Goal: Information Seeking & Learning: Learn about a topic

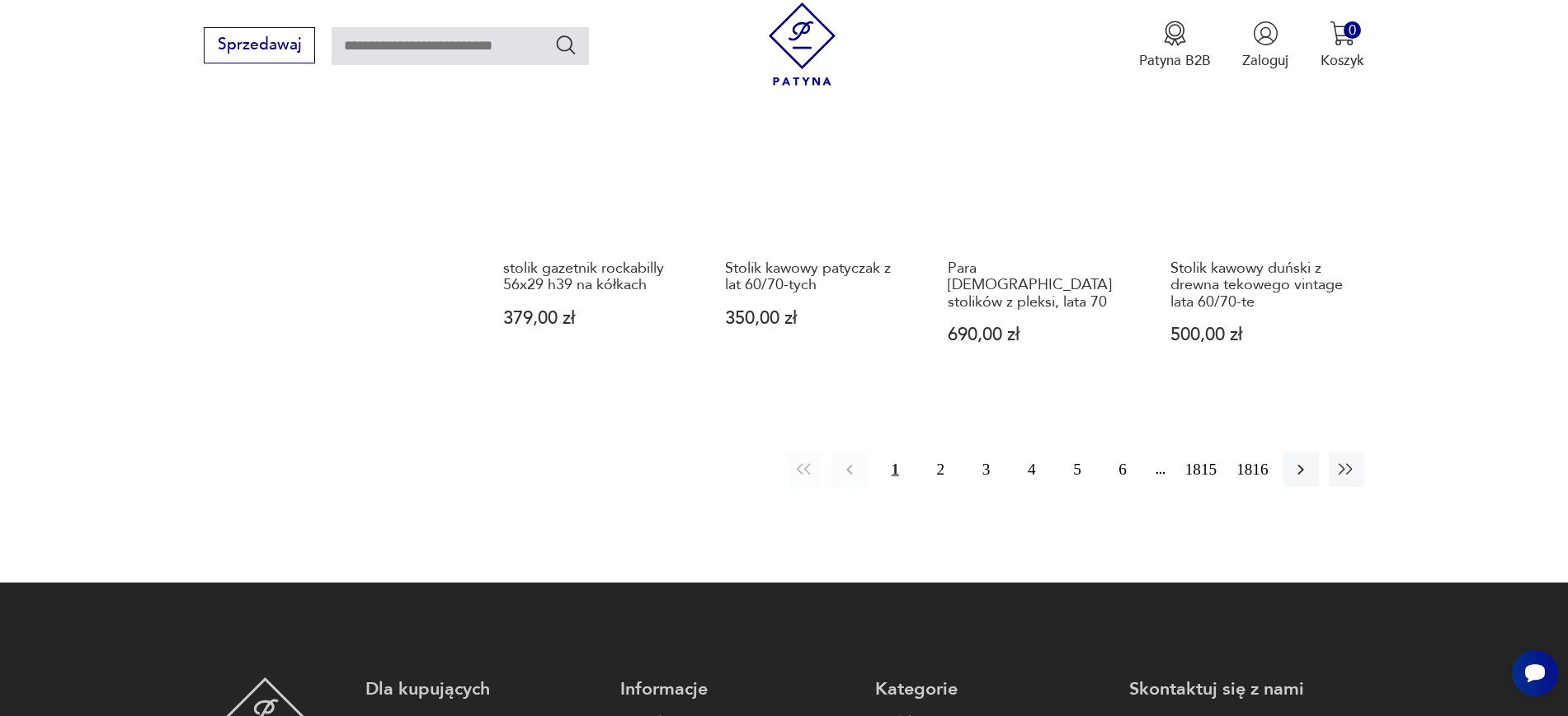
scroll to position [1869, 0]
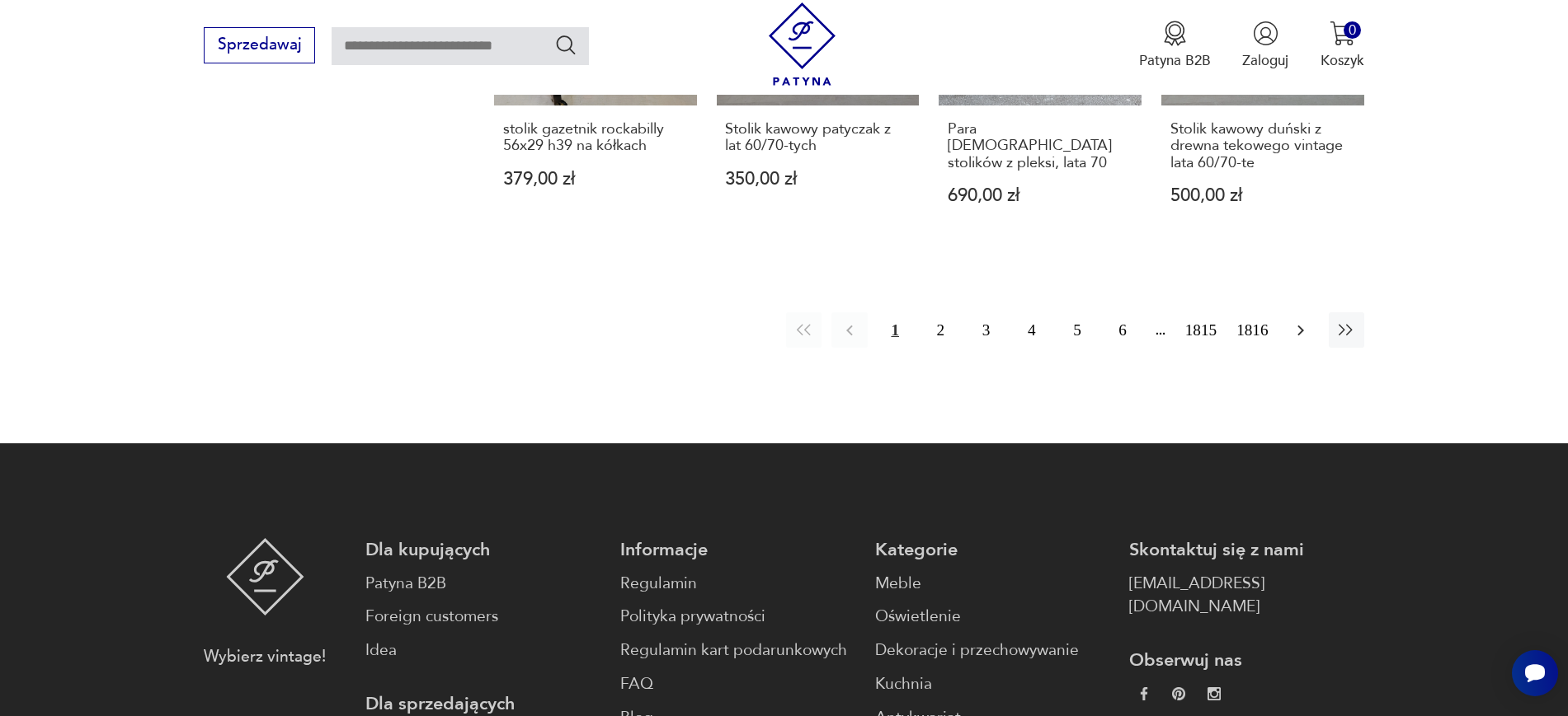
click at [1254, 321] on icon "button" at bounding box center [1300, 330] width 20 height 20
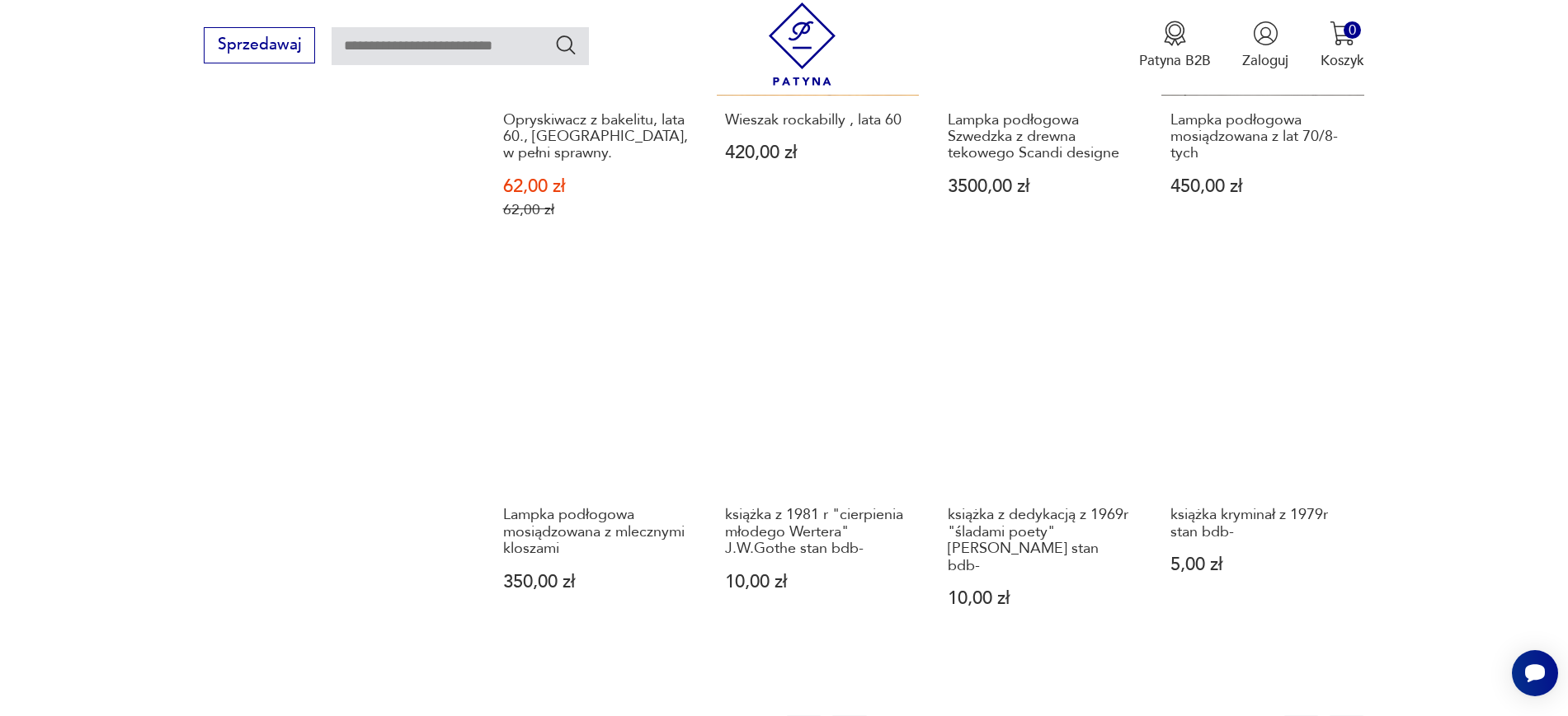
scroll to position [1556, 0]
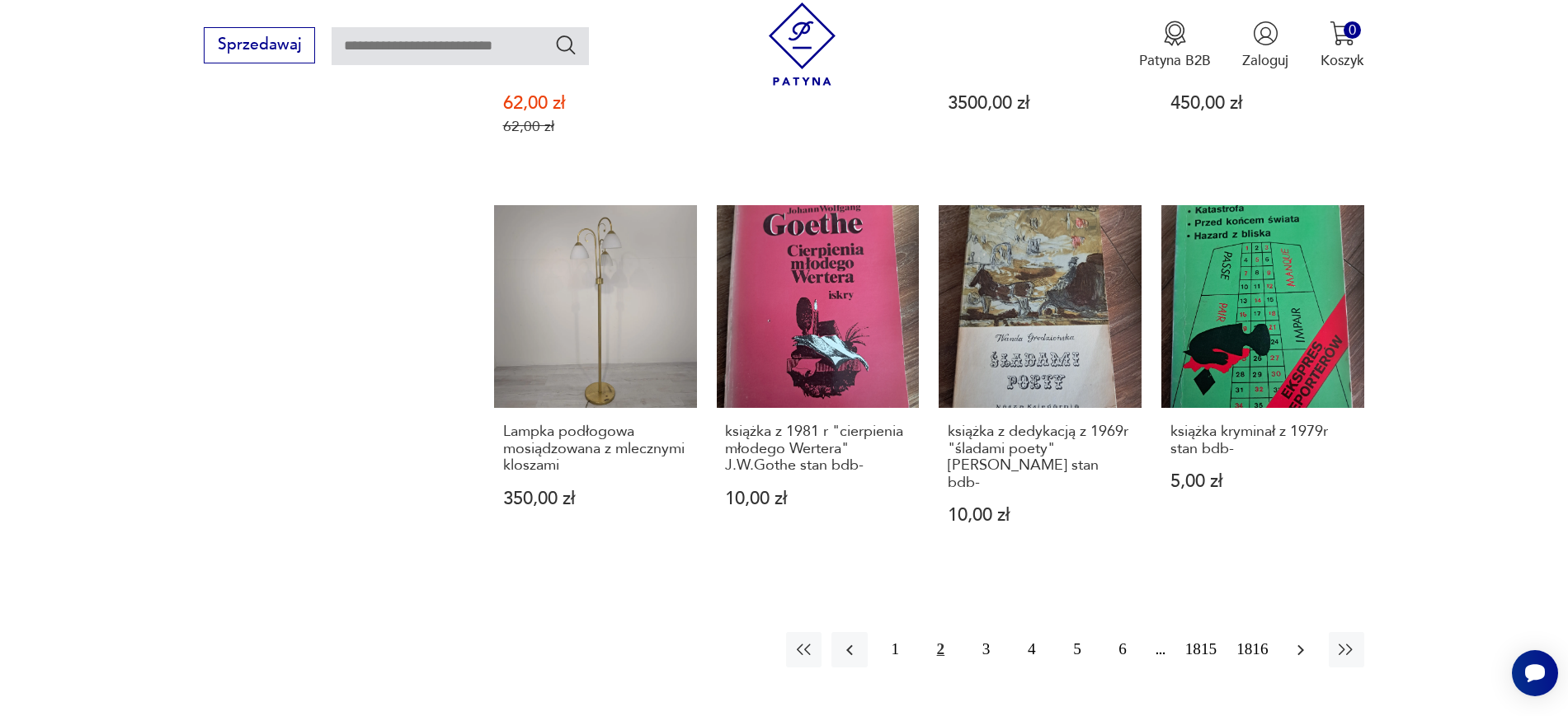
click at [1254, 572] on icon "button" at bounding box center [1300, 650] width 20 height 20
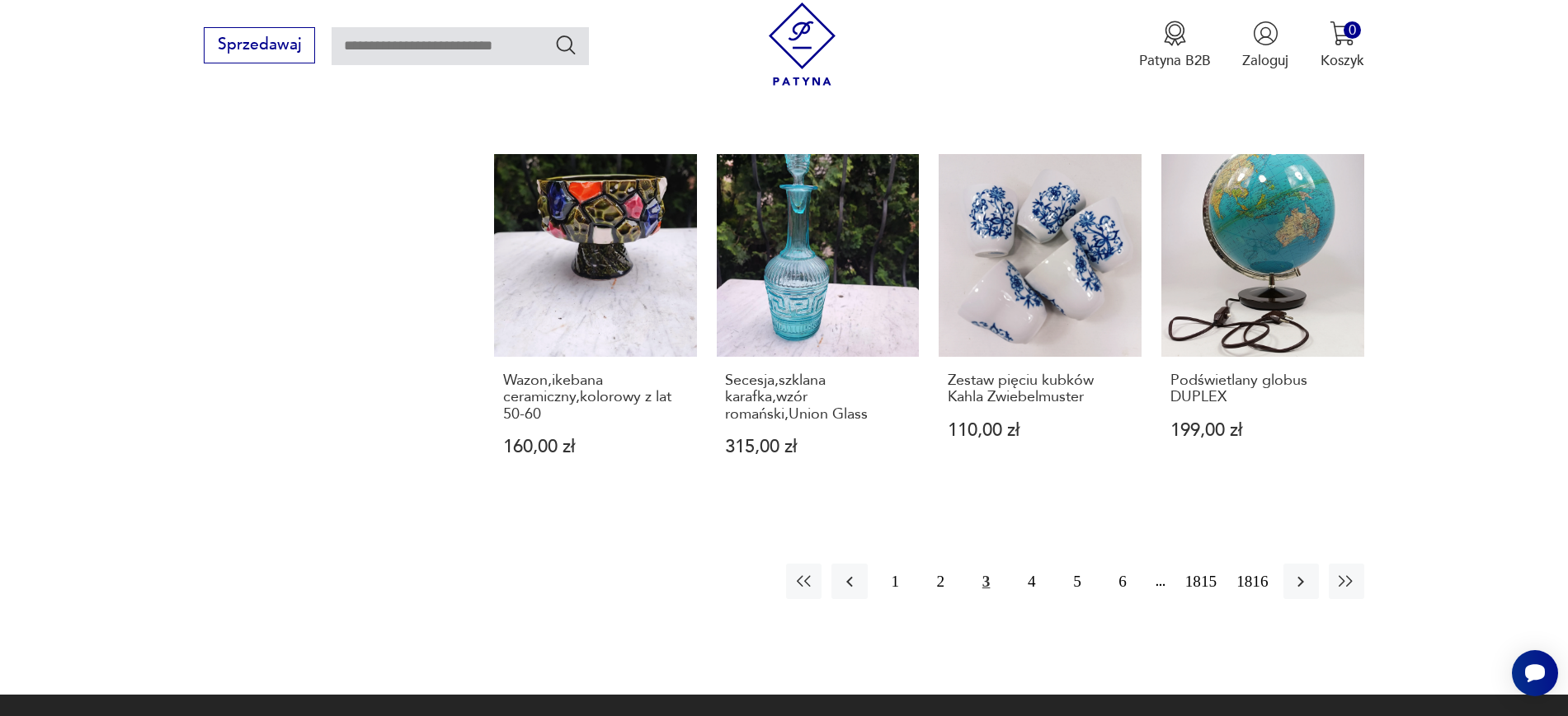
scroll to position [1611, 0]
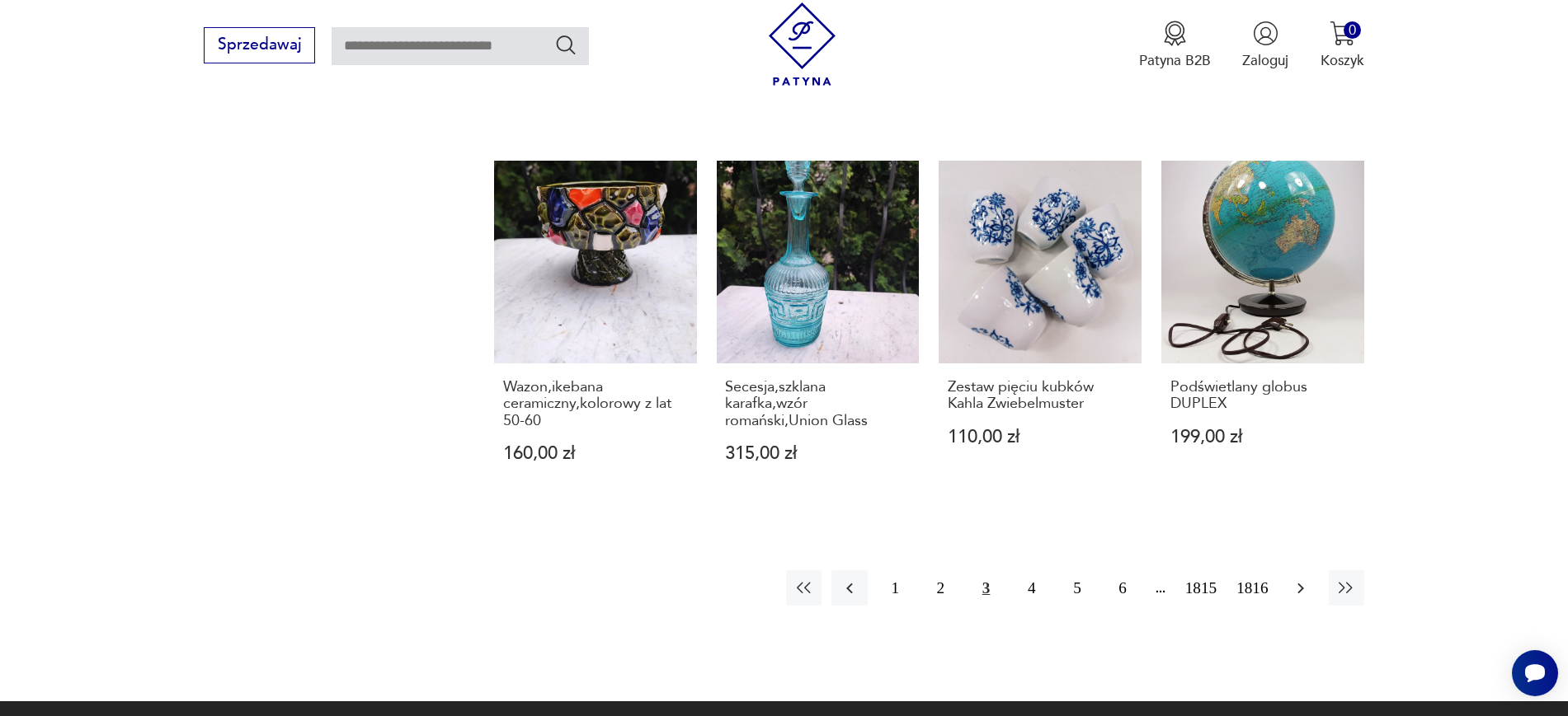
click at [1254, 572] on icon "button" at bounding box center [1300, 588] width 20 height 20
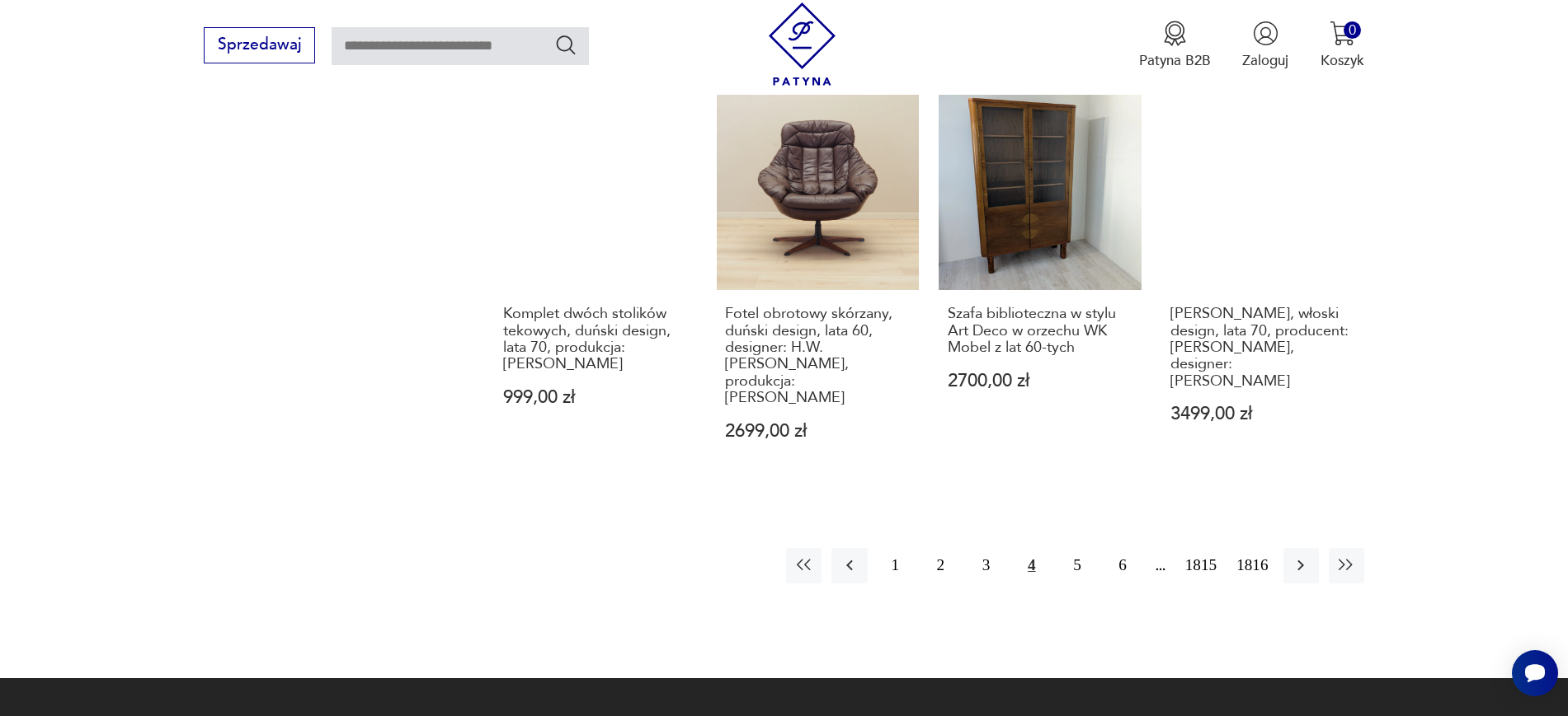
scroll to position [1796, 0]
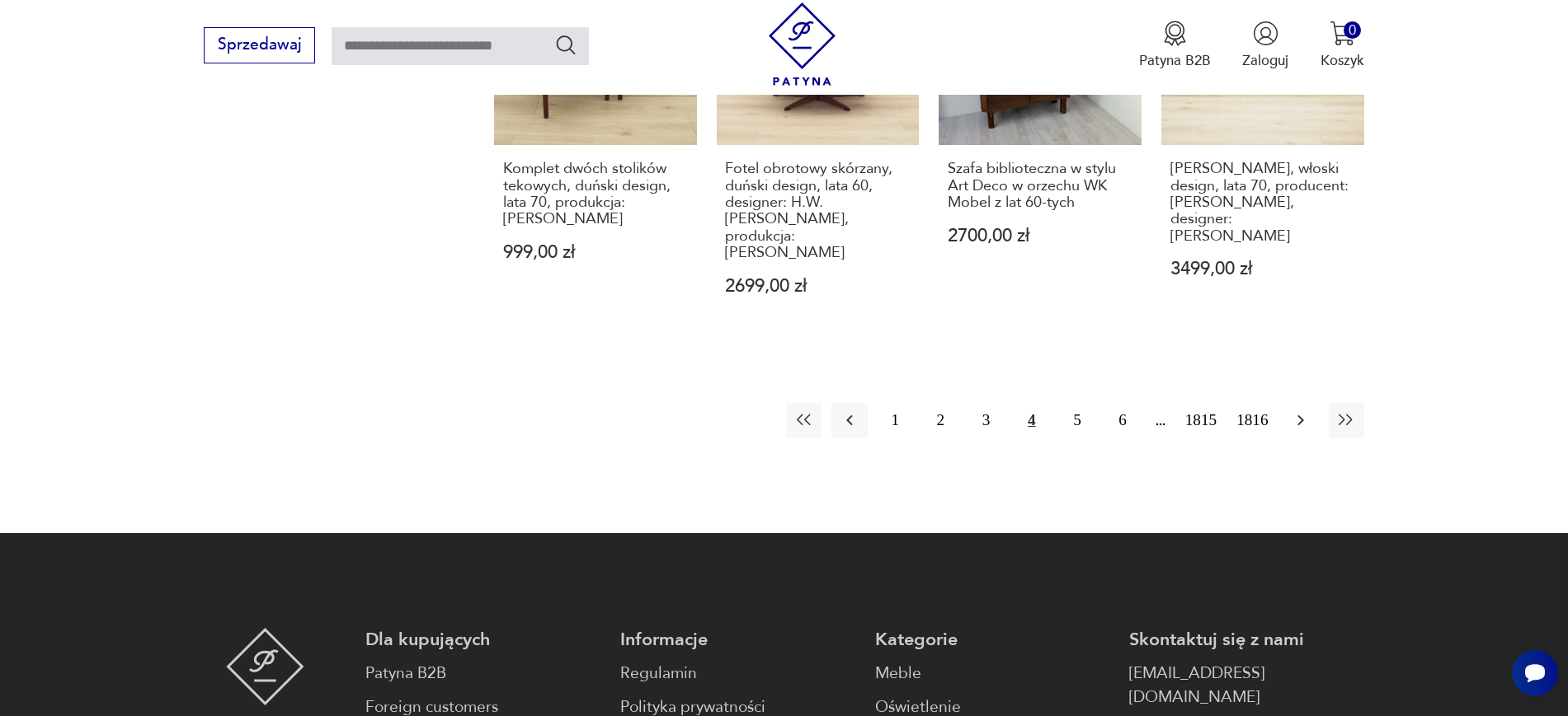
click at [1254, 410] on icon "button" at bounding box center [1300, 420] width 20 height 20
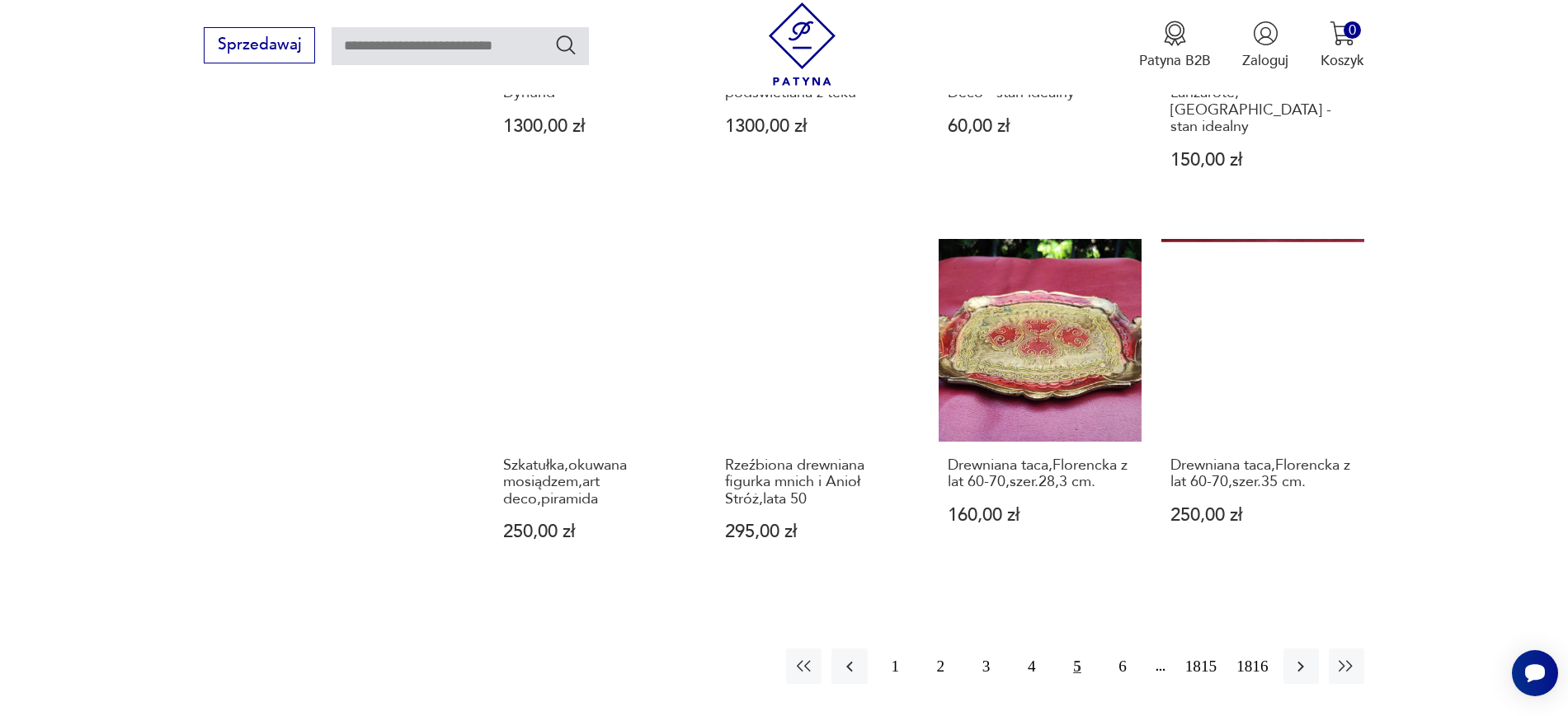
scroll to position [1546, 0]
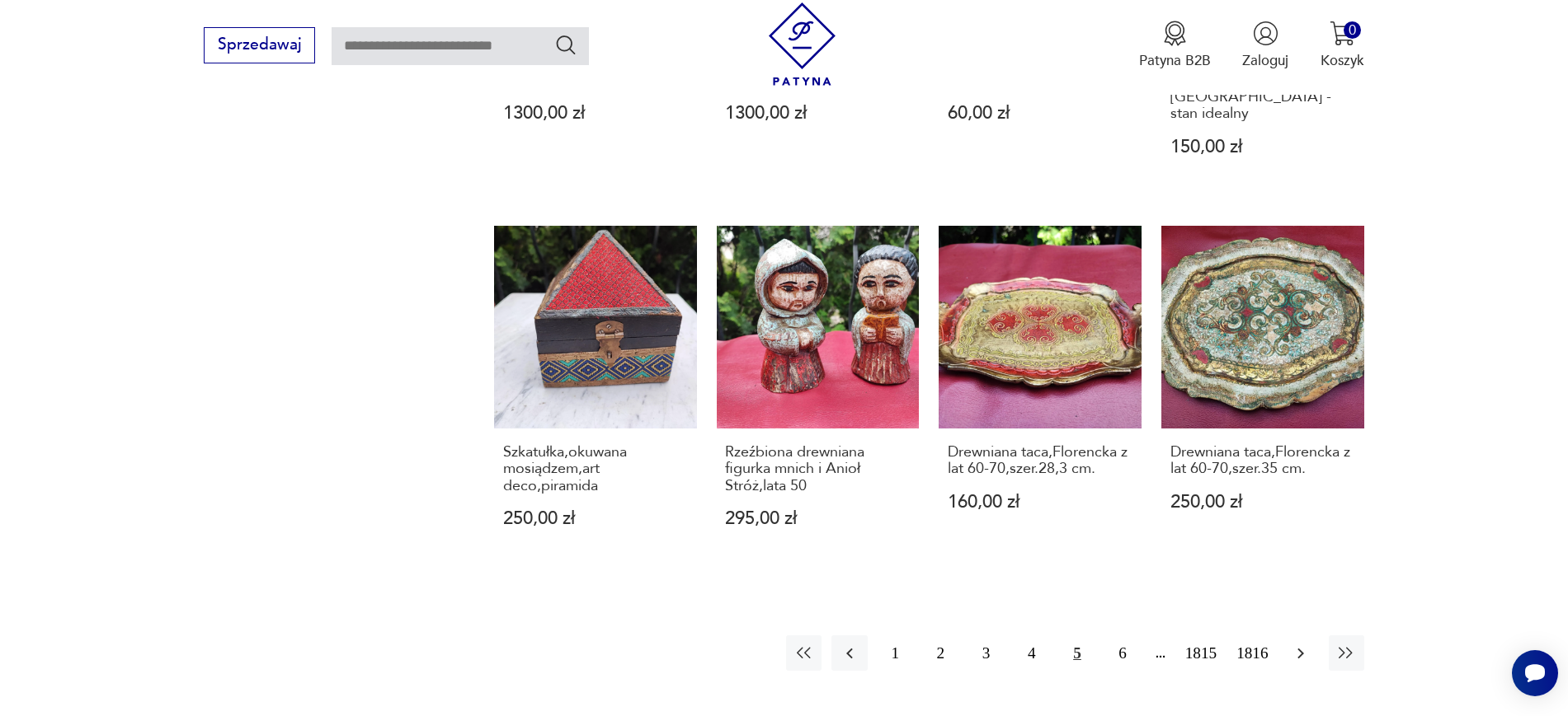
click at [1254, 572] on button "button" at bounding box center [1300, 652] width 35 height 35
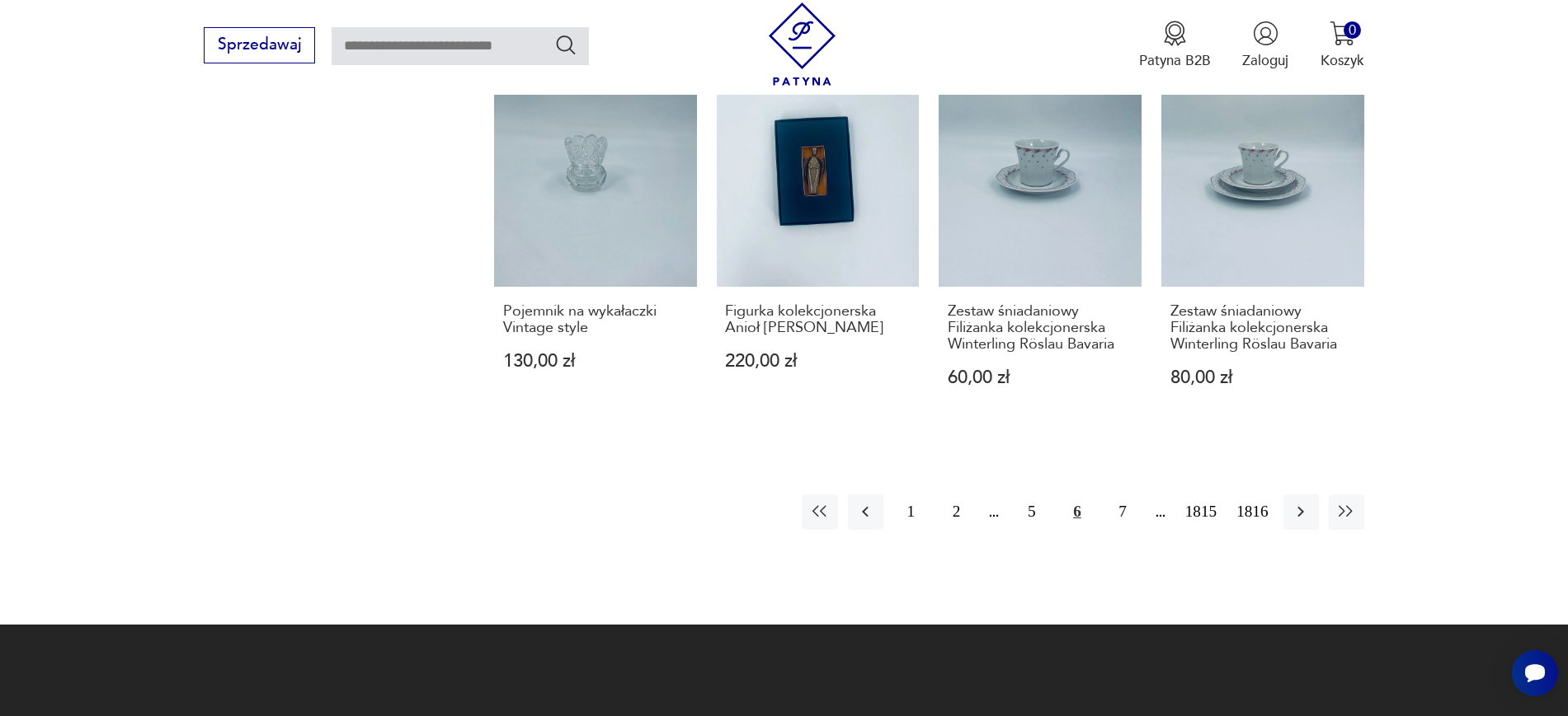
scroll to position [1688, 0]
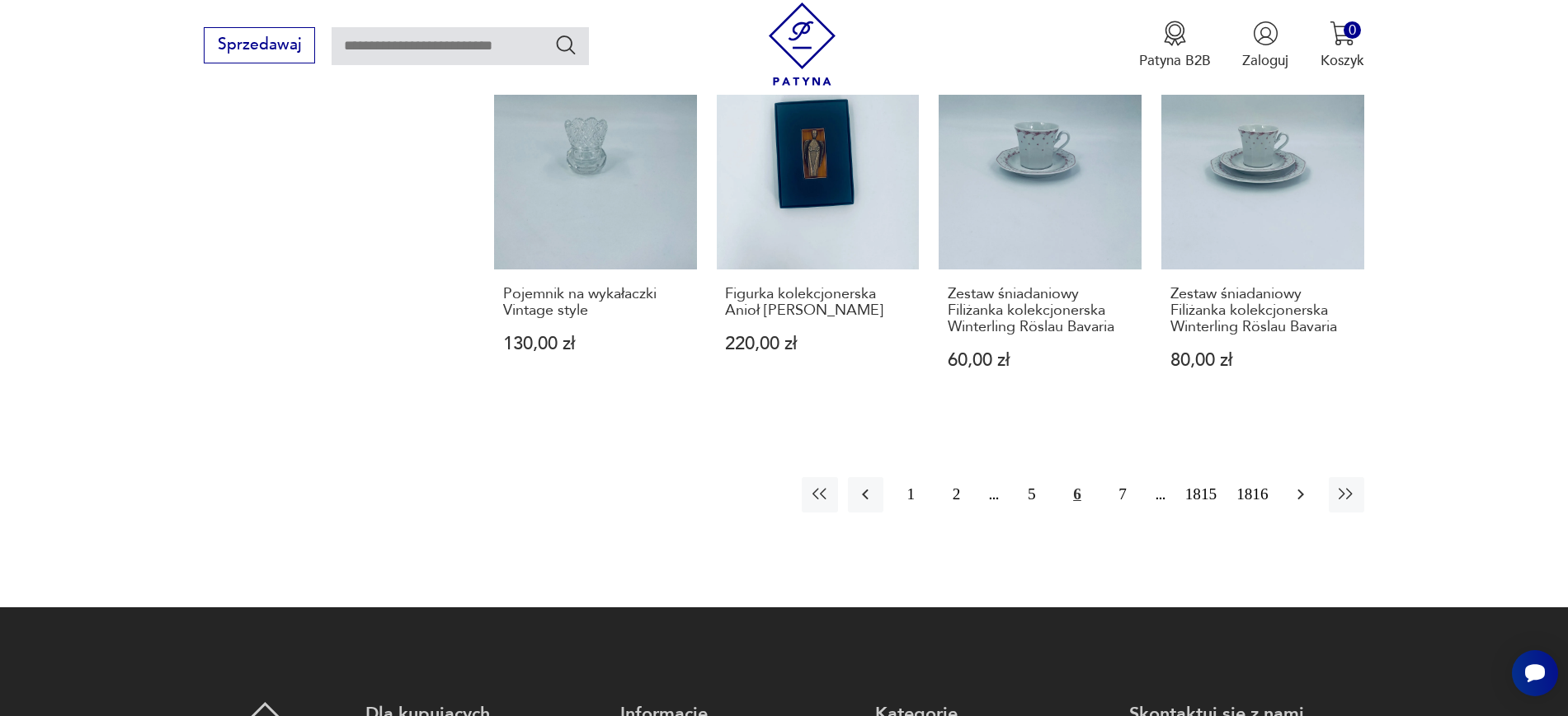
click at [1254, 485] on icon "button" at bounding box center [1300, 494] width 20 height 20
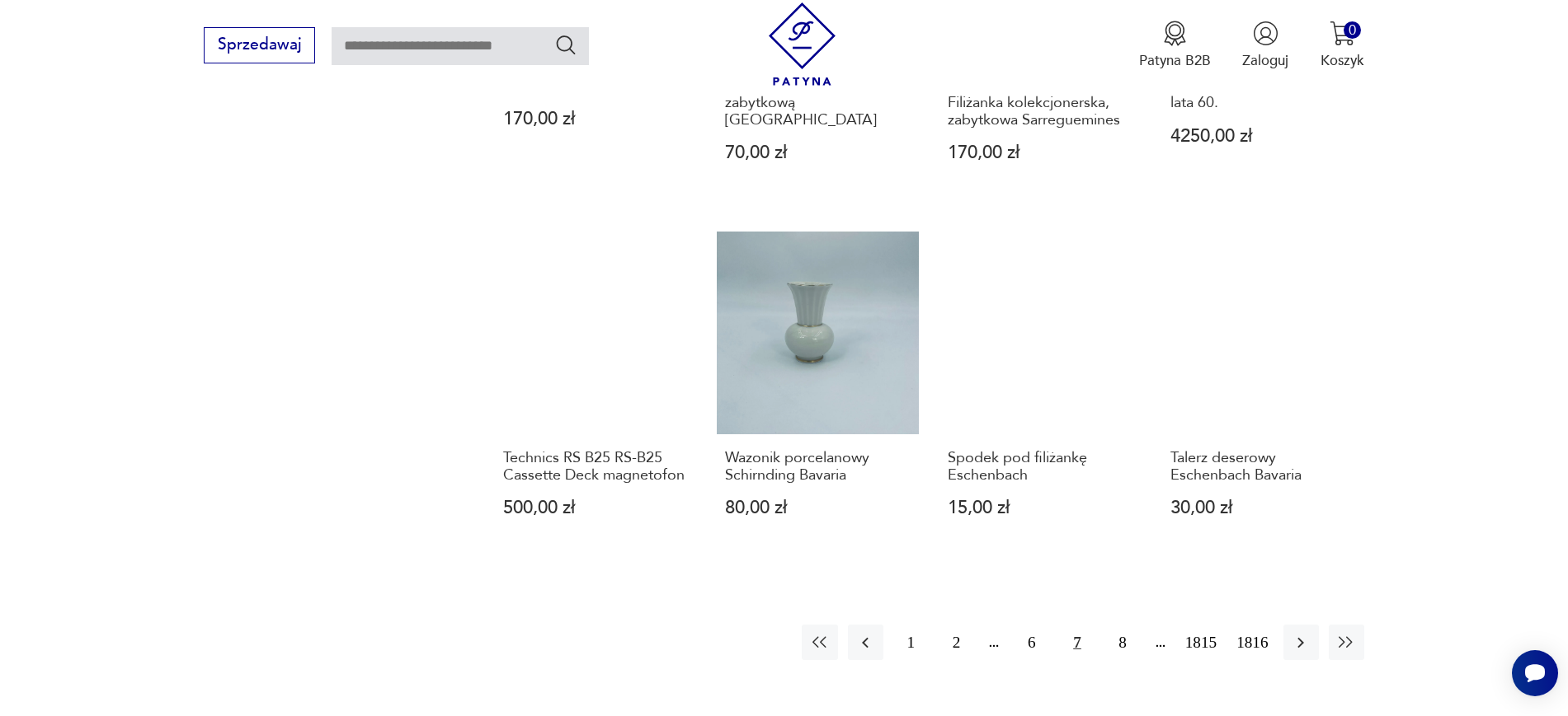
scroll to position [1548, 0]
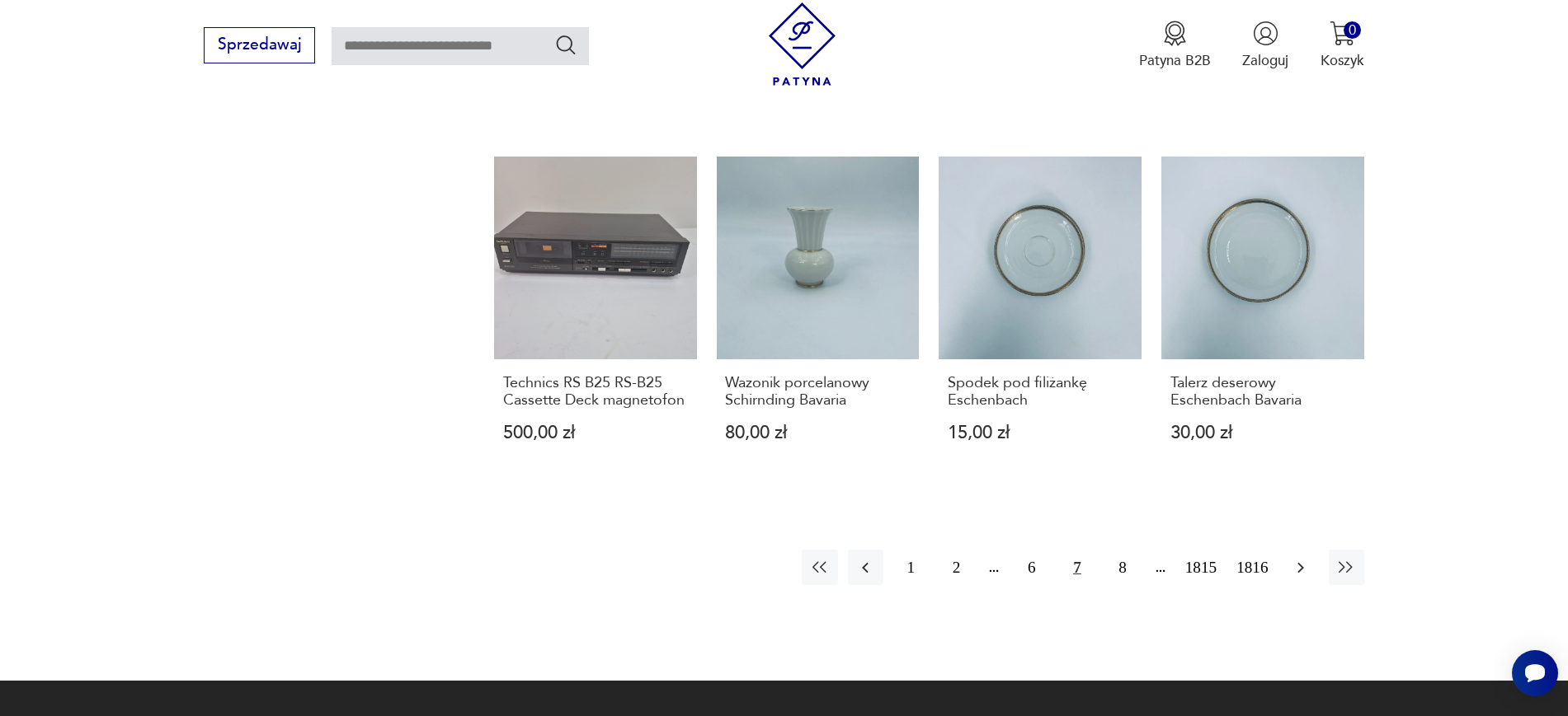
click at [1254, 558] on button "button" at bounding box center [1300, 567] width 35 height 35
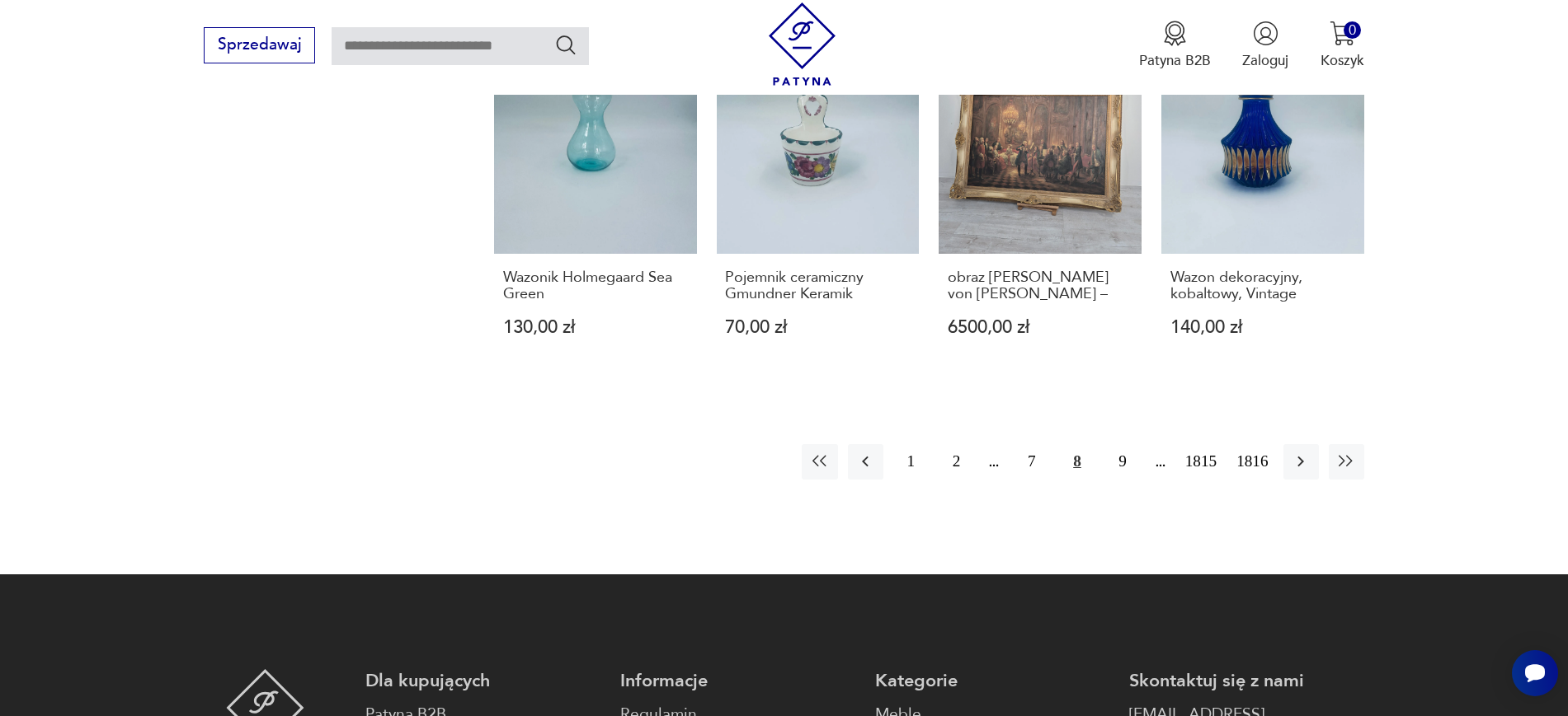
scroll to position [1661, 0]
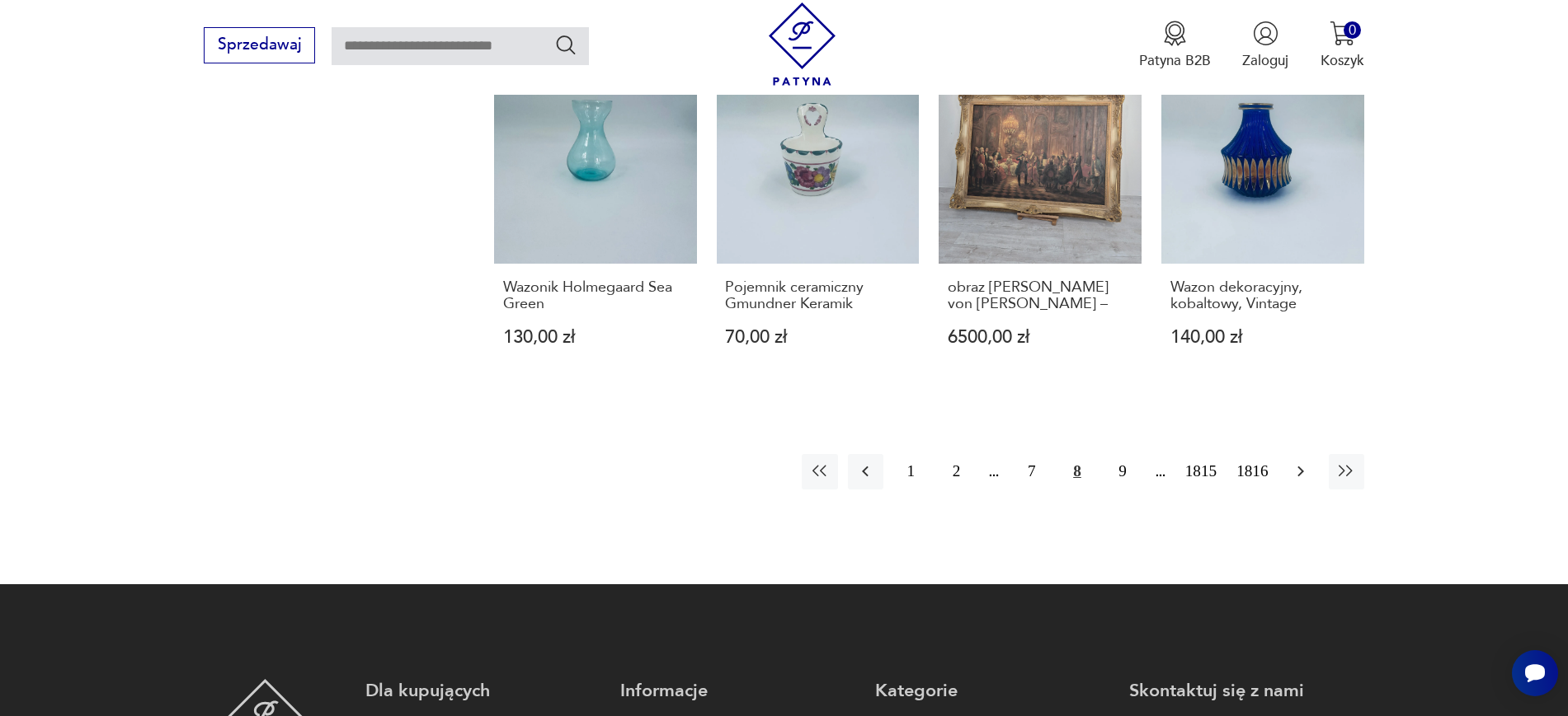
click at [1254, 462] on icon "button" at bounding box center [1300, 471] width 20 height 20
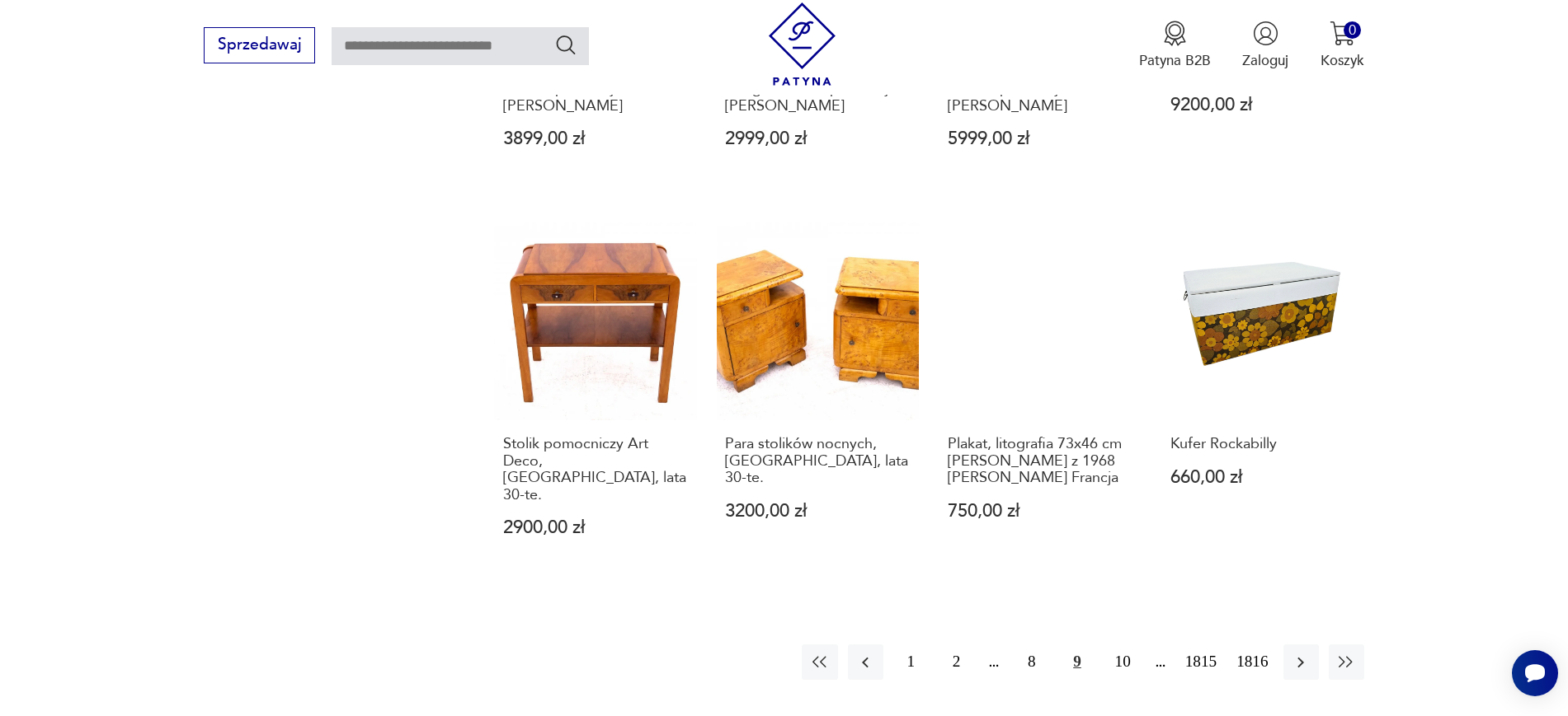
scroll to position [1490, 0]
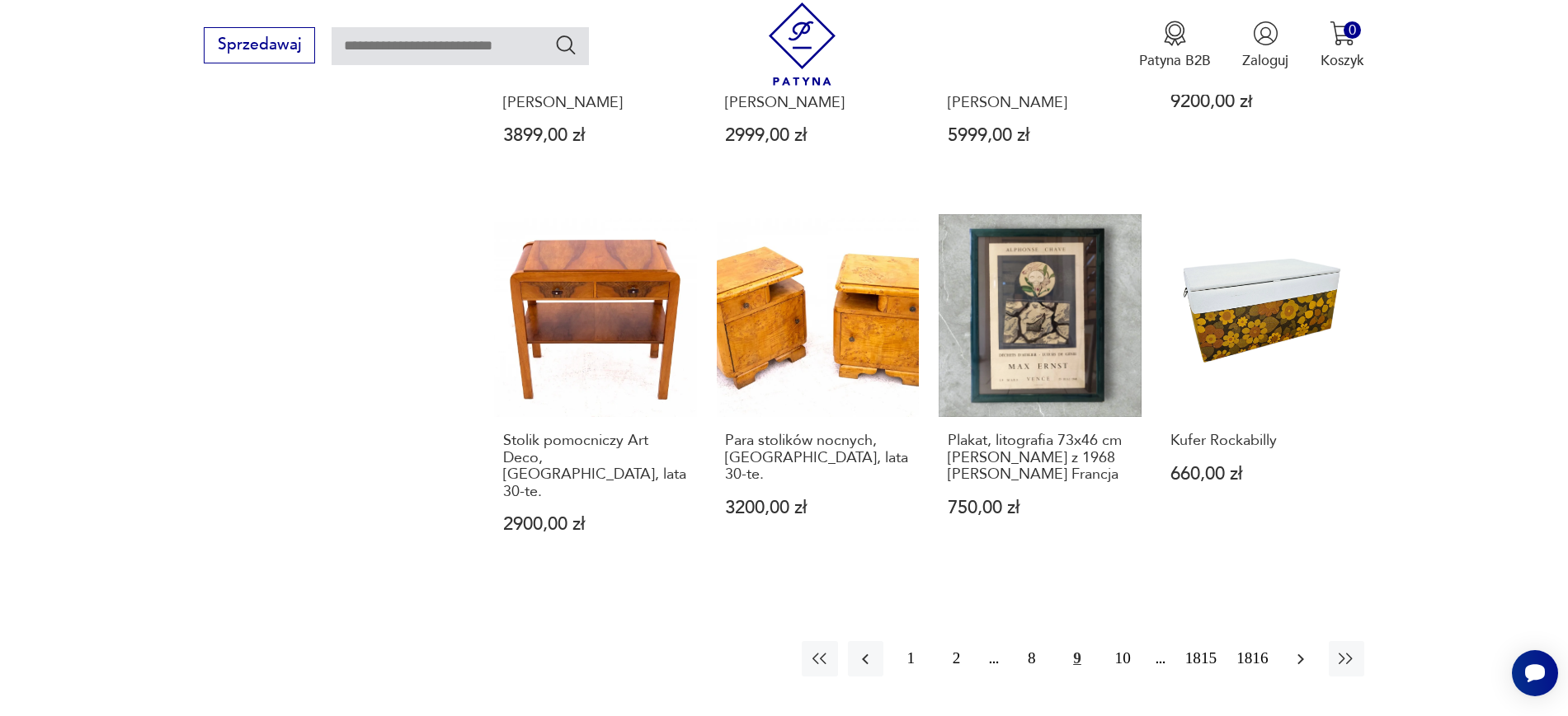
click at [1254, 572] on icon "button" at bounding box center [1300, 659] width 20 height 20
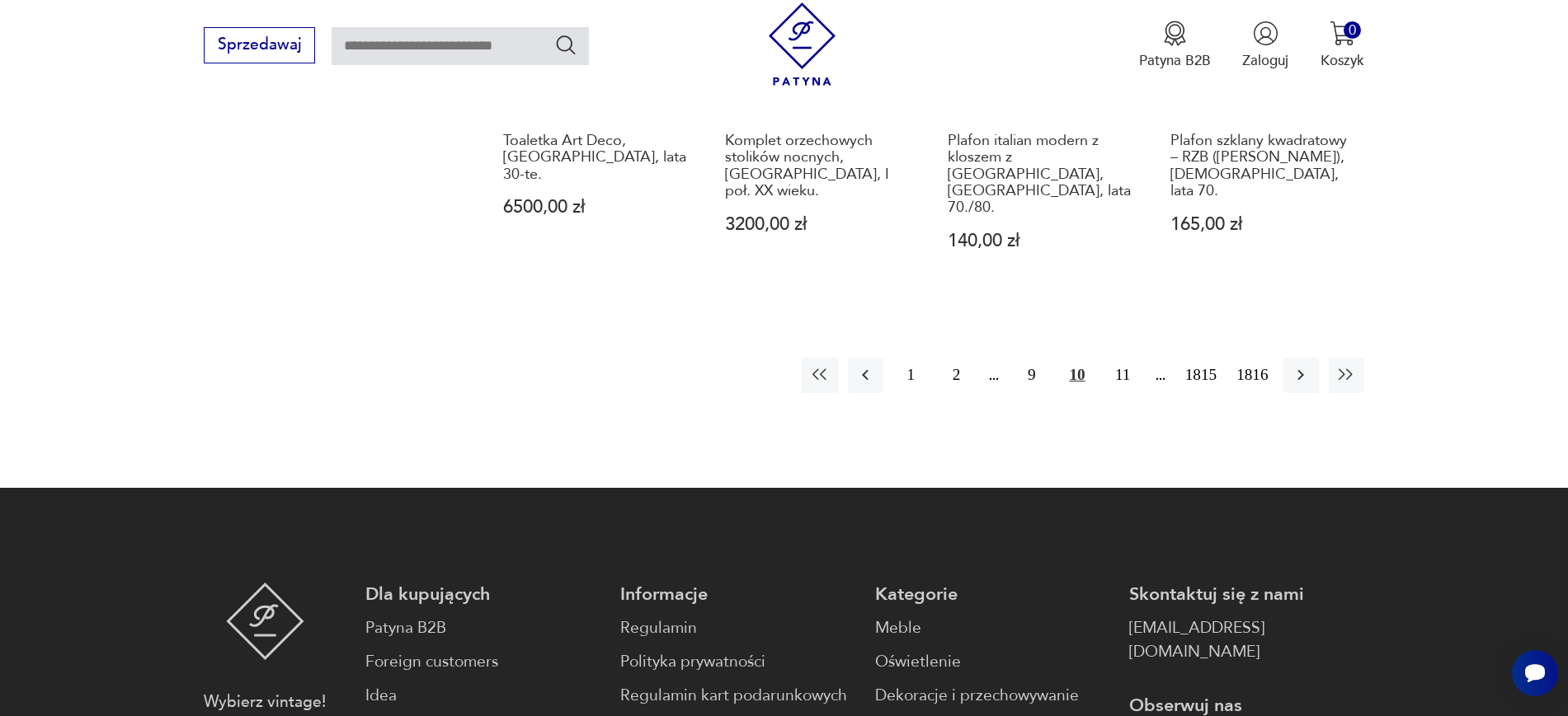
scroll to position [1865, 0]
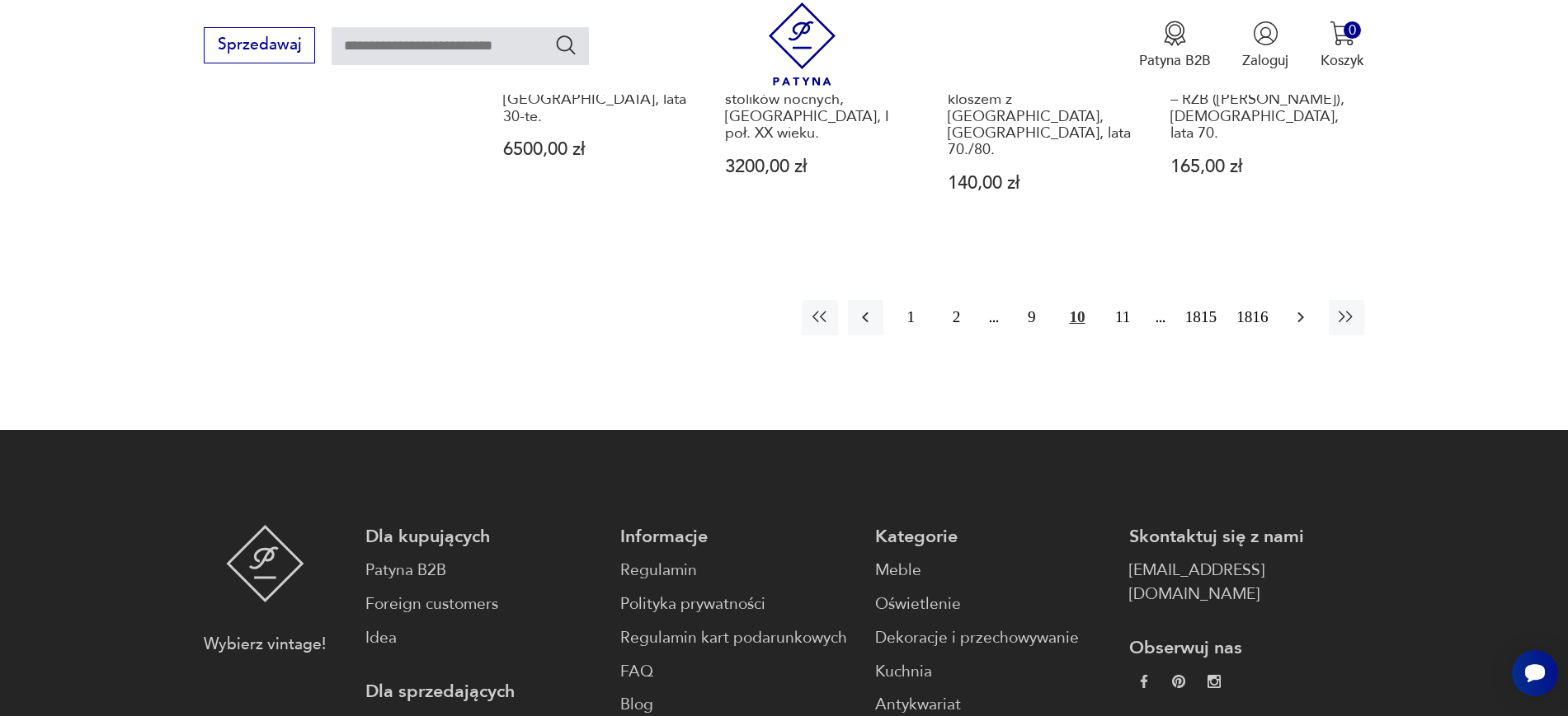
click at [1254, 300] on button "button" at bounding box center [1300, 317] width 35 height 35
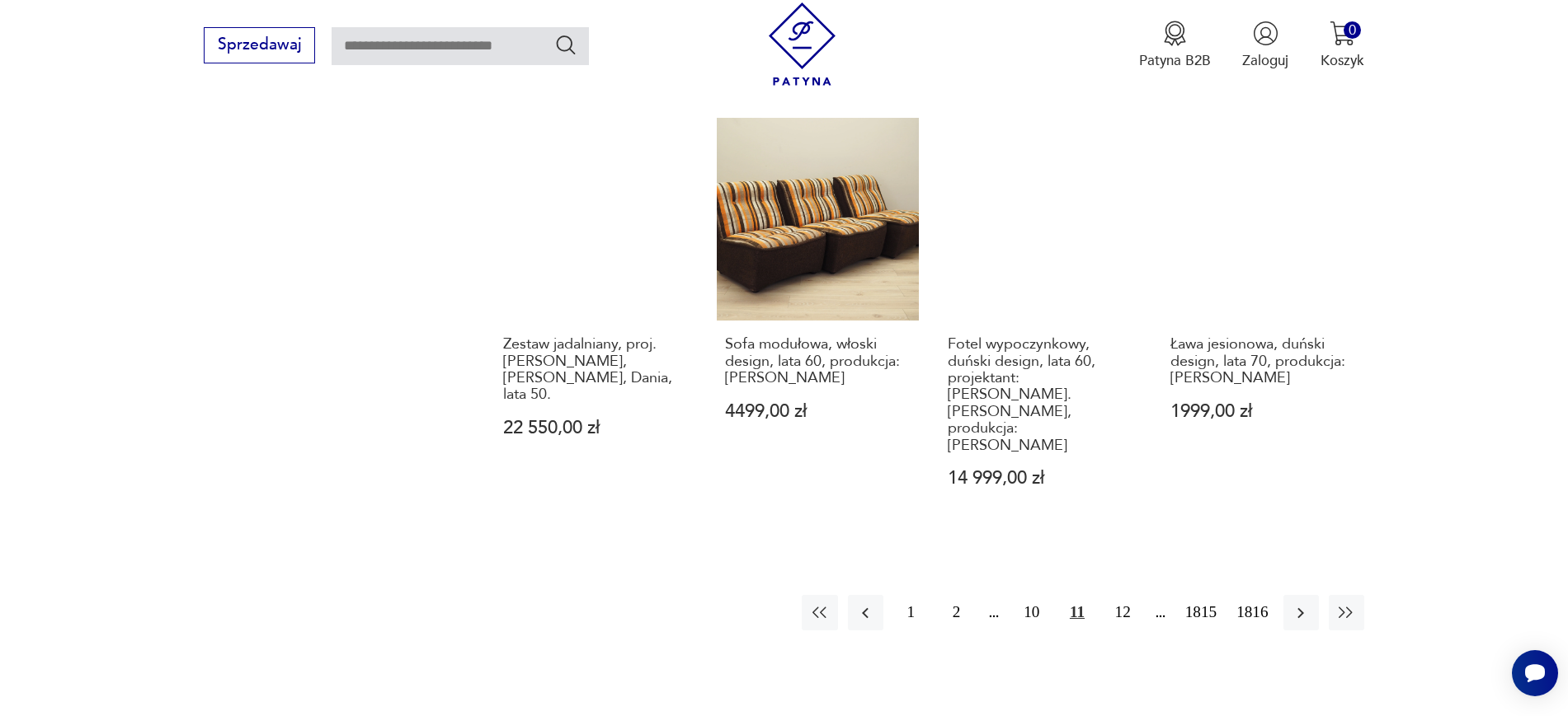
scroll to position [1711, 0]
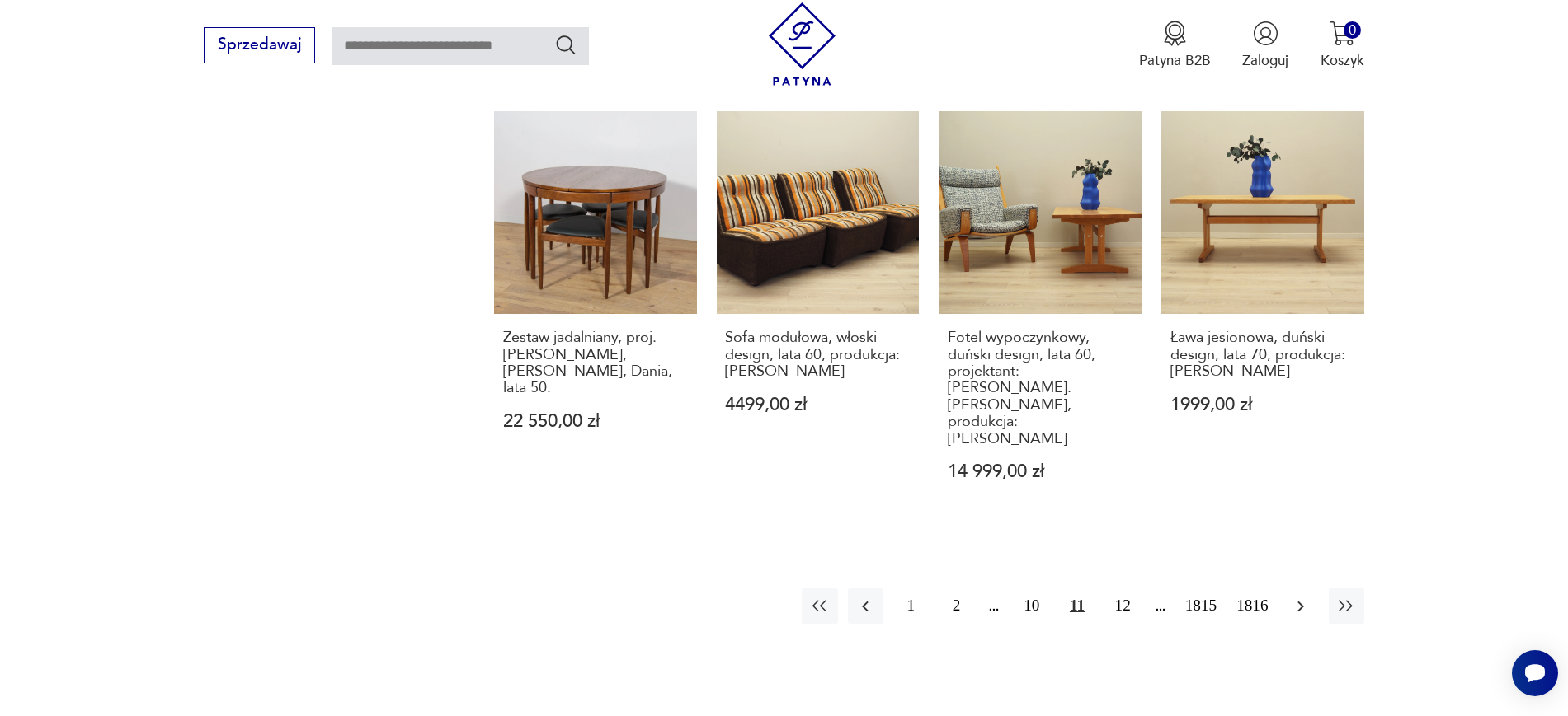
click at [1254, 572] on icon "button" at bounding box center [1300, 607] width 20 height 20
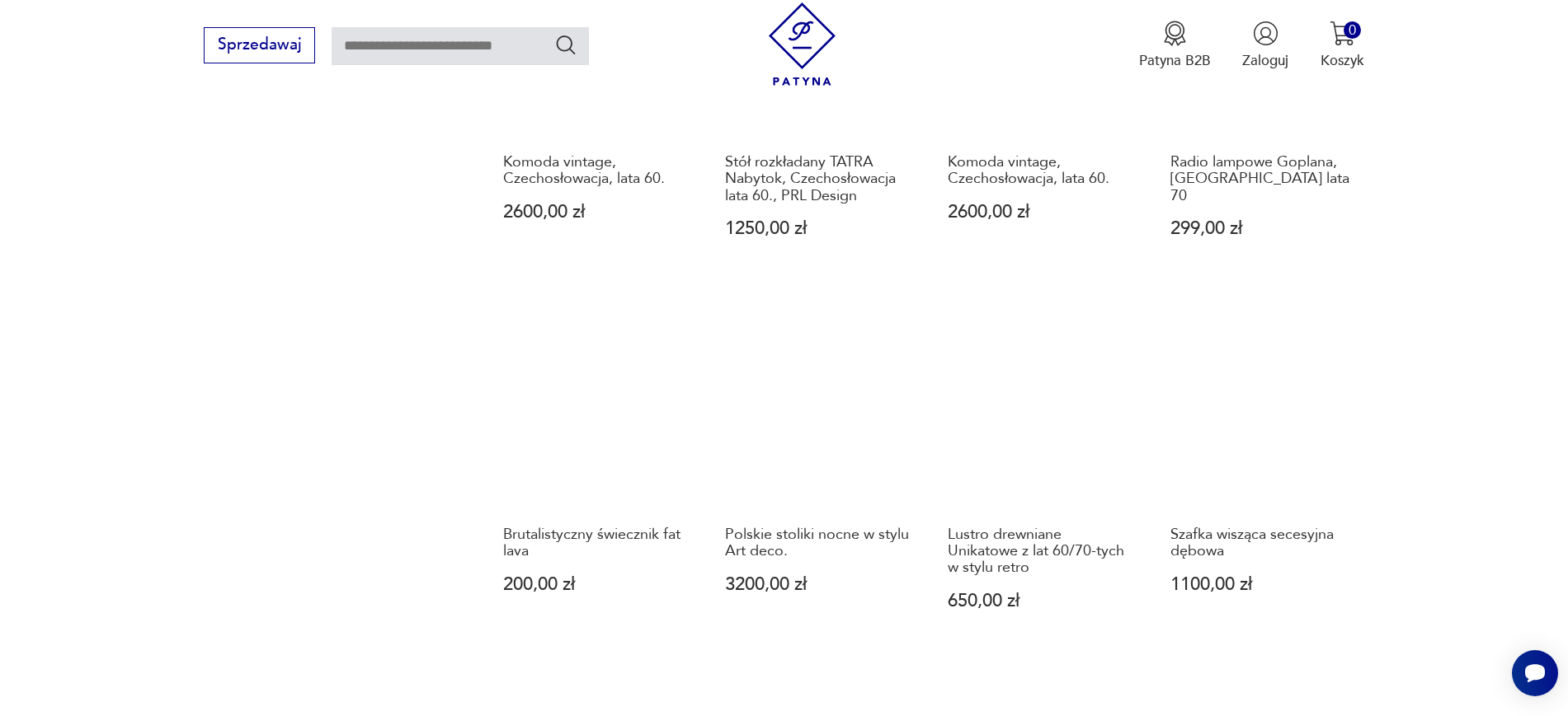
scroll to position [1462, 0]
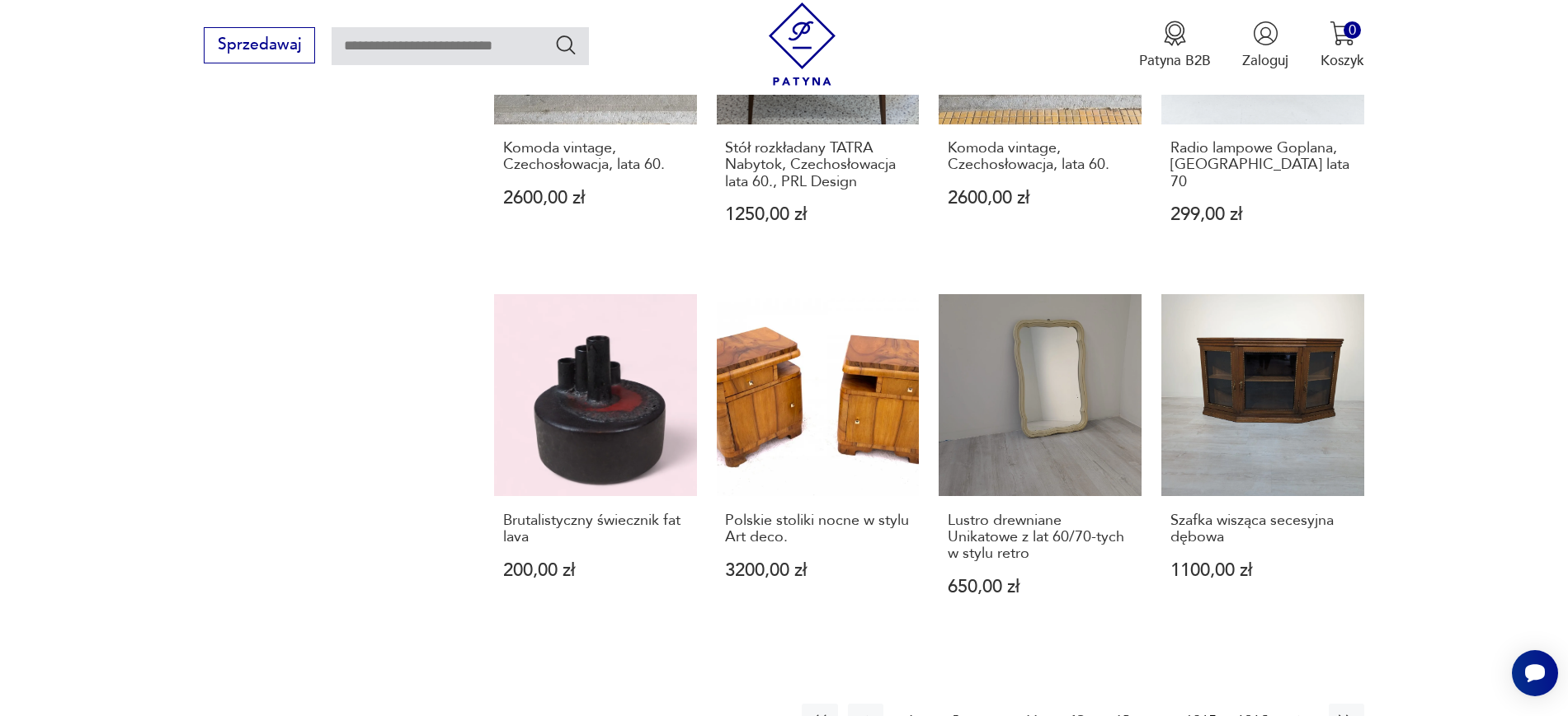
click at [1254, 572] on icon "button" at bounding box center [1300, 721] width 20 height 20
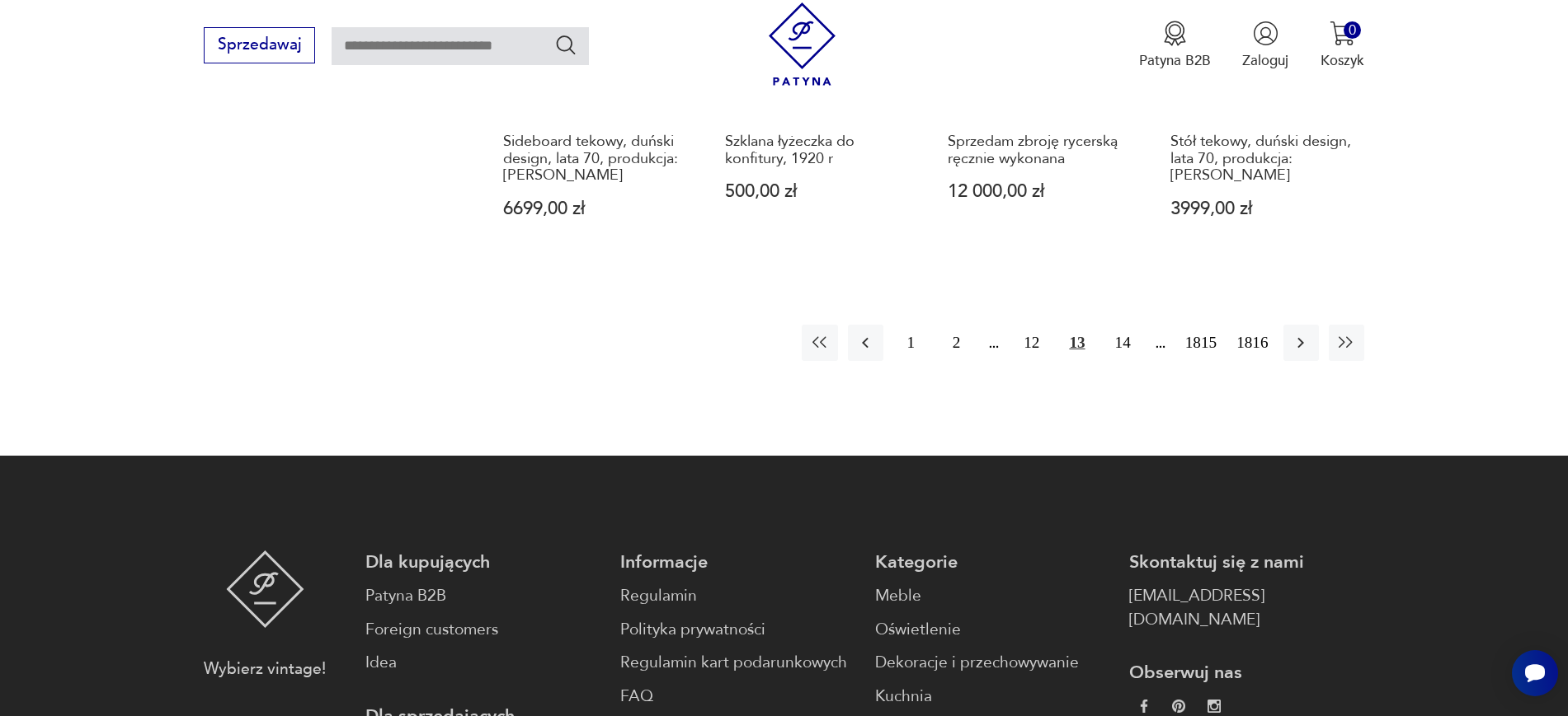
scroll to position [1838, 0]
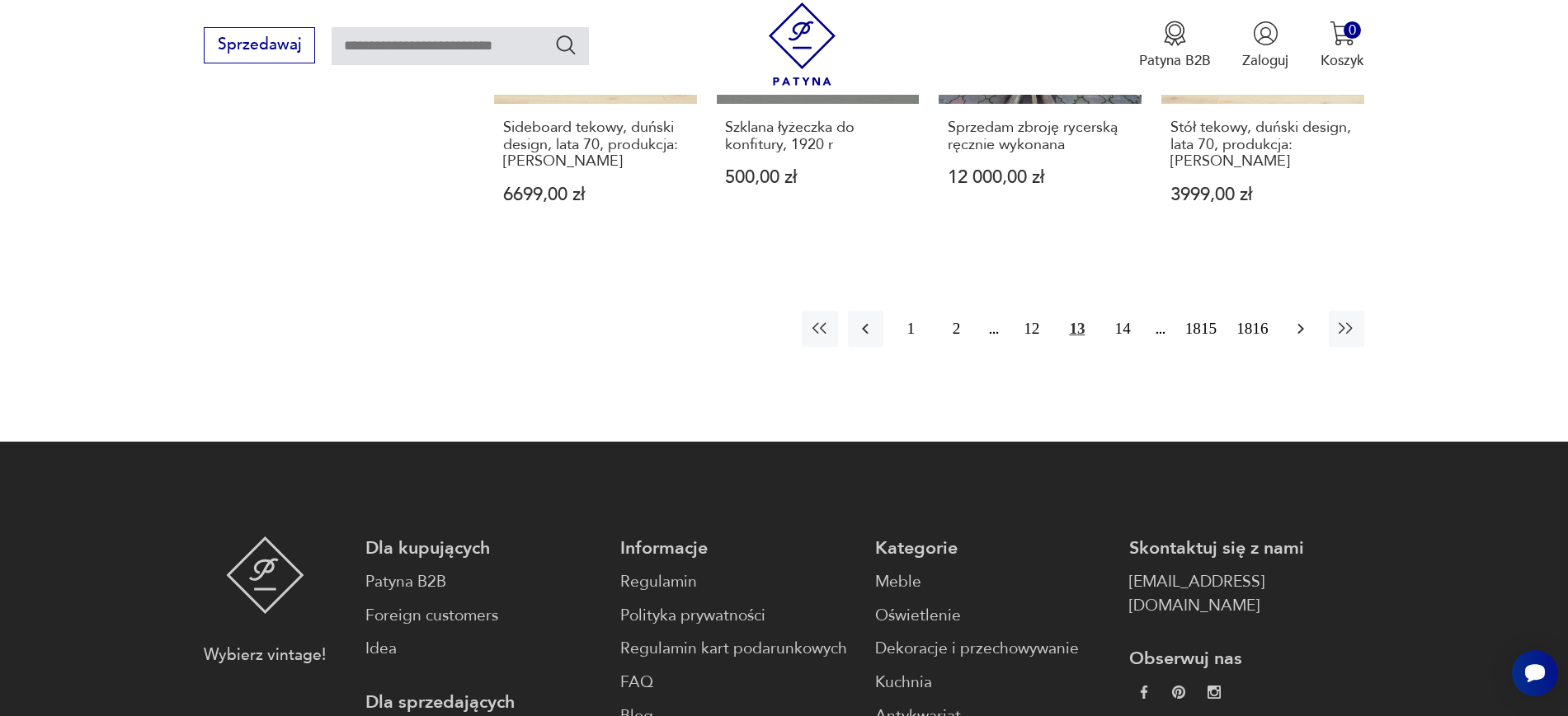
click at [1254, 319] on icon "button" at bounding box center [1300, 328] width 20 height 20
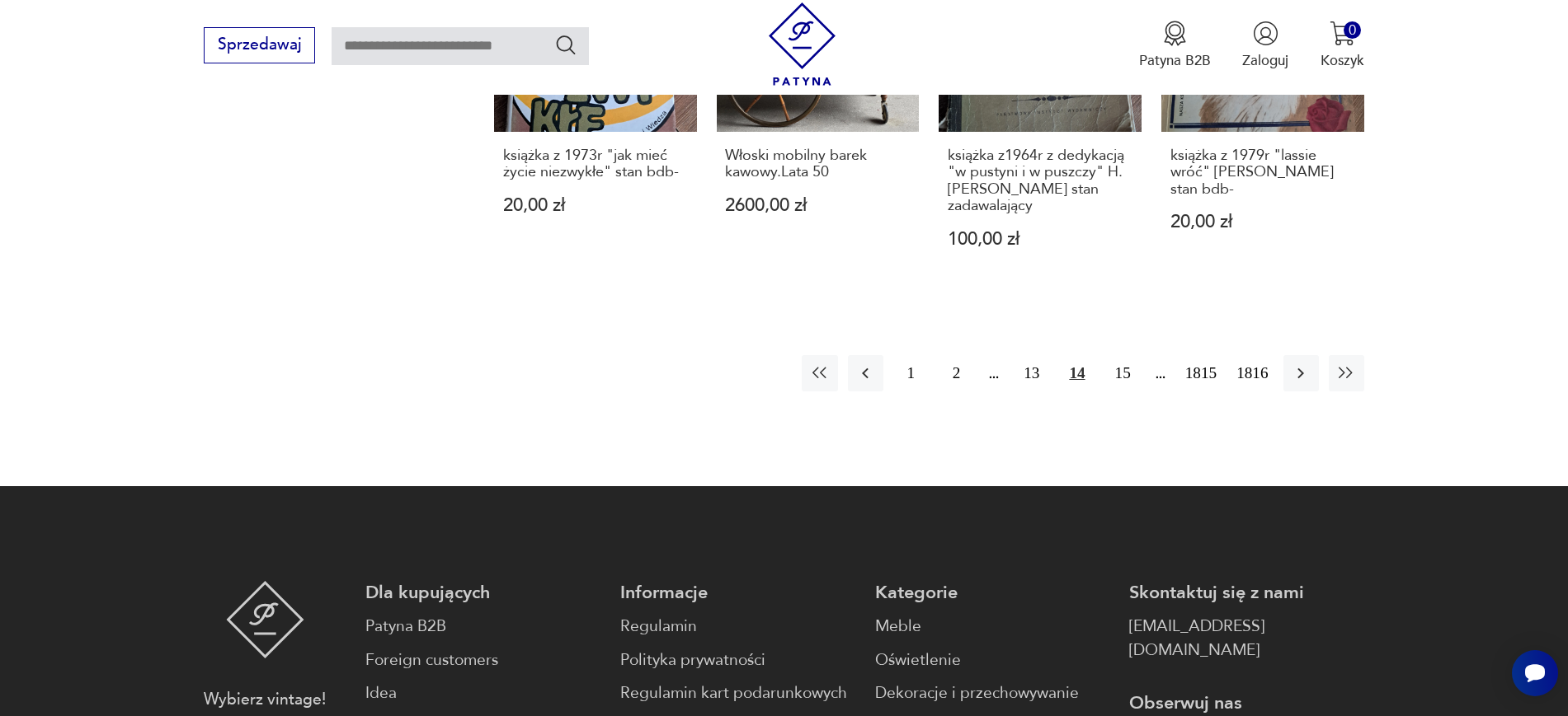
scroll to position [1820, 0]
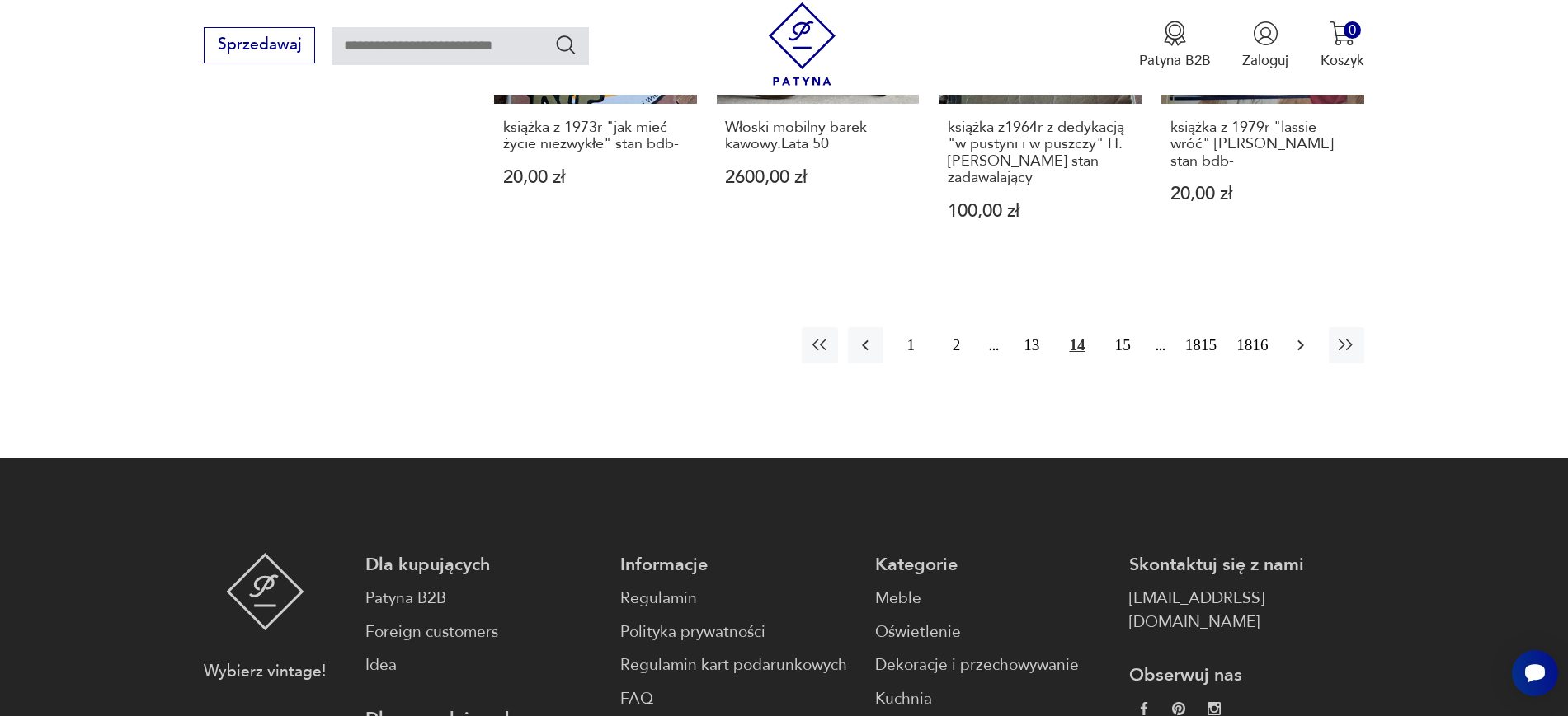
click at [1254, 341] on icon "button" at bounding box center [1300, 345] width 20 height 20
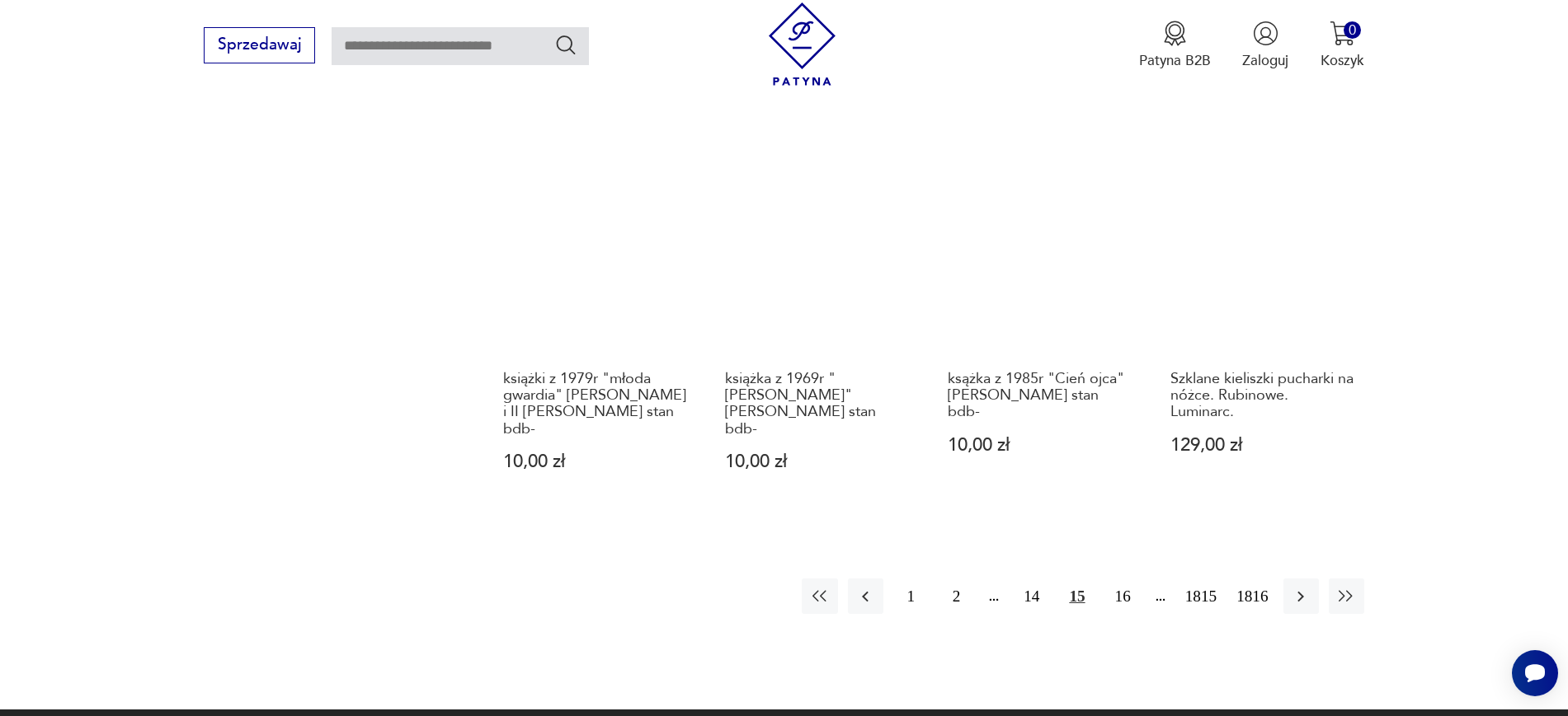
scroll to position [1614, 0]
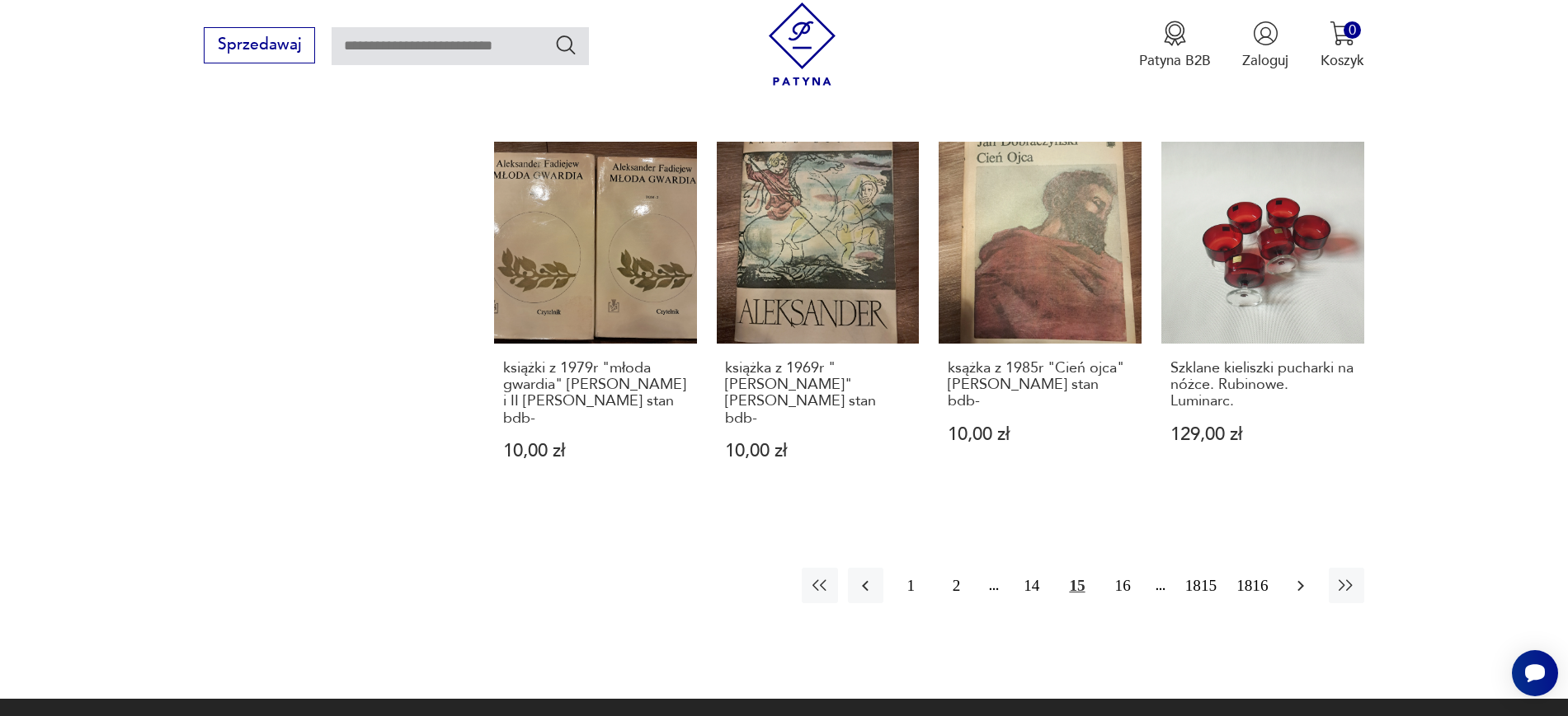
click at [1254, 572] on icon "button" at bounding box center [1300, 586] width 20 height 20
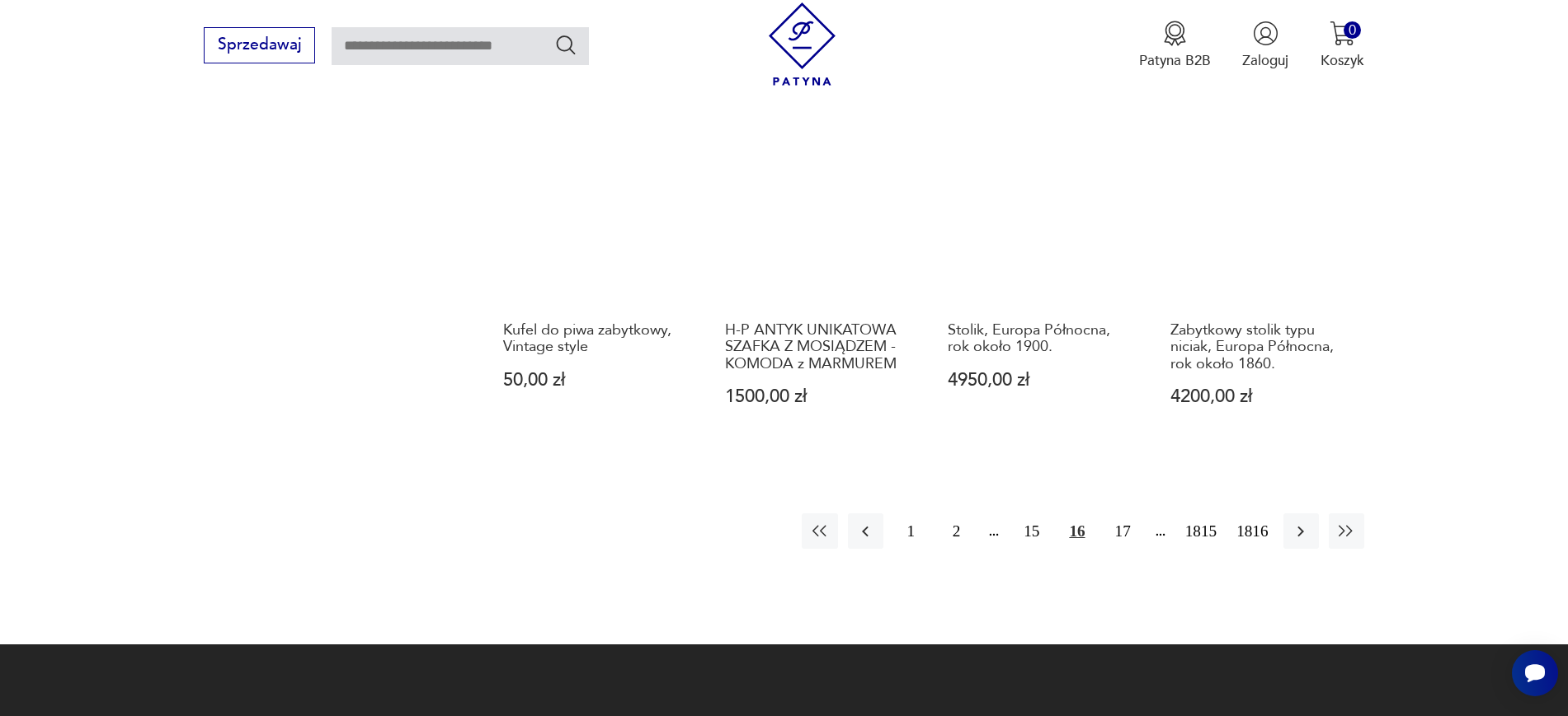
scroll to position [1692, 0]
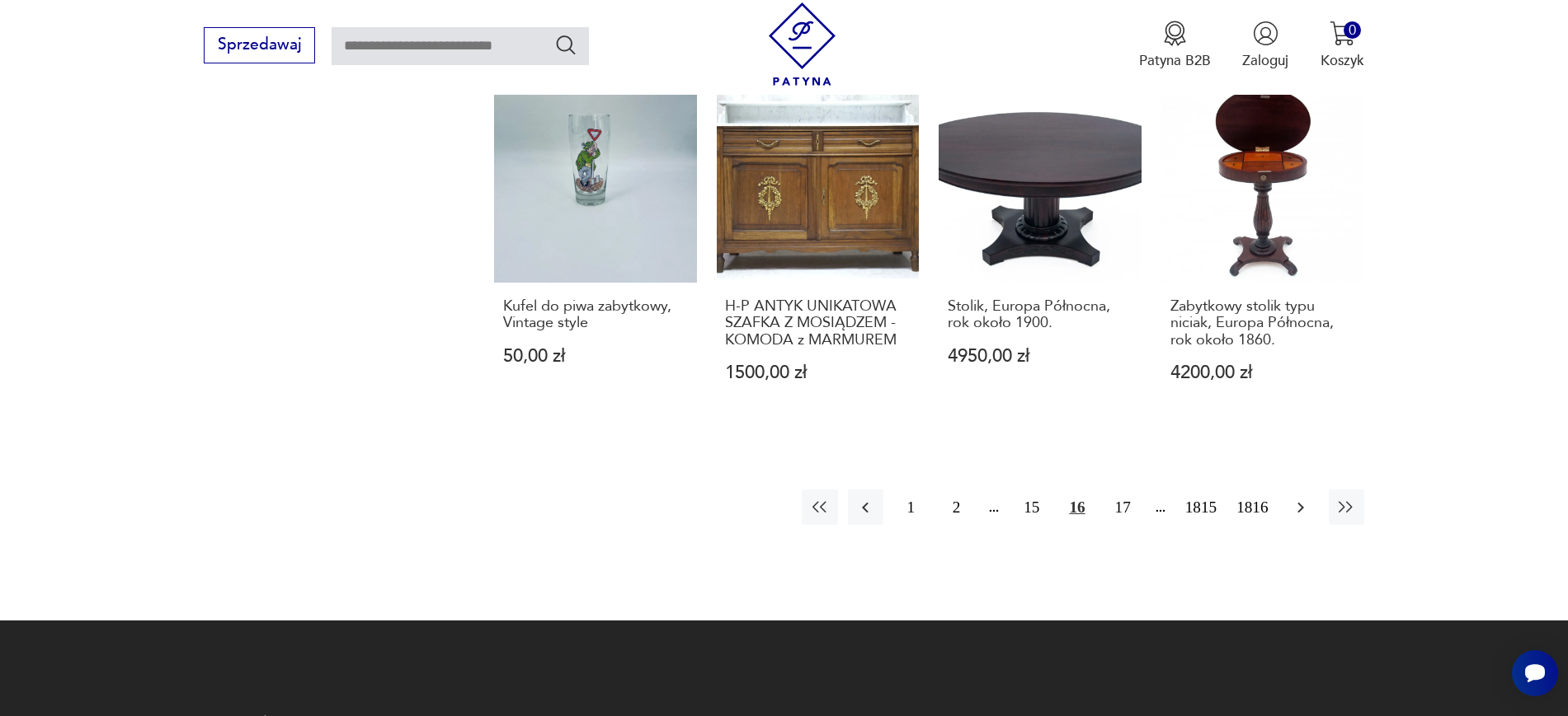
click at [1254, 502] on icon "button" at bounding box center [1300, 507] width 7 height 10
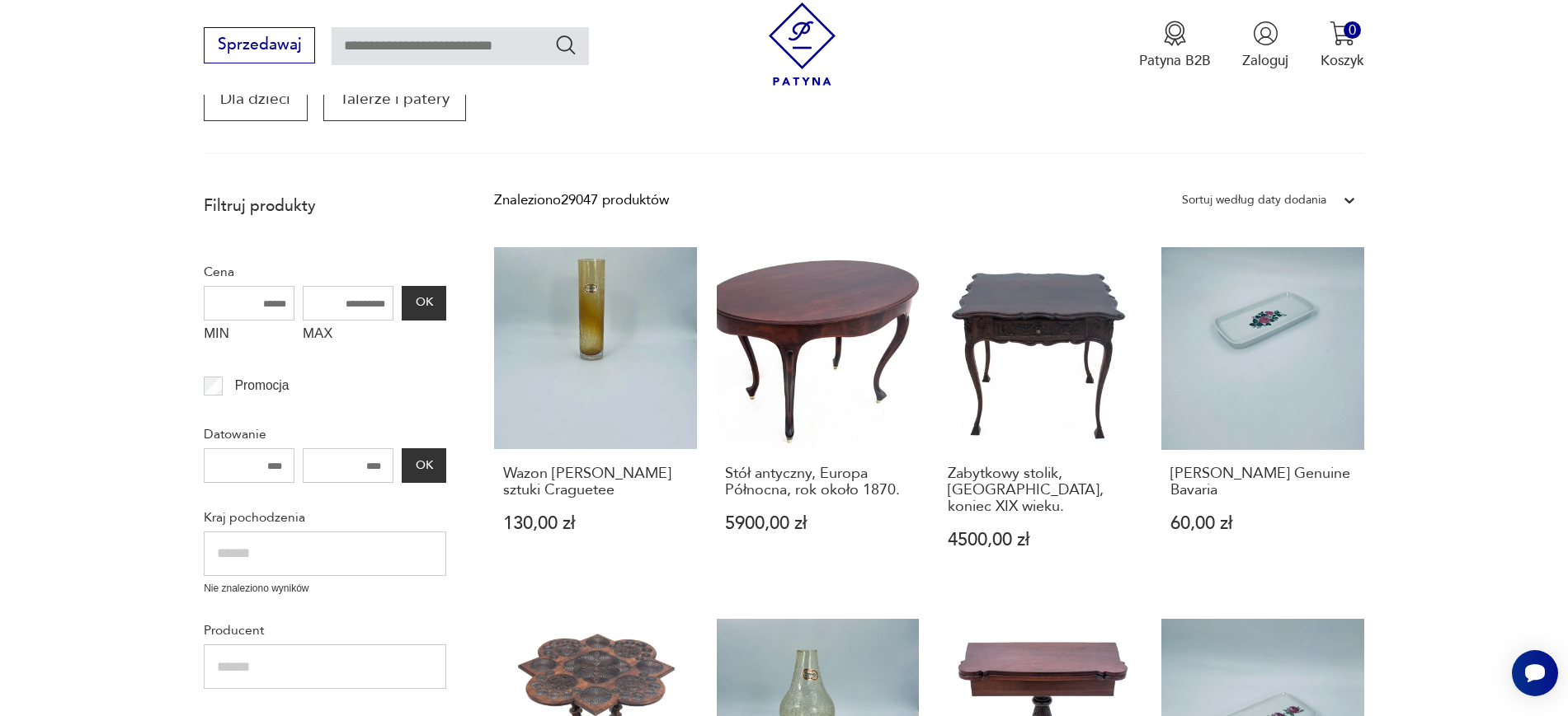
scroll to position [334, 0]
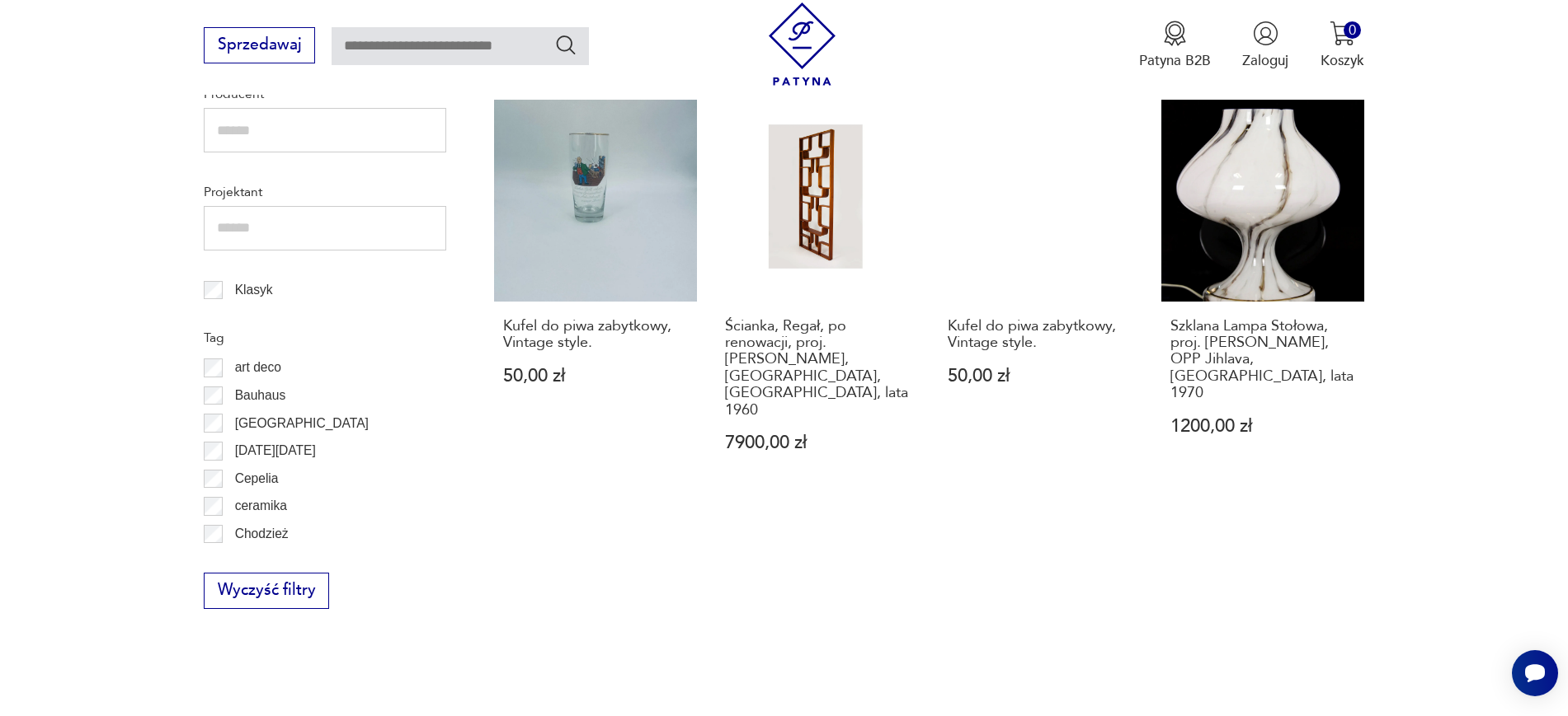
scroll to position [823, 0]
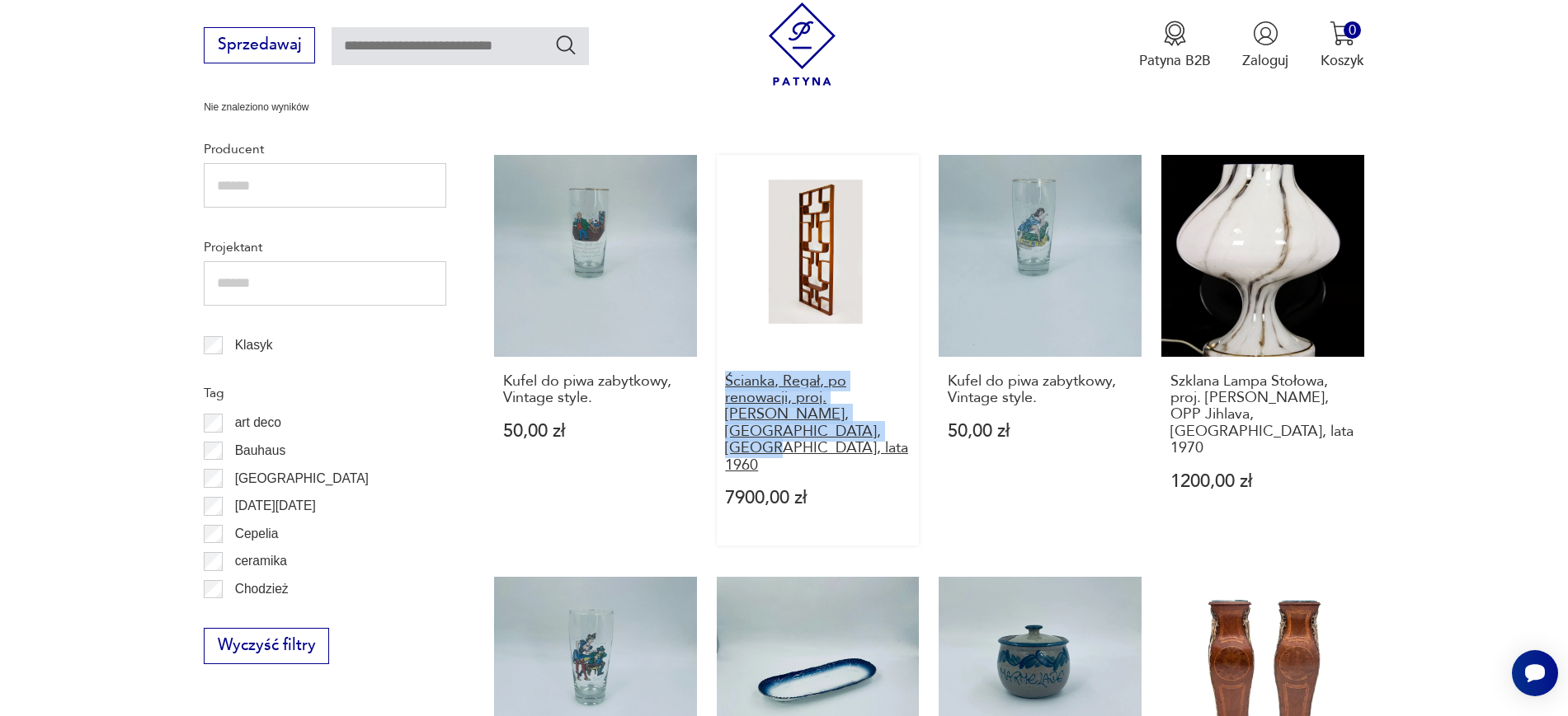
drag, startPoint x: 714, startPoint y: 373, endPoint x: 776, endPoint y: 438, distance: 89.8
click at [776, 438] on div "Kieliszki szklane na czarnej stopce. Huta Hortensja. Art Deco. 95,00 zł Schuman…" at bounding box center [929, 528] width 870 height 1525
copy h3 "Ścianka, Regał, po renowacji, proj. Ludvik Volak, Holesov, Czechy, lata 1960"
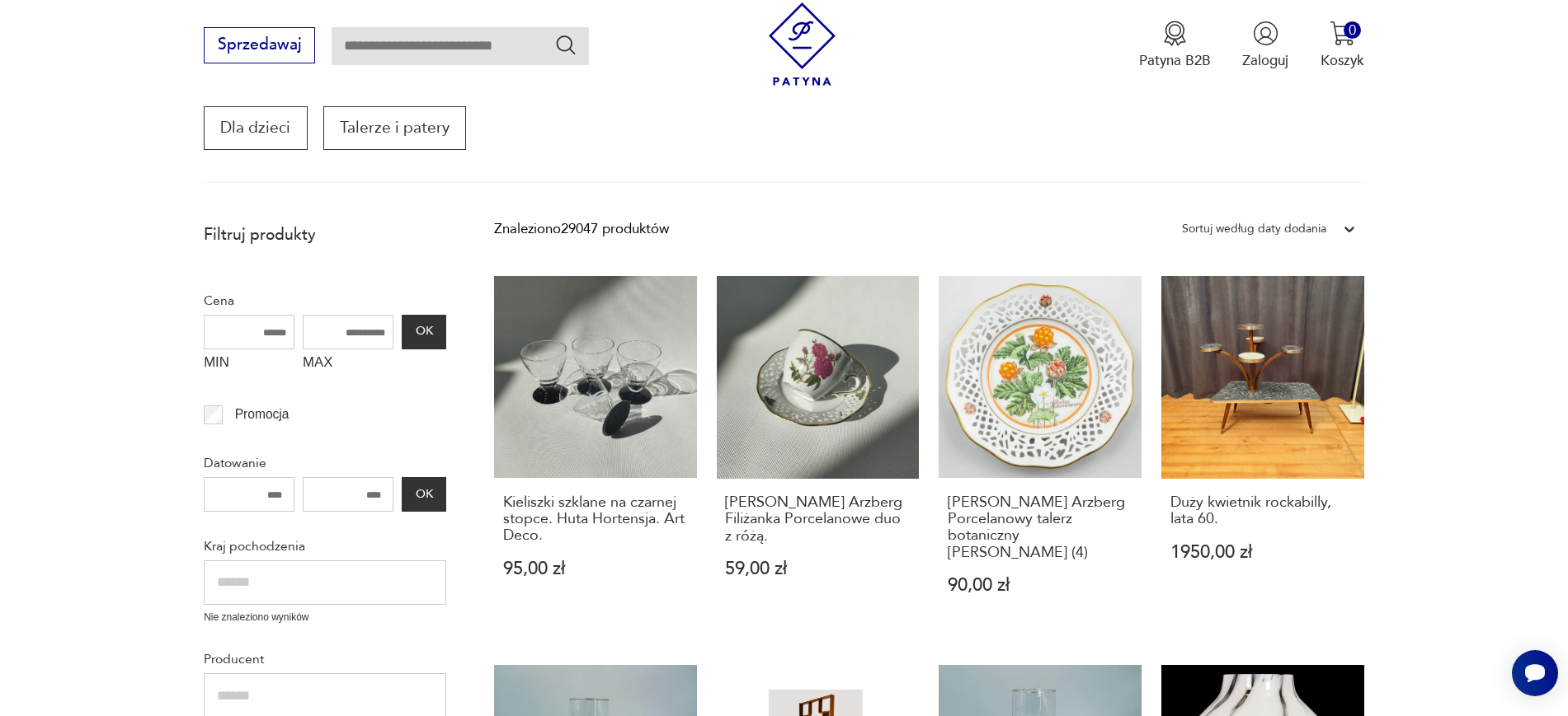
scroll to position [295, 0]
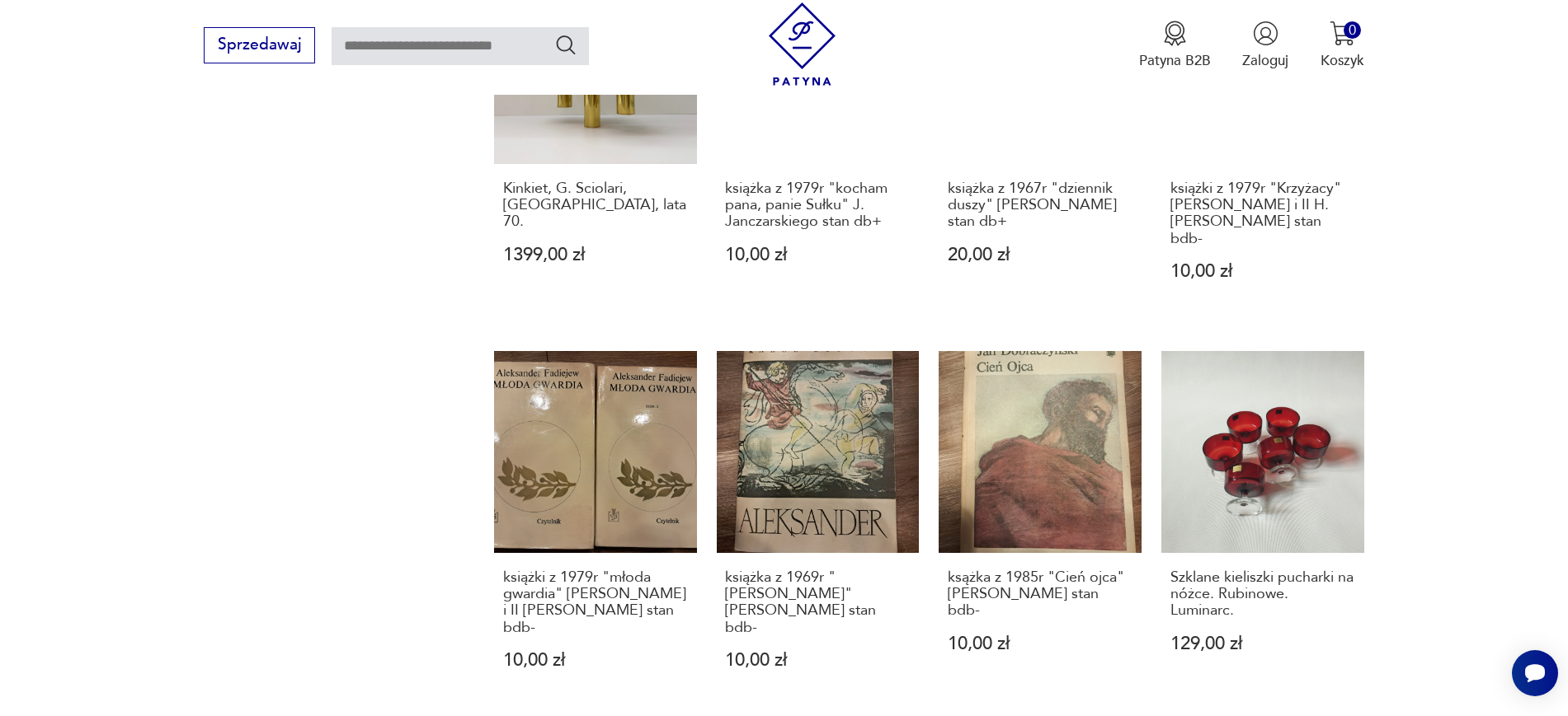
scroll to position [1252, 0]
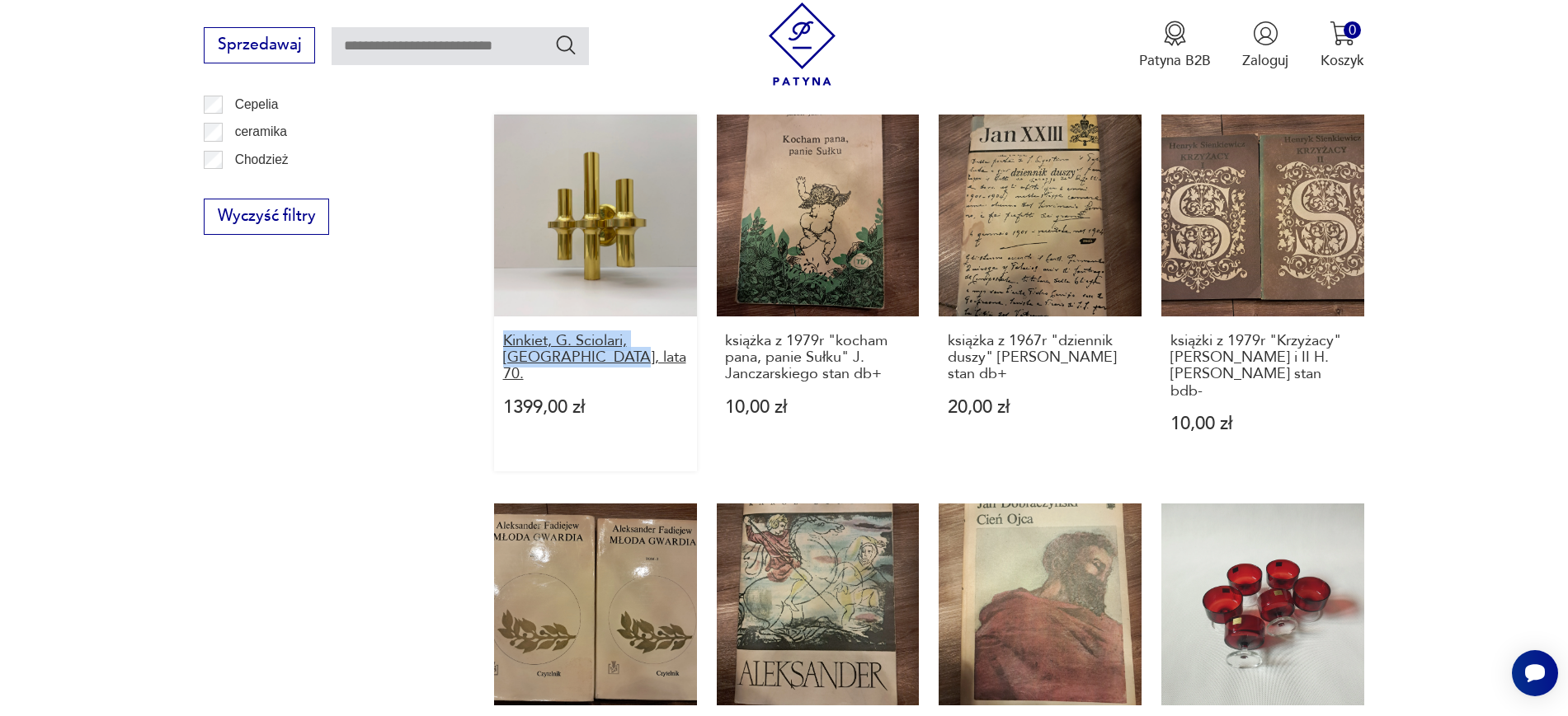
drag, startPoint x: 479, startPoint y: 327, endPoint x: 574, endPoint y: 342, distance: 96.2
click at [574, 342] on section "Filtruj produkty Cena MIN MAX OK Promocja Datowanie OK Kraj pochodzenia Nie zna…" at bounding box center [784, 167] width 1568 height 1785
copy h3 "Kinkiet, G. Sciolari, Włochy, lata 70."
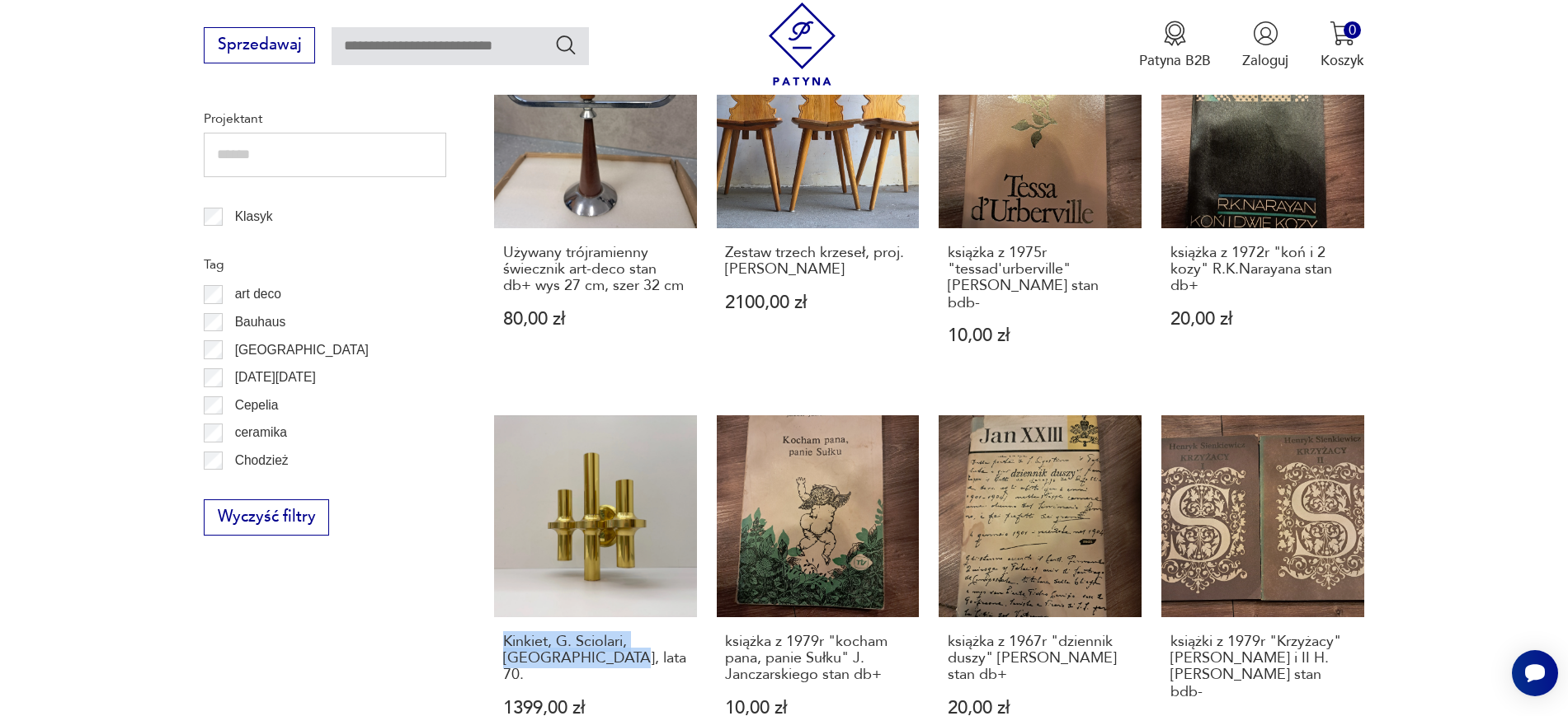
scroll to position [948, 0]
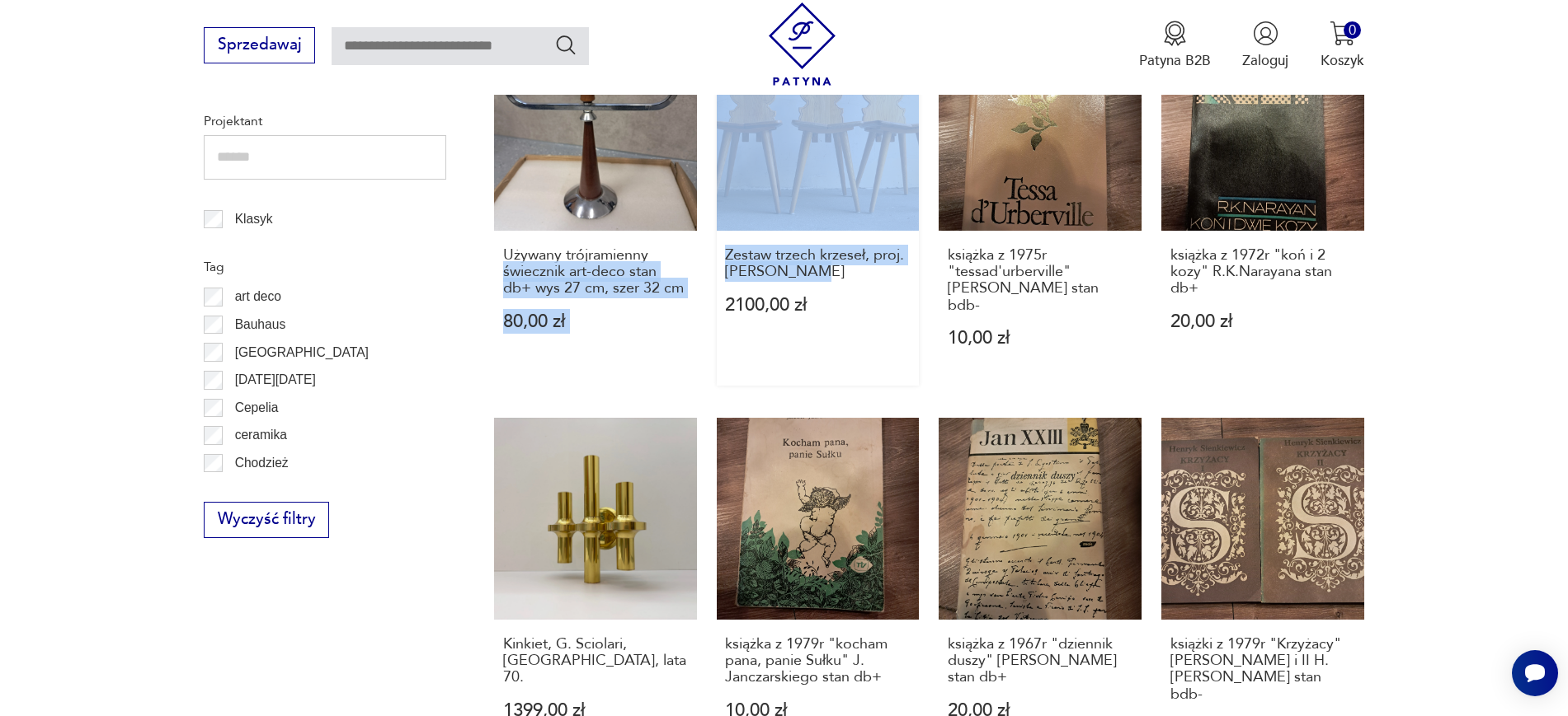
drag, startPoint x: 706, startPoint y: 256, endPoint x: 837, endPoint y: 281, distance: 133.4
click at [837, 281] on div "książka z 1966 z dedykacją "dla zwycięstwa" Janusza Meissnera stan bdb- 15,00 z…" at bounding box center [929, 403] width 870 height 1525
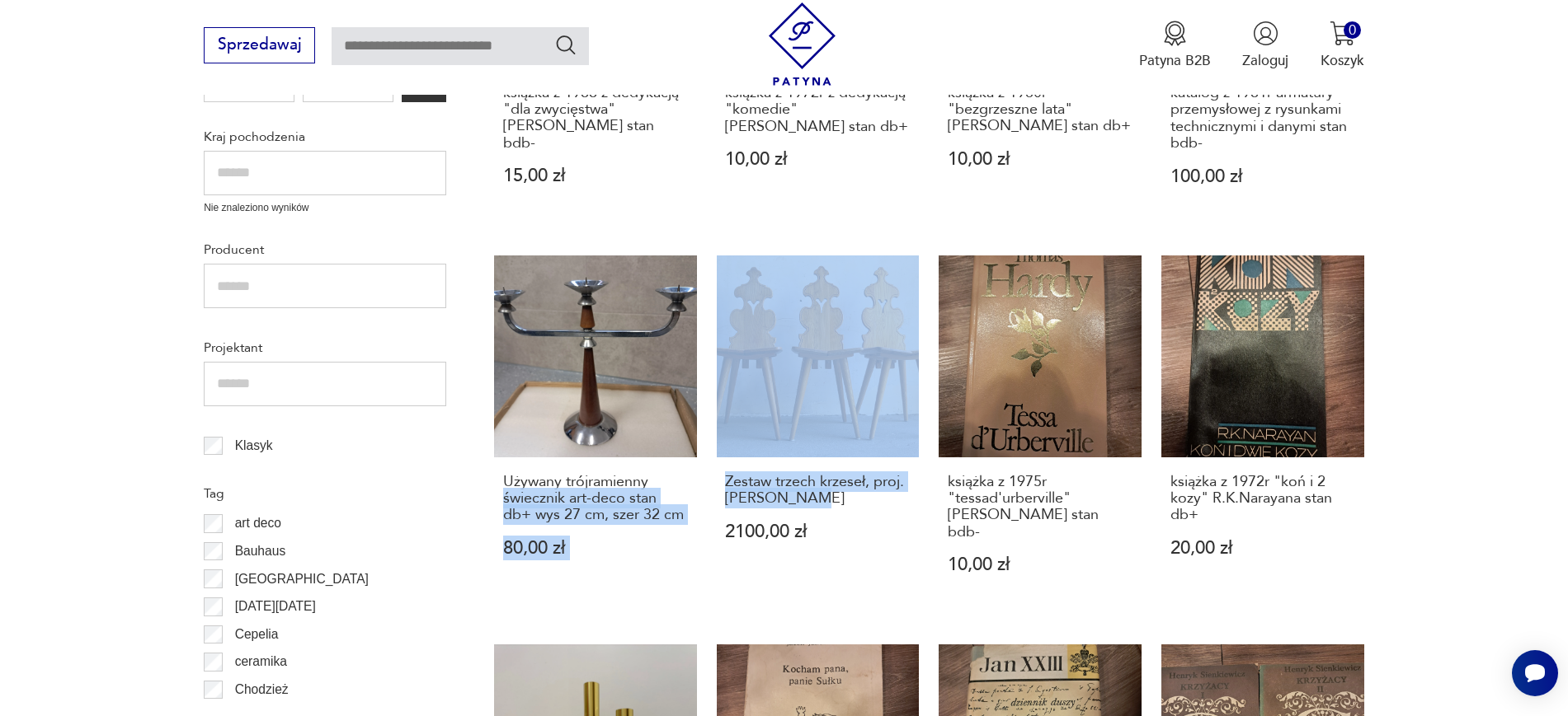
scroll to position [673, 0]
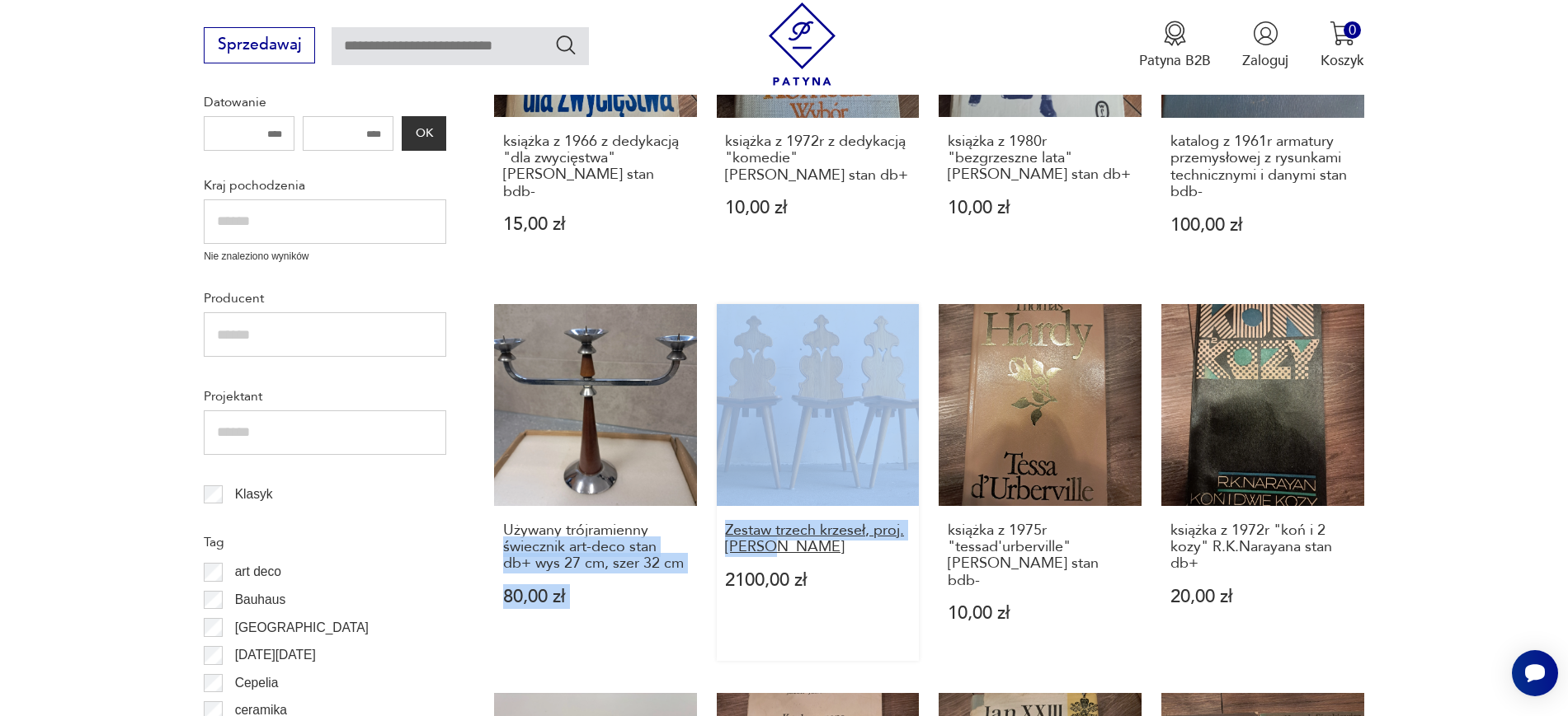
drag, startPoint x: 704, startPoint y: 524, endPoint x: 794, endPoint y: 556, distance: 95.5
click at [794, 556] on div "książka z 1966 z dedykacją "dla zwycięstwa" Janusza Meissnera stan bdb- 15,00 z…" at bounding box center [929, 678] width 870 height 1525
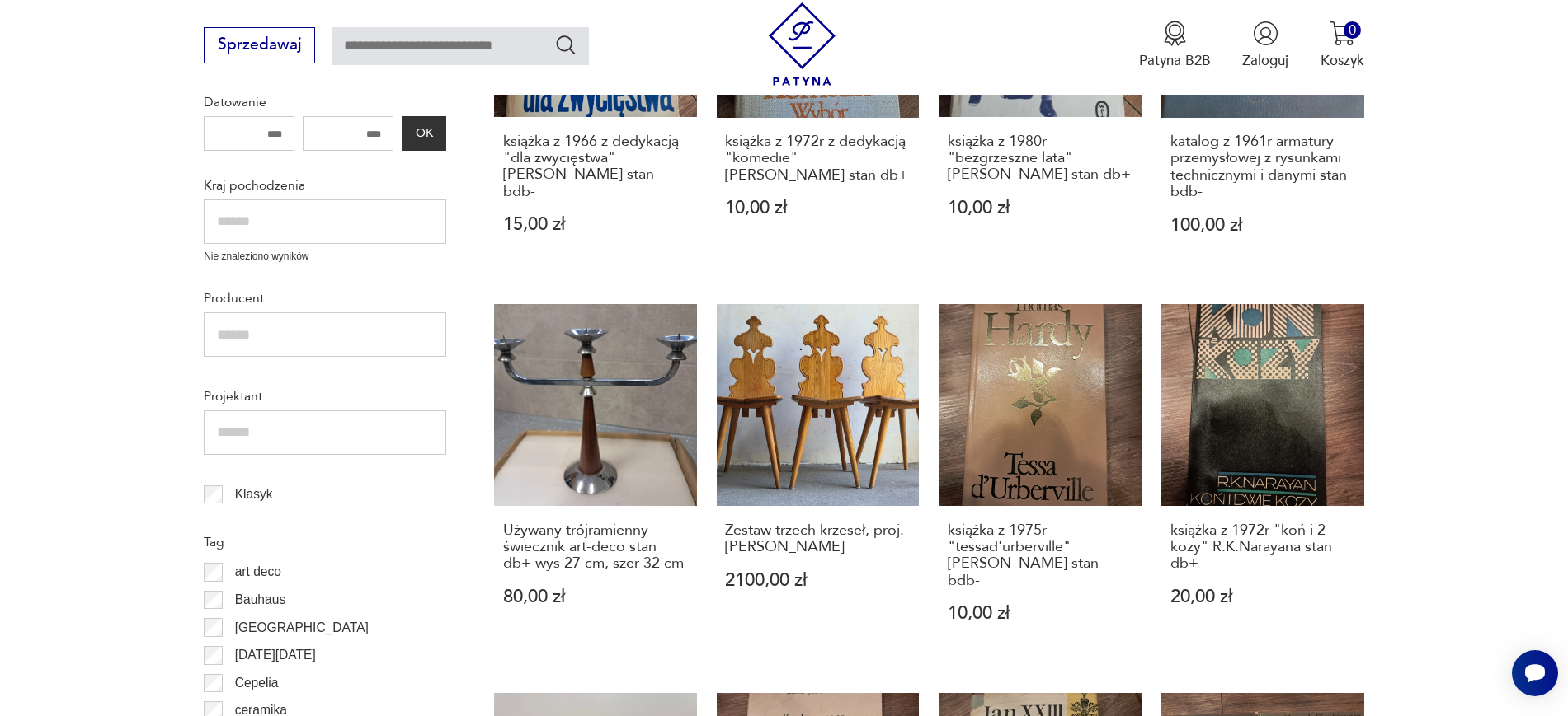
drag, startPoint x: 710, startPoint y: 526, endPoint x: 846, endPoint y: 549, distance: 137.9
click at [846, 549] on div "książka z 1966 z dedykacją "dla zwycięstwa" Janusza Meissnera stan bdb- 15,00 z…" at bounding box center [929, 678] width 870 height 1525
copy h3 "Zestaw trzech krzeseł, proj.Józef Kulon"
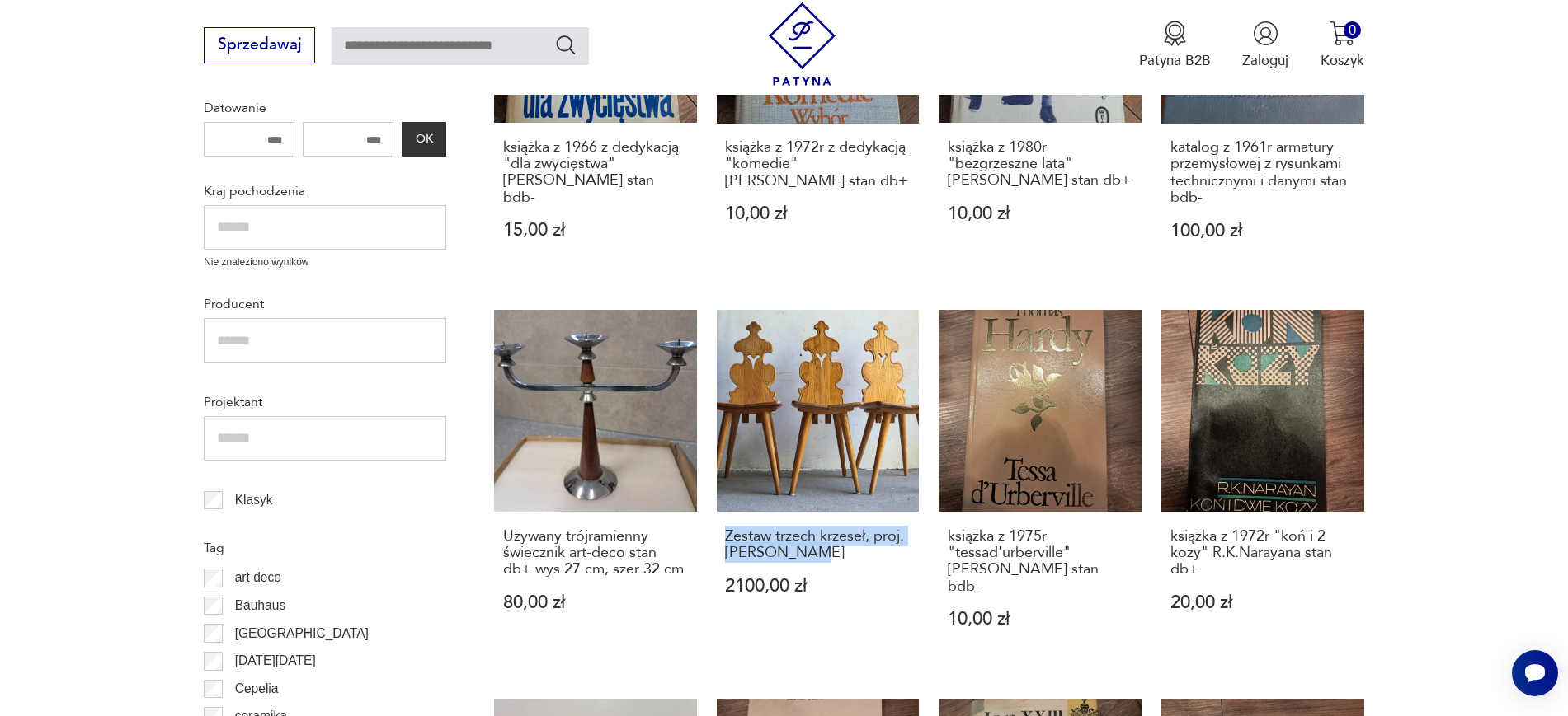
scroll to position [309, 0]
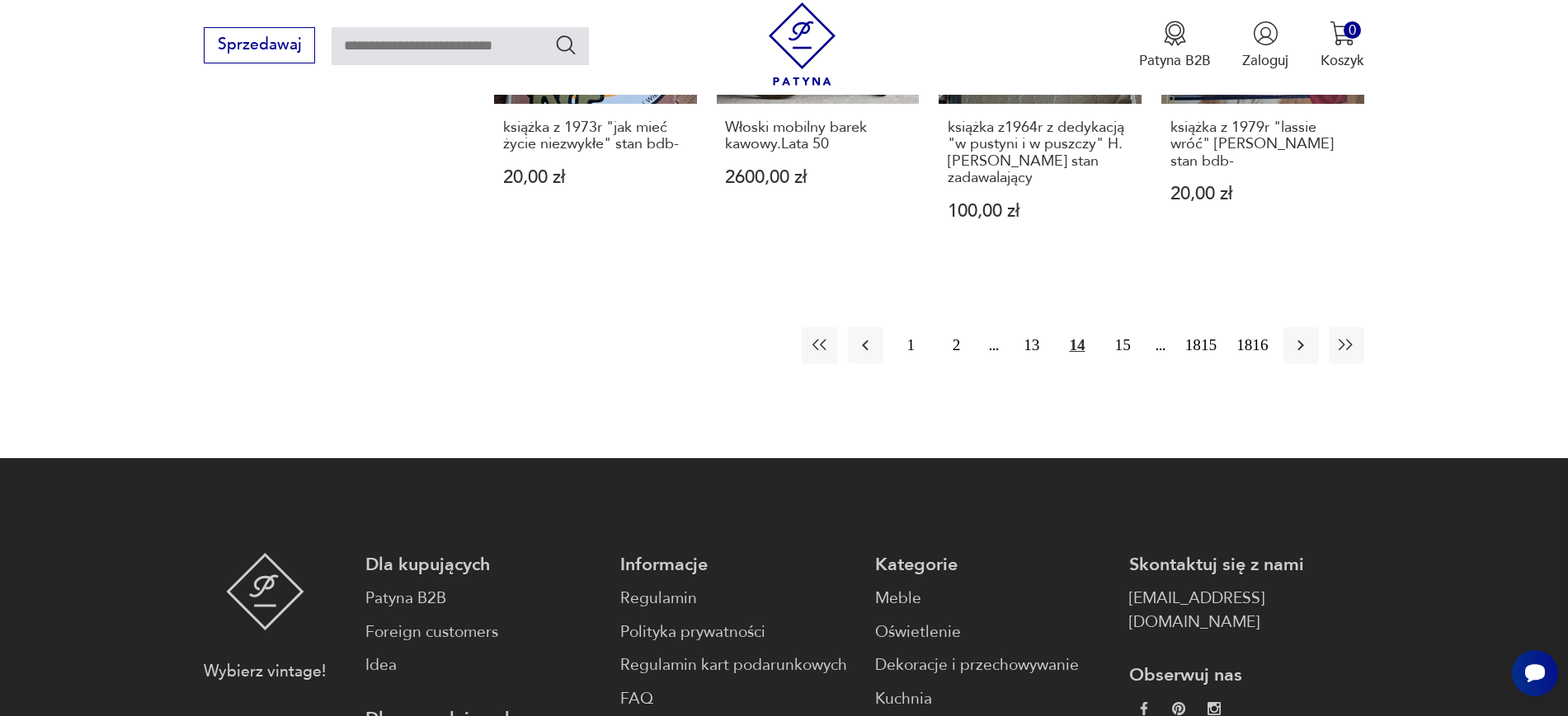
scroll to position [1530, 0]
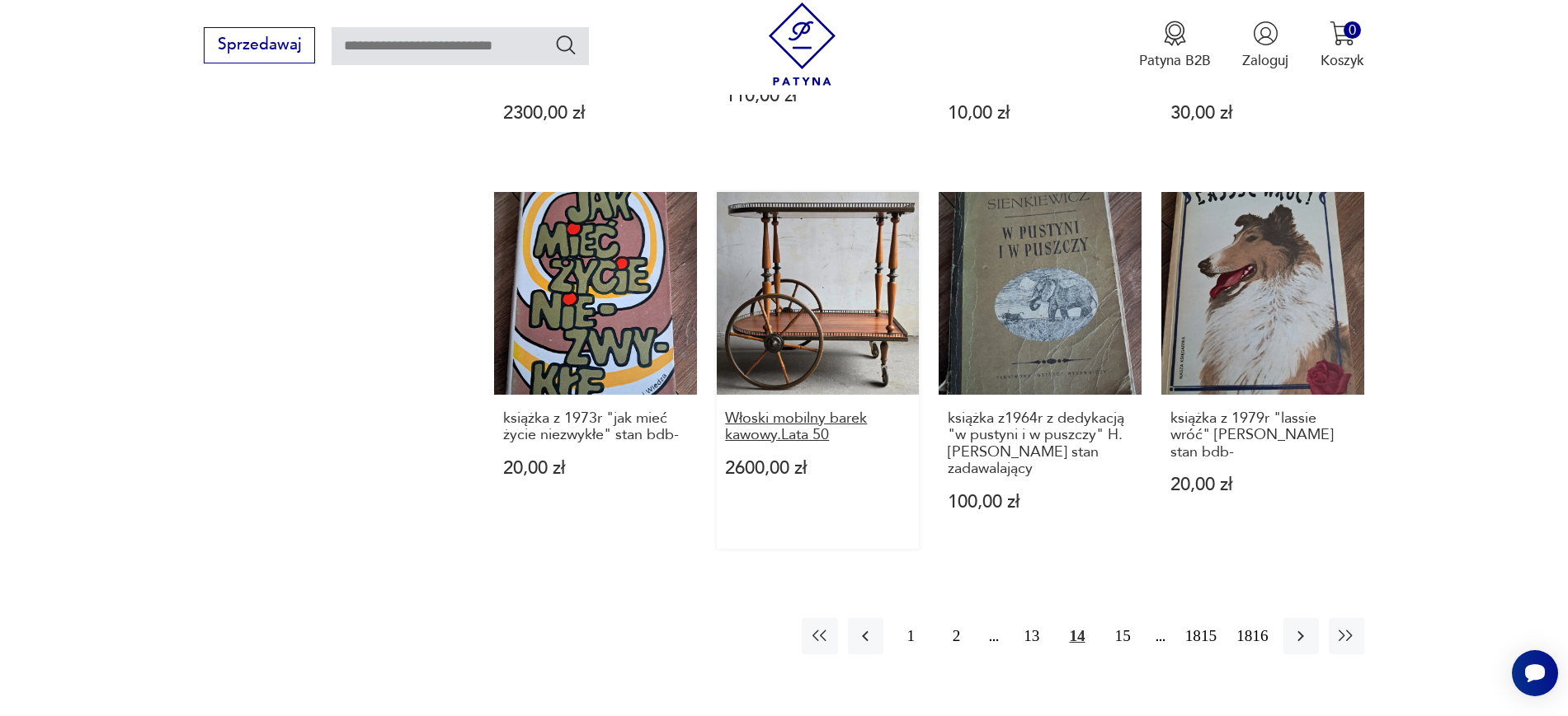
drag, startPoint x: 715, startPoint y: 414, endPoint x: 818, endPoint y: 428, distance: 103.9
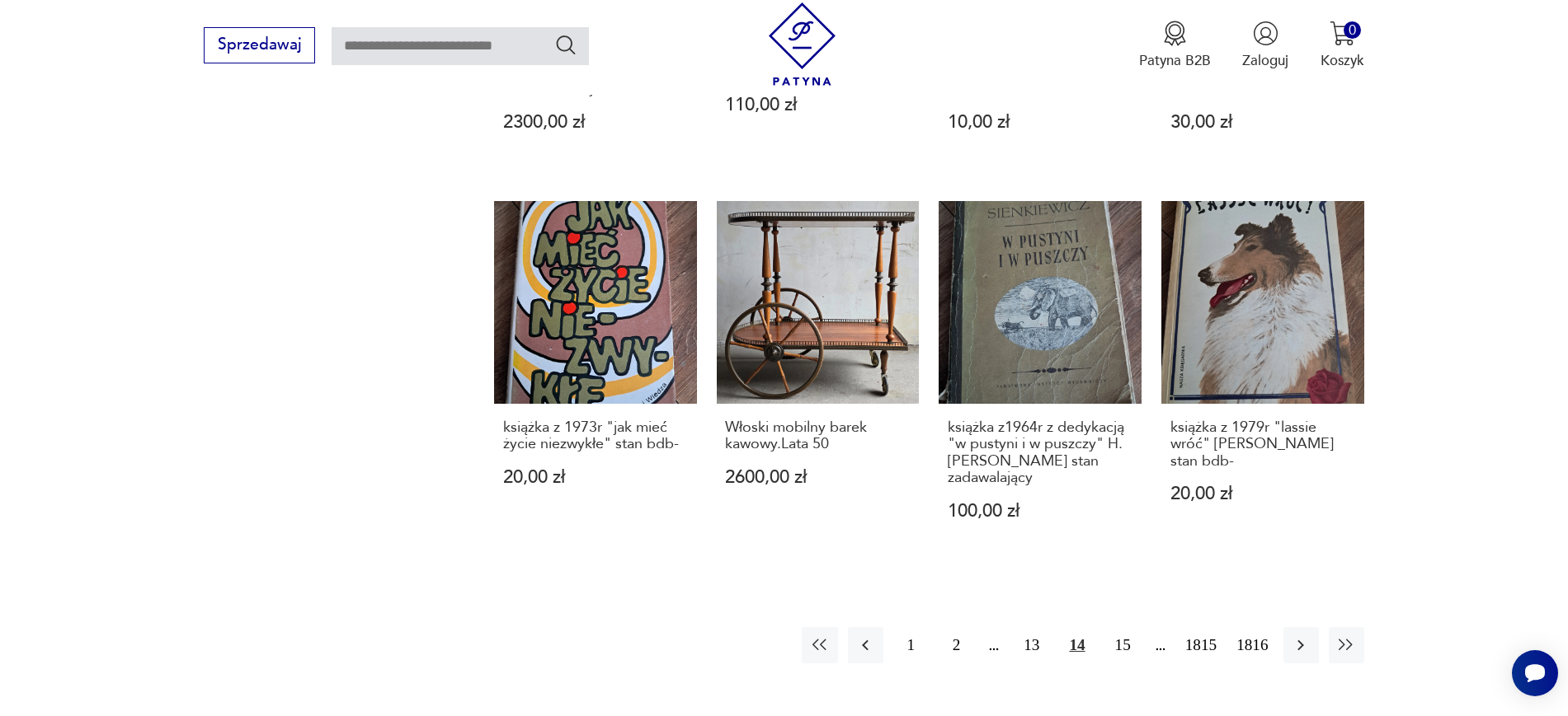
drag, startPoint x: 712, startPoint y: 421, endPoint x: 833, endPoint y: 444, distance: 123.2
copy h3 "Włoski mobilny barek kawowy.Lata 50"
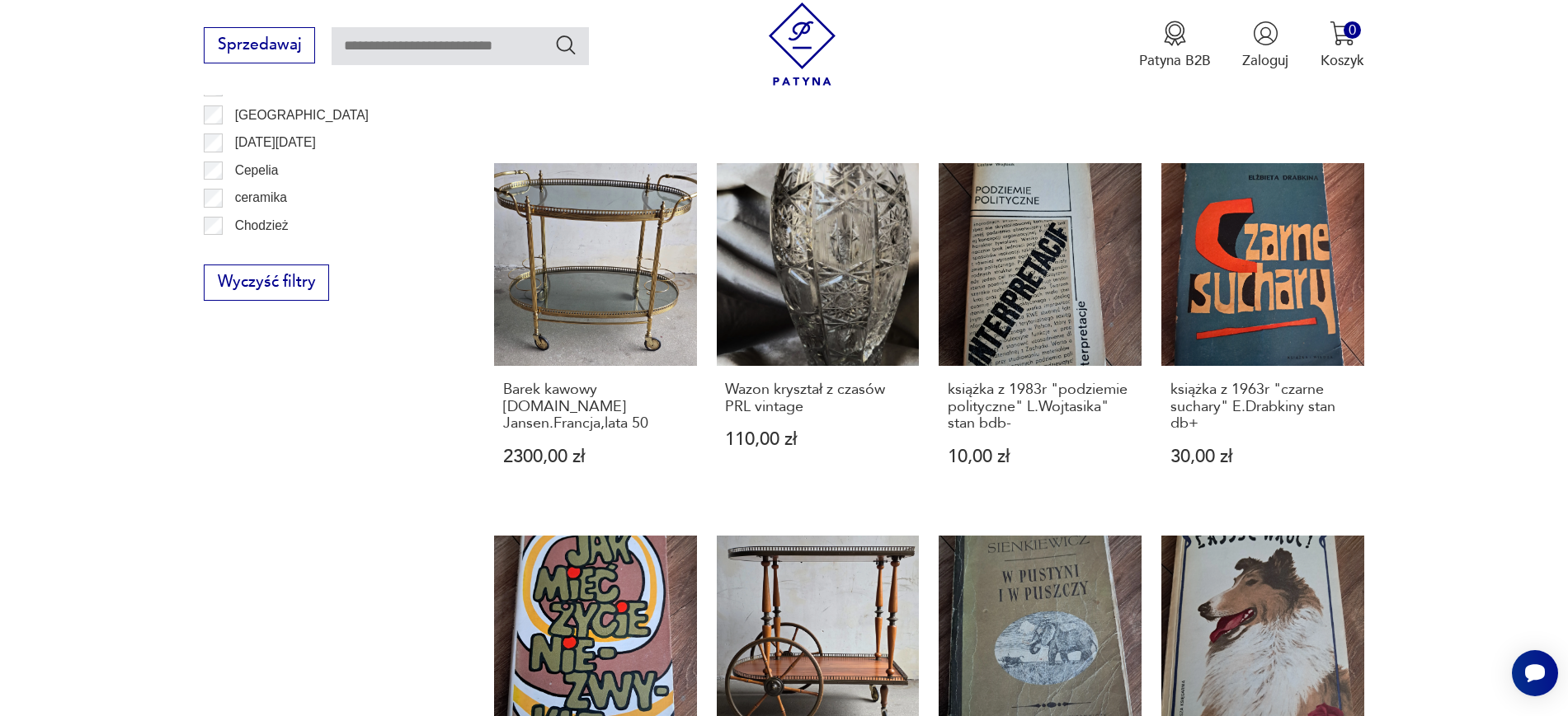
scroll to position [1183, 0]
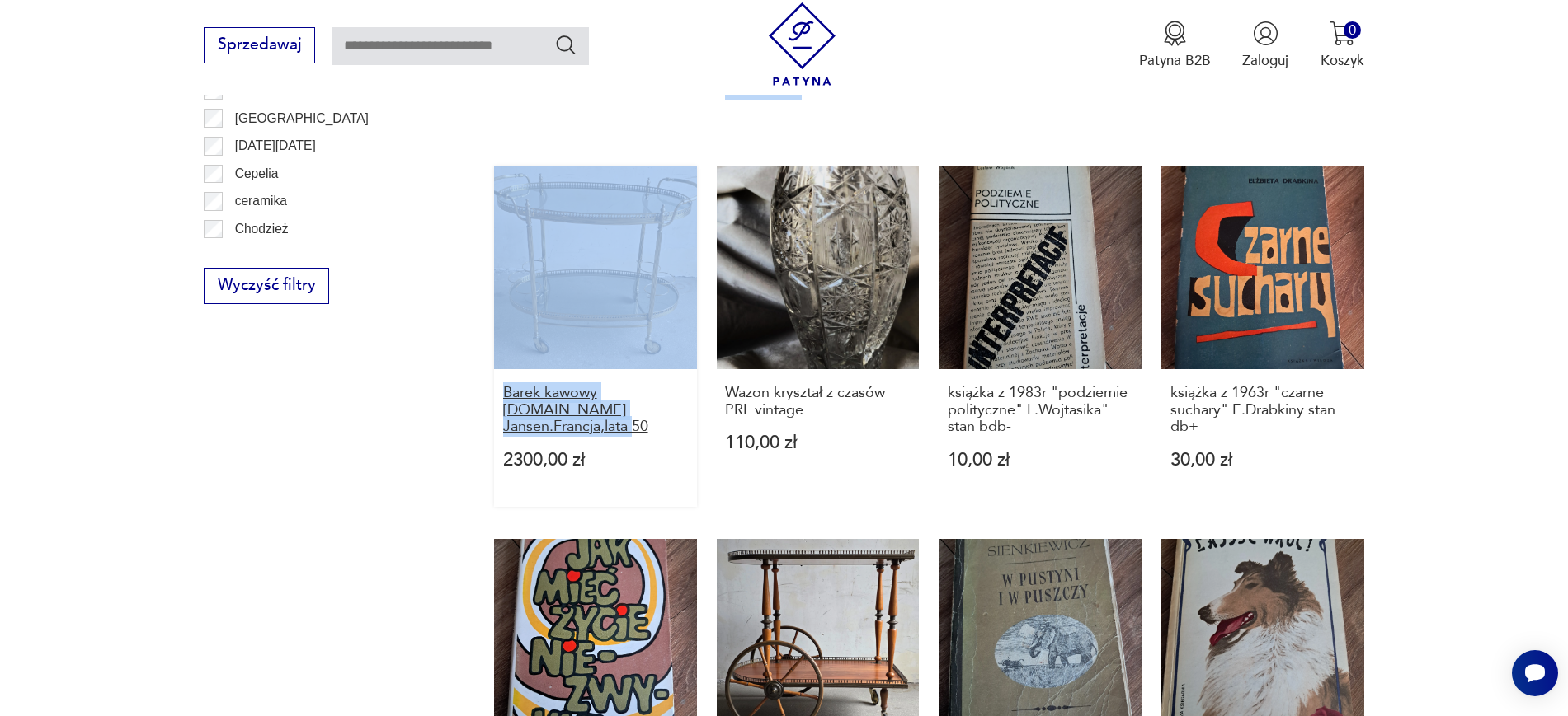
drag, startPoint x: 464, startPoint y: 389, endPoint x: 651, endPoint y: 413, distance: 188.5
click at [651, 413] on section "Filtruj produkty Cena MIN MAX OK Promocja Datowanie OK Kraj pochodzenia Nie zna…" at bounding box center [784, 220] width 1568 height 1752
click at [279, 519] on div "Filtruj produkty Cena MIN MAX OK Promocja Datowanie OK Kraj pochodzenia Nie zna…" at bounding box center [325, 177] width 243 height 1647
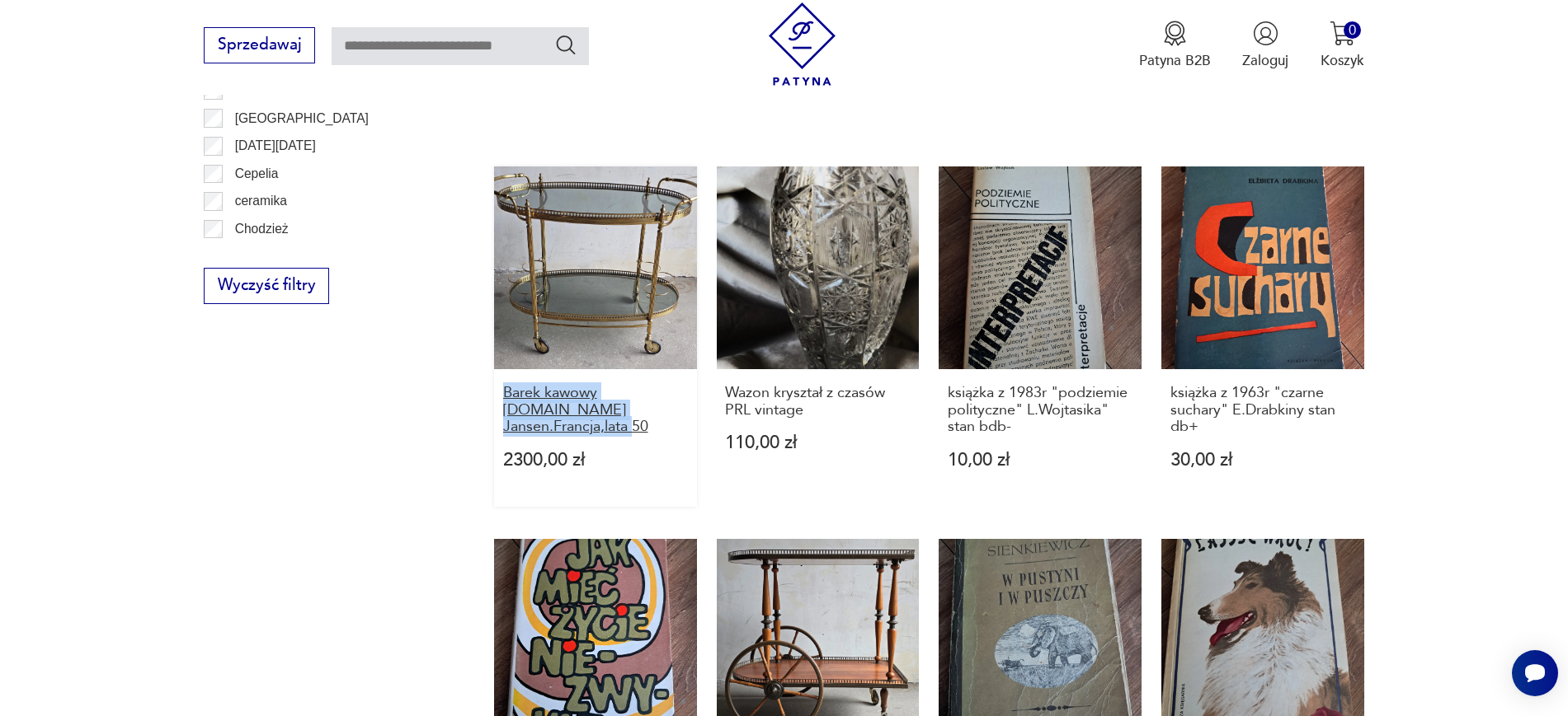
drag, startPoint x: 478, startPoint y: 390, endPoint x: 653, endPoint y: 409, distance: 176.0
click at [653, 409] on section "Filtruj produkty Cena MIN MAX OK Promocja Datowanie OK Kraj pochodzenia Nie zna…" at bounding box center [784, 220] width 1568 height 1752
copy h3 "Barek kawowy proj.Maison Jansen.Francja,lata 50"
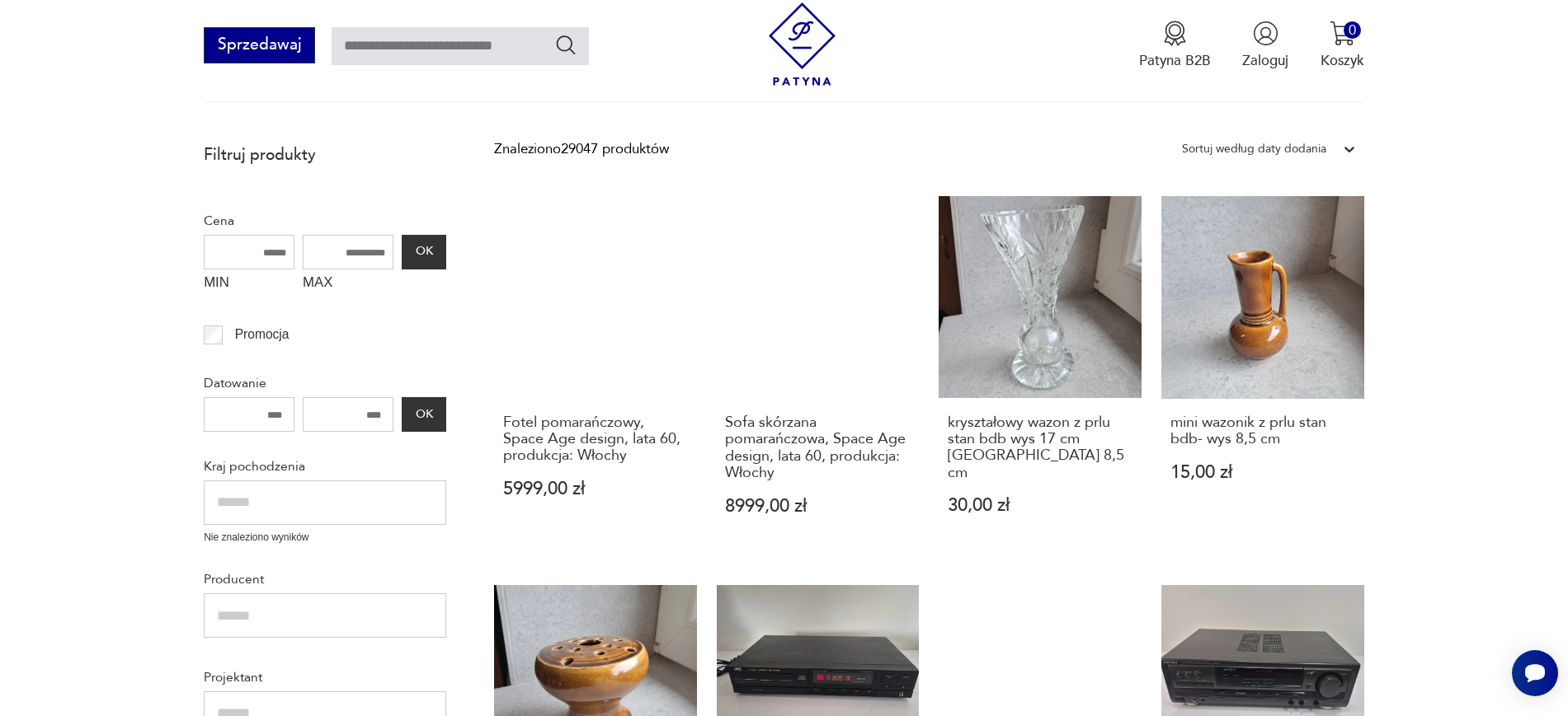
scroll to position [359, 0]
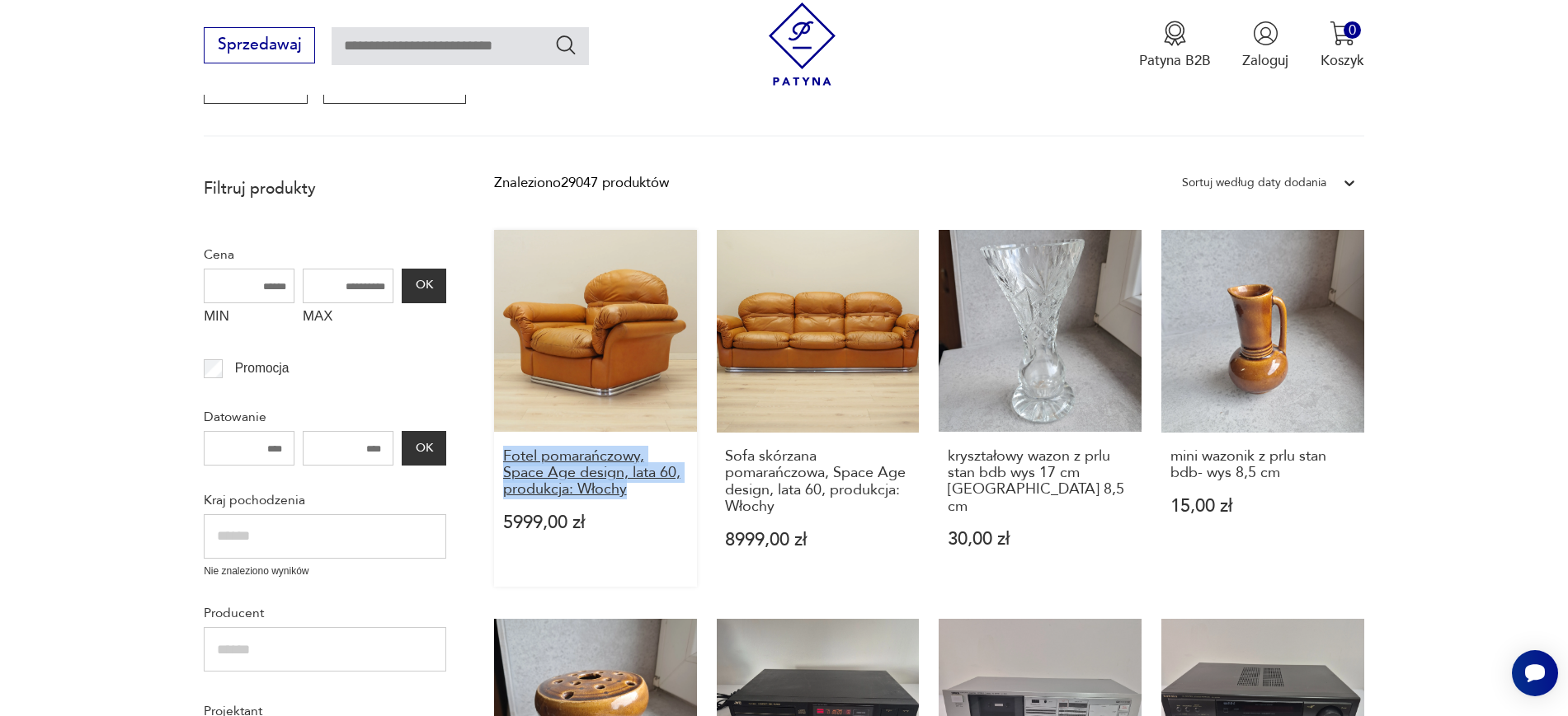
drag, startPoint x: 488, startPoint y: 455, endPoint x: 638, endPoint y: 495, distance: 155.2
copy h3 "Fotel pomarańczowy, Space Age design, lata 60, produkcja: Włochy"
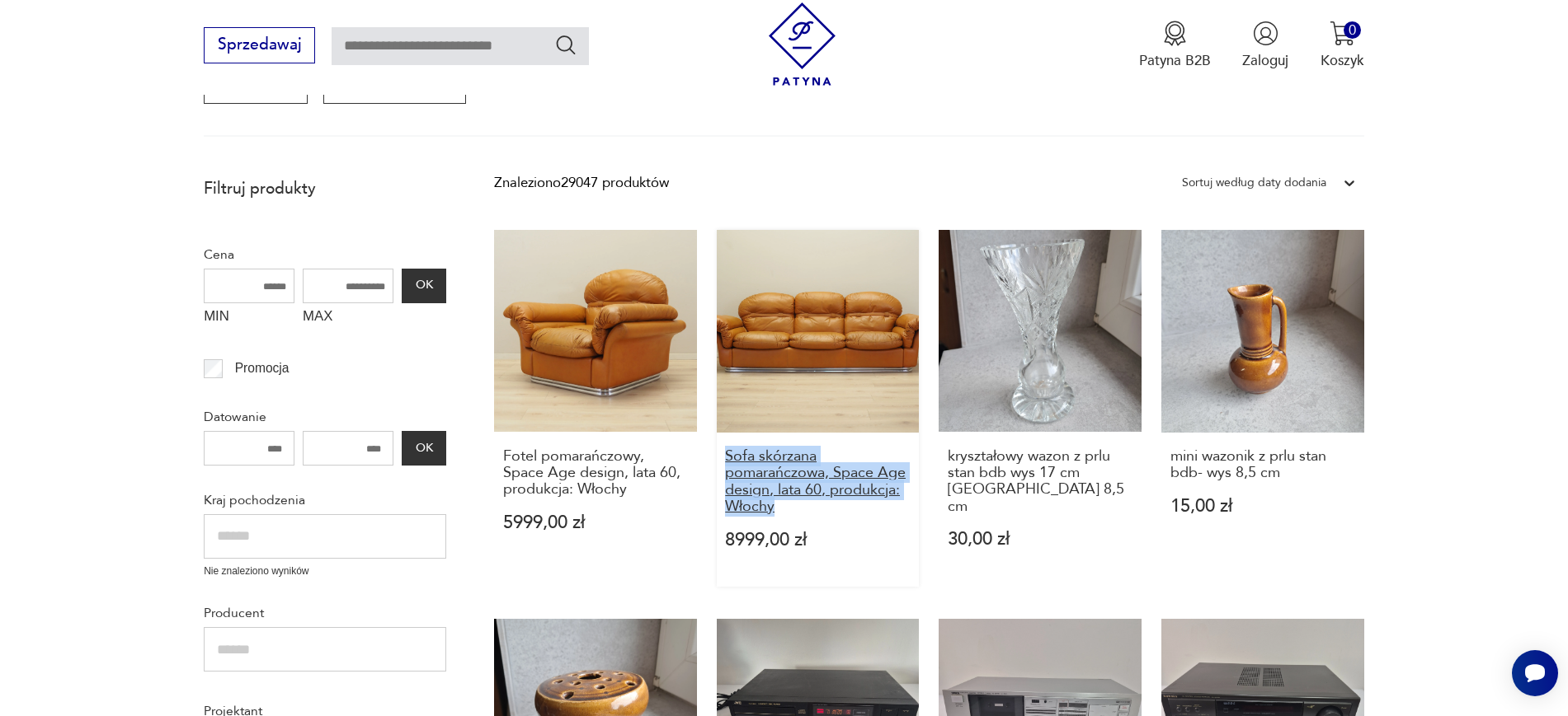
drag, startPoint x: 714, startPoint y: 448, endPoint x: 777, endPoint y: 505, distance: 85.0
copy h3 "Sofa skórzana pomarańczowa, Space Age design, lata 60, produkcja: Włochy"
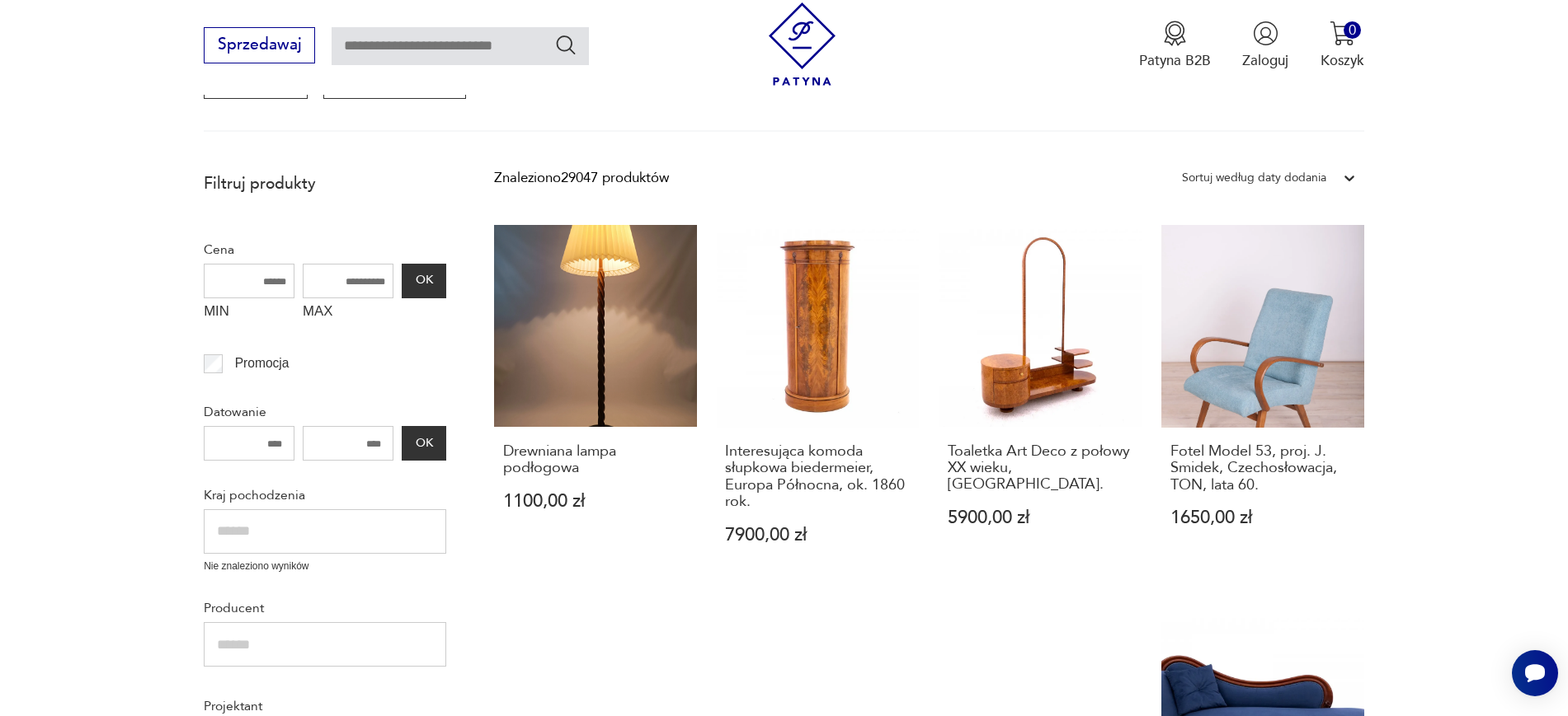
scroll to position [402, 0]
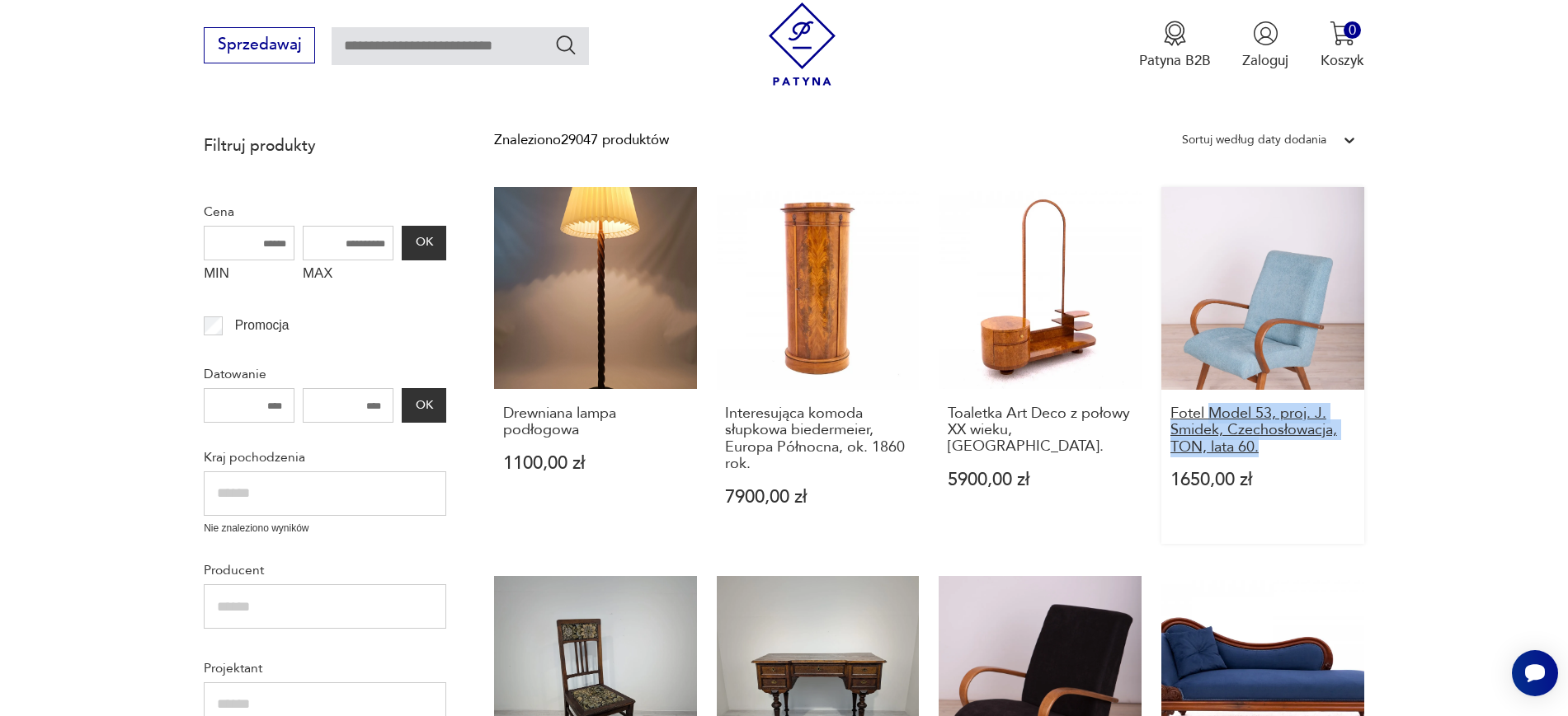
drag, startPoint x: 1429, startPoint y: 449, endPoint x: 1206, endPoint y: 414, distance: 225.7
copy h3 "Model 53, proj. J. Smidek, Czechosłowacja, TON, lata 60."
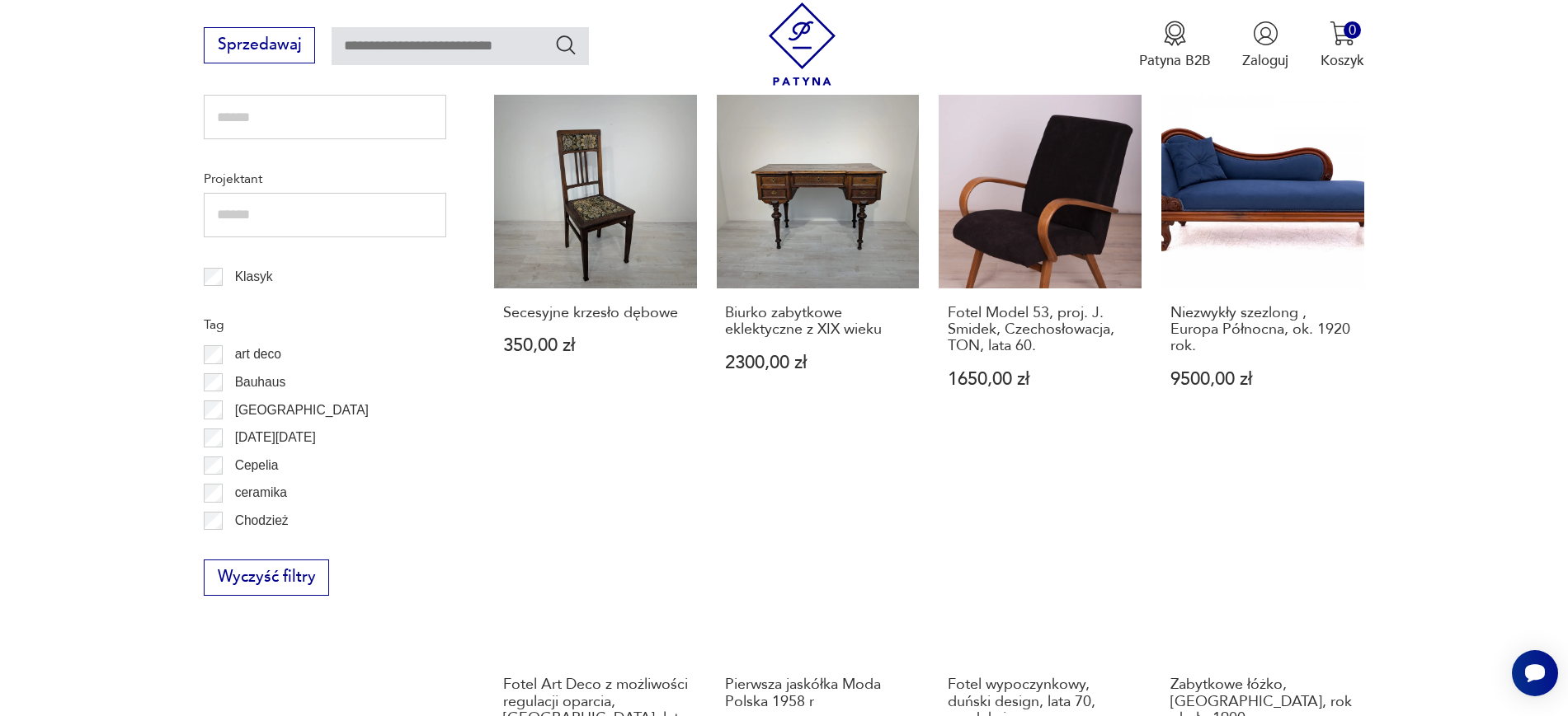
scroll to position [1061, 0]
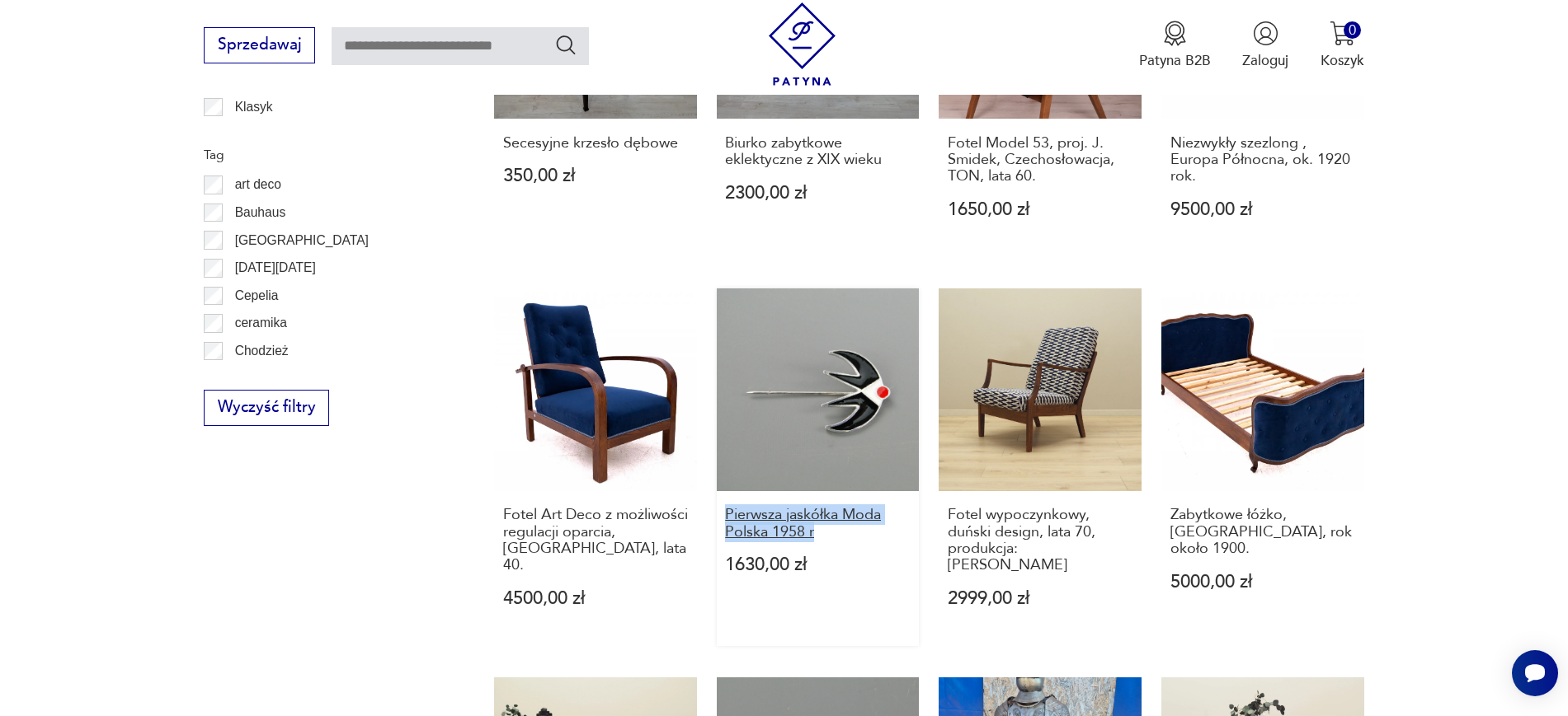
drag, startPoint x: 714, startPoint y: 508, endPoint x: 829, endPoint y: 531, distance: 117.3
click at [829, 531] on div "Drewniana lampa podłogowa 1100,00 zł Interesująca komoda słupkowa biedermeier, …" at bounding box center [929, 273] width 870 height 1491
copy h3 "Pierwsza jaskółka Moda Polska 1958 r"
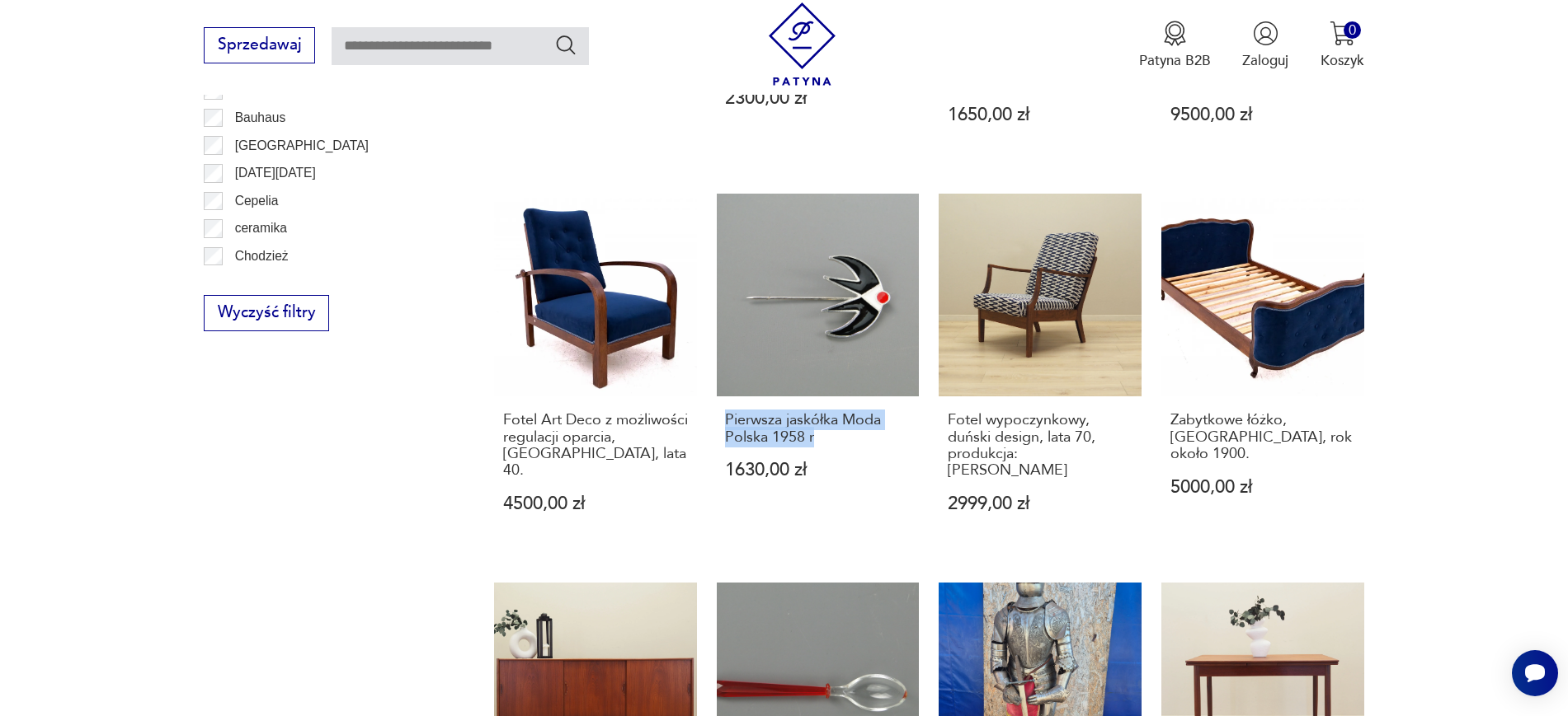
scroll to position [1166, 0]
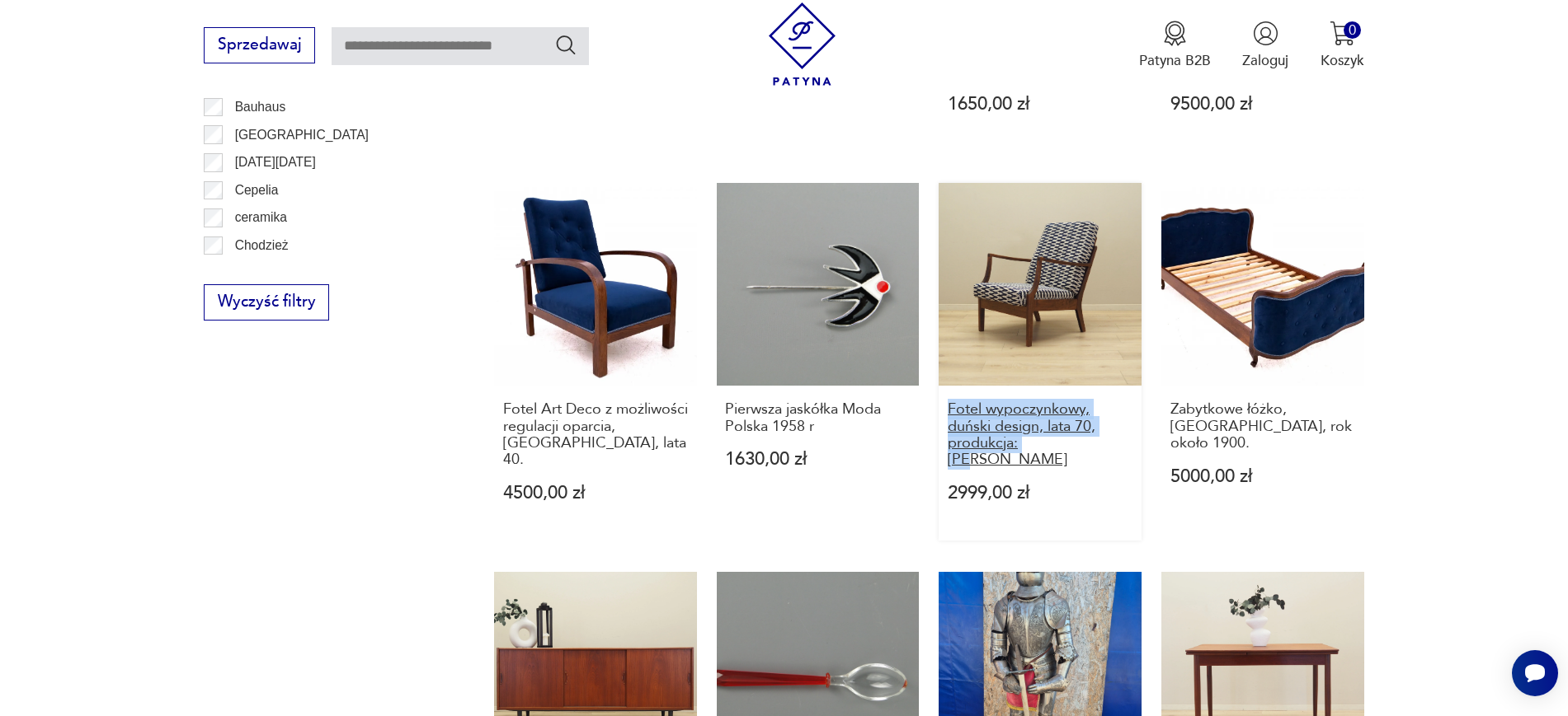
drag, startPoint x: 935, startPoint y: 405, endPoint x: 1050, endPoint y: 439, distance: 119.9
click at [1050, 439] on div "Drewniana lampa podłogowa 1100,00 zł Interesująca komoda słupkowa biedermeier, …" at bounding box center [929, 168] width 870 height 1491
copy h3 "Fotel wypoczynkowy, duński design, lata 70, produkcja: Dan"
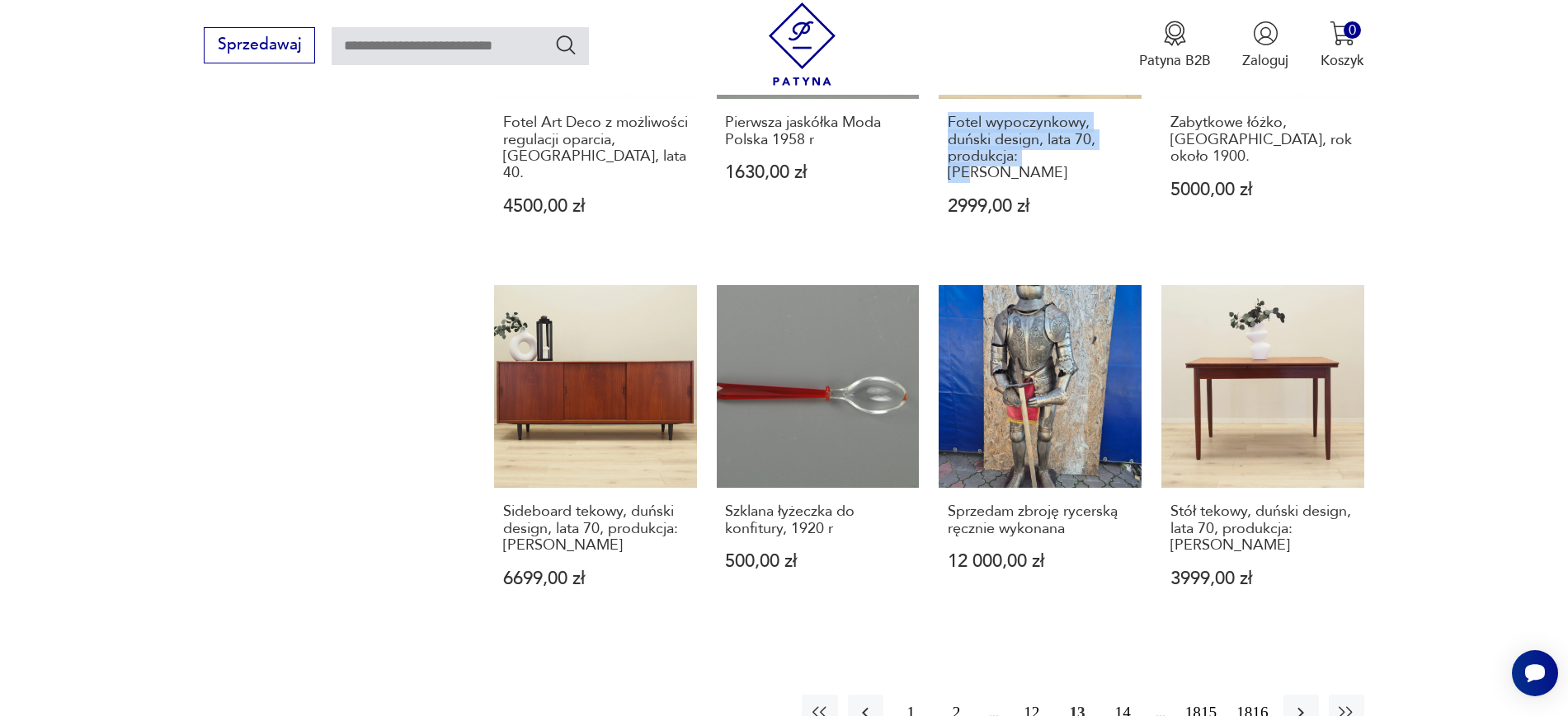
scroll to position [1455, 0]
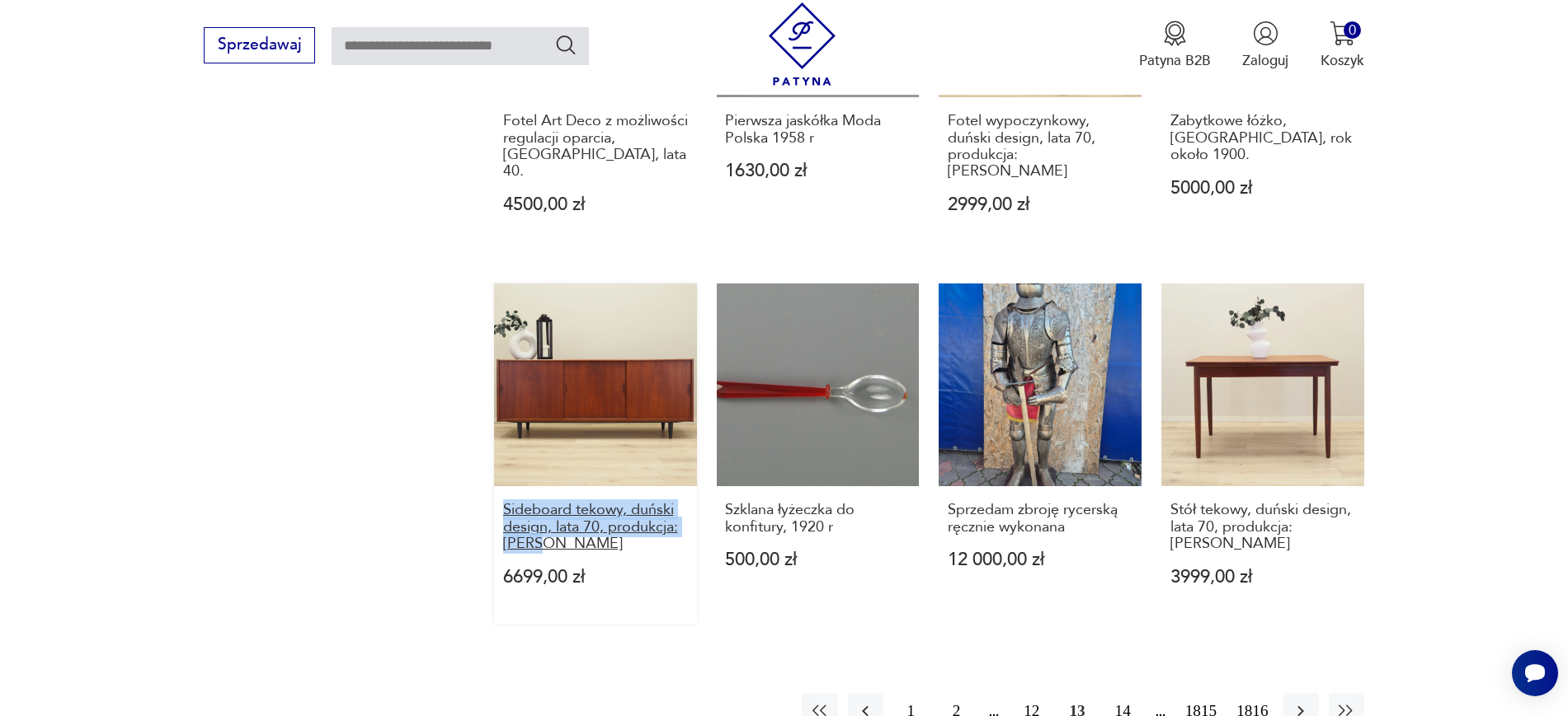
drag, startPoint x: 479, startPoint y: 488, endPoint x: 569, endPoint y: 531, distance: 99.7
copy h3 "Sideboard tekowy, duński design, lata 70, produkcja: Dania"
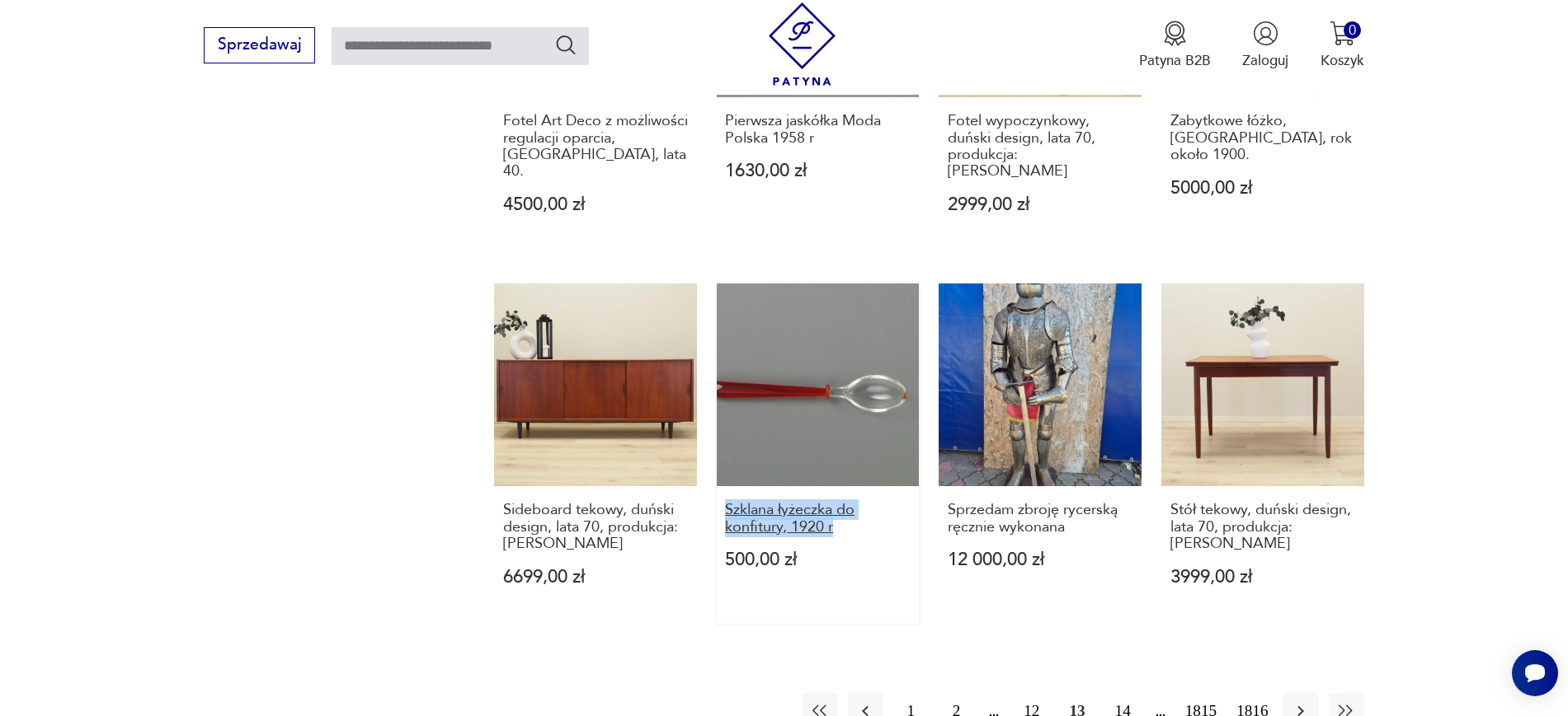
drag, startPoint x: 714, startPoint y: 493, endPoint x: 852, endPoint y: 514, distance: 139.6
copy h3 "Szklana łyżeczka do konfitury, 1920 r"
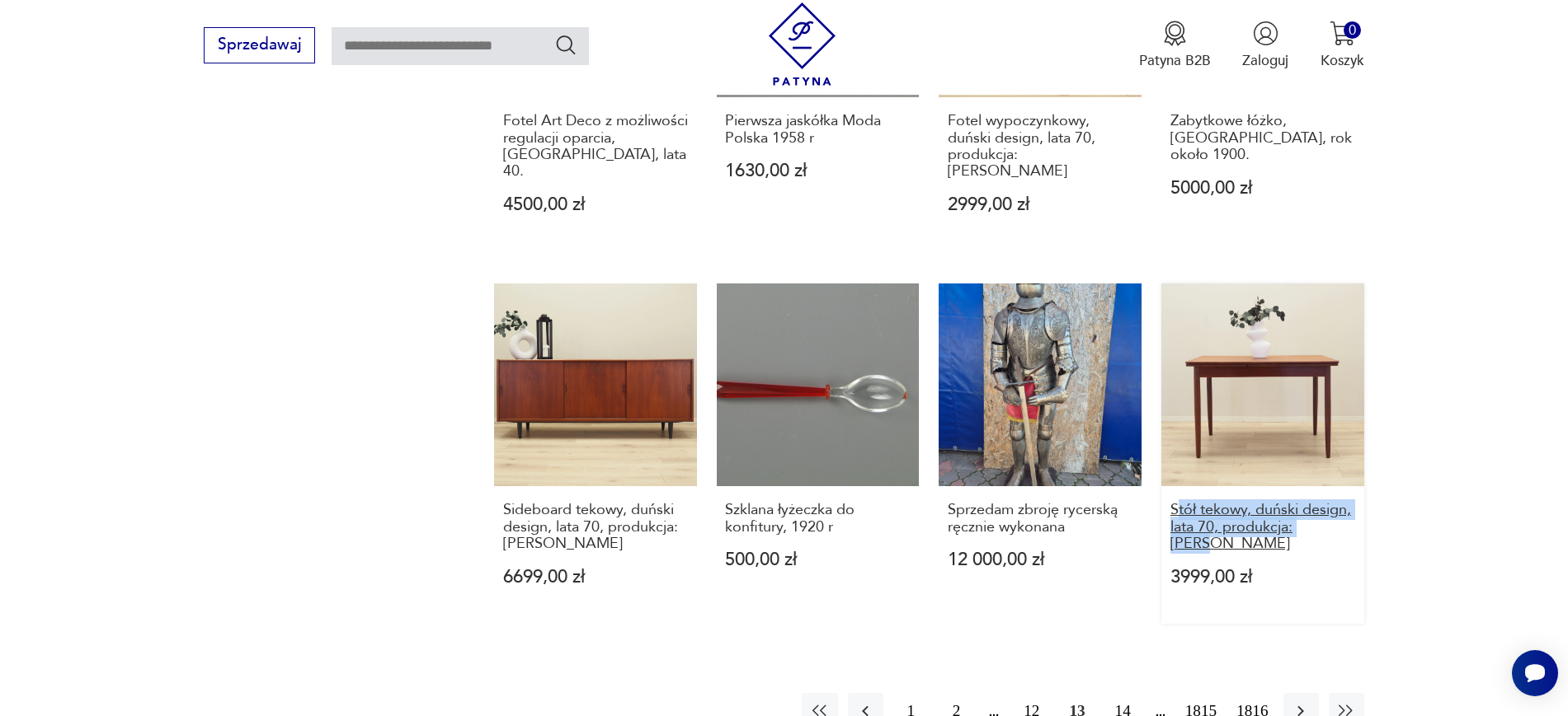
drag, startPoint x: 1415, startPoint y: 514, endPoint x: 1178, endPoint y: 492, distance: 238.0
copy h3 "tół tekowy, duński design, lata 70, produkcja: Dania"
click at [1029, 696] on button "12" at bounding box center [1031, 710] width 35 height 35
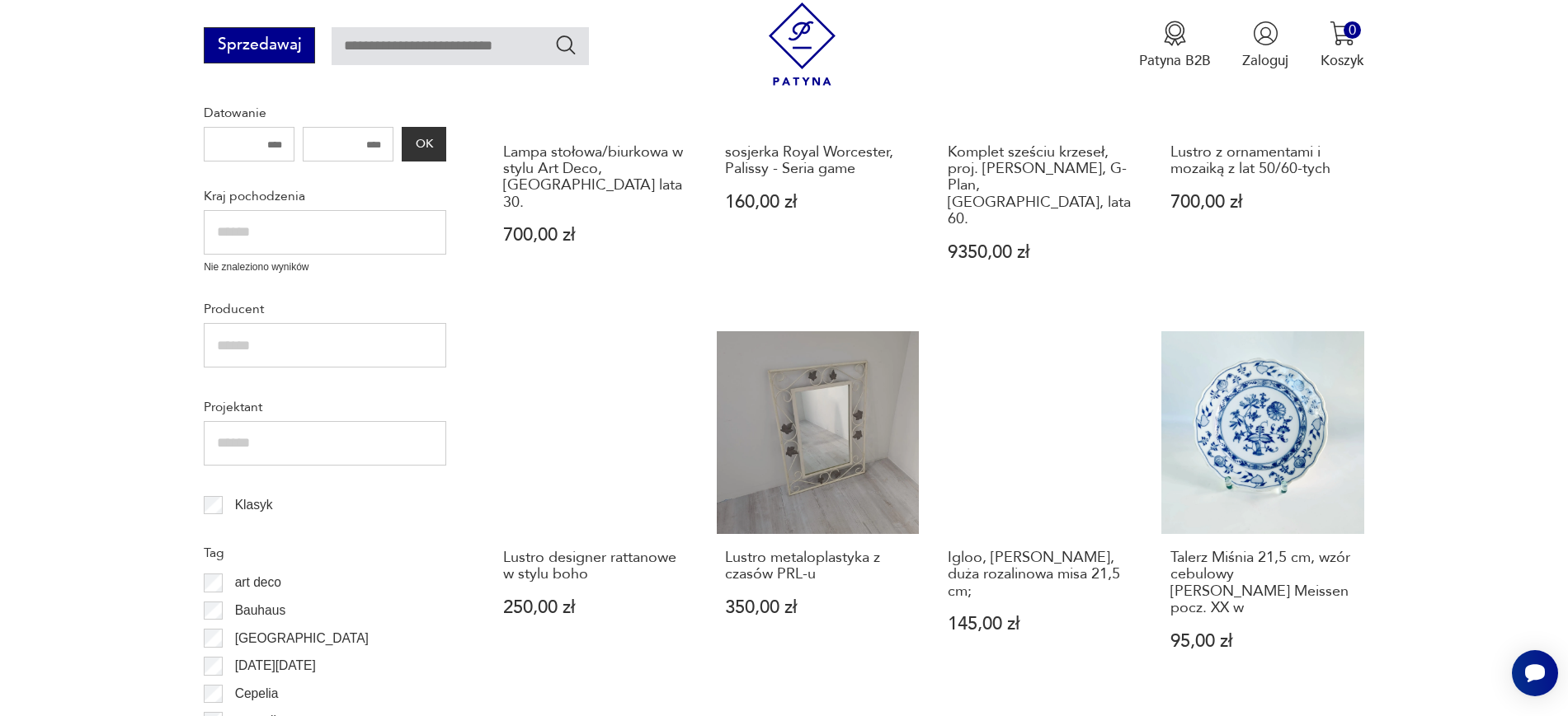
scroll to position [279, 0]
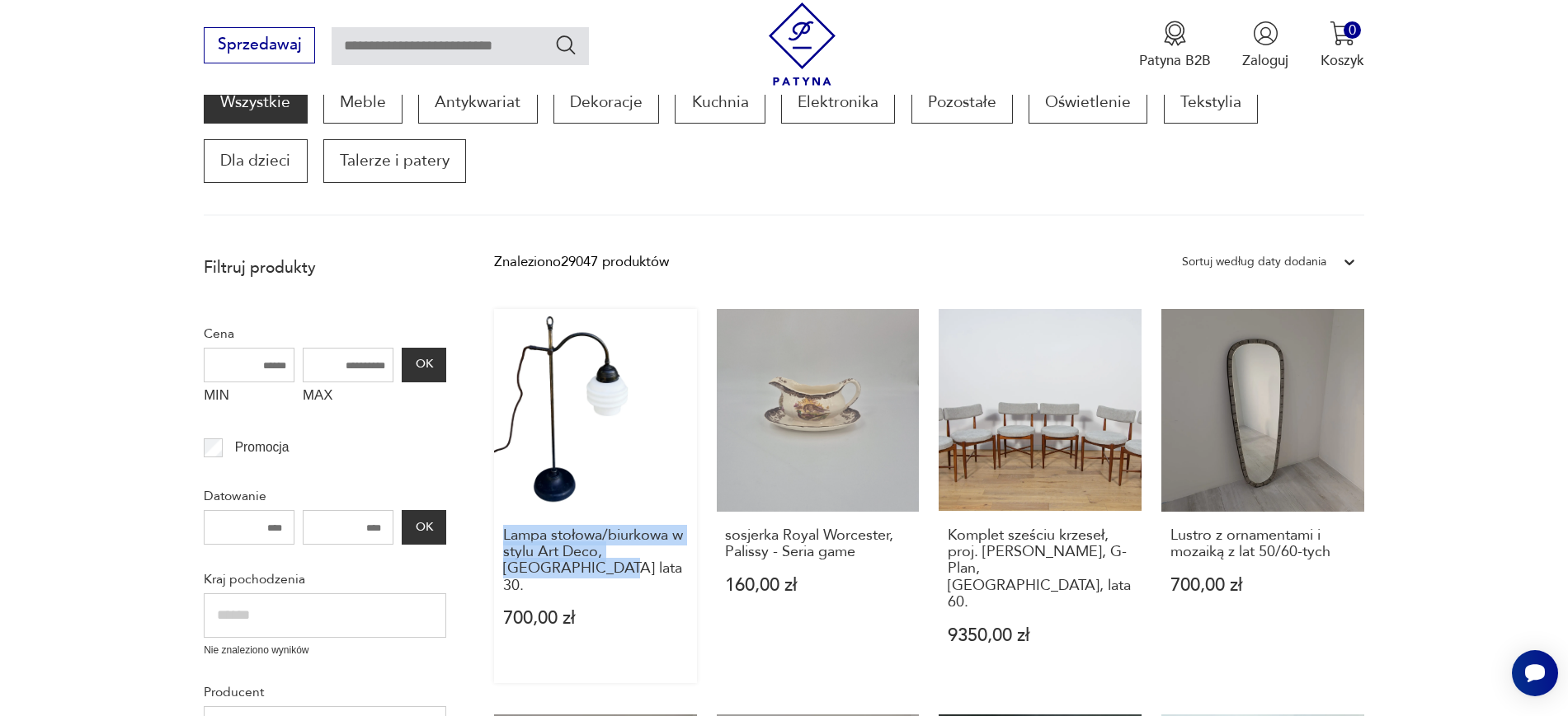
drag, startPoint x: 492, startPoint y: 530, endPoint x: 532, endPoint y: 579, distance: 63.3
copy h3 "Lampa stołowa/biurkowa w stylu Art Deco, Niemcy lata 30."
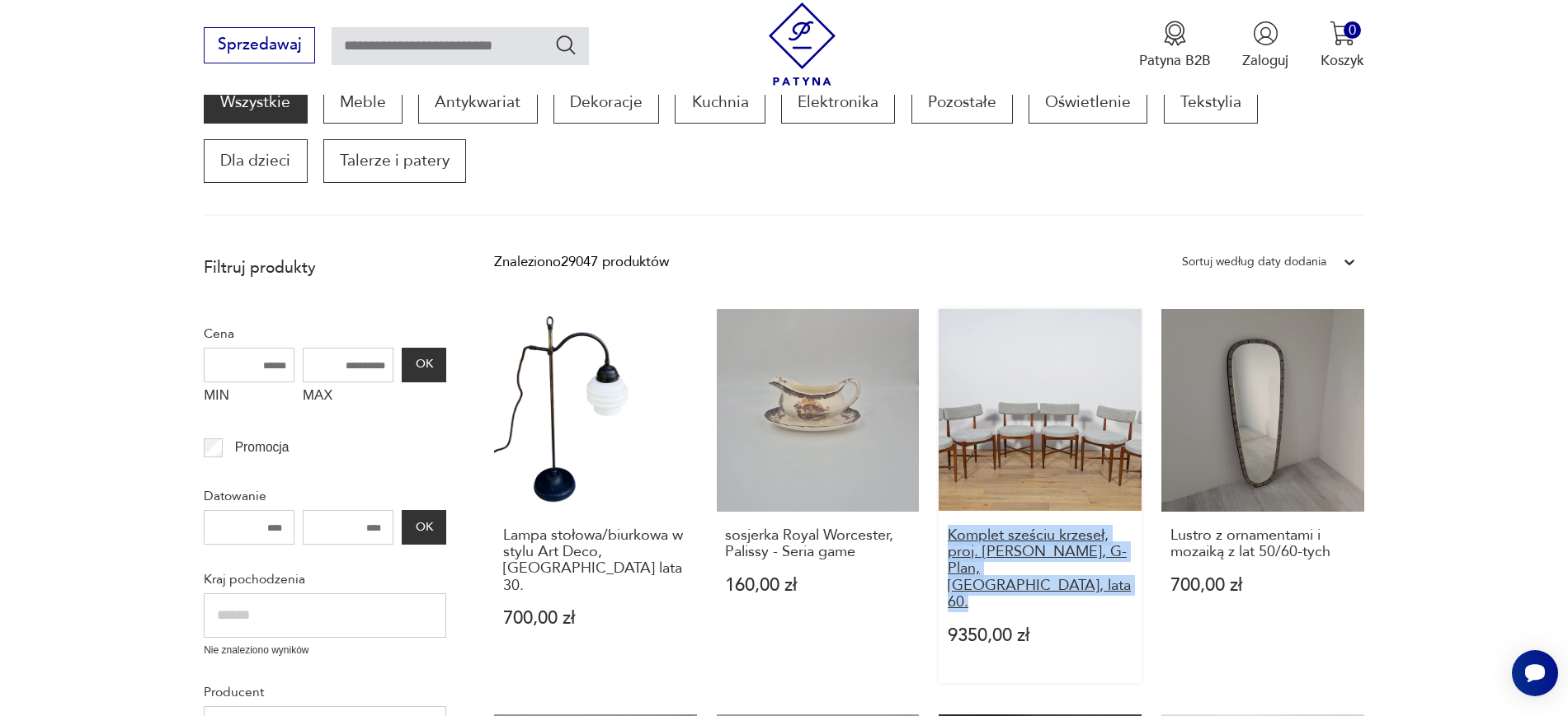
drag, startPoint x: 930, startPoint y: 533, endPoint x: 1001, endPoint y: 589, distance: 90.4
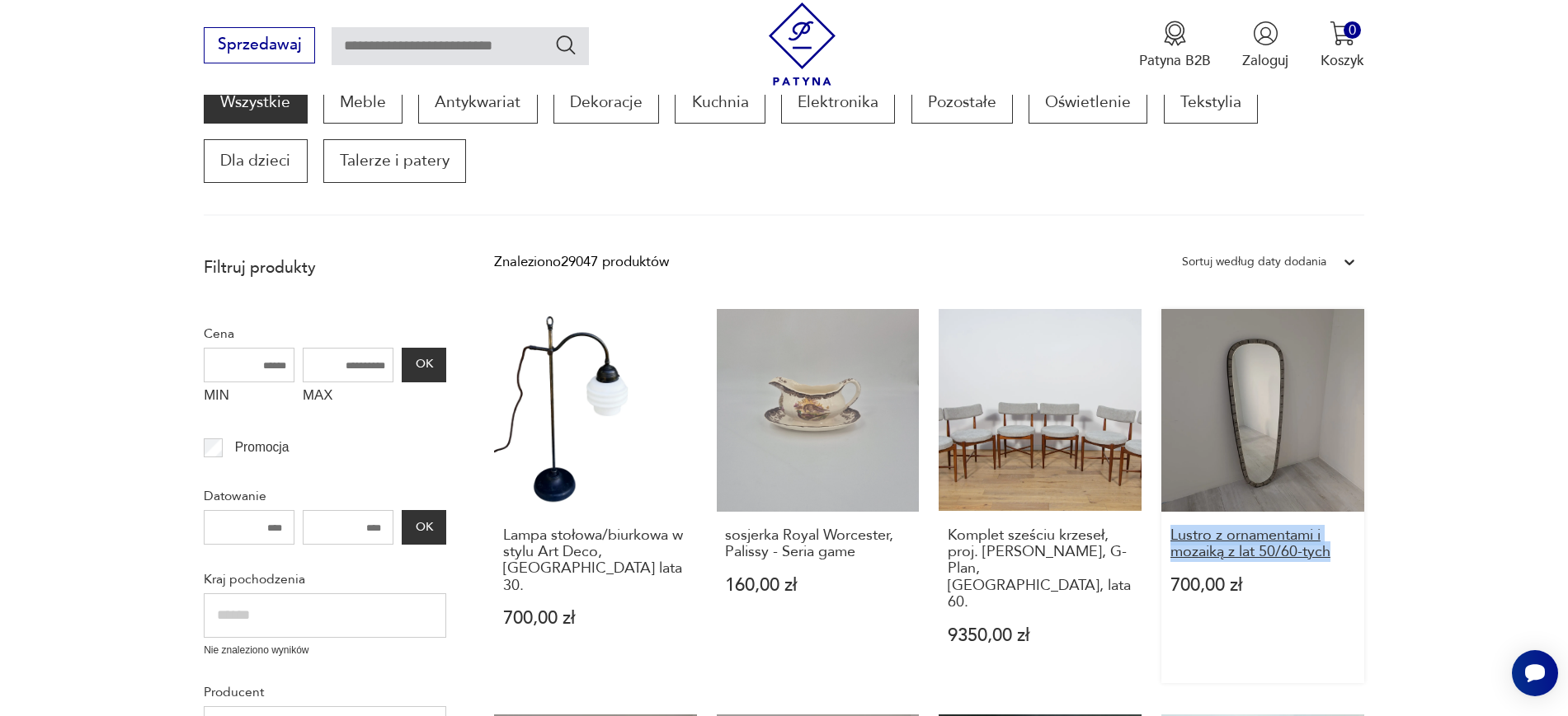
drag, startPoint x: 1397, startPoint y: 546, endPoint x: 1170, endPoint y: 540, distance: 227.1
copy h3 "Lustro z ornamentami i mozaiką z lat 50/60-tych"
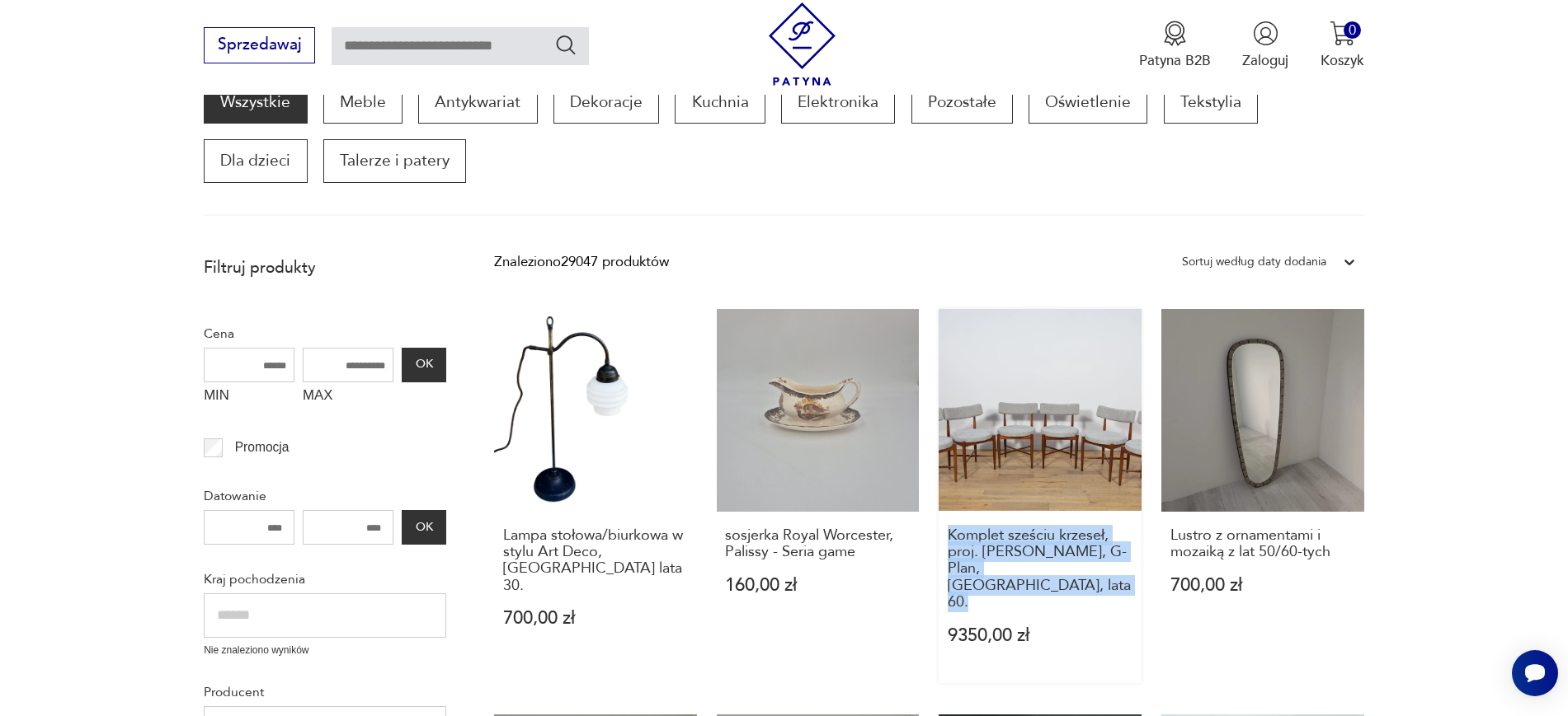
drag, startPoint x: 930, startPoint y: 537, endPoint x: 988, endPoint y: 594, distance: 81.3
copy h3 "Komplet sześciu krzeseł, proj. I. Kofod-Larsen, G-Plan, Wielka Brytania, lata 6…"
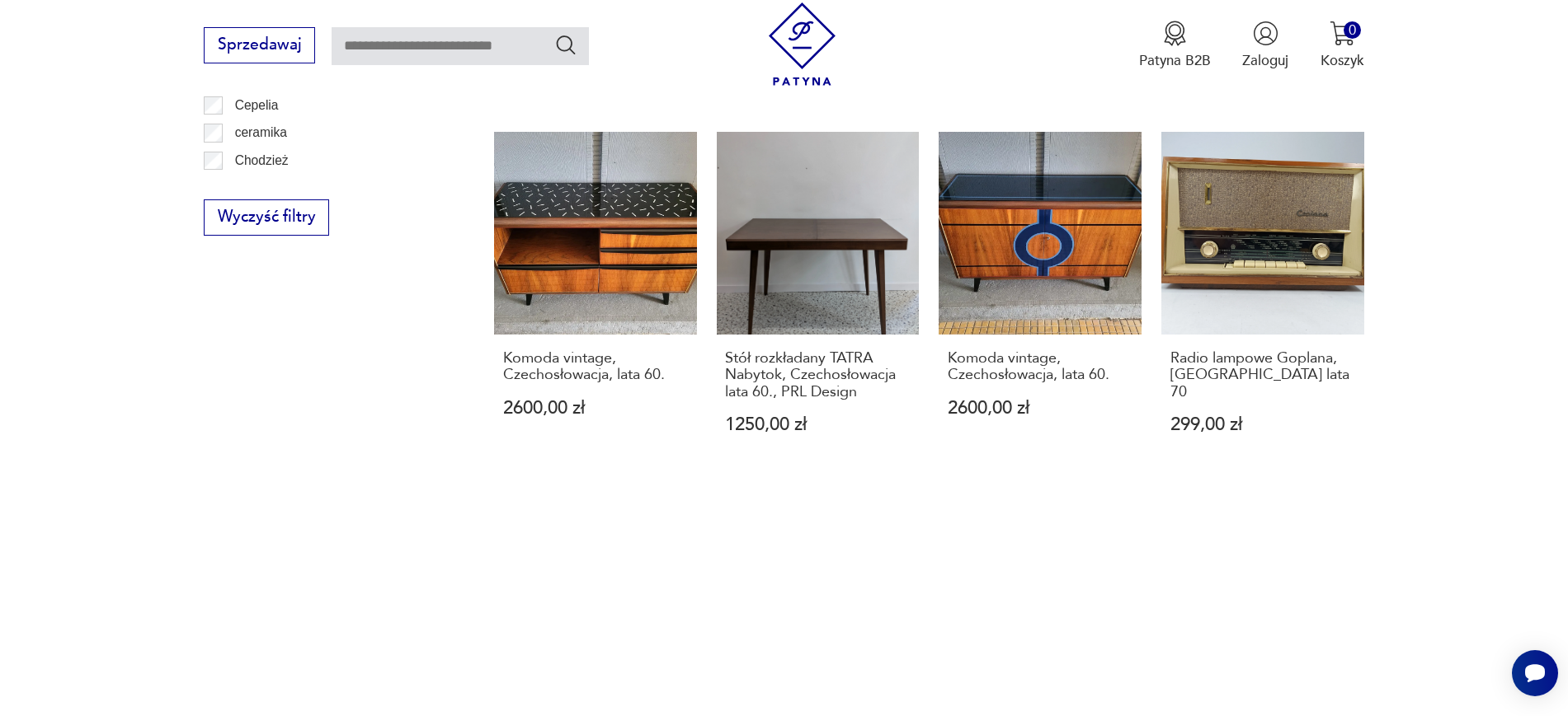
scroll to position [1268, 0]
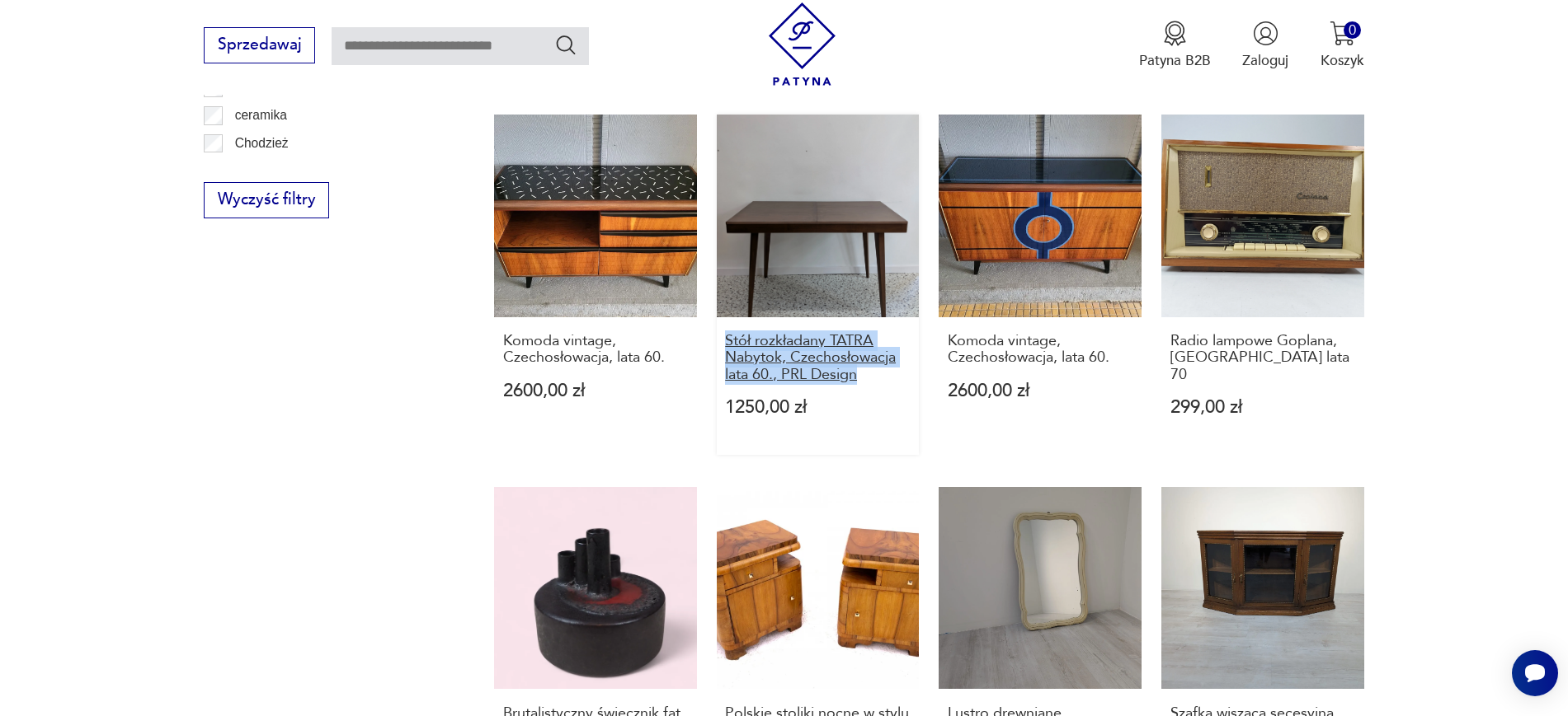
drag, startPoint x: 711, startPoint y: 308, endPoint x: 863, endPoint y: 341, distance: 155.5
click at [863, 341] on div "Lampa stołowa/biurkowa w stylu Art Deco, Niemcy lata 30. 700,00 zł sosjerka Roy…" at bounding box center [929, 73] width 870 height 1507
copy h3 "Stół rozkładany TATRA Nabytok, Czechosłowacja lata 60., PRL Design"
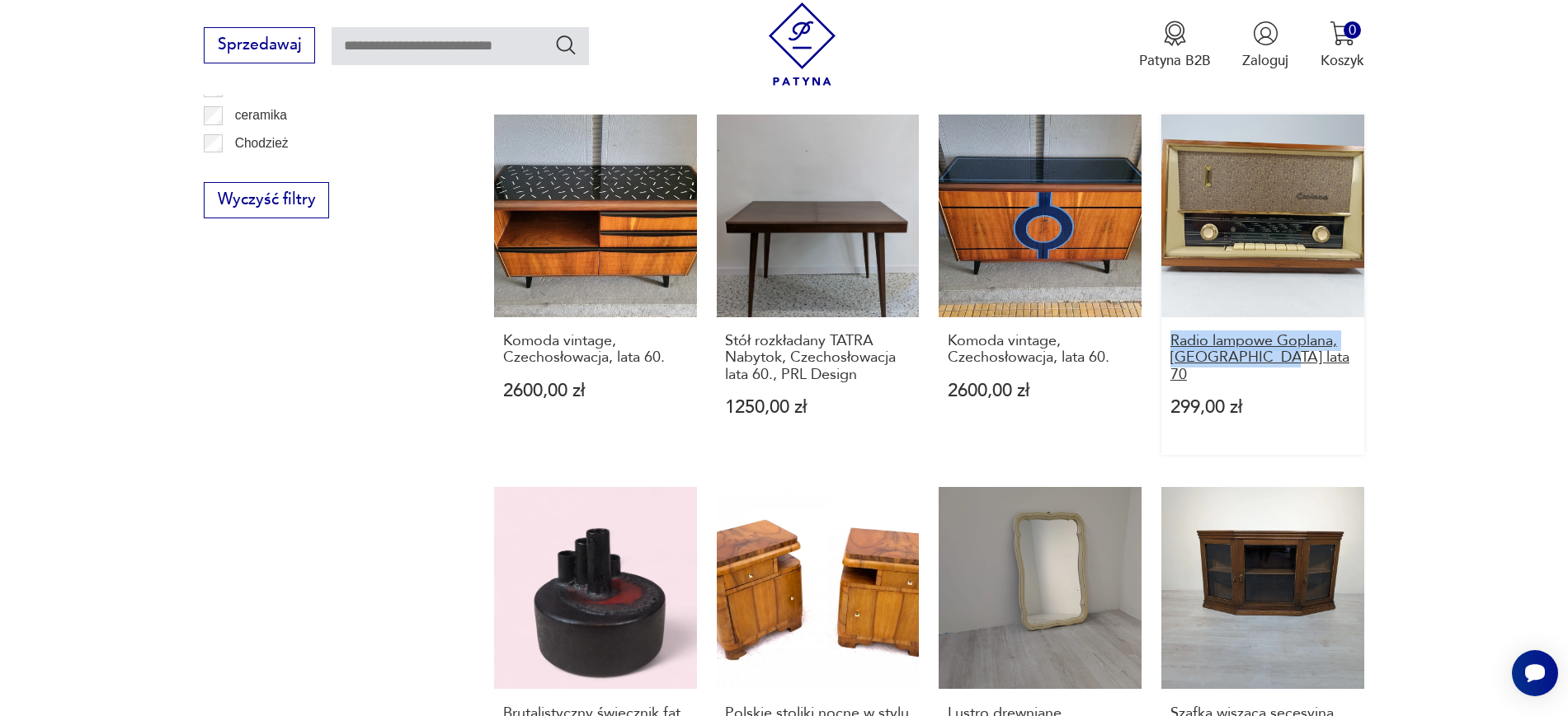
drag, startPoint x: 1425, startPoint y: 340, endPoint x: 1175, endPoint y: 306, distance: 252.3
click at [1175, 306] on section "Filtruj produkty Cena MIN MAX OK Promocja Datowanie OK Kraj pochodzenia Nie zna…" at bounding box center [784, 143] width 1568 height 1769
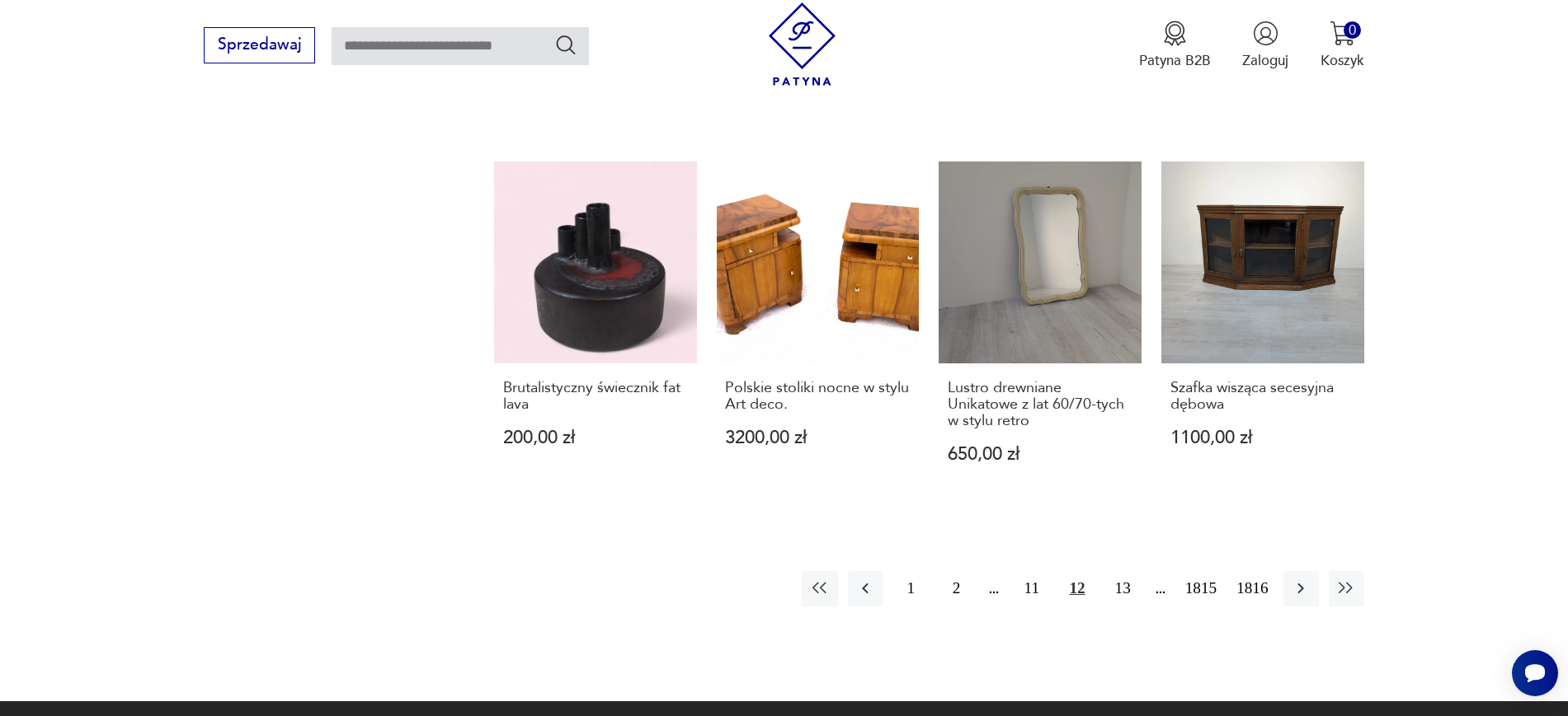
scroll to position [1615, 0]
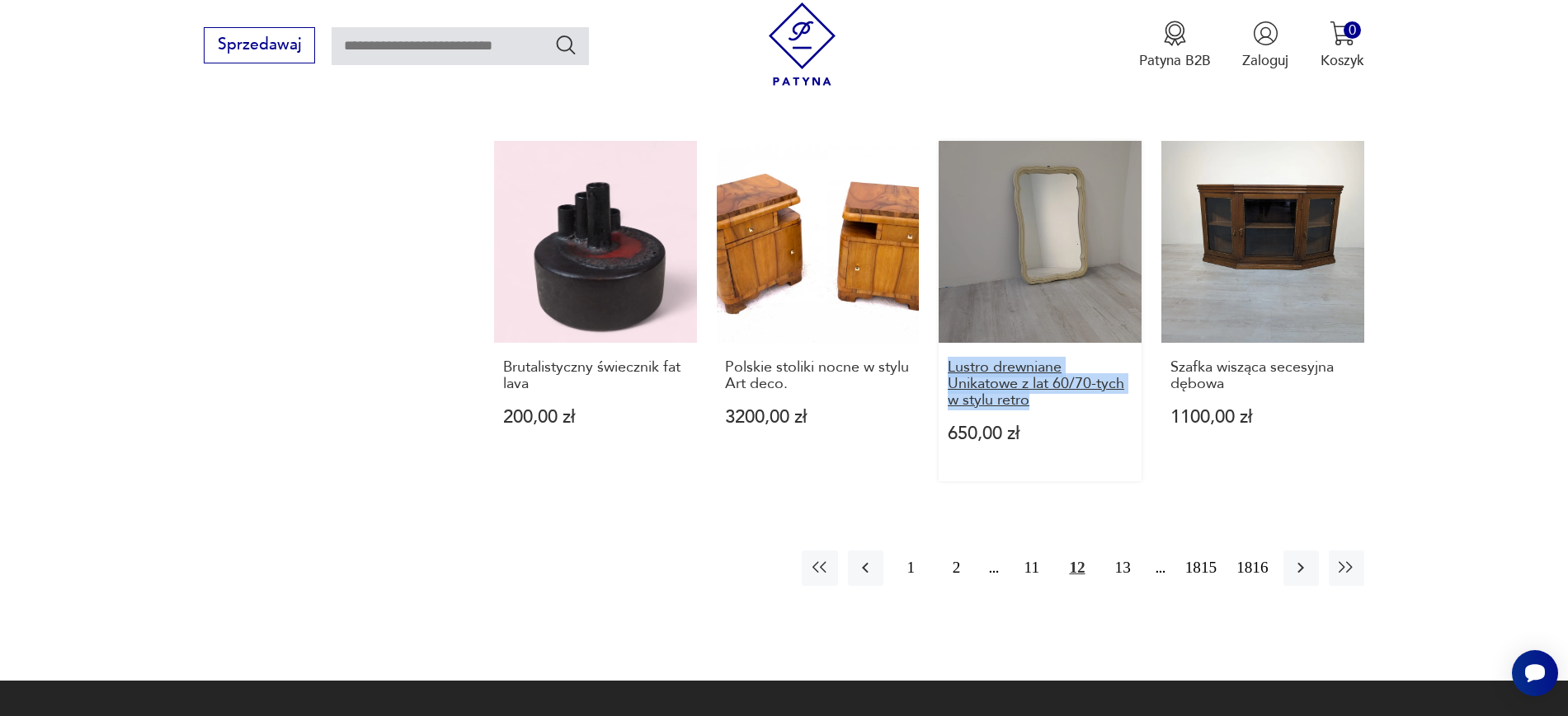
drag, startPoint x: 936, startPoint y: 325, endPoint x: 1029, endPoint y: 369, distance: 102.9
click at [1020, 550] on button "11" at bounding box center [1031, 567] width 35 height 35
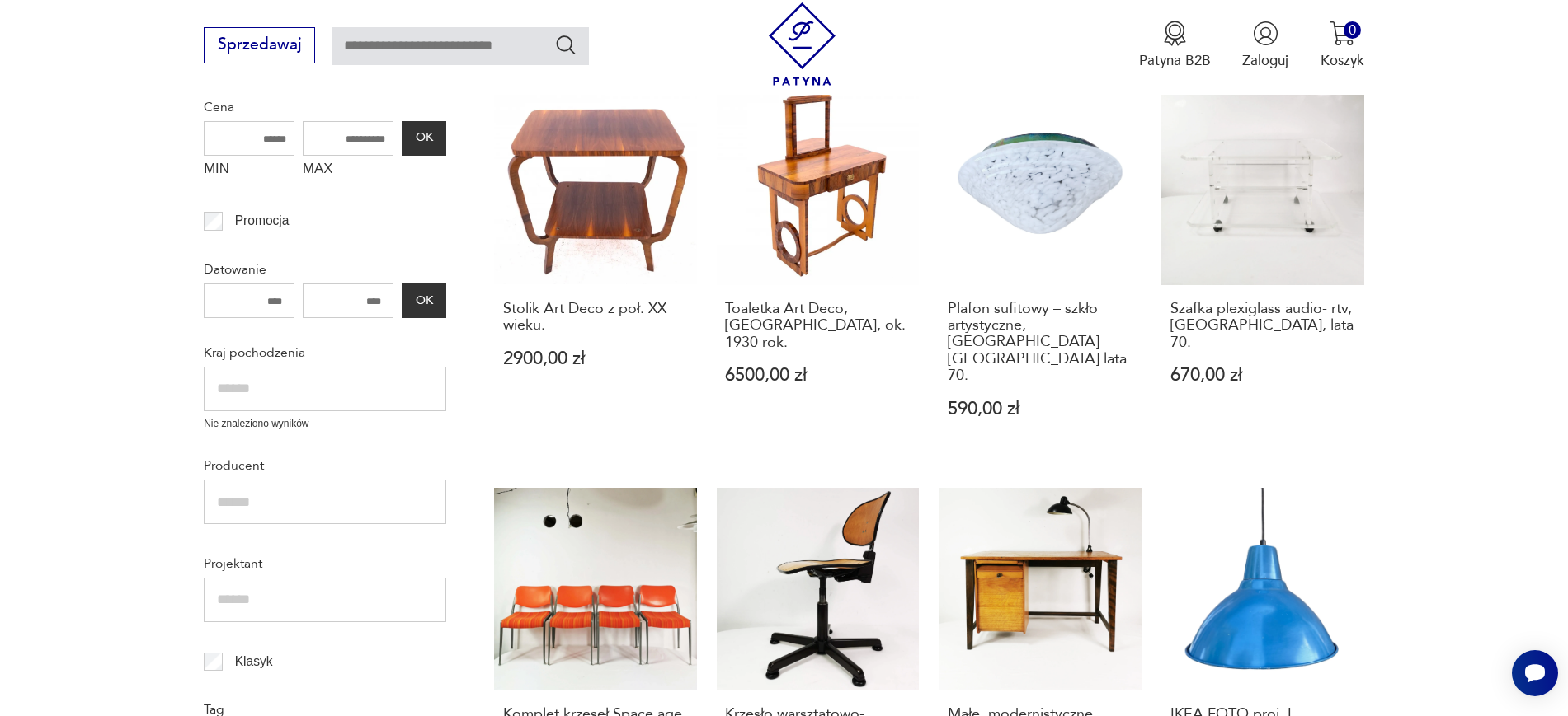
scroll to position [580, 0]
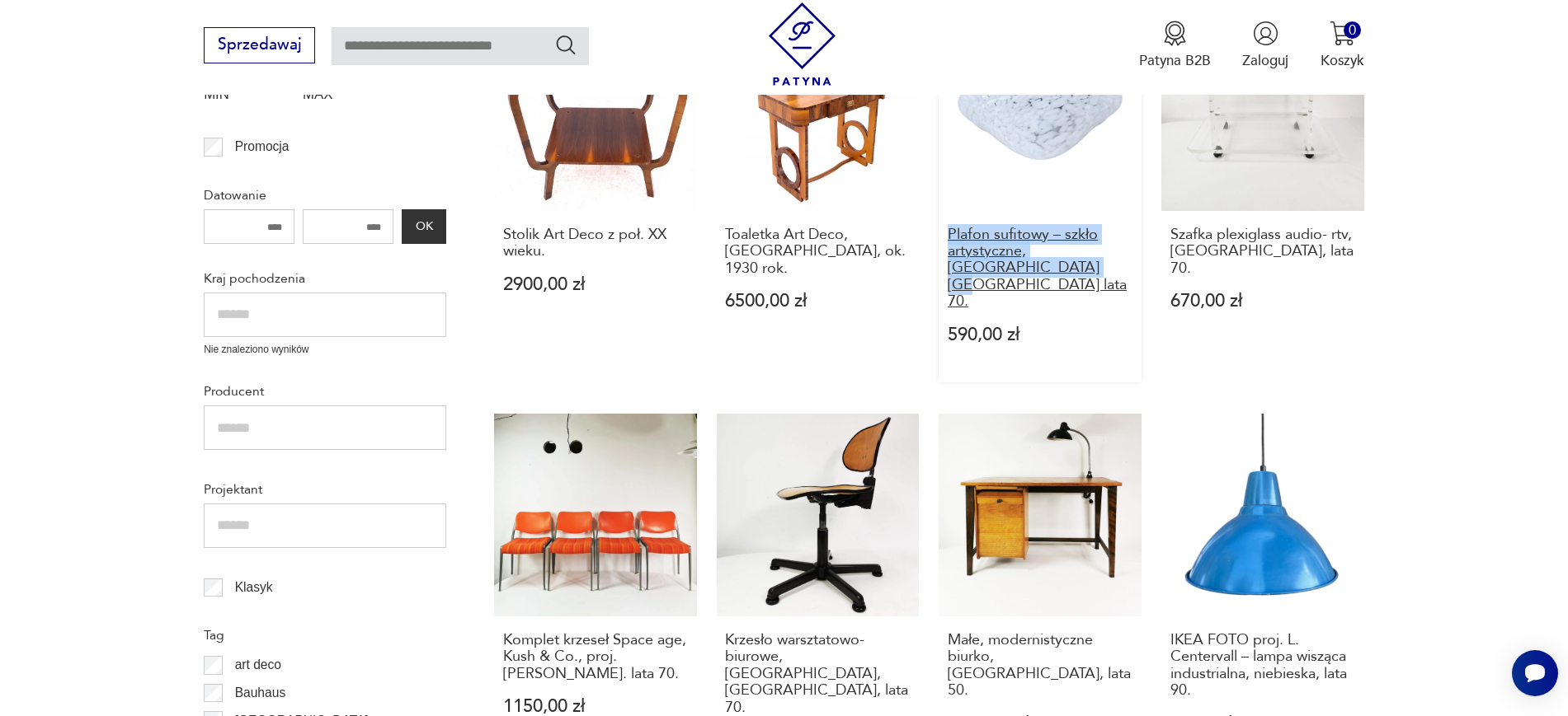
drag, startPoint x: 935, startPoint y: 218, endPoint x: 1044, endPoint y: 266, distance: 119.1
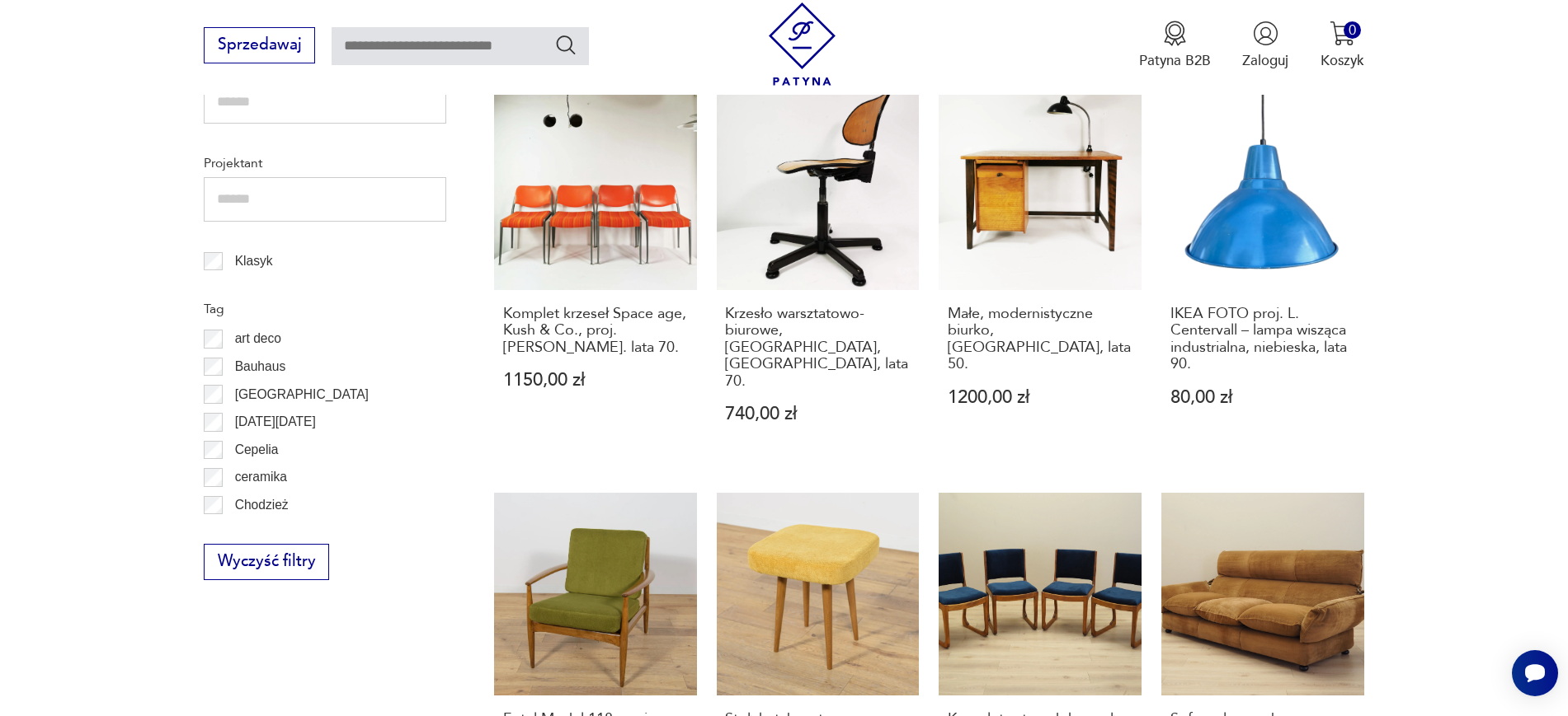
scroll to position [1003, 0]
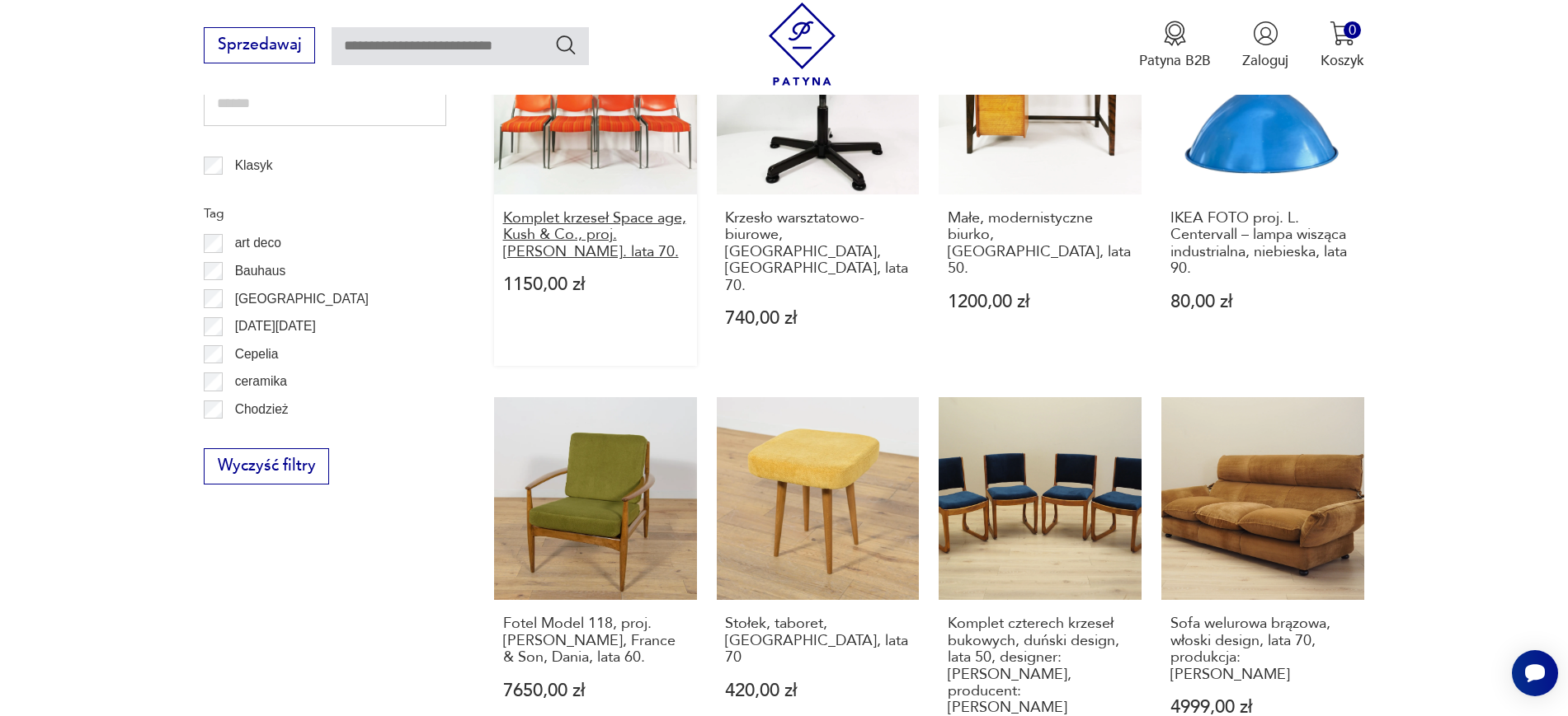
drag, startPoint x: 482, startPoint y: 186, endPoint x: 633, endPoint y: 224, distance: 155.7
click at [633, 224] on section "Filtruj produkty Cena MIN MAX OK Promocja Datowanie OK Kraj pochodzenia Nie zna…" at bounding box center [784, 475] width 1568 height 1903
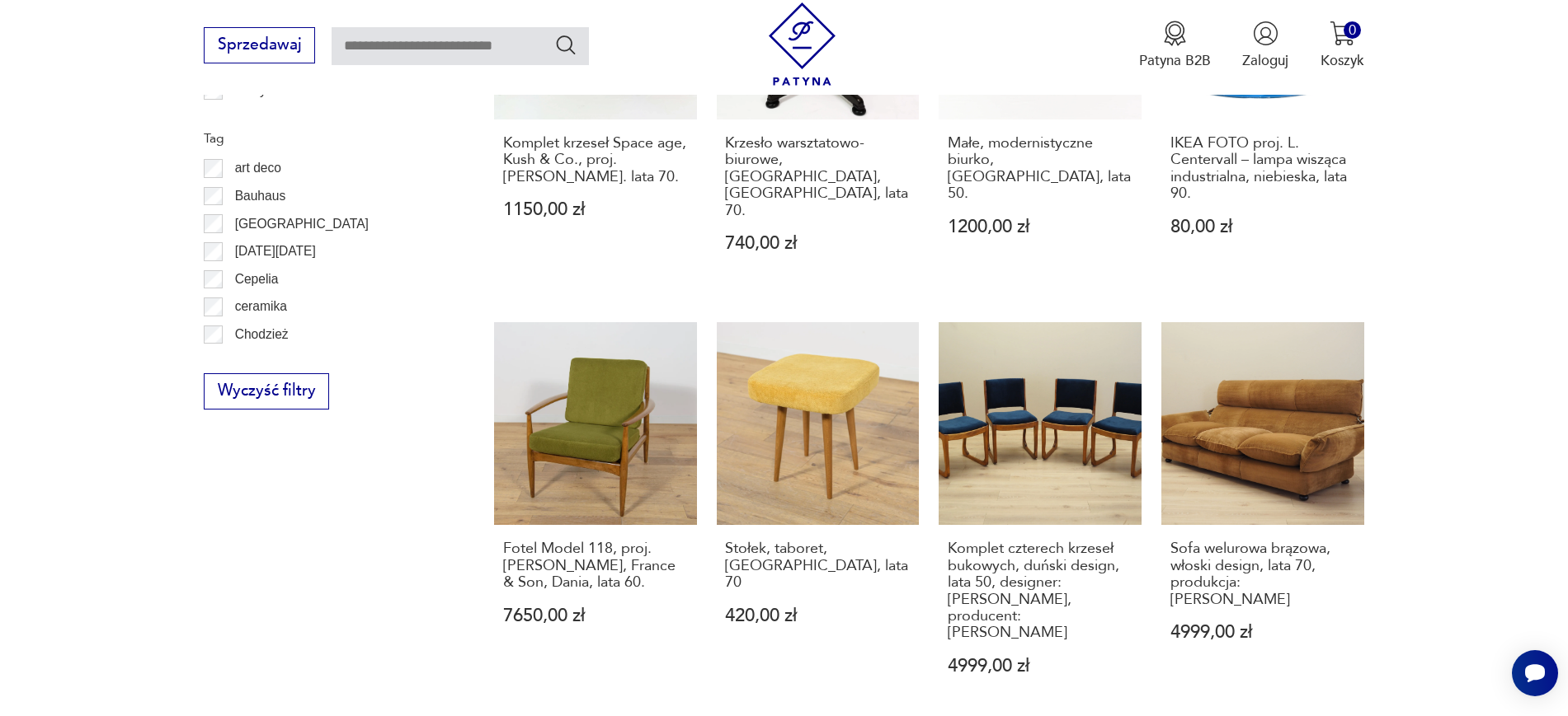
scroll to position [1317, 0]
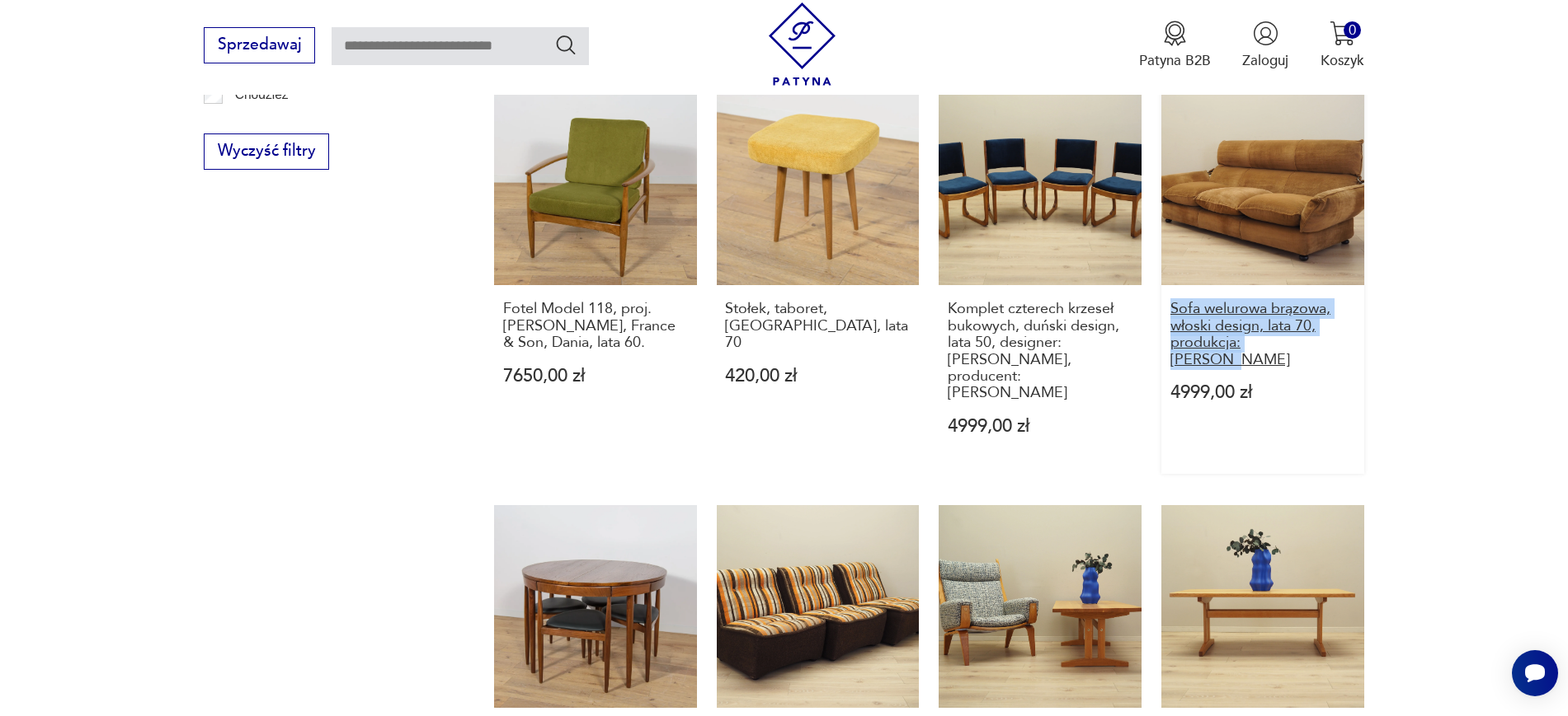
drag, startPoint x: 1397, startPoint y: 288, endPoint x: 1170, endPoint y: 263, distance: 228.4
click at [1170, 263] on section "Filtruj produkty Cena MIN MAX OK Promocja Datowanie OK Kraj pochodzenia Nie zna…" at bounding box center [784, 161] width 1568 height 1903
drag, startPoint x: 936, startPoint y: 250, endPoint x: 1010, endPoint y: 332, distance: 110.5
click at [1010, 332] on div "Stolik Art Deco z poł. XX wieku. 2900,00 zł Toaletka Art Deco, Polska, ok. 1930…" at bounding box center [929, 92] width 870 height 1641
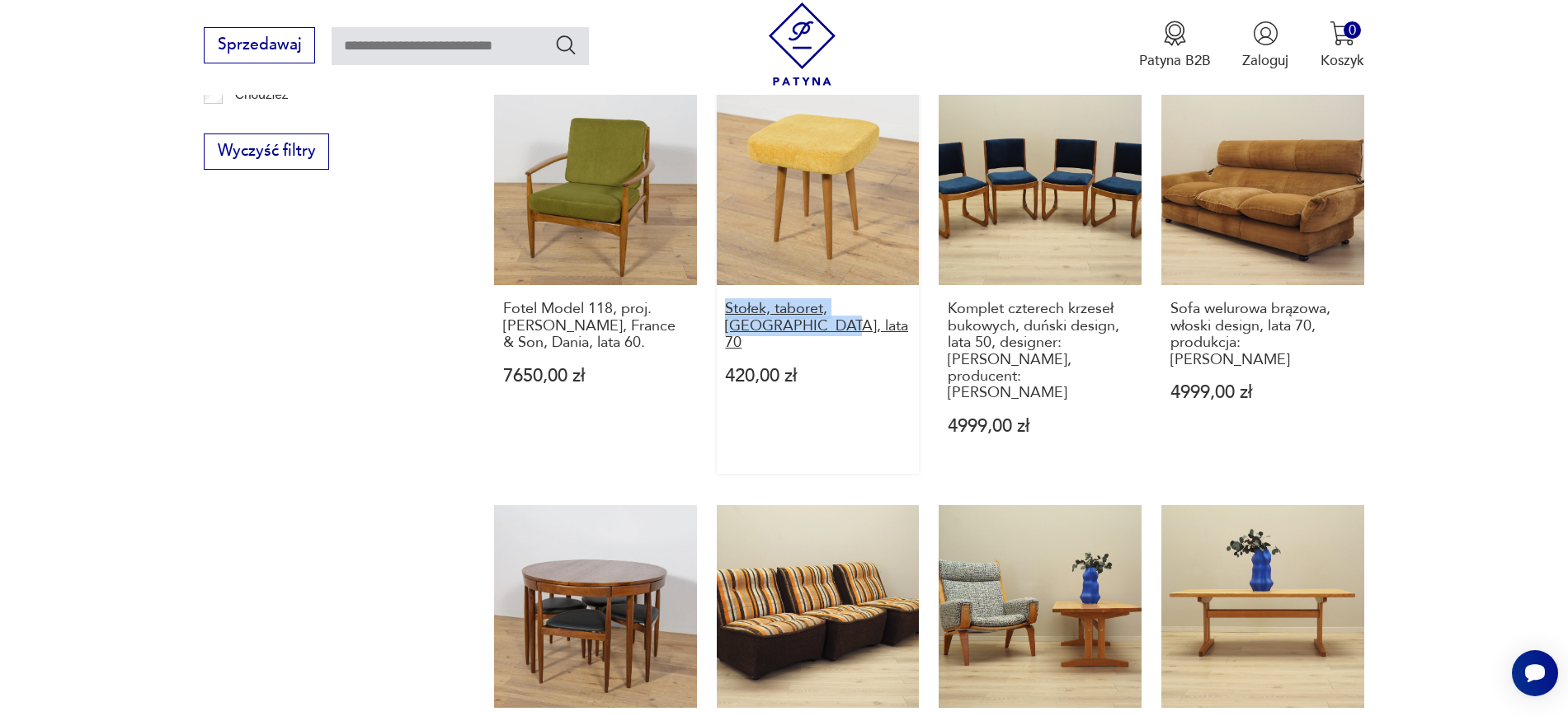
drag, startPoint x: 712, startPoint y: 258, endPoint x: 757, endPoint y: 276, distance: 48.5
click at [757, 276] on div "Stolik Art Deco z poł. XX wieku. 2900,00 zł Toaletka Art Deco, Polska, ok. 1930…" at bounding box center [929, 92] width 870 height 1641
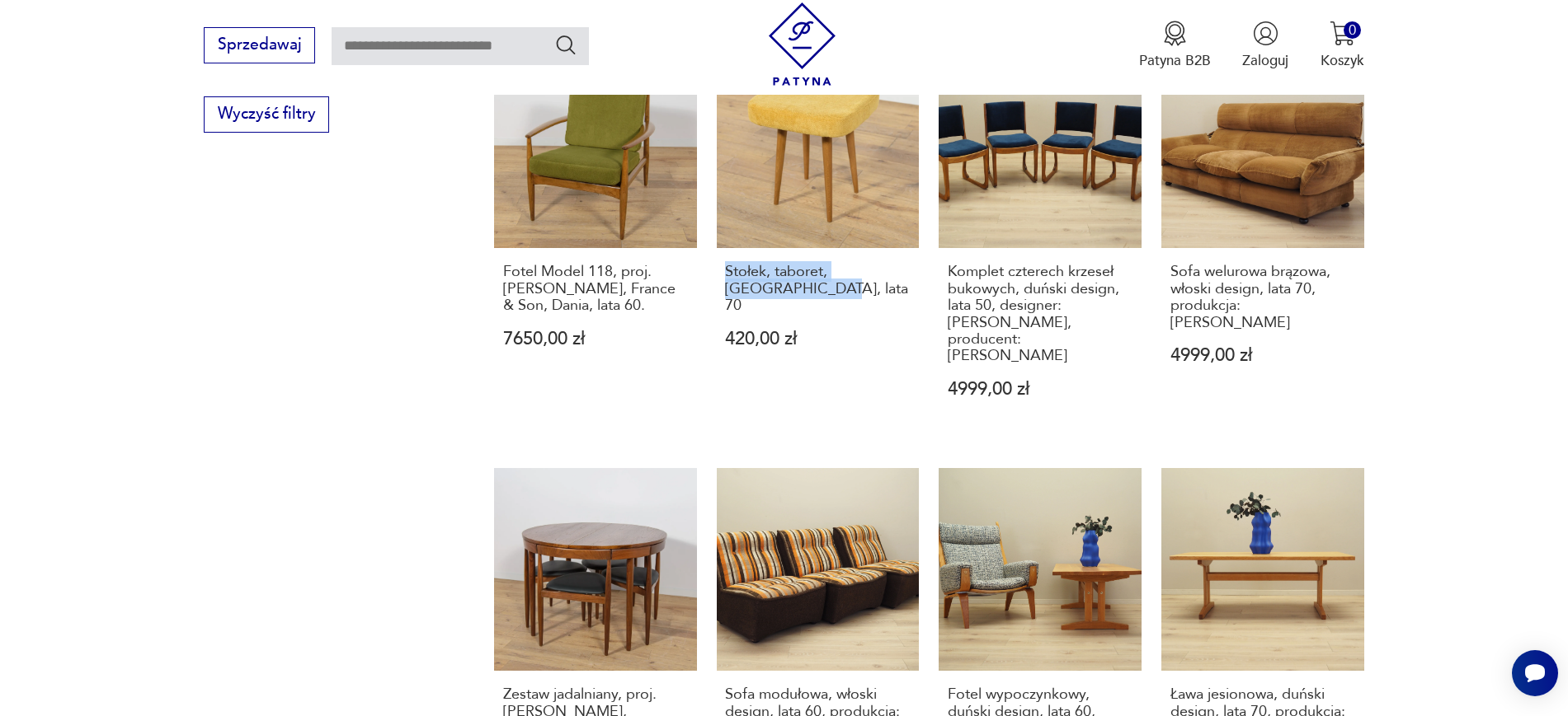
scroll to position [1359, 0]
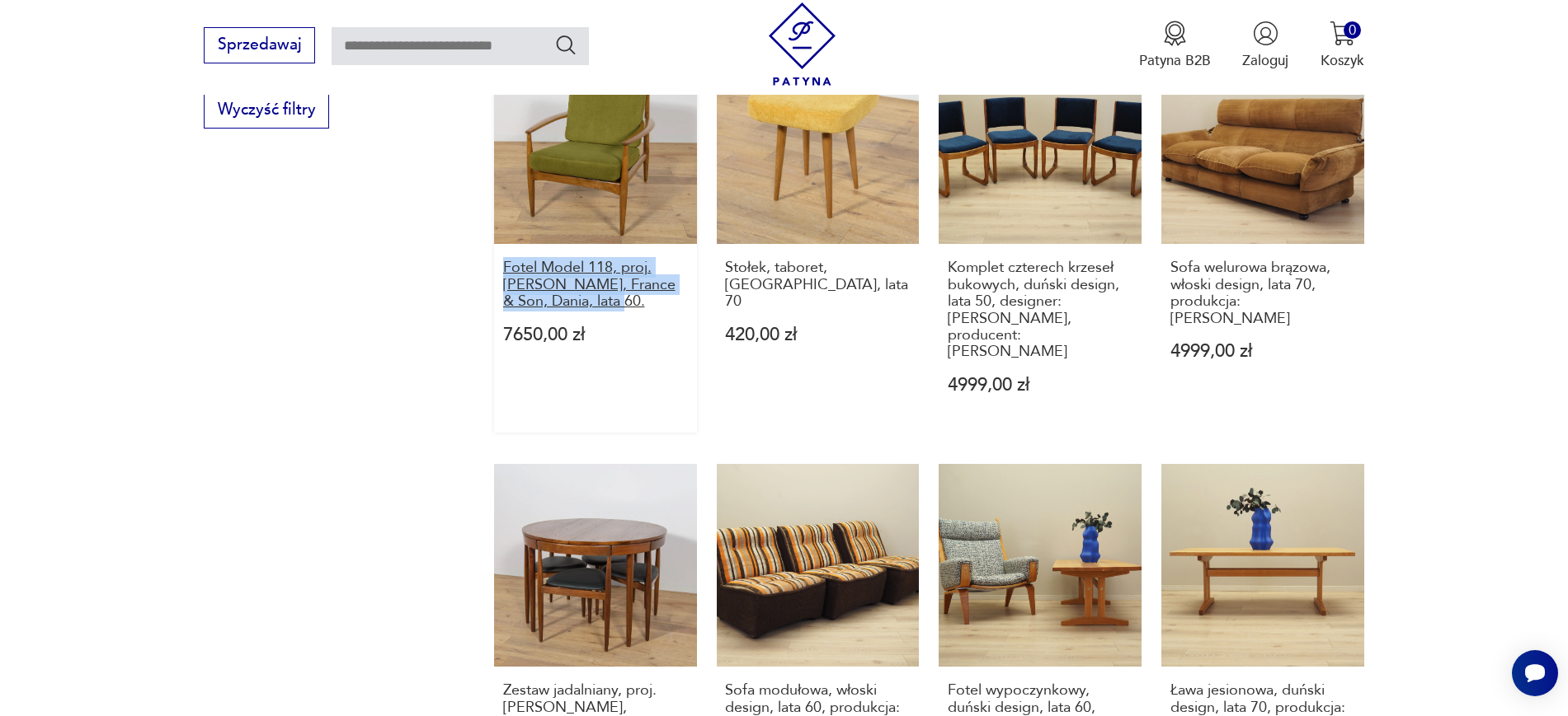
drag, startPoint x: 485, startPoint y: 218, endPoint x: 604, endPoint y: 250, distance: 123.2
click at [604, 250] on section "Filtruj produkty Cena MIN MAX OK Promocja Datowanie OK Kraj pochodzenia Nie zna…" at bounding box center [784, 119] width 1568 height 1903
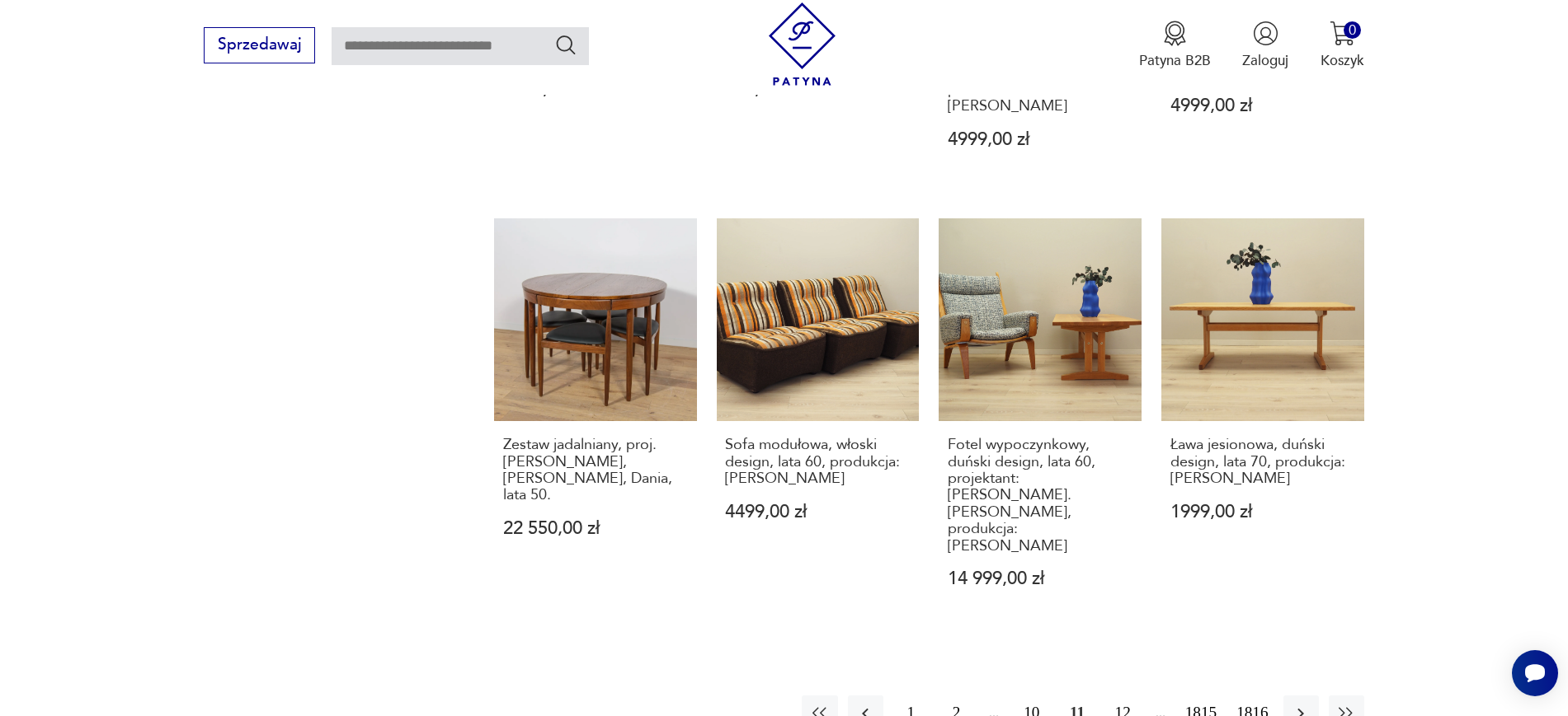
scroll to position [1605, 0]
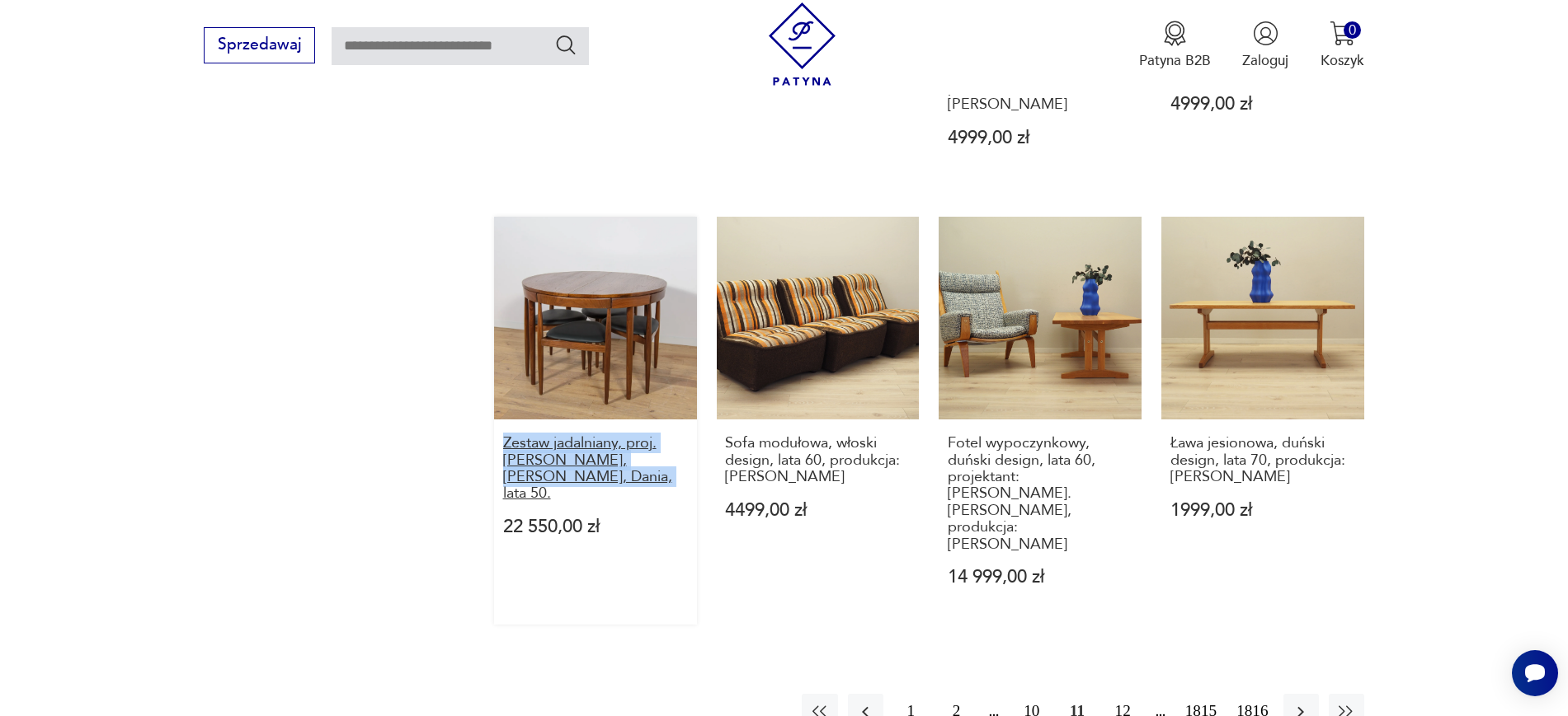
drag, startPoint x: 484, startPoint y: 382, endPoint x: 593, endPoint y: 408, distance: 112.1
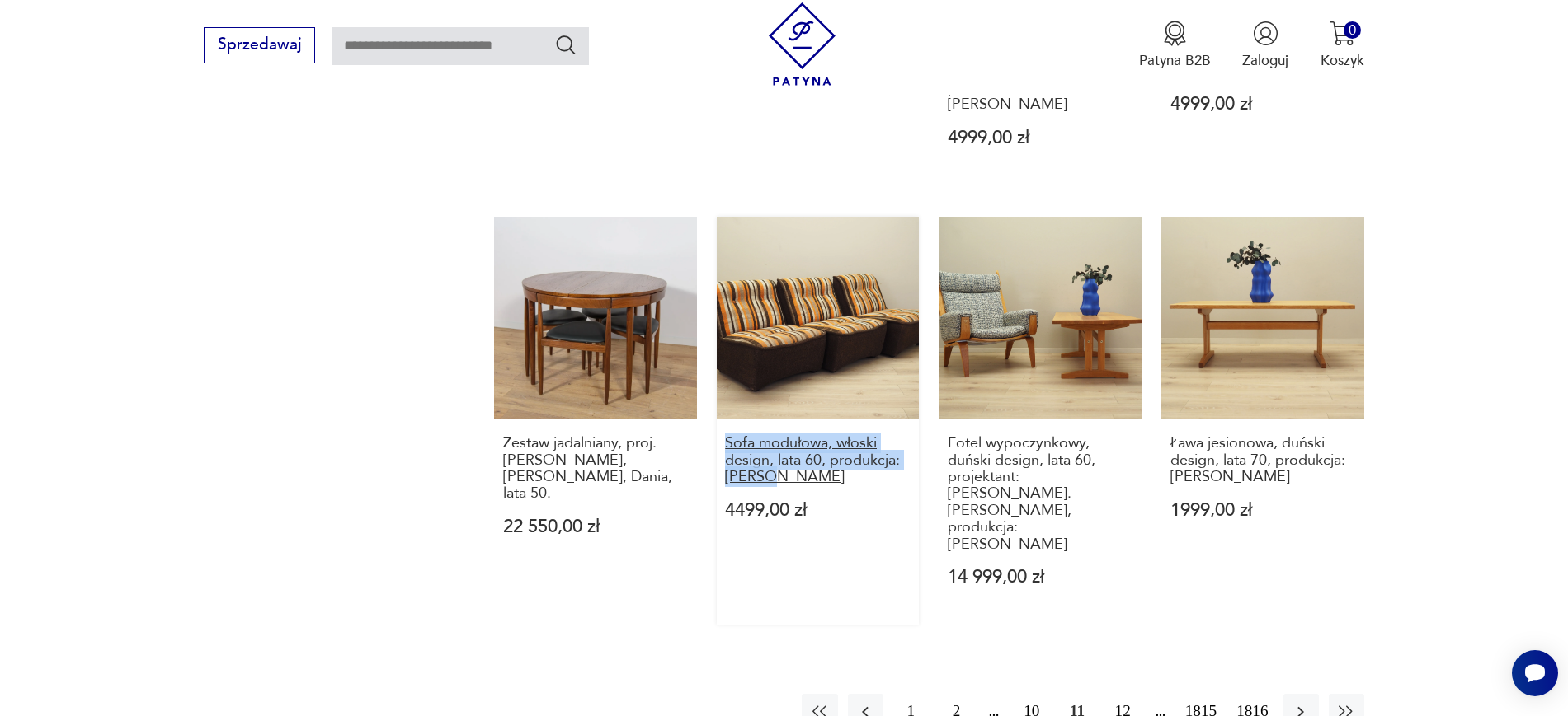
drag, startPoint x: 714, startPoint y: 371, endPoint x: 789, endPoint y: 416, distance: 87.5
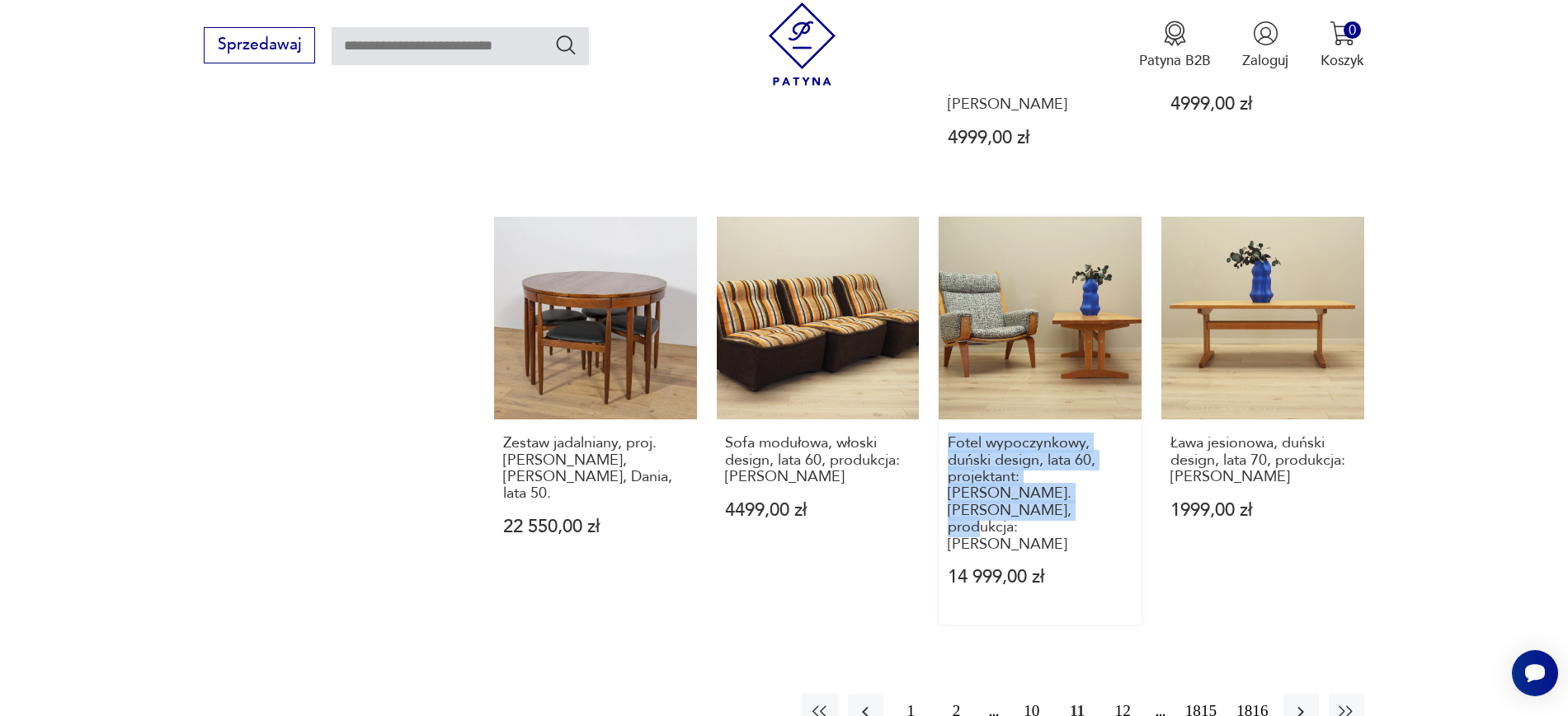
drag, startPoint x: 935, startPoint y: 371, endPoint x: 998, endPoint y: 455, distance: 105.0
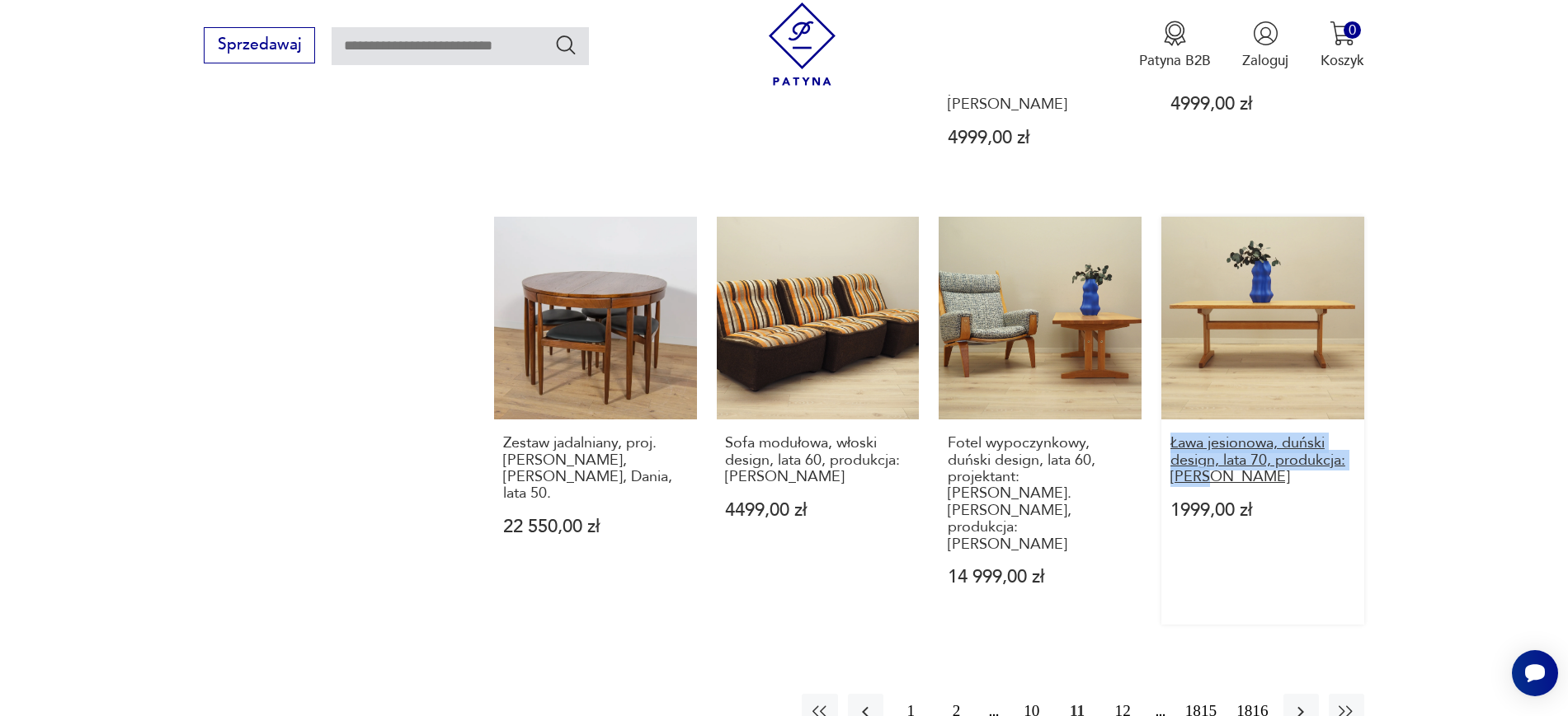
drag, startPoint x: 1386, startPoint y: 423, endPoint x: 1172, endPoint y: 382, distance: 217.9
click at [1035, 694] on button "10" at bounding box center [1031, 711] width 35 height 35
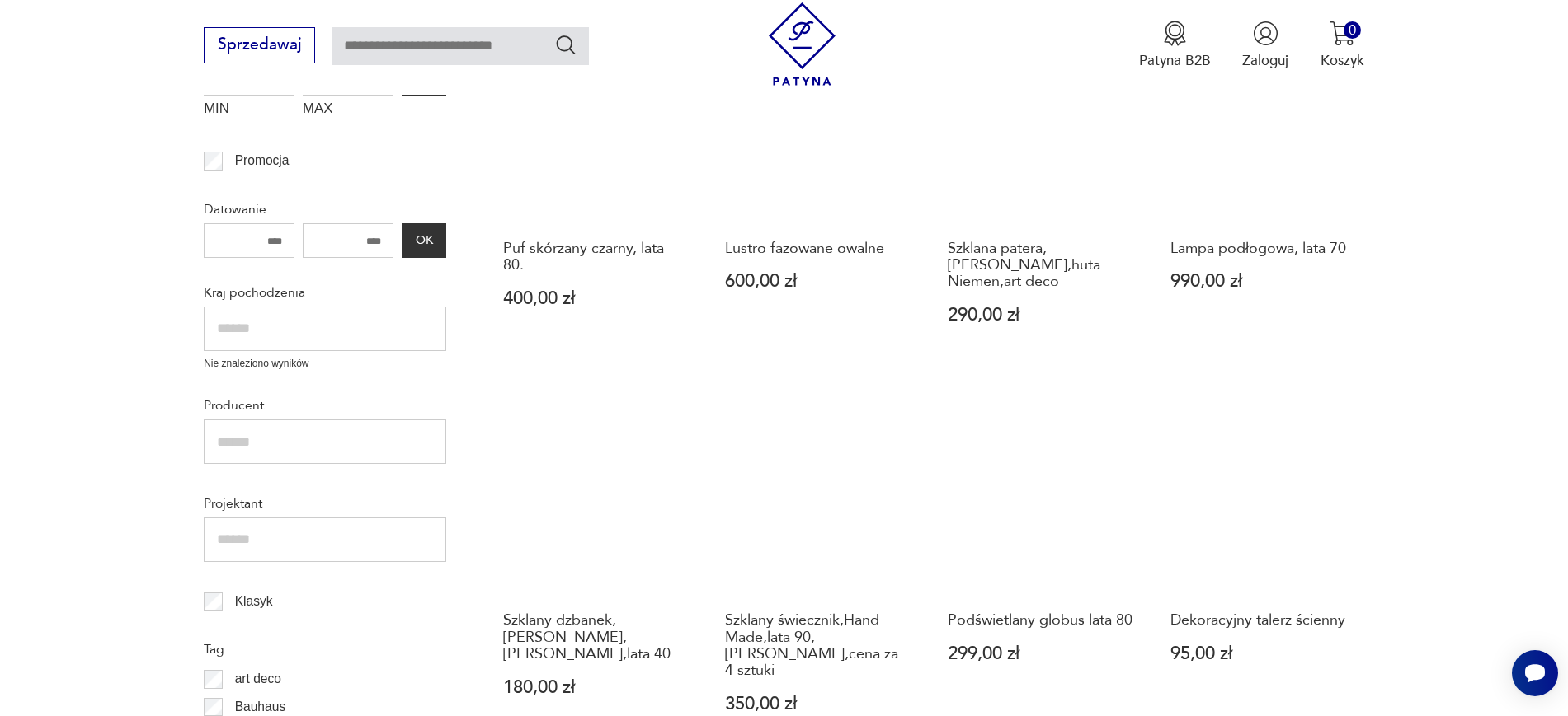
scroll to position [567, 0]
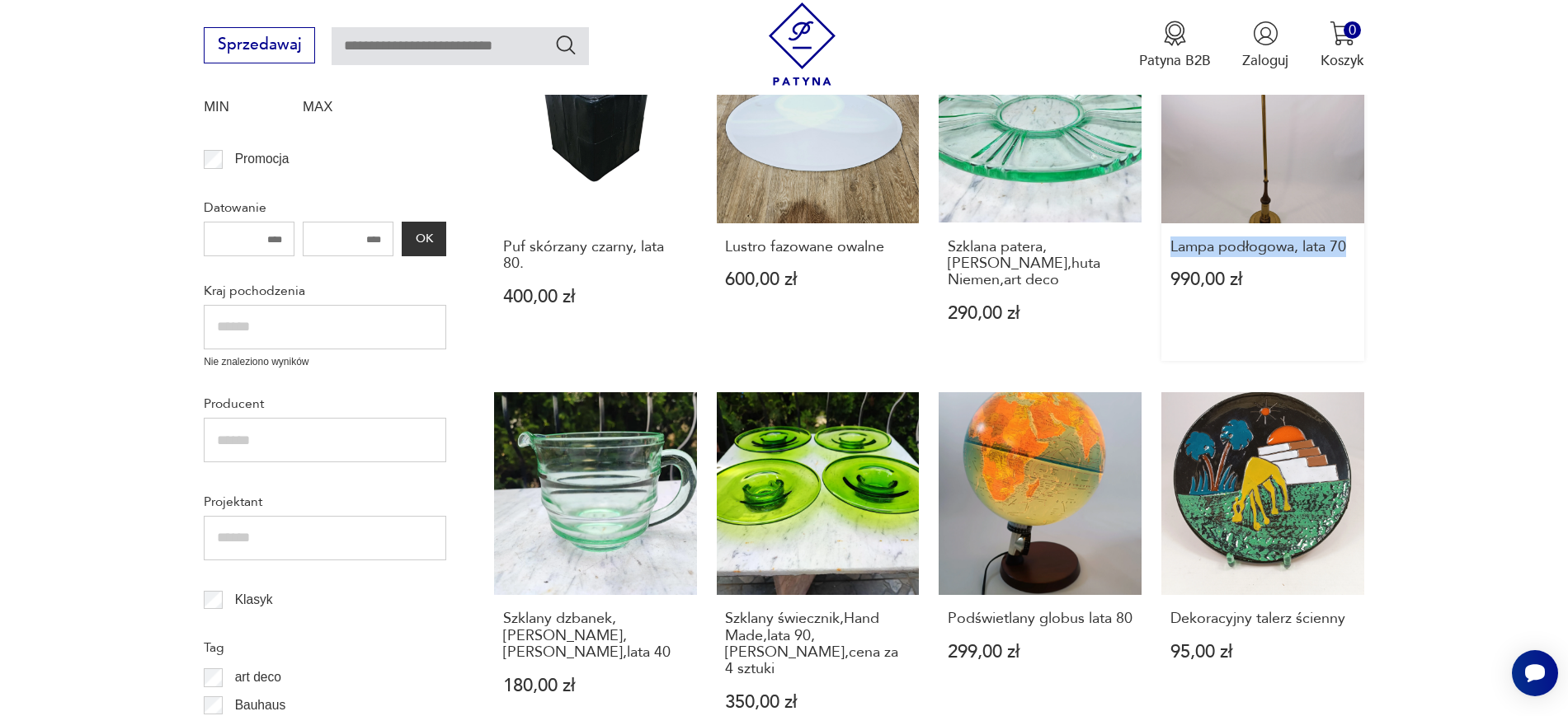
drag, startPoint x: 1433, startPoint y: 245, endPoint x: 1171, endPoint y: 258, distance: 262.3
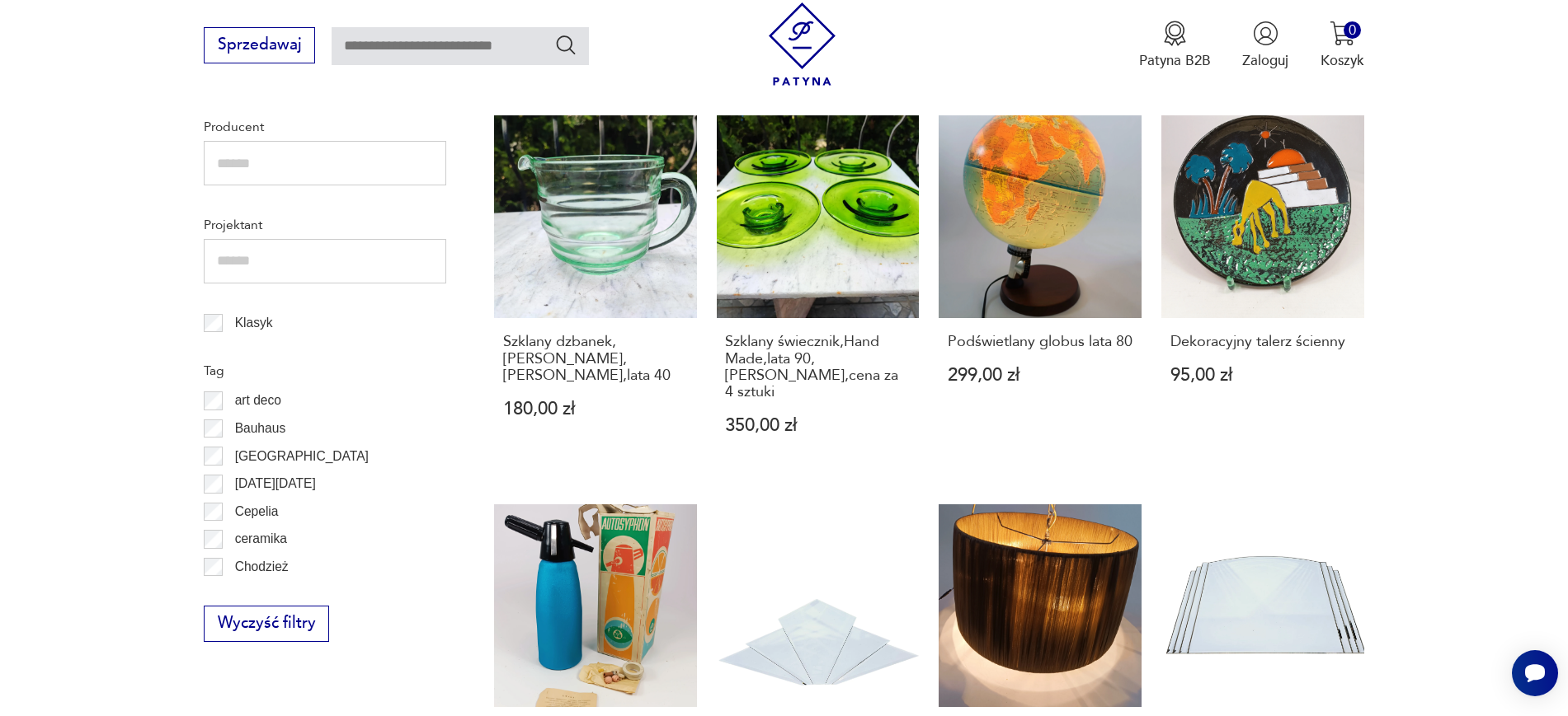
scroll to position [882, 0]
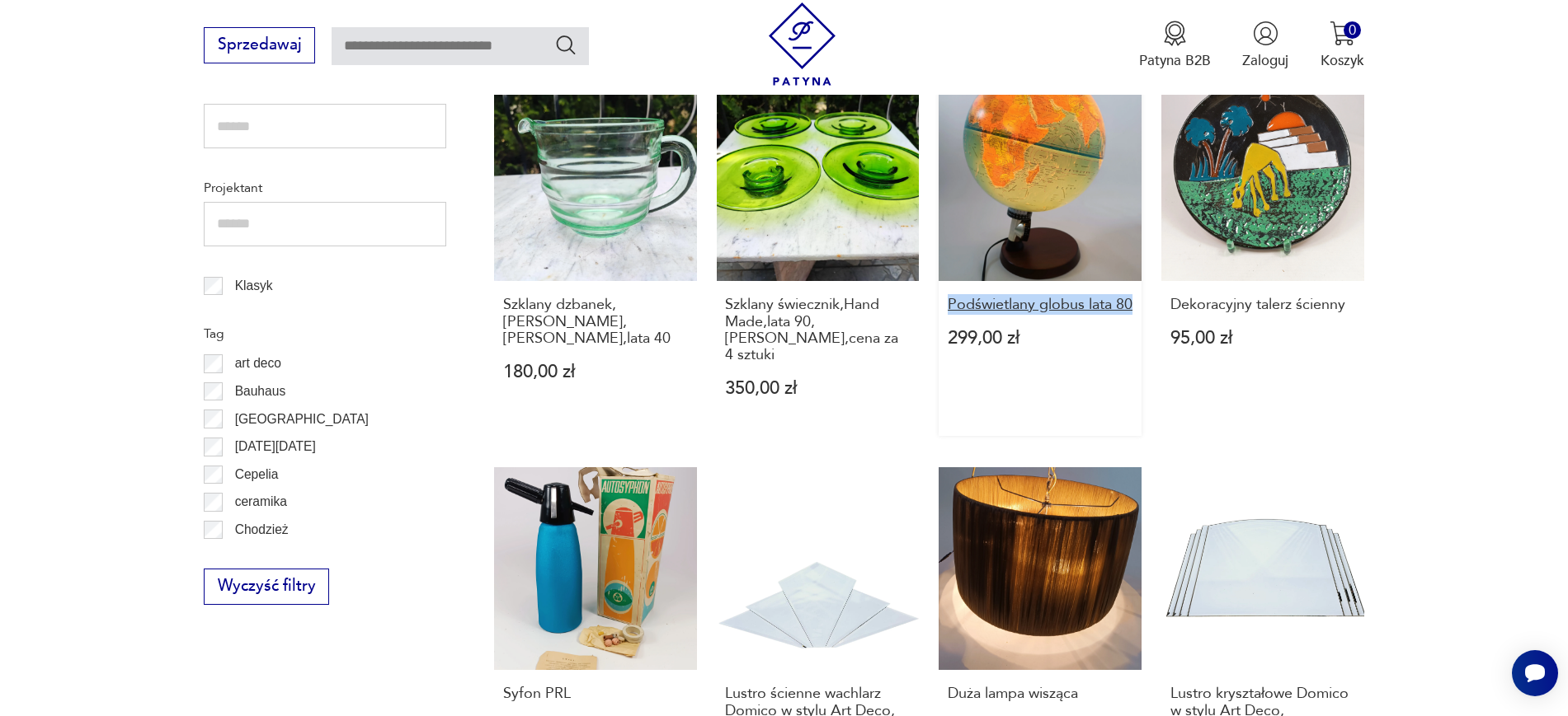
drag, startPoint x: 931, startPoint y: 286, endPoint x: 986, endPoint y: 310, distance: 60.0
click at [986, 310] on div "Puf skórzany czarny, lata 80. 400,00 zł Lustro fazowane owalne 600,00 zł Szklan…" at bounding box center [929, 460] width 870 height 1507
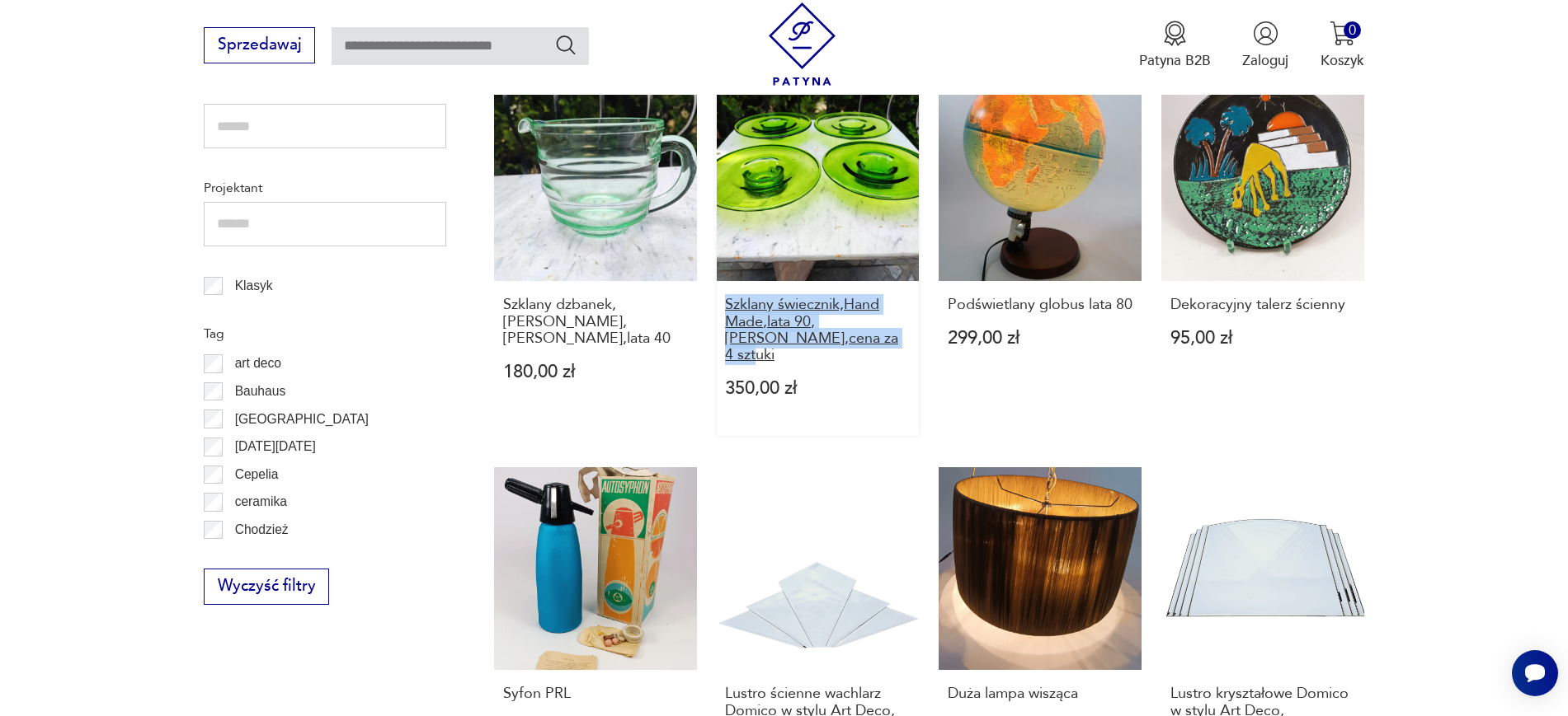
drag, startPoint x: 714, startPoint y: 289, endPoint x: 868, endPoint y: 330, distance: 159.4
click at [868, 330] on div "Puf skórzany czarny, lata 80. 400,00 zł Lustro fazowane owalne 600,00 zł Szklan…" at bounding box center [929, 460] width 870 height 1507
drag, startPoint x: 485, startPoint y: 290, endPoint x: 573, endPoint y: 322, distance: 93.6
click at [573, 322] on section "Filtruj produkty Cena MIN MAX OK Promocja Datowanie OK Kraj pochodzenia Nie zna…" at bounding box center [784, 529] width 1568 height 1769
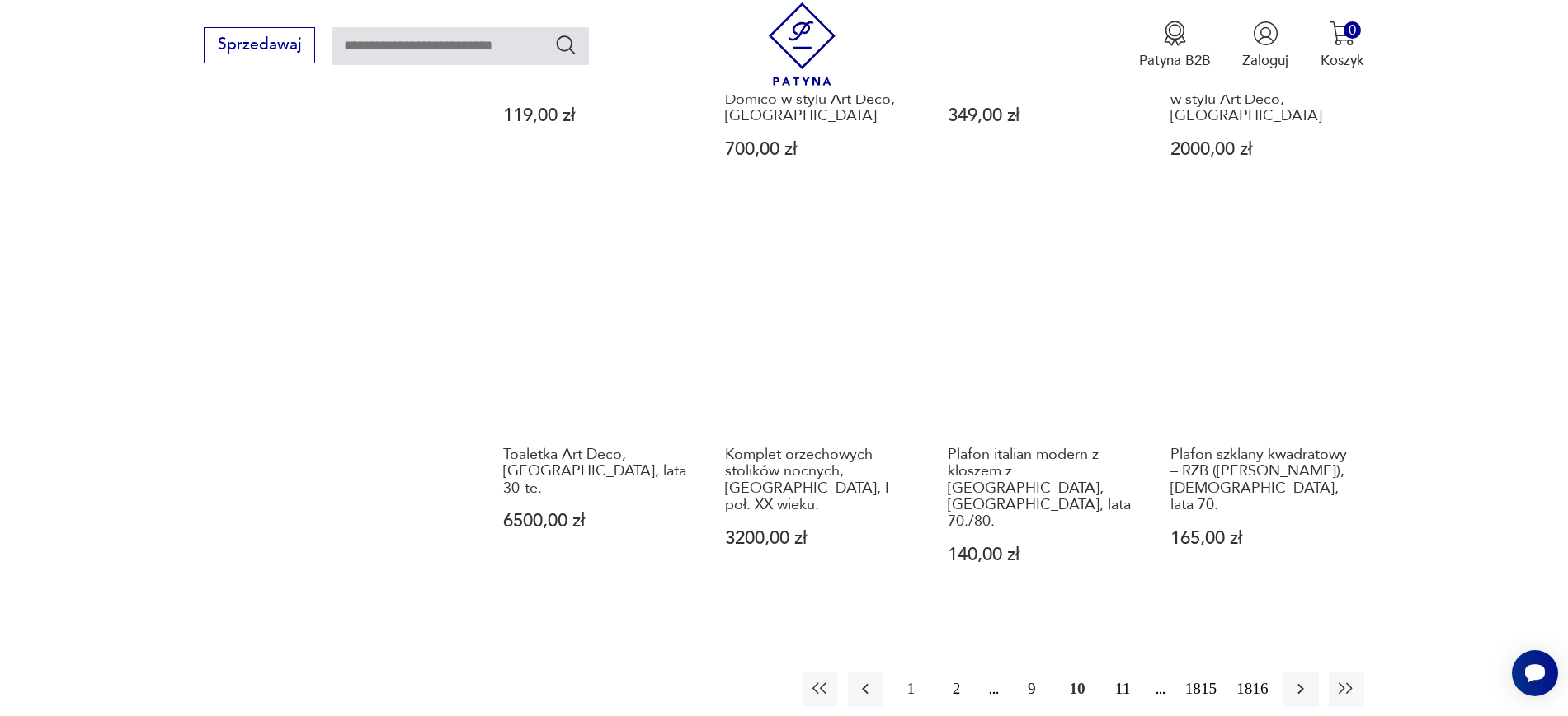
scroll to position [1555, 0]
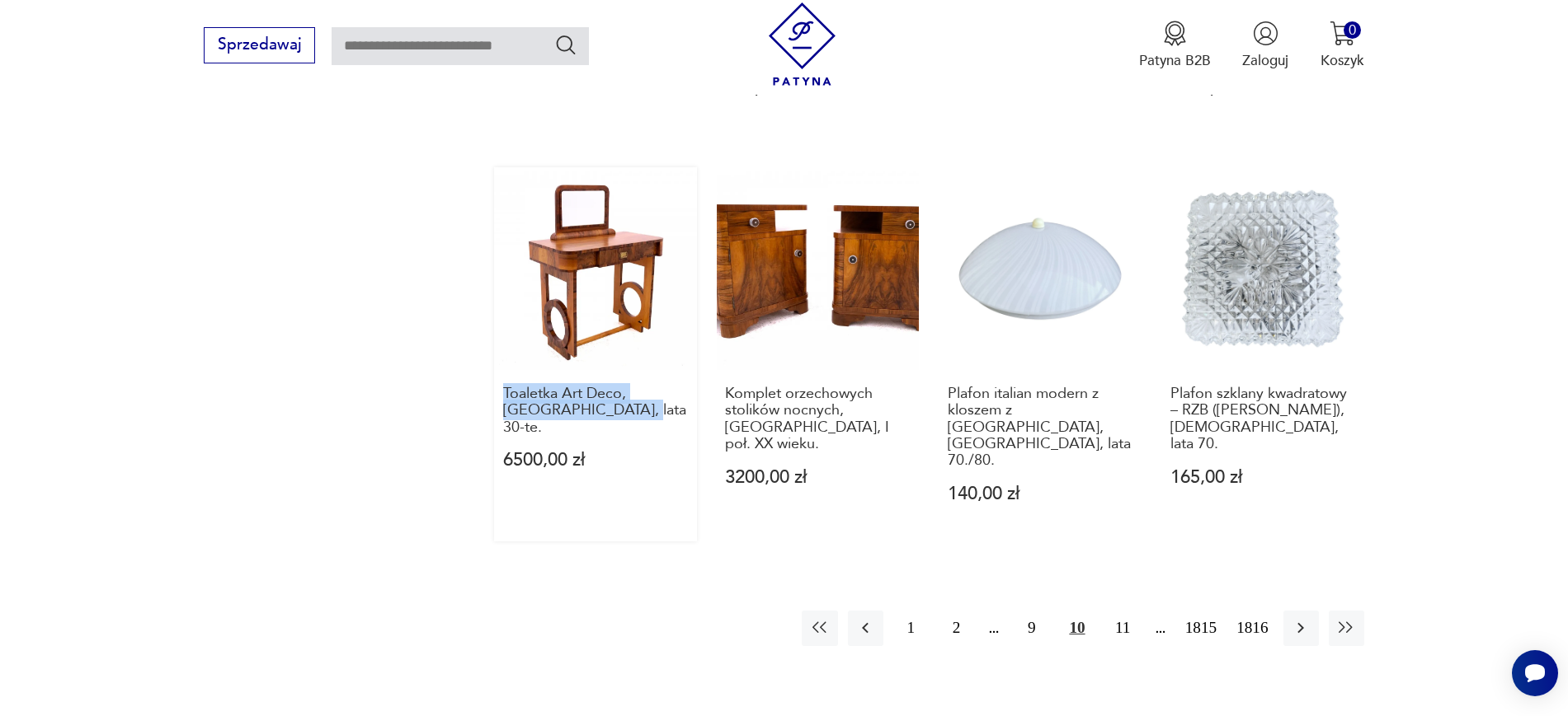
drag, startPoint x: 485, startPoint y: 364, endPoint x: 574, endPoint y: 390, distance: 92.7
click at [1032, 610] on button "9" at bounding box center [1031, 627] width 35 height 35
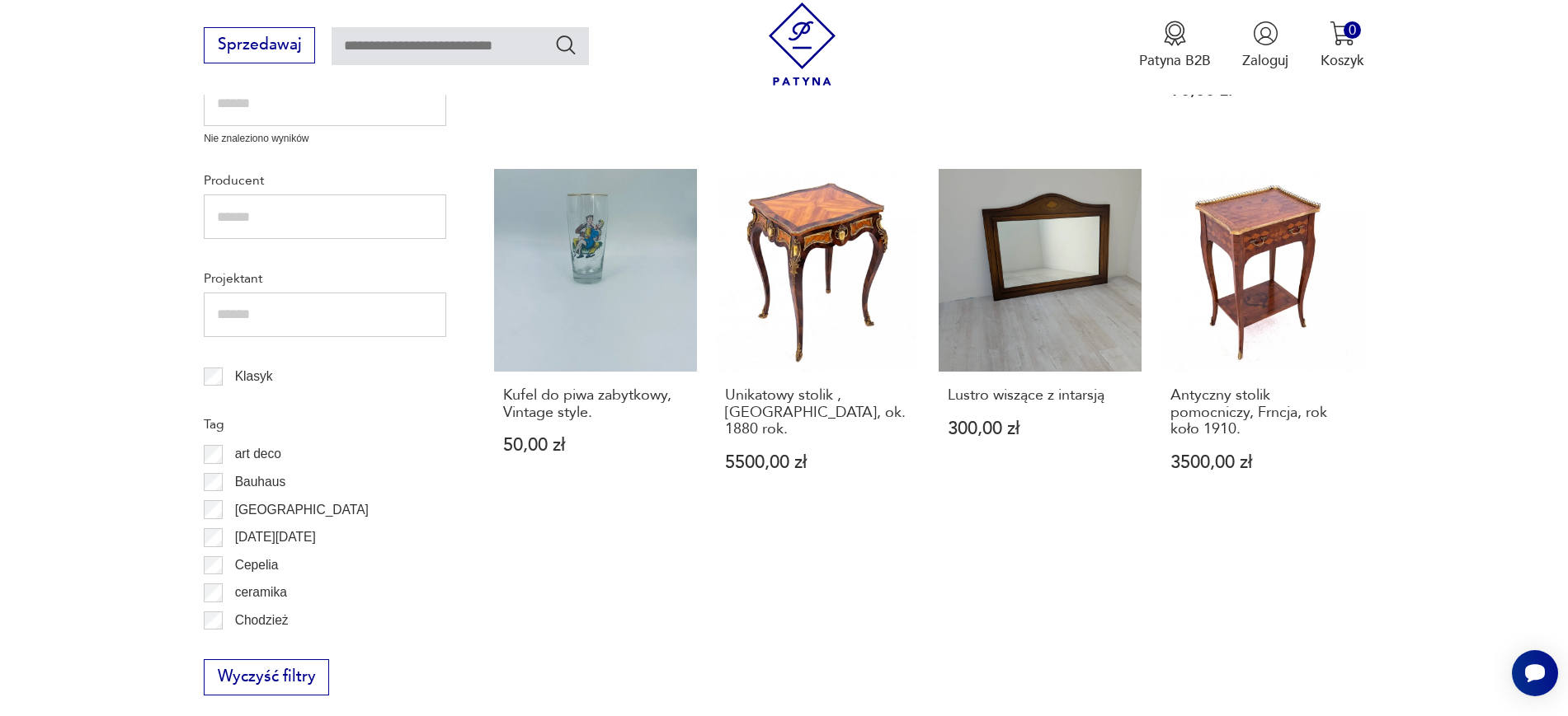
scroll to position [802, 0]
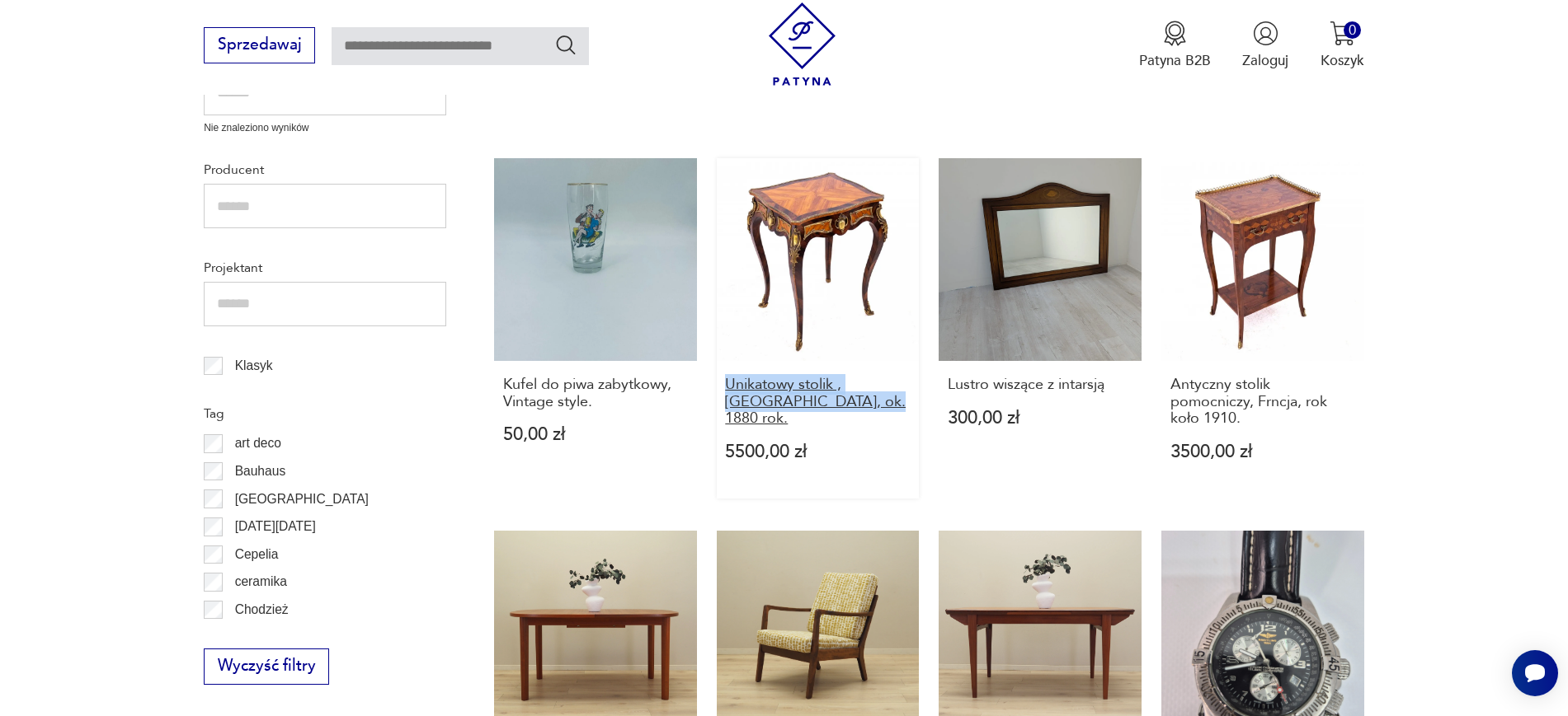
drag, startPoint x: 709, startPoint y: 361, endPoint x: 829, endPoint y: 382, distance: 121.8
click at [829, 382] on div "Maselnica z pokrywą szklana, Vintage style. 90,00 zł Misa dekoracyjna Leonardo …" at bounding box center [929, 524] width 870 height 1474
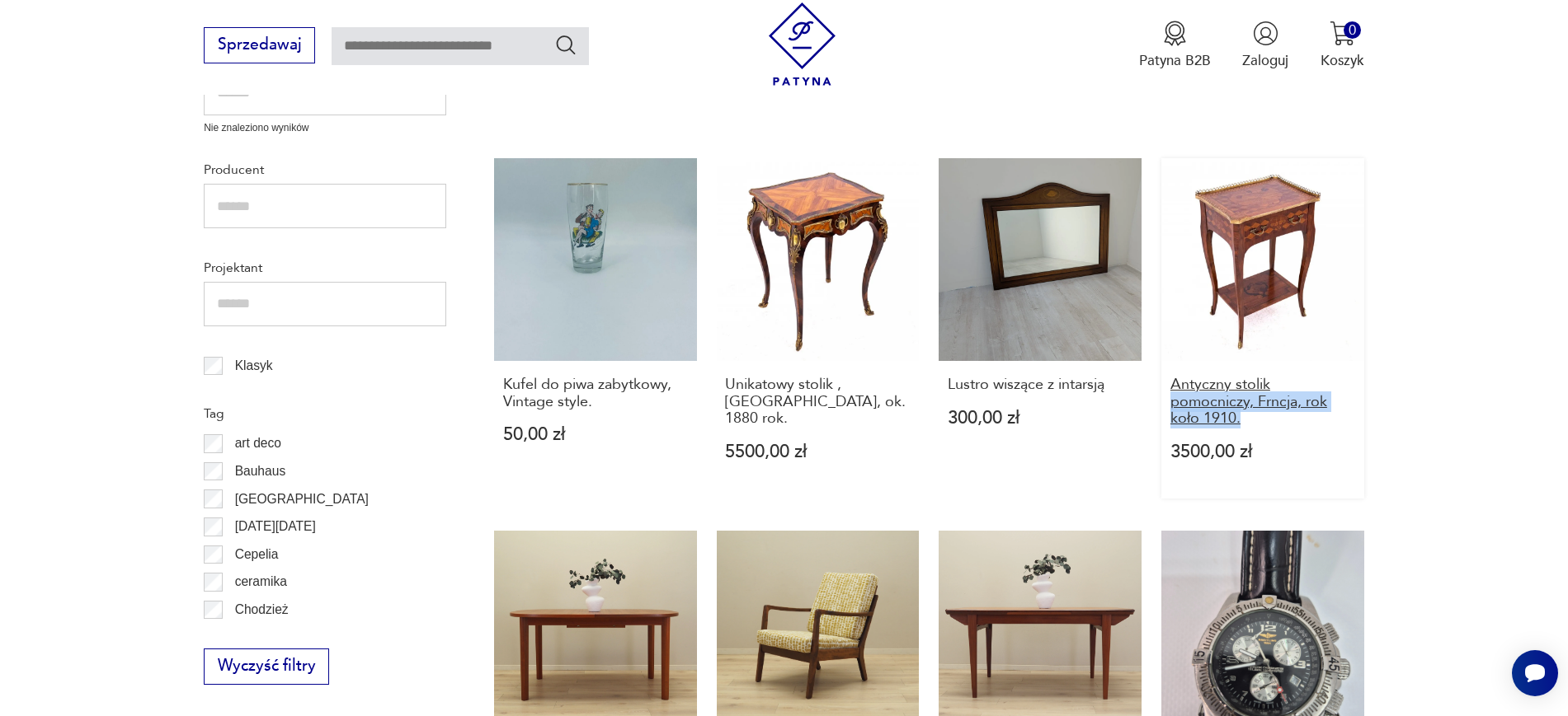
drag, startPoint x: 1401, startPoint y: 399, endPoint x: 1173, endPoint y: 379, distance: 228.9
click at [1173, 379] on section "Filtruj produkty Cena MIN MAX OK Promocja Datowanie OK Kraj pochodzenia Nie zna…" at bounding box center [784, 592] width 1568 height 1735
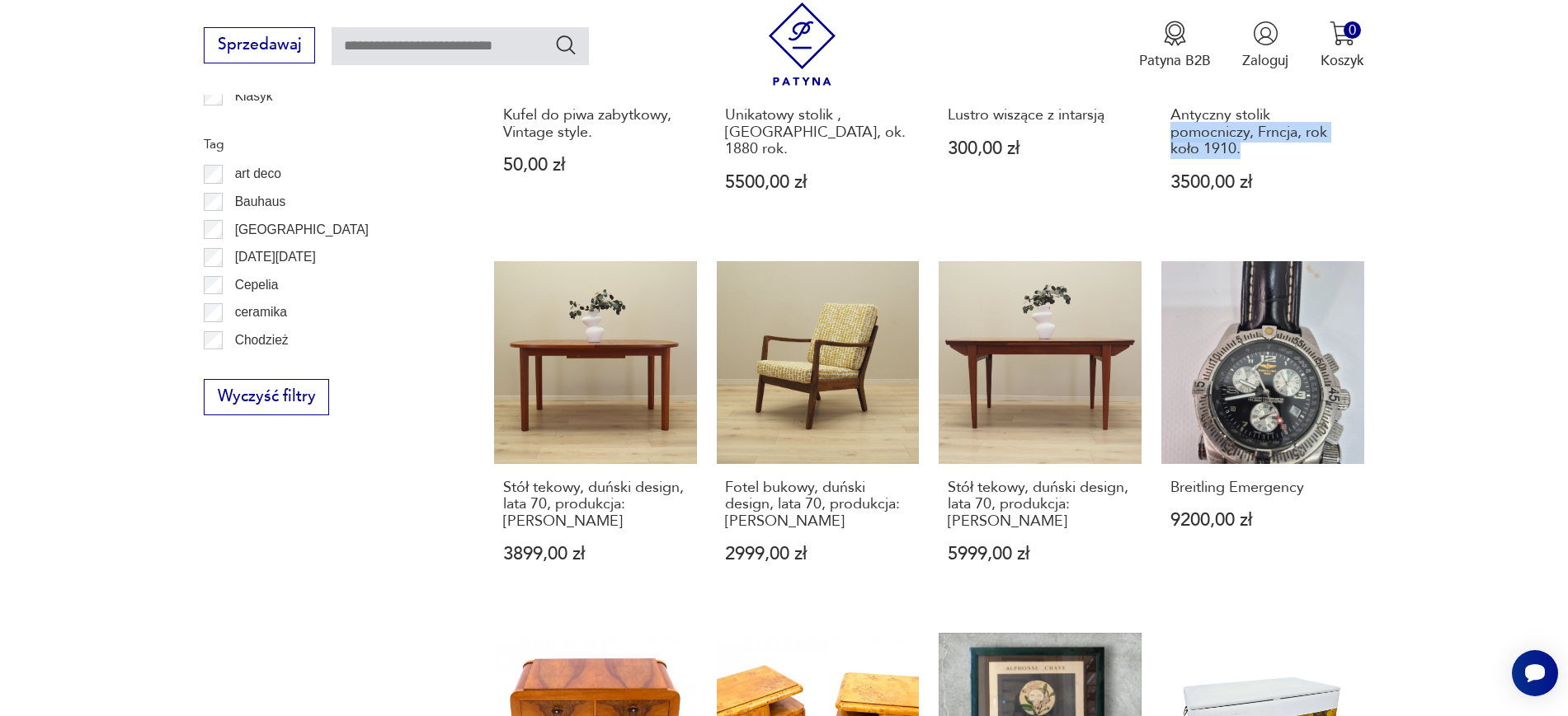
scroll to position [1116, 0]
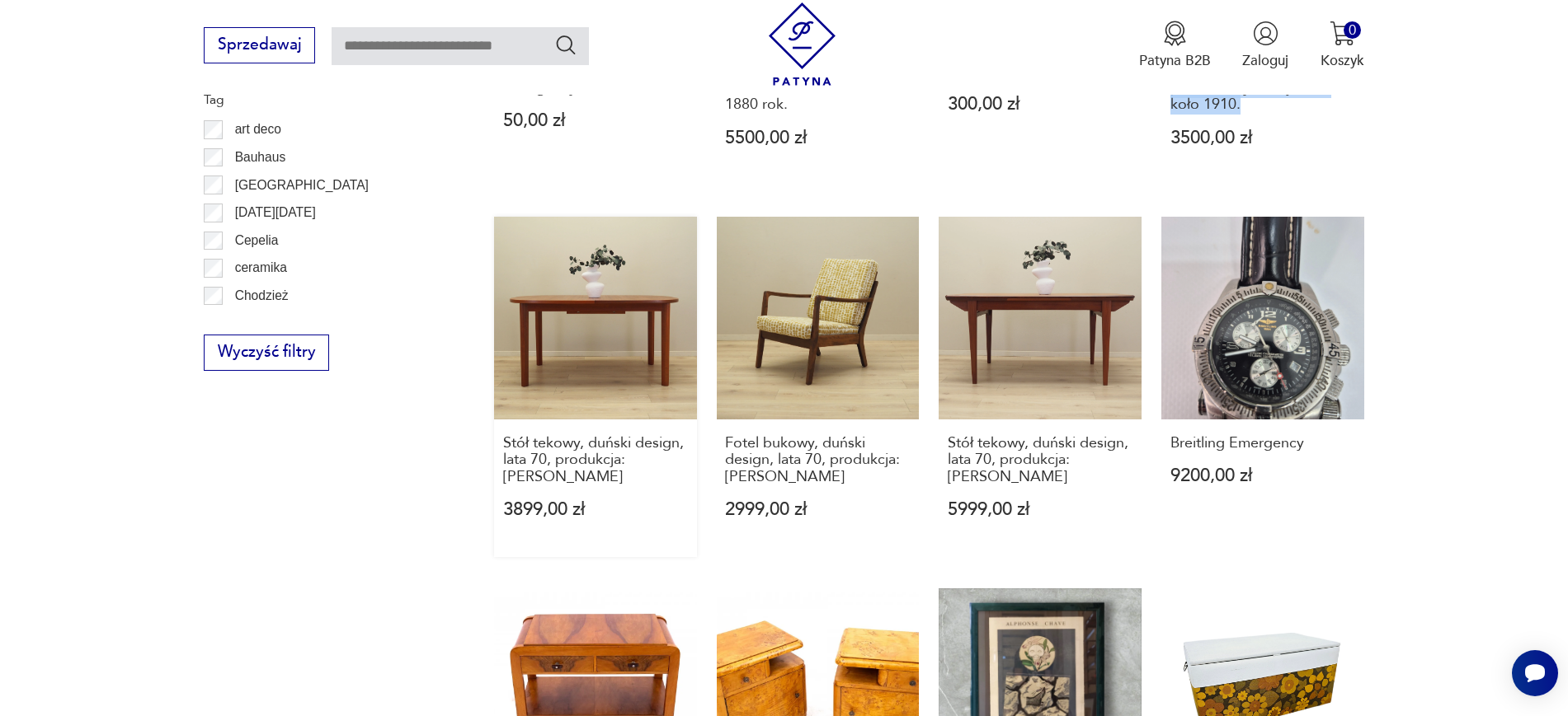
drag, startPoint x: 480, startPoint y: 421, endPoint x: 580, endPoint y: 469, distance: 110.9
click at [580, 469] on section "Filtruj produkty Cena MIN MAX OK Promocja Datowanie OK Kraj pochodzenia Nie zna…" at bounding box center [784, 278] width 1568 height 1735
drag, startPoint x: 715, startPoint y: 424, endPoint x: 757, endPoint y: 474, distance: 65.3
click at [757, 474] on div "Maselnica z pokrywą szklana, Vintage style. 90,00 zł Misa dekoracyjna Leonardo …" at bounding box center [929, 209] width 870 height 1474
drag, startPoint x: 935, startPoint y: 427, endPoint x: 1108, endPoint y: 448, distance: 174.3
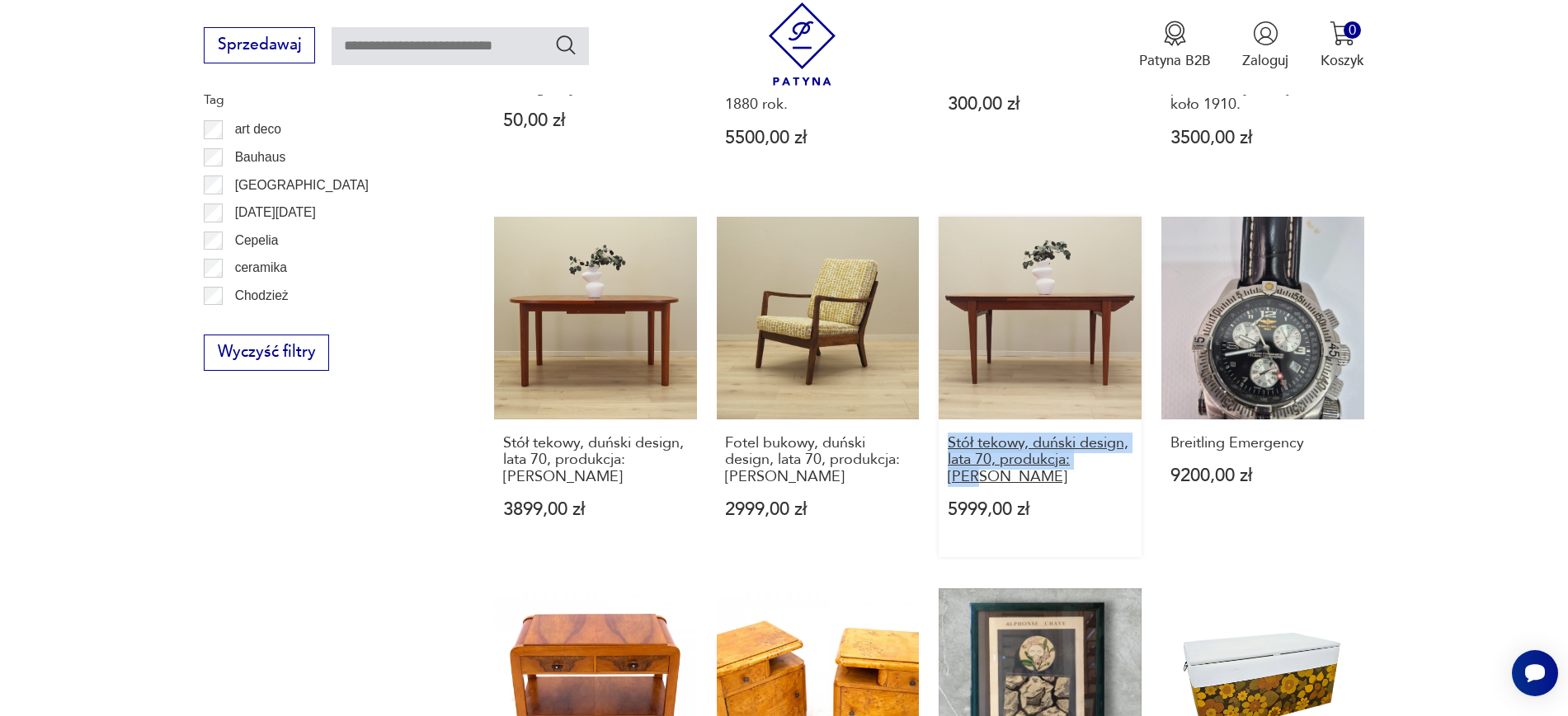
click at [1108, 448] on div "Maselnica z pokrywą szklana, Vintage style. 90,00 zł Misa dekoracyjna Leonardo …" at bounding box center [929, 209] width 870 height 1474
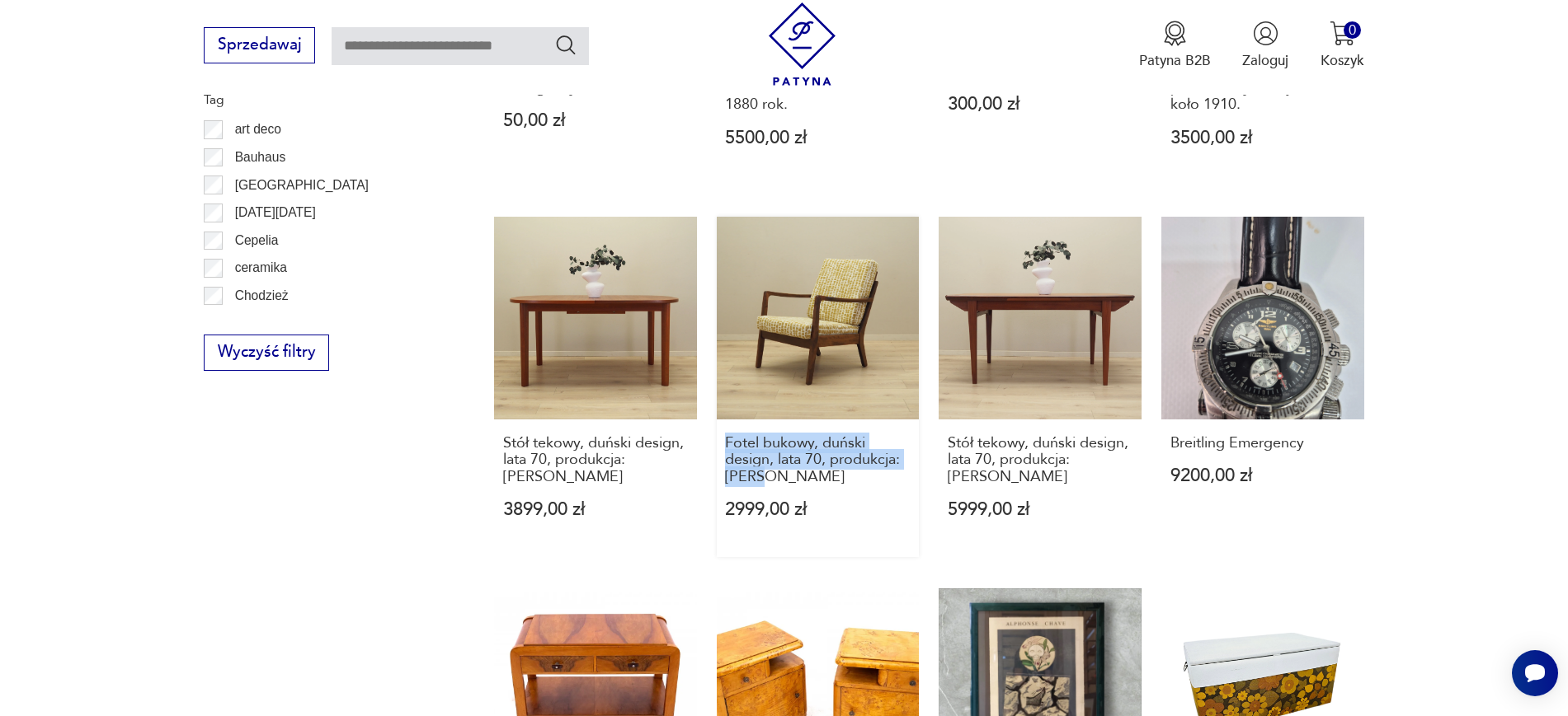
drag, startPoint x: 710, startPoint y: 416, endPoint x: 760, endPoint y: 473, distance: 75.8
click at [760, 473] on div "Maselnica z pokrywą szklana, Vintage style. 90,00 zł Misa dekoracyjna Leonardo …" at bounding box center [929, 209] width 870 height 1474
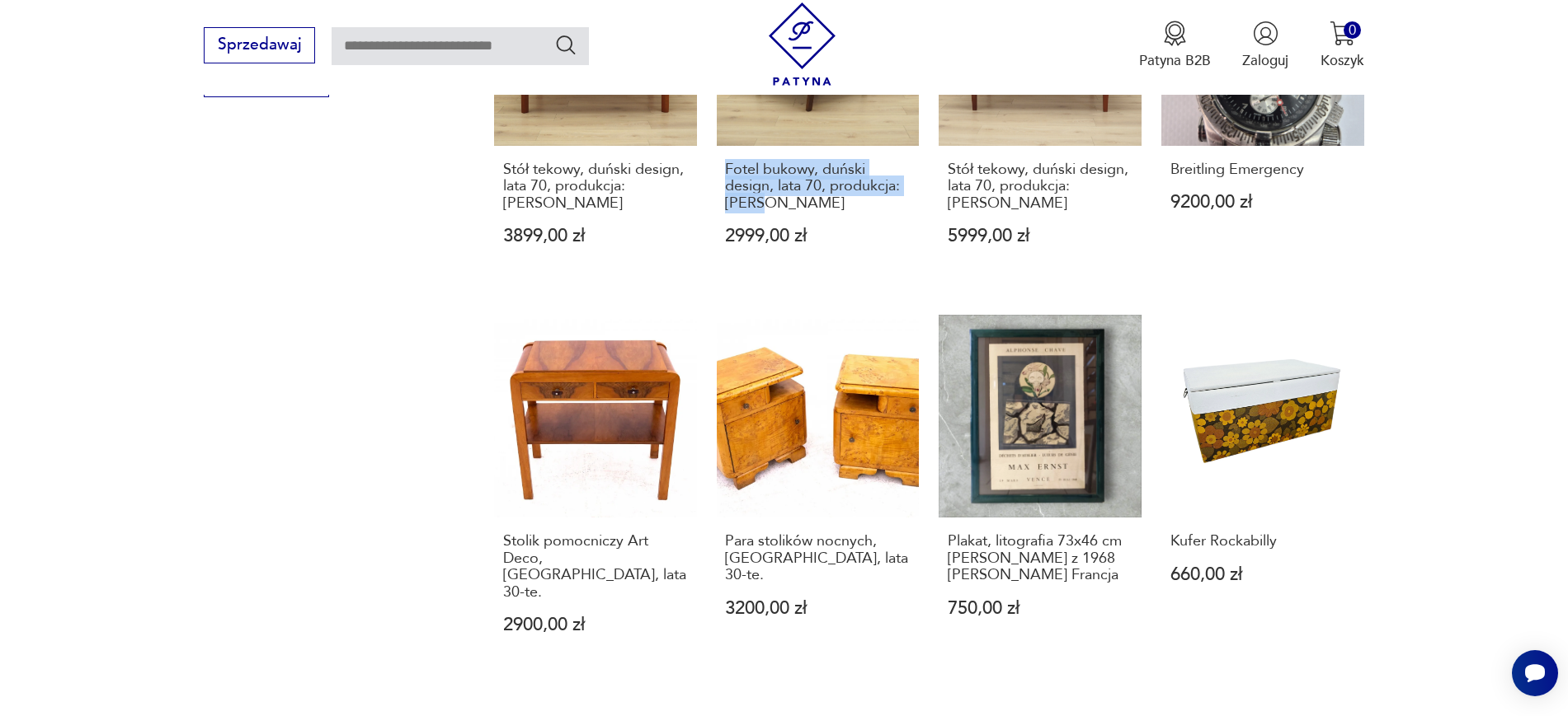
scroll to position [1482, 0]
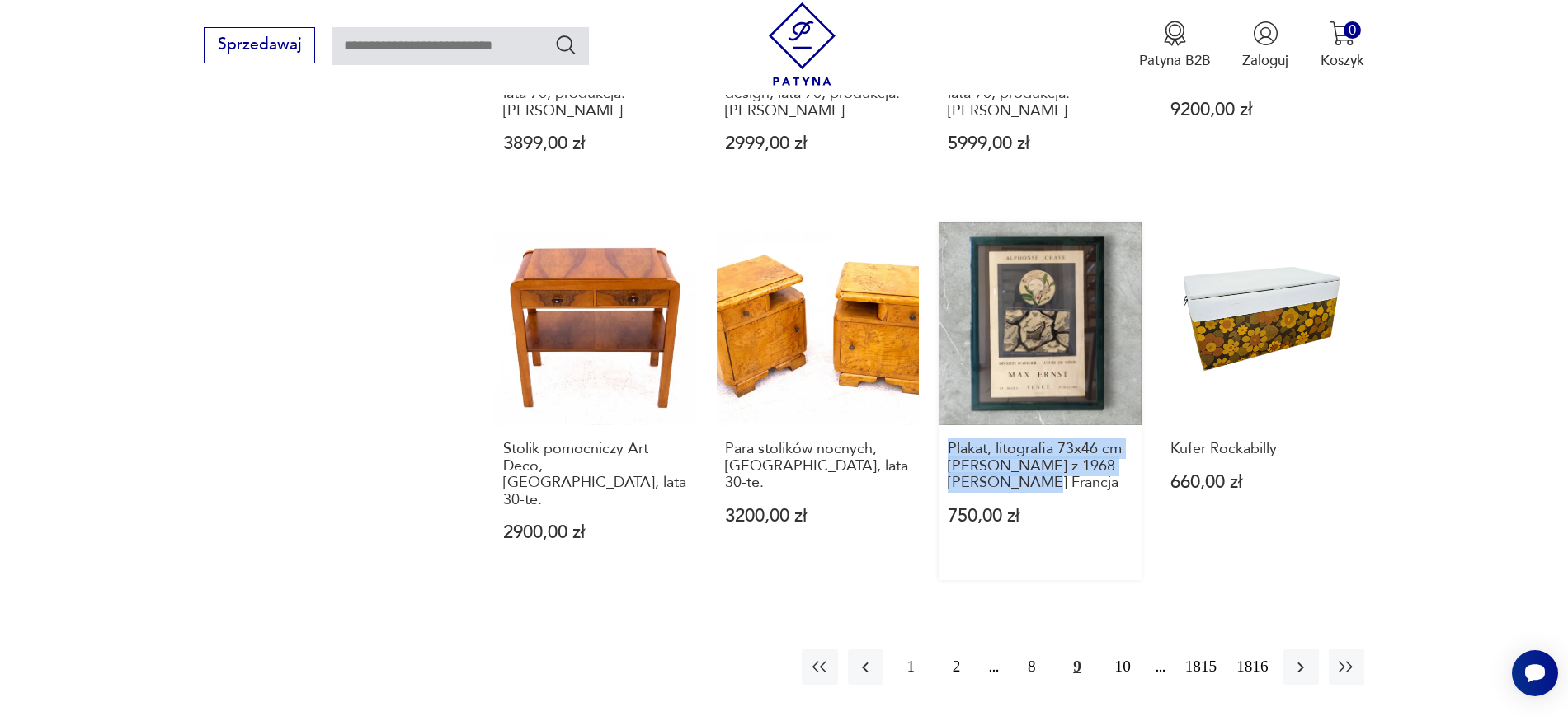
drag, startPoint x: 934, startPoint y: 428, endPoint x: 1019, endPoint y: 478, distance: 98.6
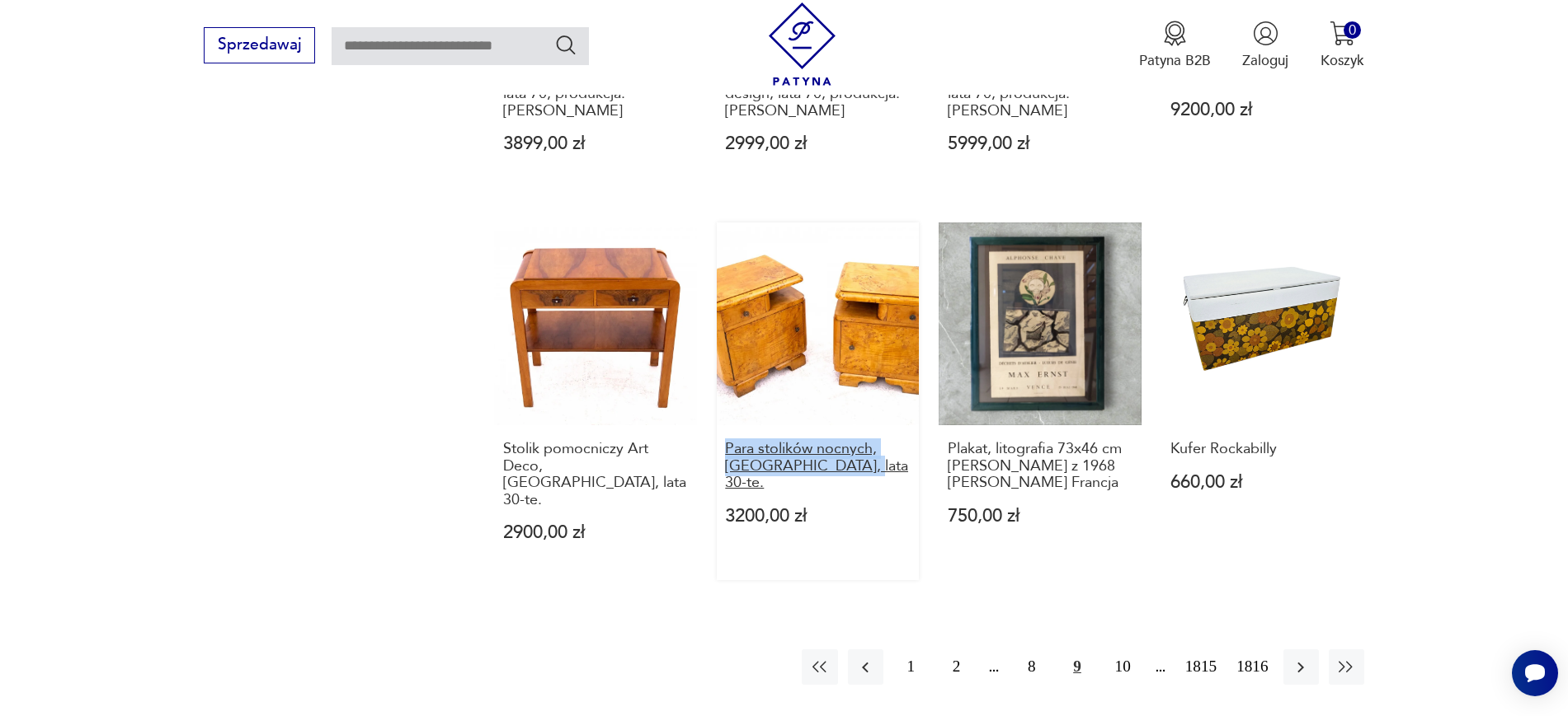
drag, startPoint x: 714, startPoint y: 431, endPoint x: 871, endPoint y: 451, distance: 158.3
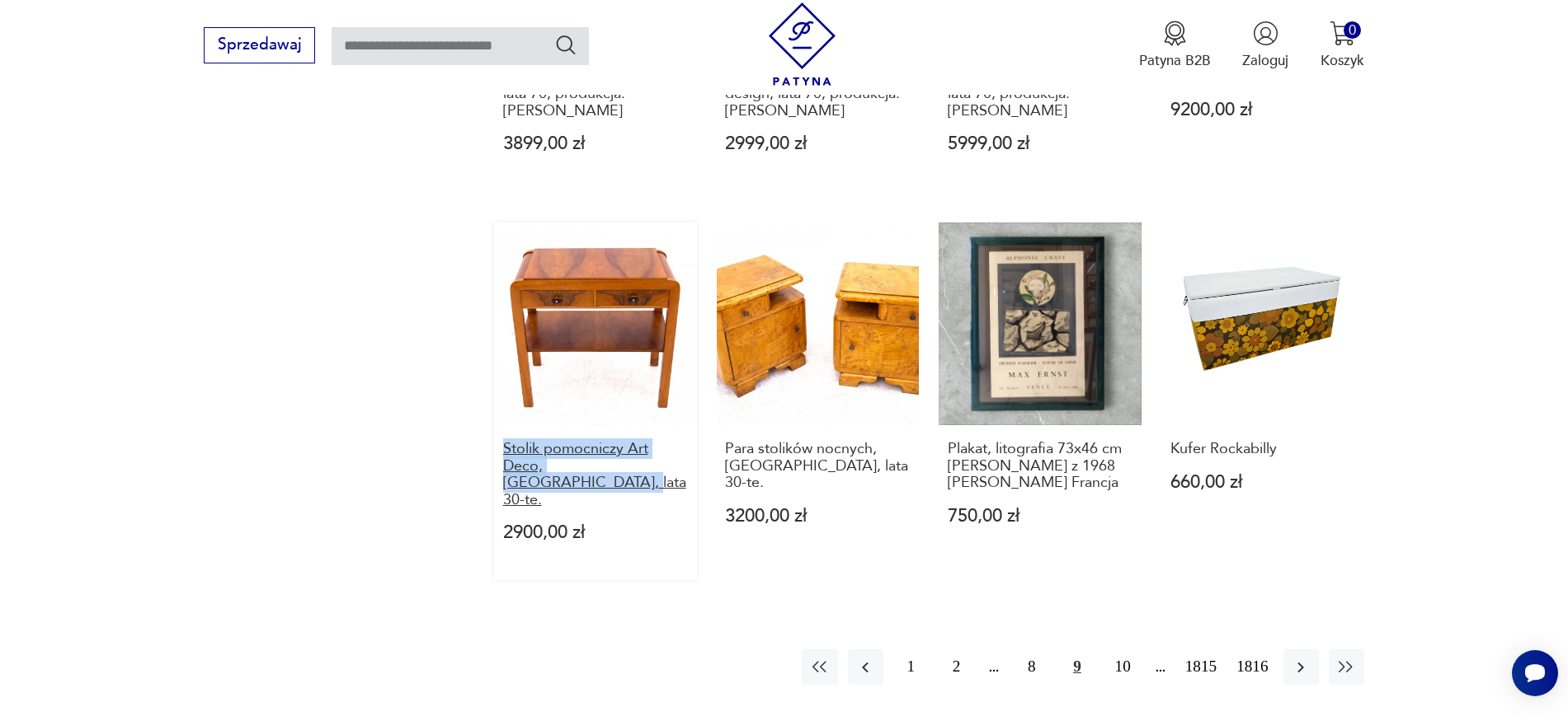
drag, startPoint x: 487, startPoint y: 426, endPoint x: 685, endPoint y: 453, distance: 199.8
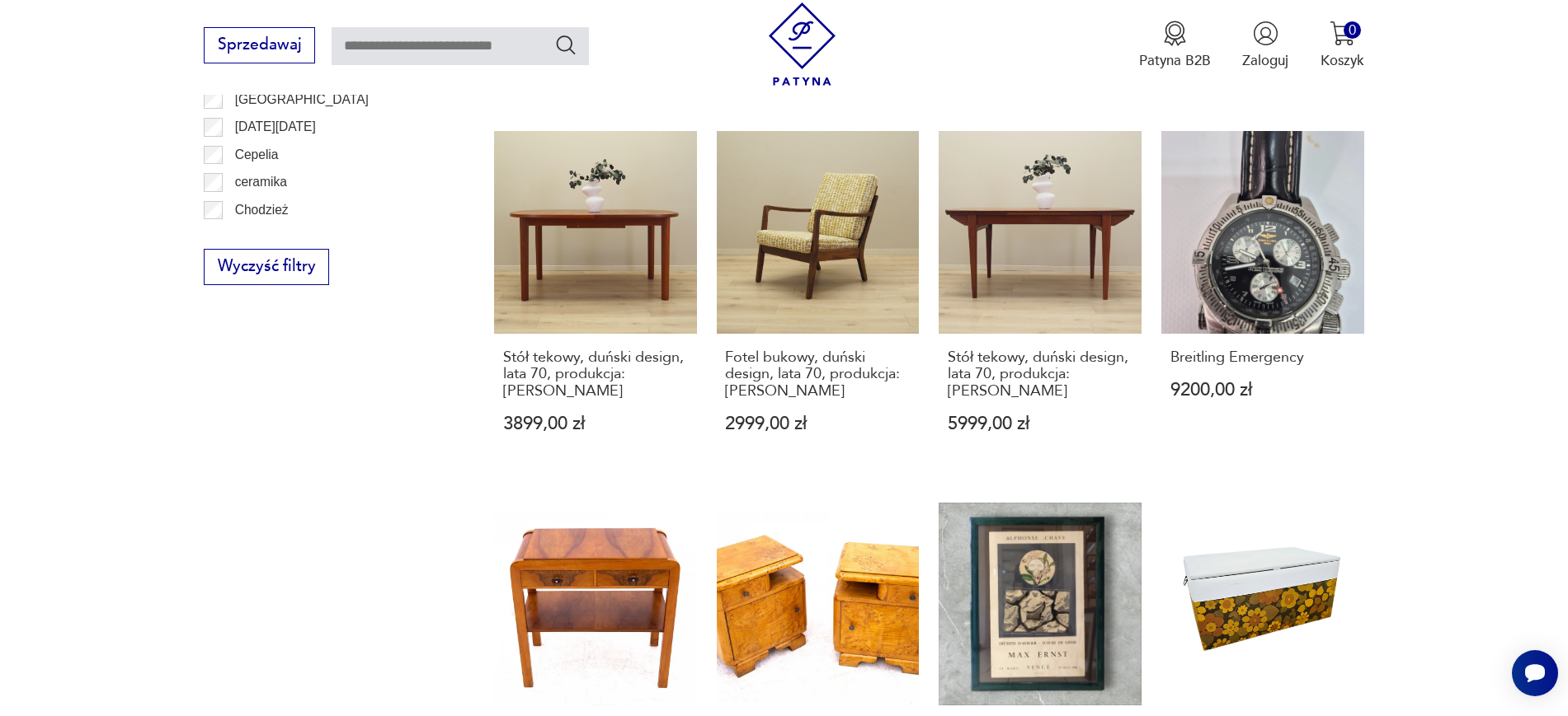
scroll to position [1200, 0]
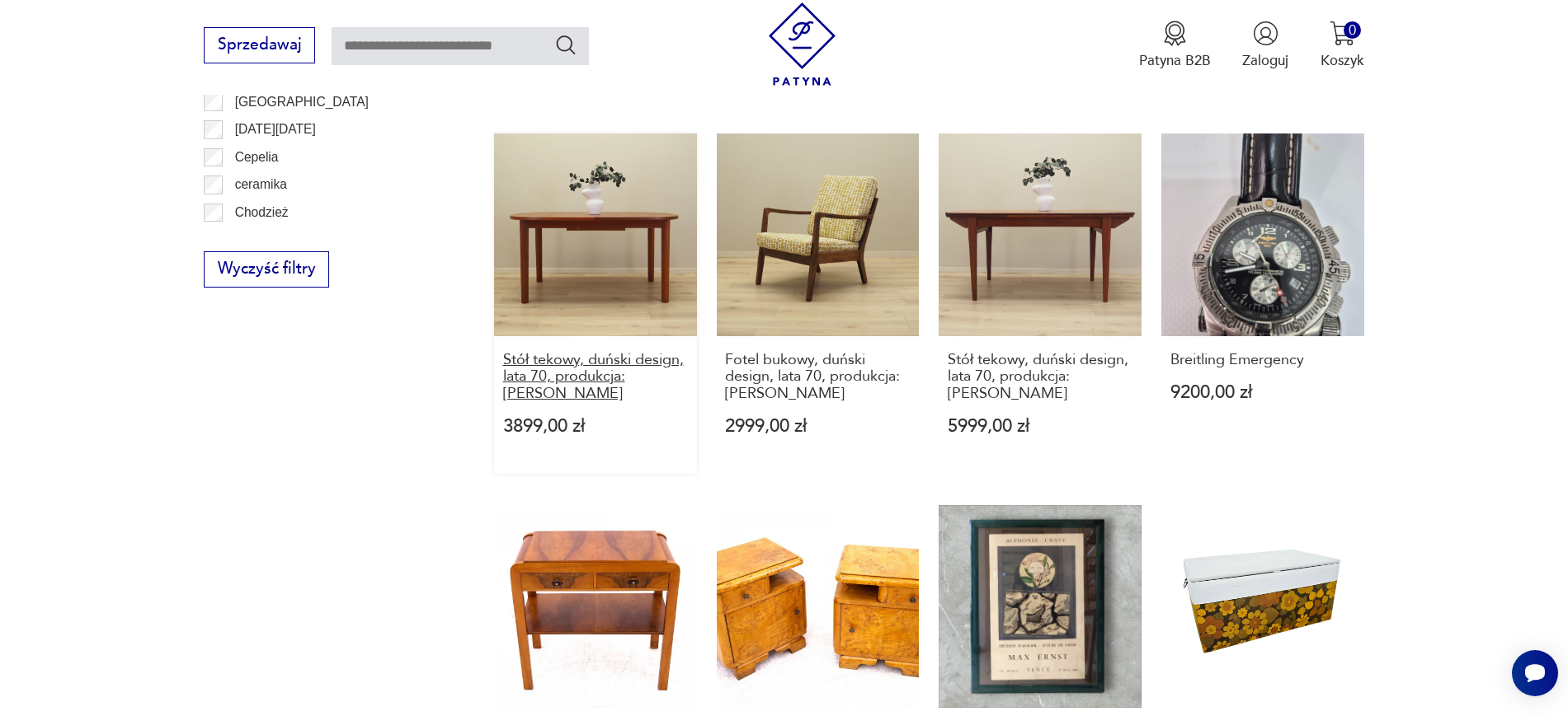
drag, startPoint x: 488, startPoint y: 349, endPoint x: 593, endPoint y: 383, distance: 110.4
click at [593, 383] on section "Filtruj produkty Cena MIN MAX OK Promocja Datowanie OK Kraj pochodzenia Nie zna…" at bounding box center [784, 195] width 1568 height 1735
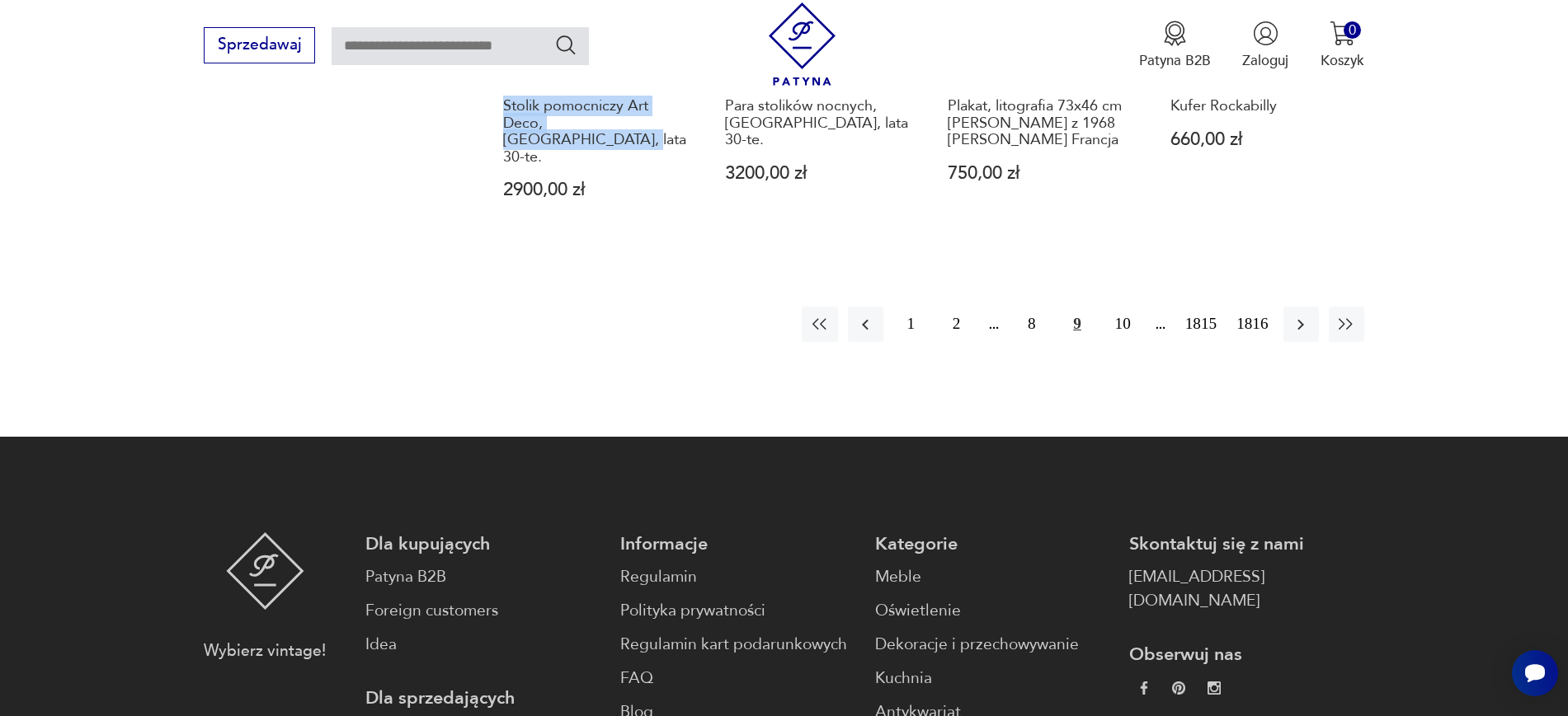
scroll to position [1826, 0]
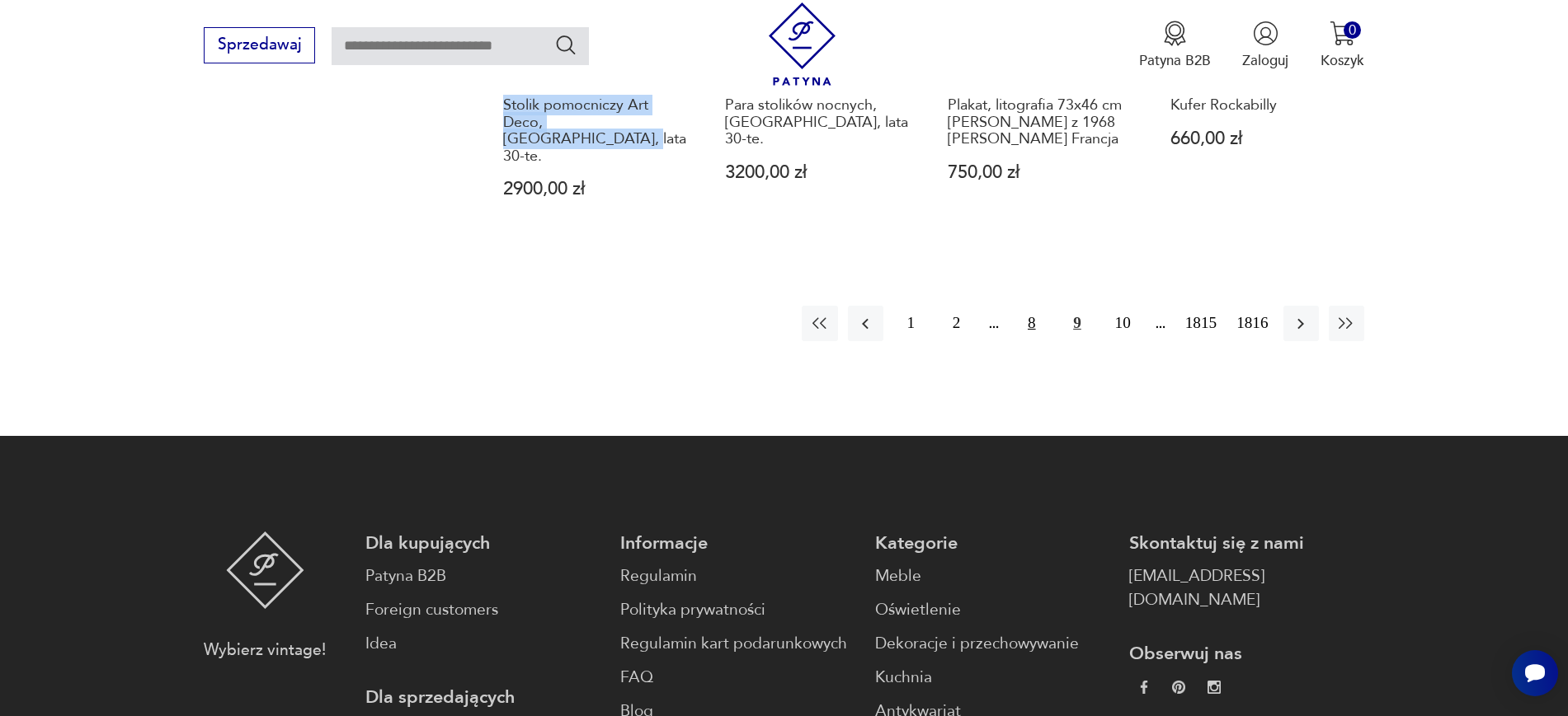
click at [1034, 306] on button "8" at bounding box center [1031, 323] width 35 height 35
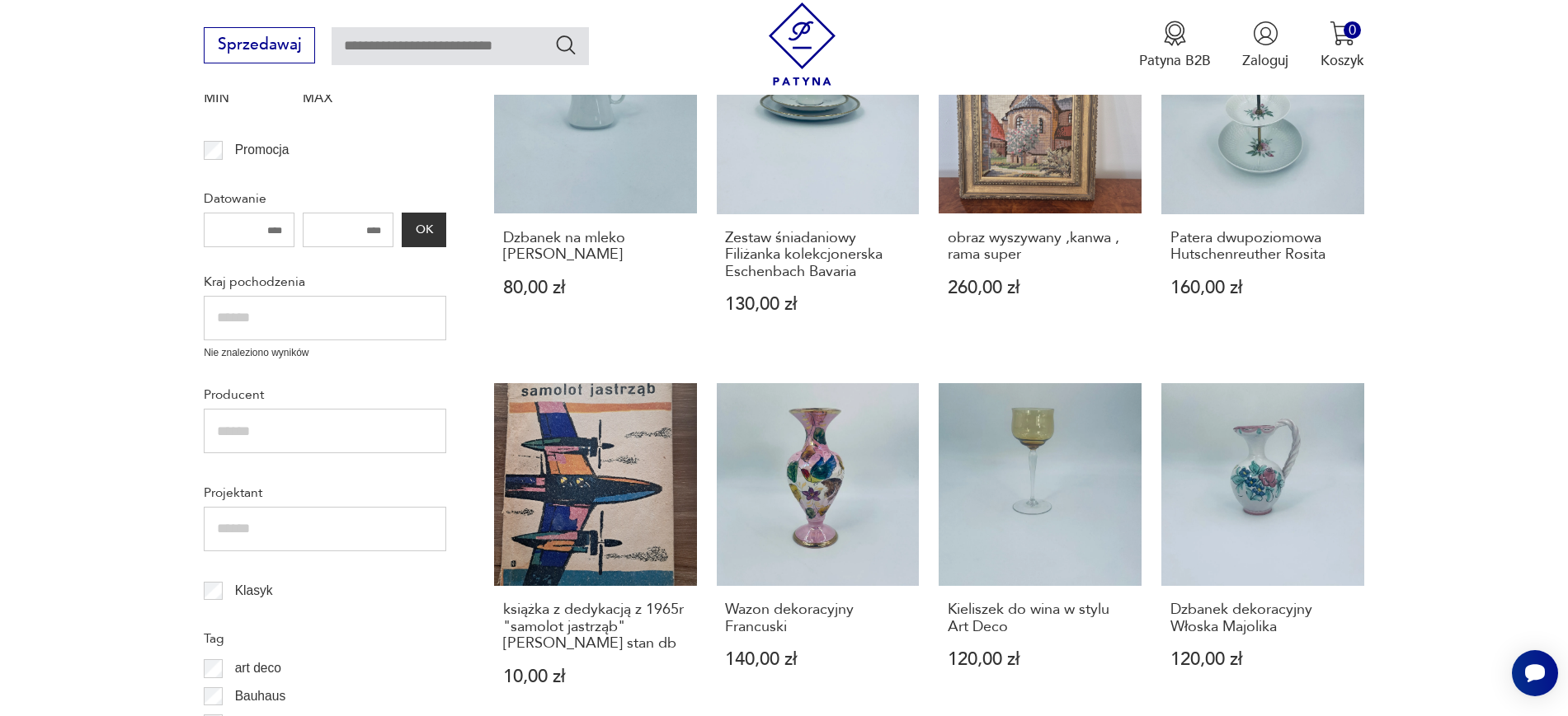
scroll to position [529, 0]
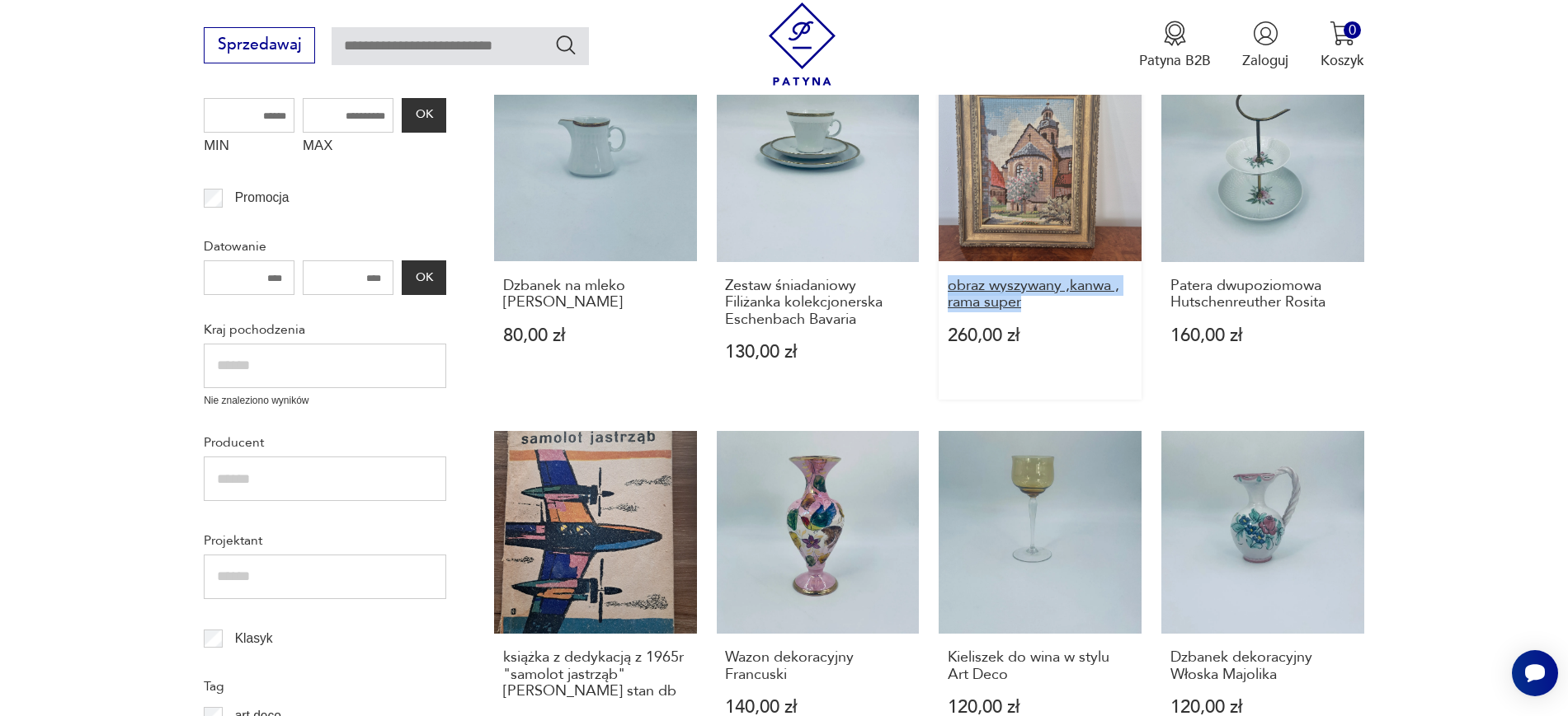
drag, startPoint x: 934, startPoint y: 288, endPoint x: 1047, endPoint y: 304, distance: 114.1
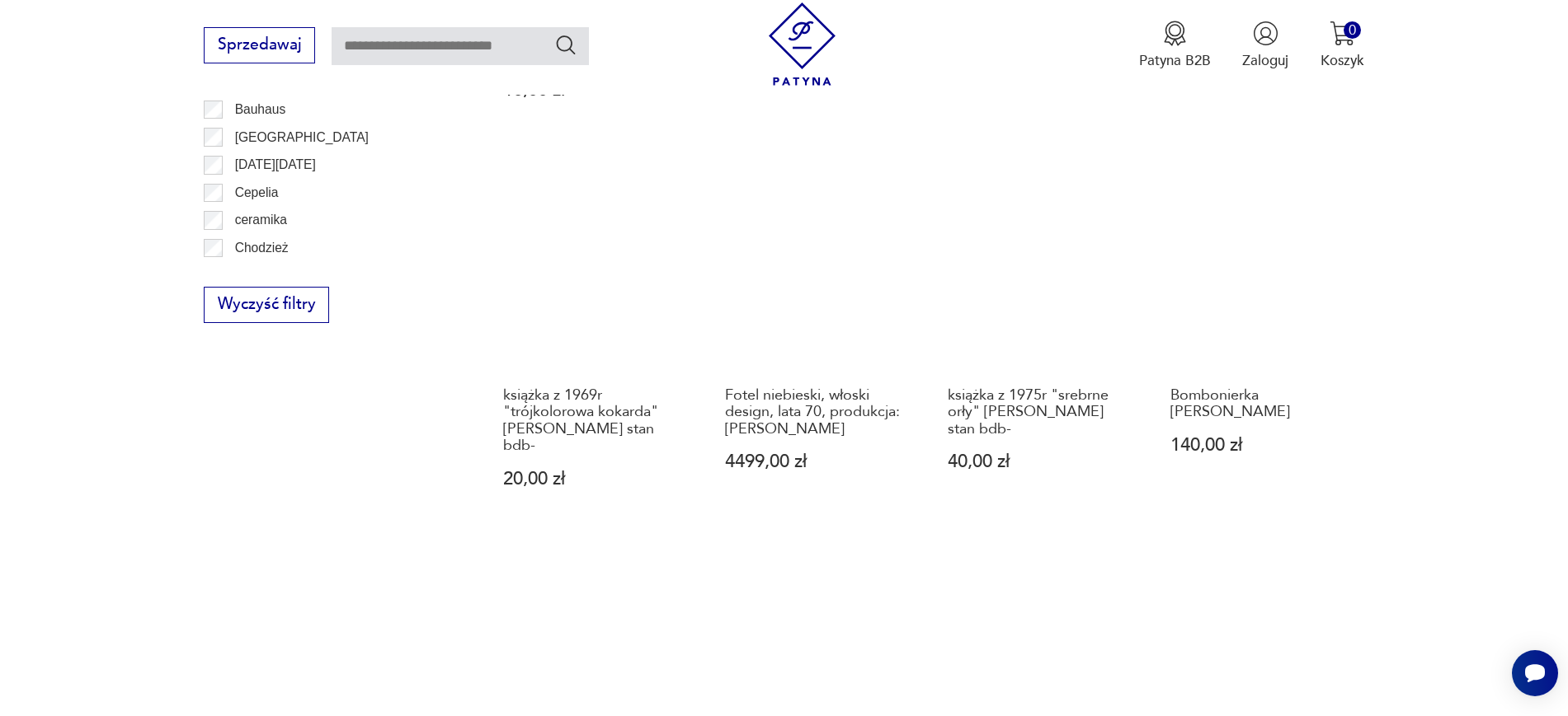
scroll to position [1187, 0]
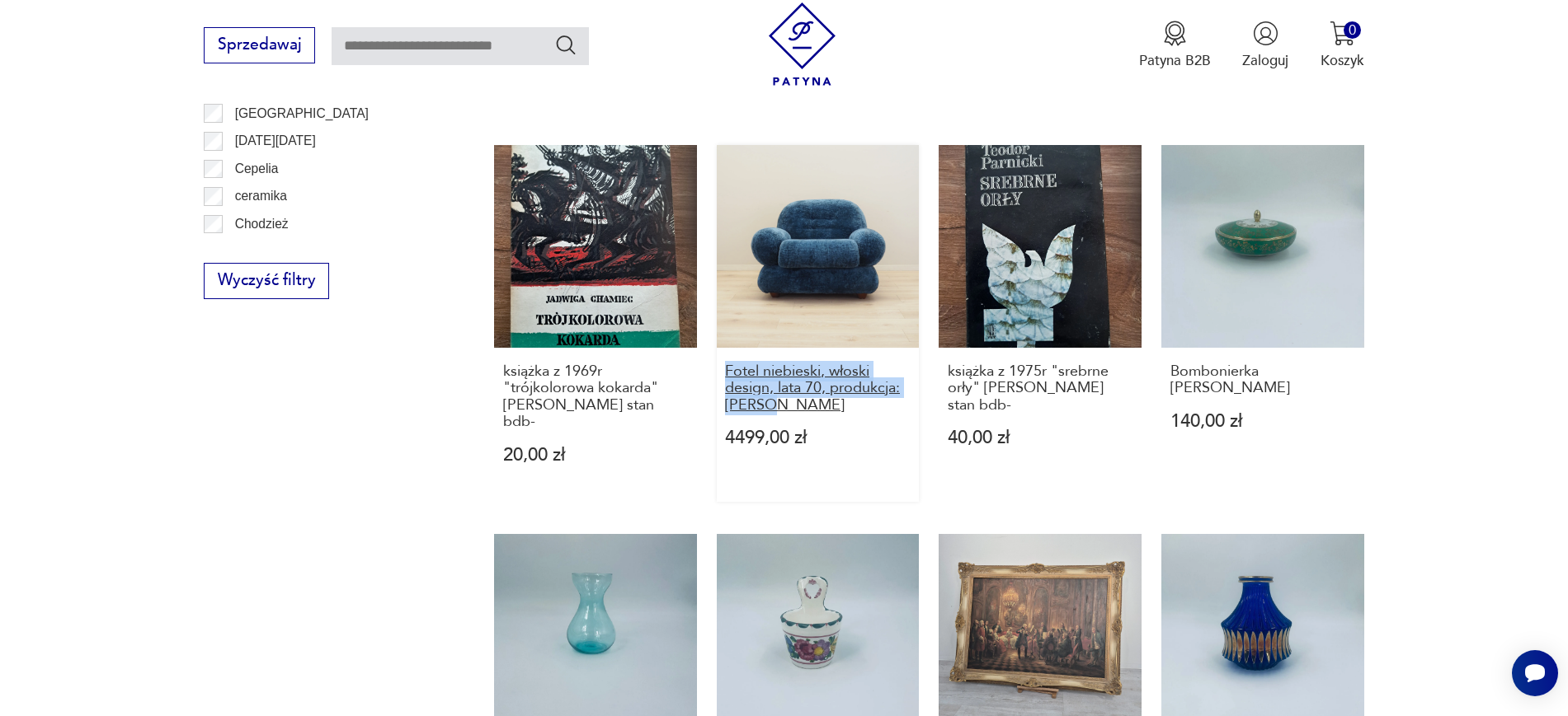
drag, startPoint x: 711, startPoint y: 372, endPoint x: 792, endPoint y: 407, distance: 88.2
click at [792, 407] on div "Dzbanek na mleko Eschenbach 80,00 zł Zestaw śniadaniowy Filiżanka kolekcjonersk…" at bounding box center [929, 129] width 870 height 1458
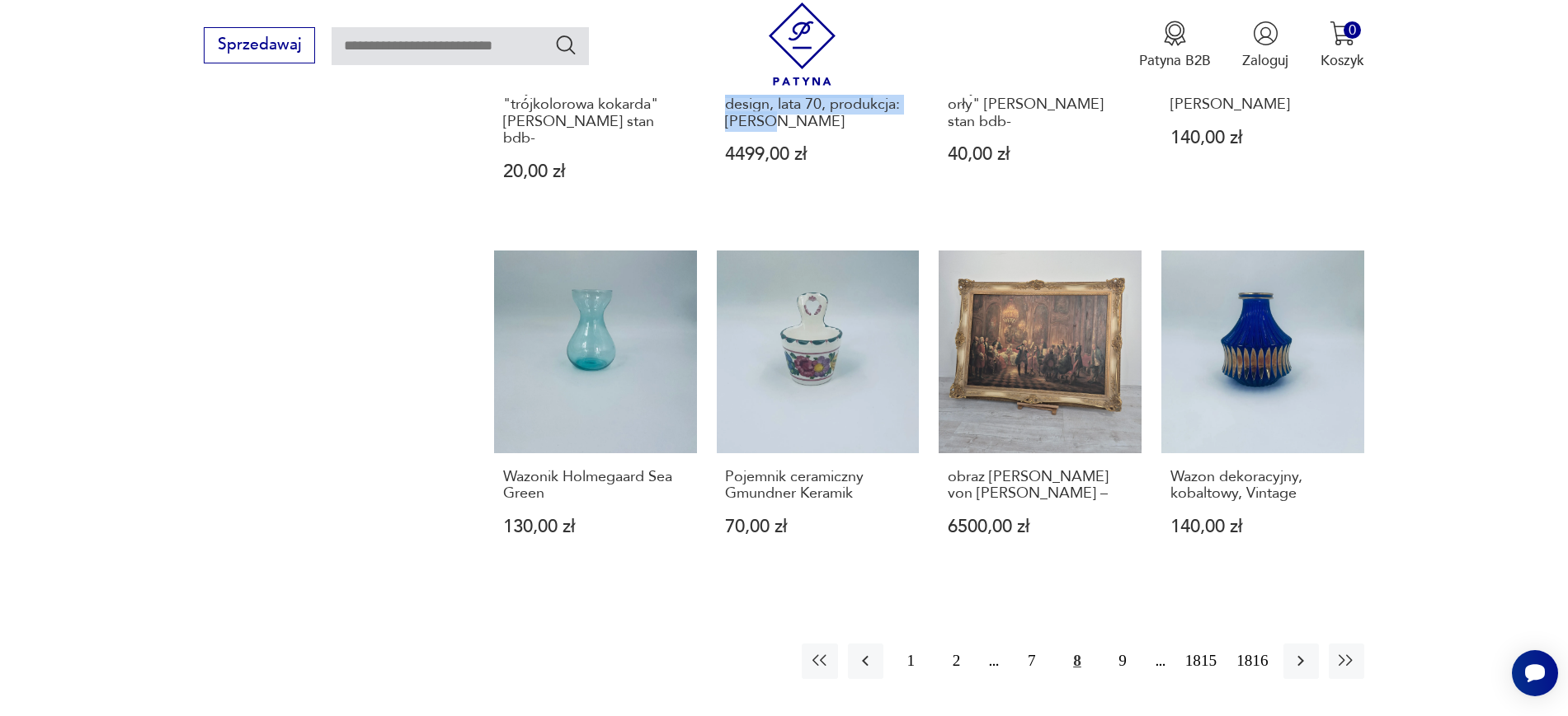
scroll to position [1516, 0]
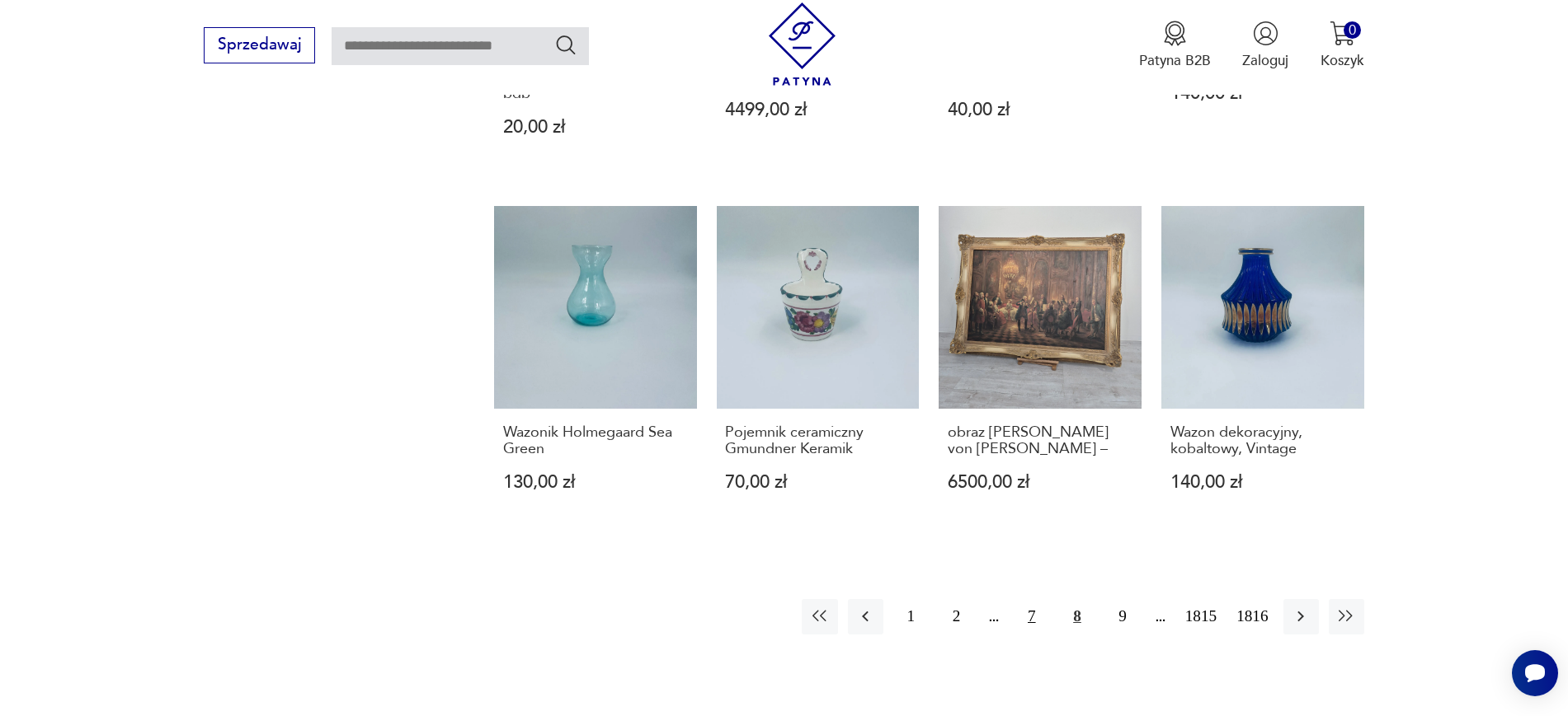
click at [1041, 599] on button "7" at bounding box center [1031, 616] width 35 height 35
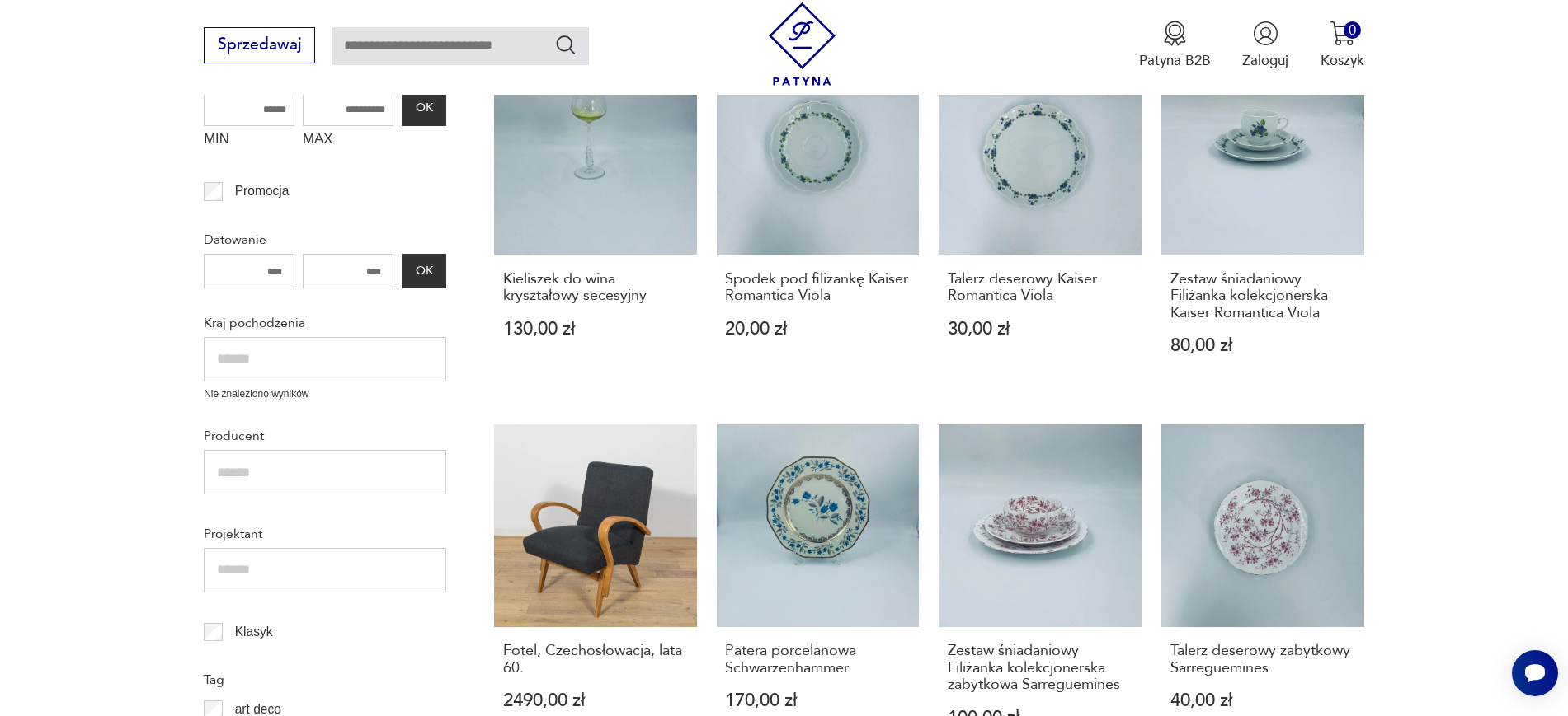
scroll to position [700, 0]
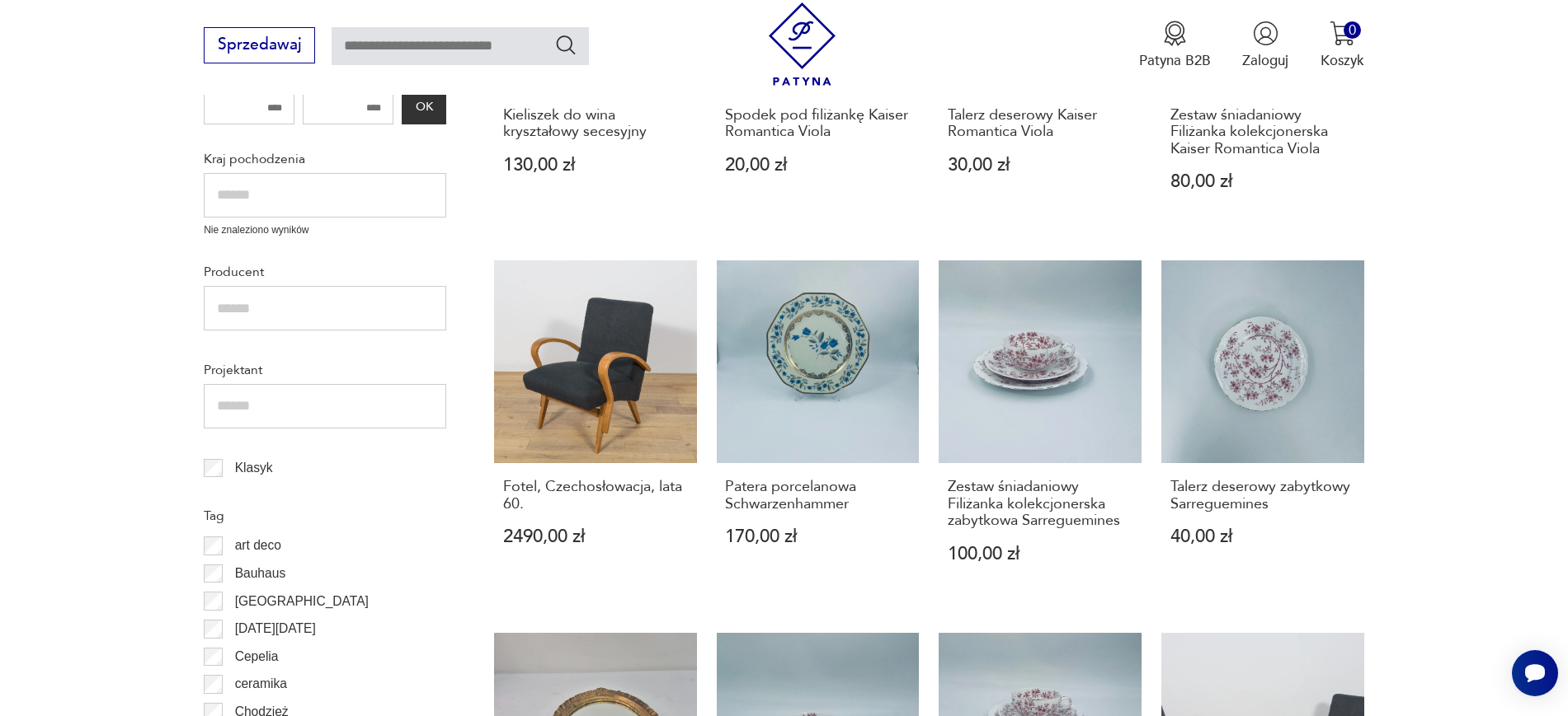
click at [476, 496] on section "Filtruj produkty Cena MIN MAX OK Promocja Datowanie OK Kraj pochodzenia Nie zna…" at bounding box center [784, 677] width 1568 height 1701
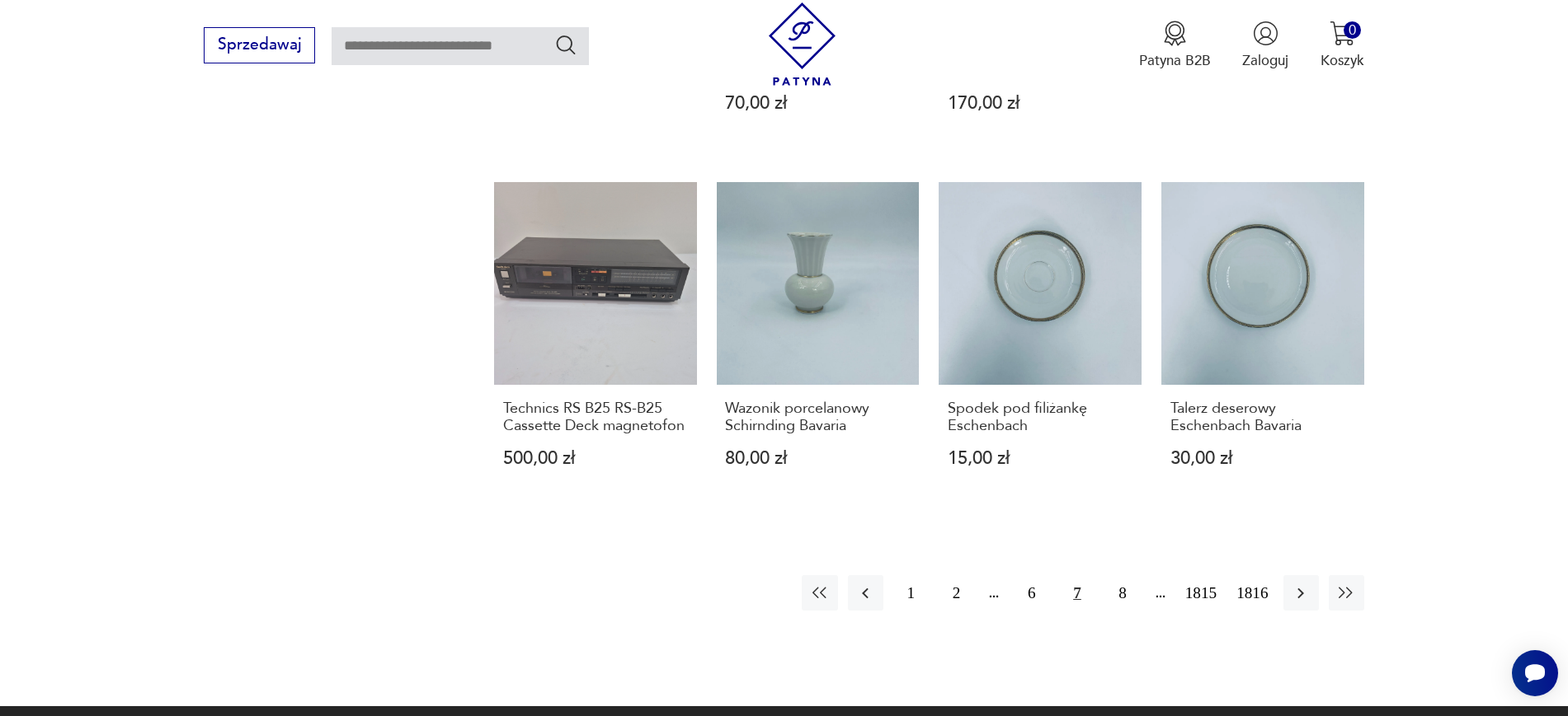
scroll to position [1533, 0]
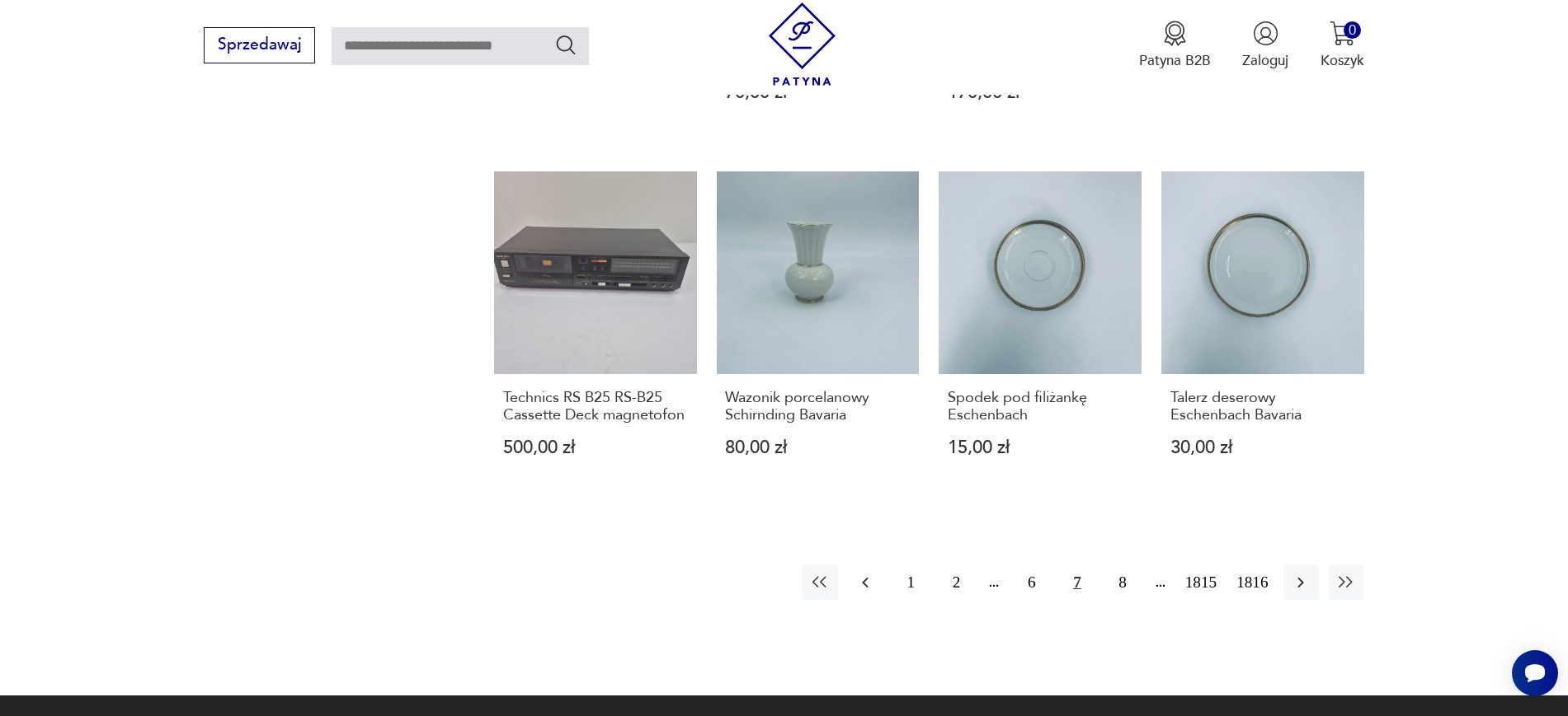
click at [876, 584] on button "button" at bounding box center [865, 582] width 35 height 35
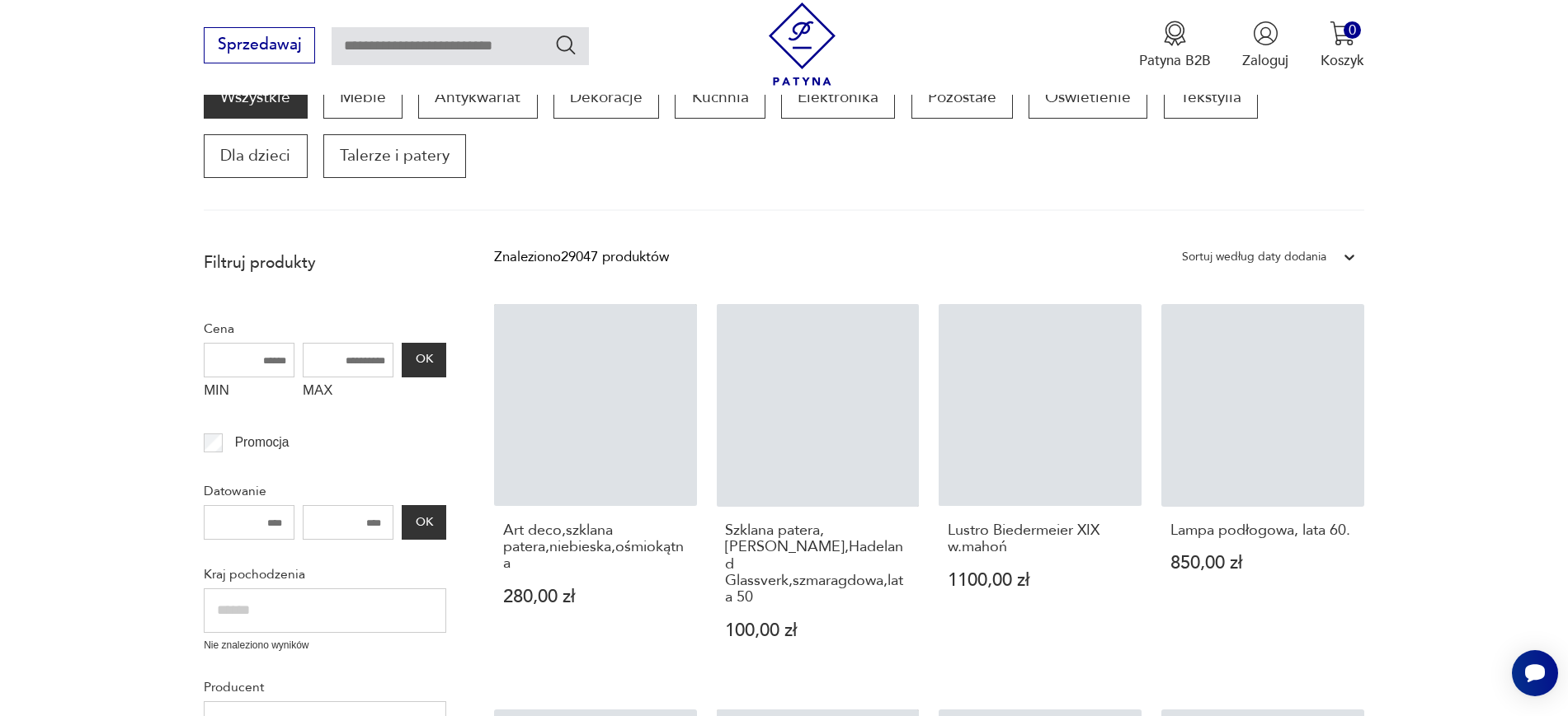
scroll to position [279, 0]
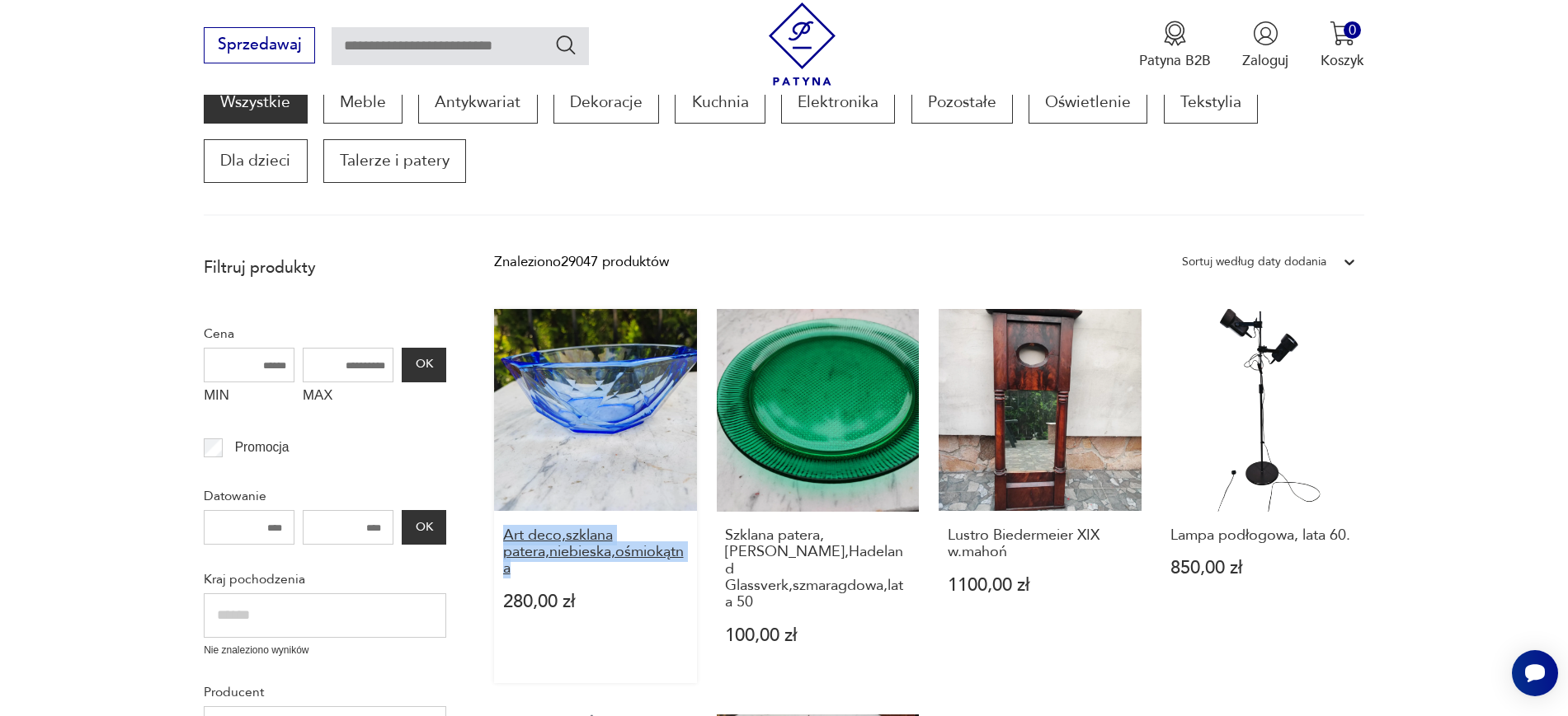
drag, startPoint x: 489, startPoint y: 530, endPoint x: 536, endPoint y: 570, distance: 61.7
drag, startPoint x: 711, startPoint y: 529, endPoint x: 760, endPoint y: 587, distance: 75.9
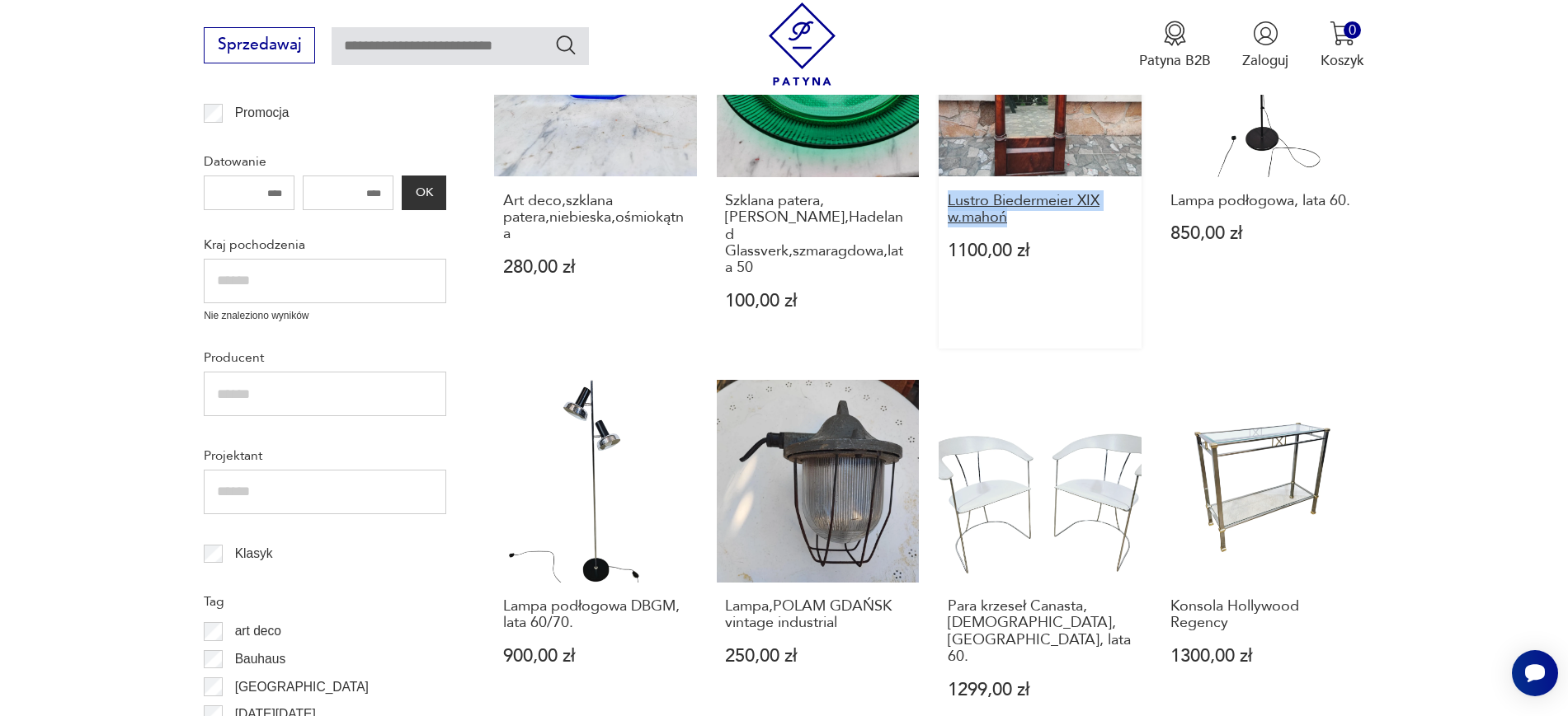
drag, startPoint x: 931, startPoint y: 195, endPoint x: 1012, endPoint y: 216, distance: 83.7
click at [1012, 216] on div "Art deco,szklana patera,niebieska,ośmiokątna 280,00 zł Szklana patera,Willy Joh…" at bounding box center [929, 727] width 870 height 1507
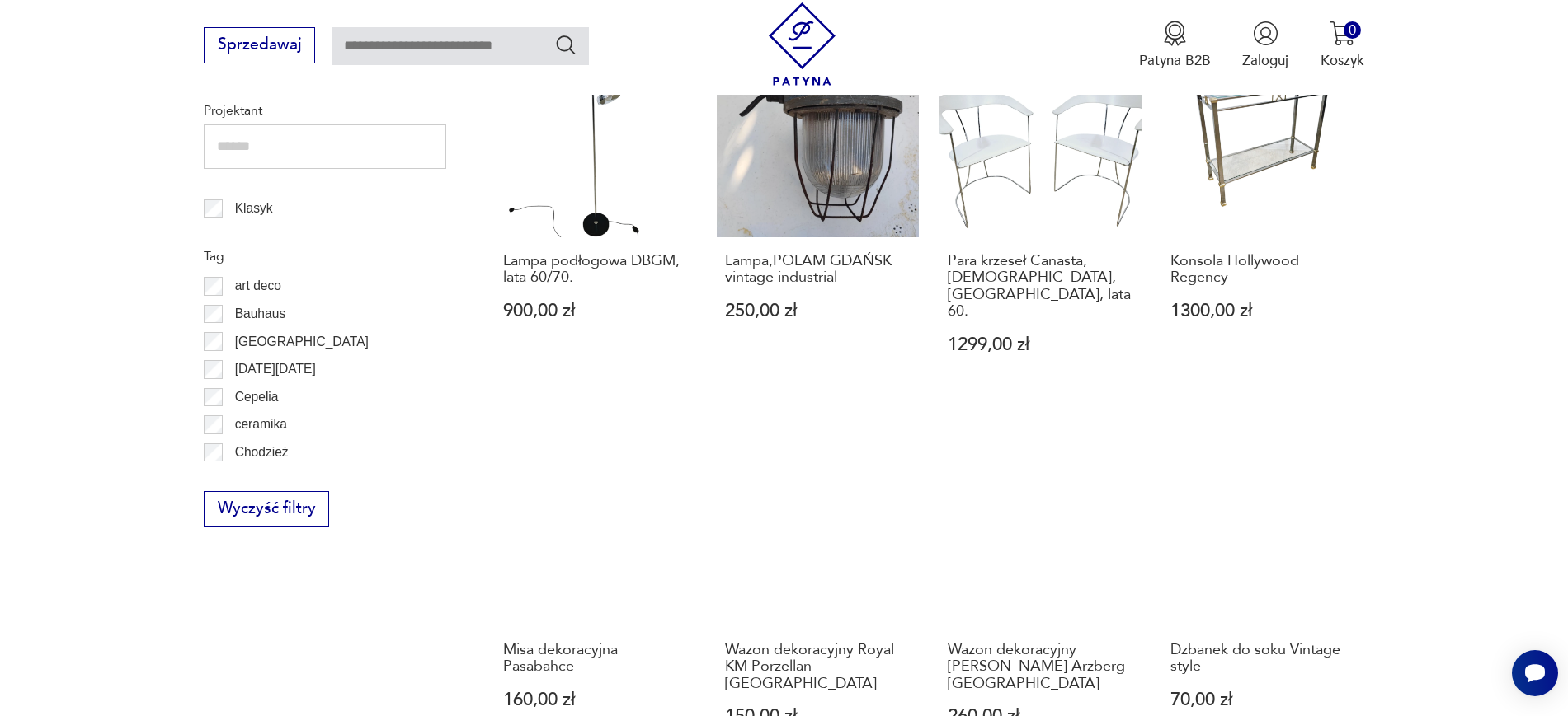
scroll to position [1076, 0]
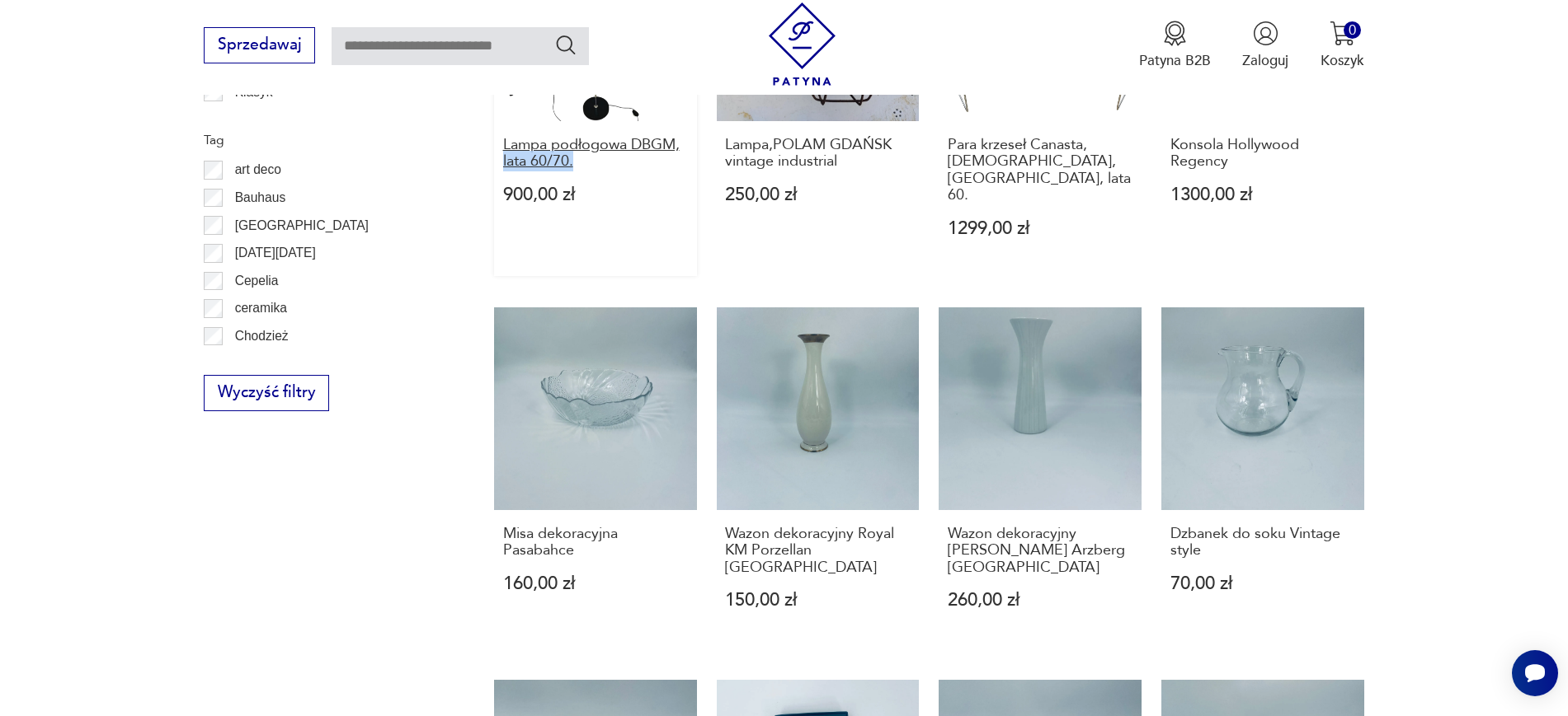
drag, startPoint x: 493, startPoint y: 138, endPoint x: 584, endPoint y: 144, distance: 91.2
click at [584, 144] on section "Filtruj produkty Cena MIN MAX OK Promocja Datowanie OK Kraj pochodzenia Nie zna…" at bounding box center [784, 335] width 1568 height 1769
click at [486, 138] on section "Filtruj produkty Cena MIN MAX OK Promocja Datowanie OK Kraj pochodzenia Nie zna…" at bounding box center [784, 335] width 1568 height 1769
drag, startPoint x: 486, startPoint y: 138, endPoint x: 500, endPoint y: 127, distance: 17.8
click at [500, 127] on section "Filtruj produkty Cena MIN MAX OK Promocja Datowanie OK Kraj pochodzenia Nie zna…" at bounding box center [784, 335] width 1568 height 1769
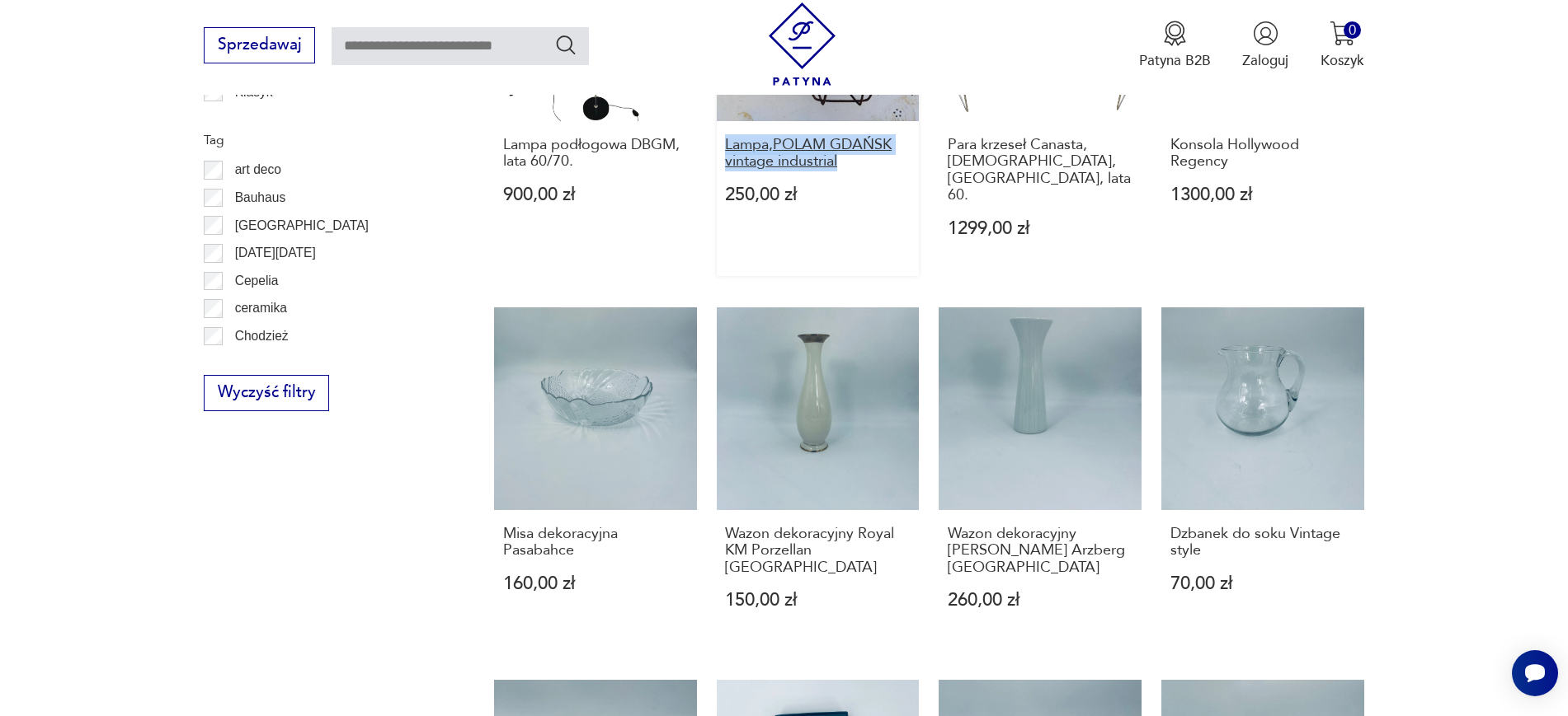
drag, startPoint x: 714, startPoint y: 125, endPoint x: 842, endPoint y: 143, distance: 129.3
click at [842, 143] on div "Art deco,szklana patera,niebieska,ośmiokątna 280,00 zł Szklana patera,Willy Joh…" at bounding box center [929, 266] width 870 height 1507
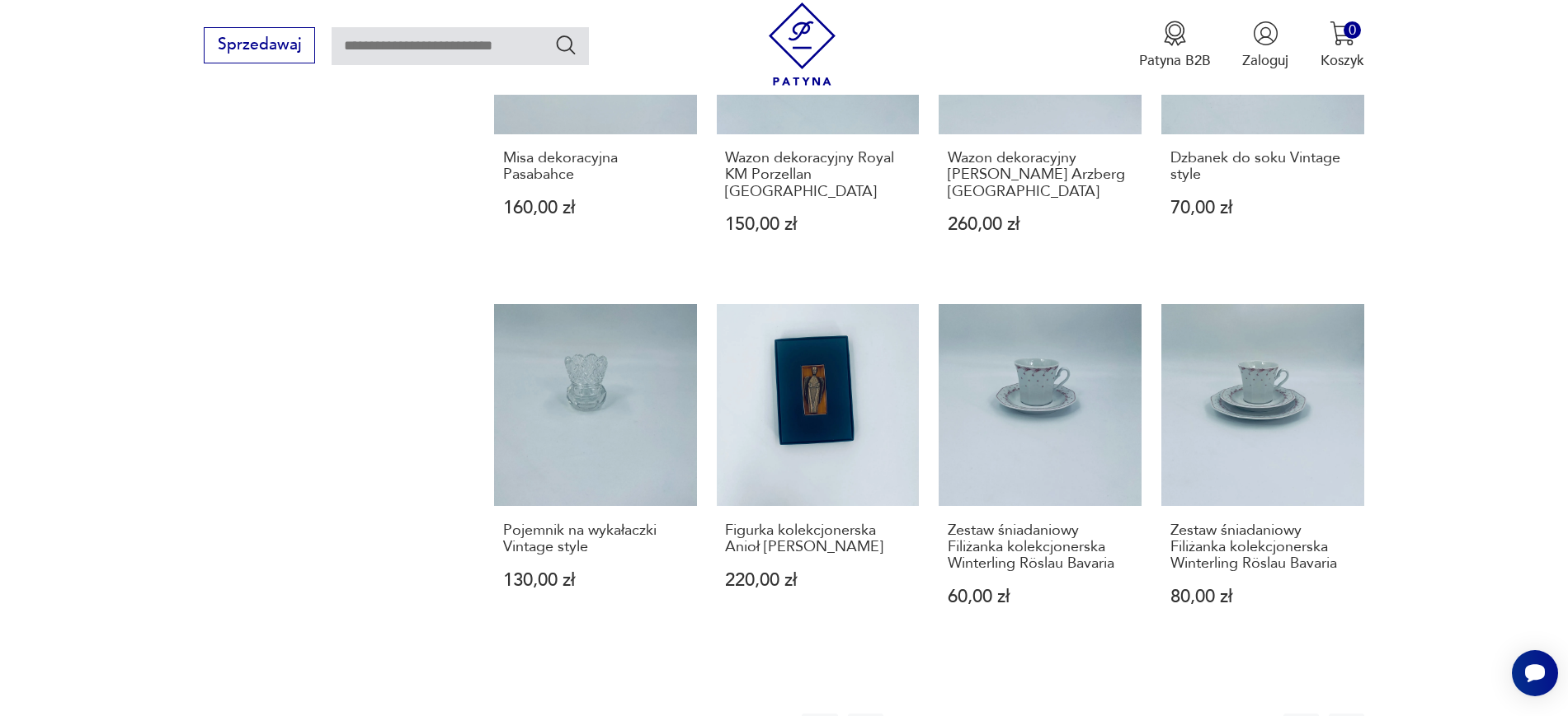
scroll to position [1455, 0]
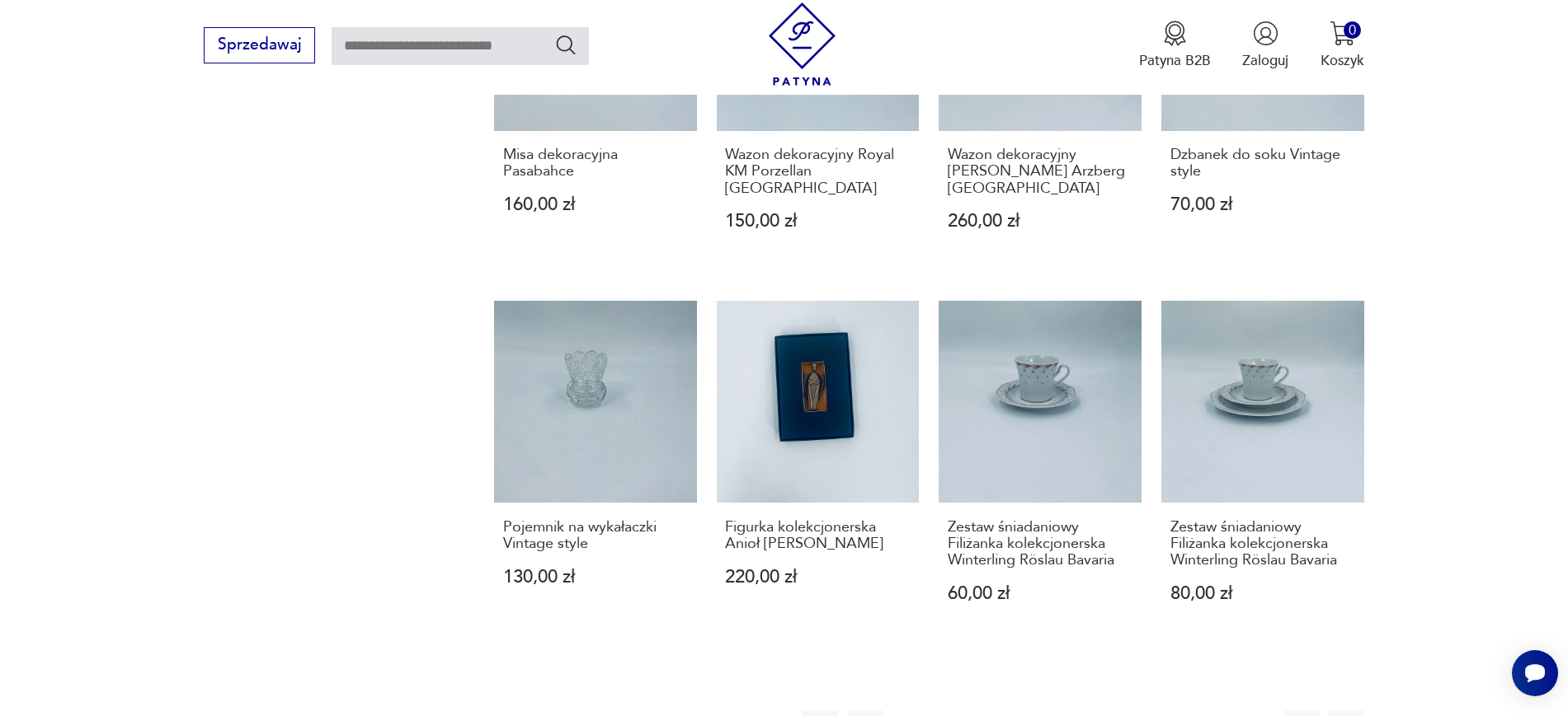
click at [1030, 710] on button "5" at bounding box center [1031, 727] width 35 height 35
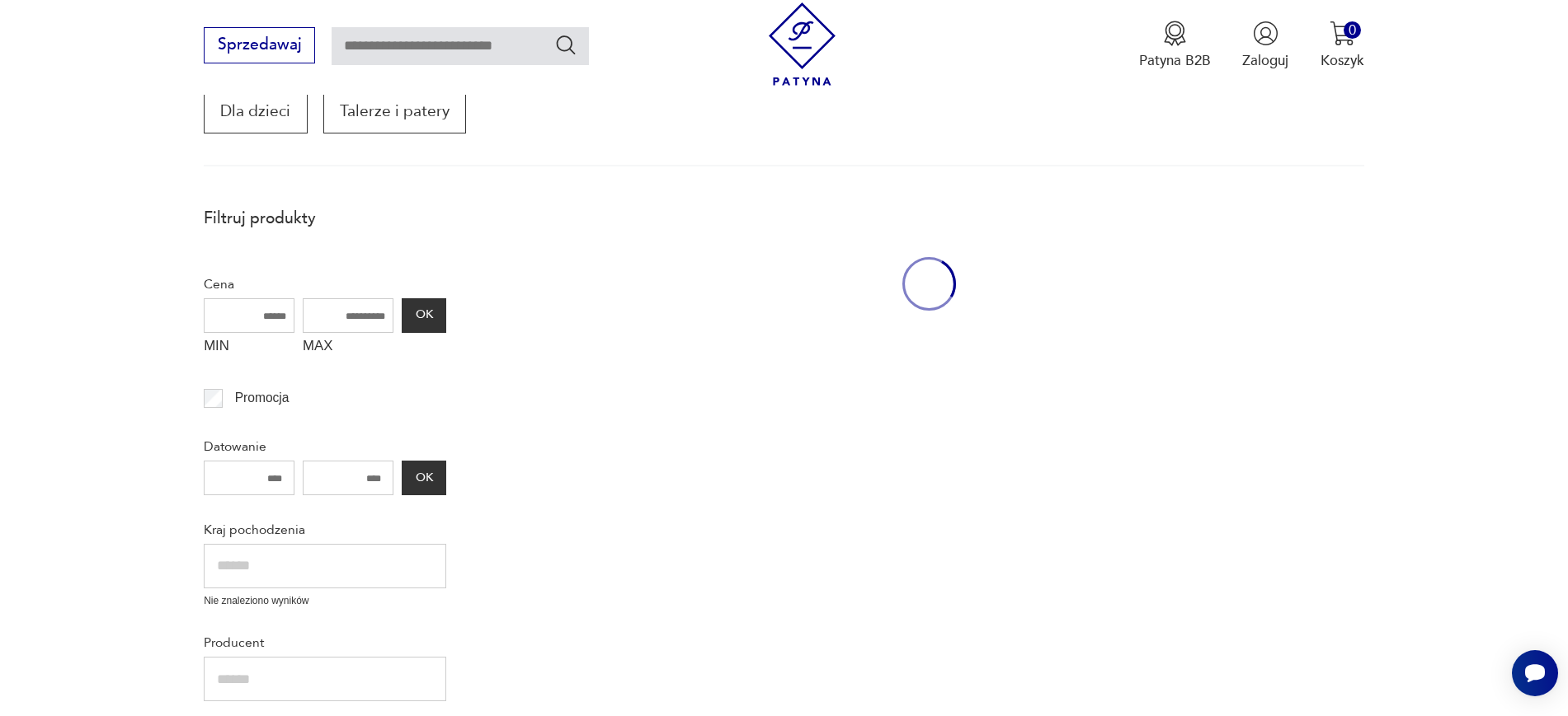
scroll to position [279, 0]
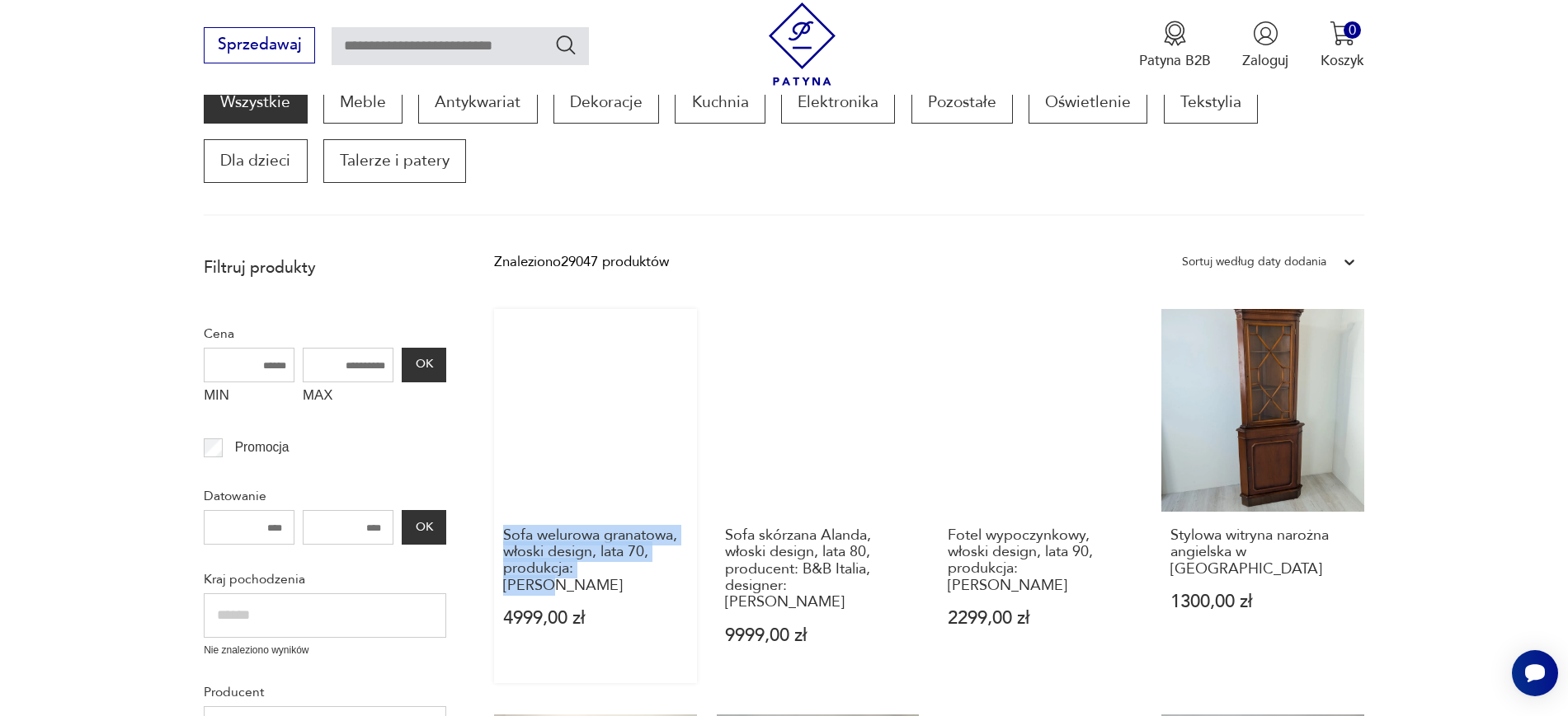
drag, startPoint x: 479, startPoint y: 527, endPoint x: 631, endPoint y: 582, distance: 161.6
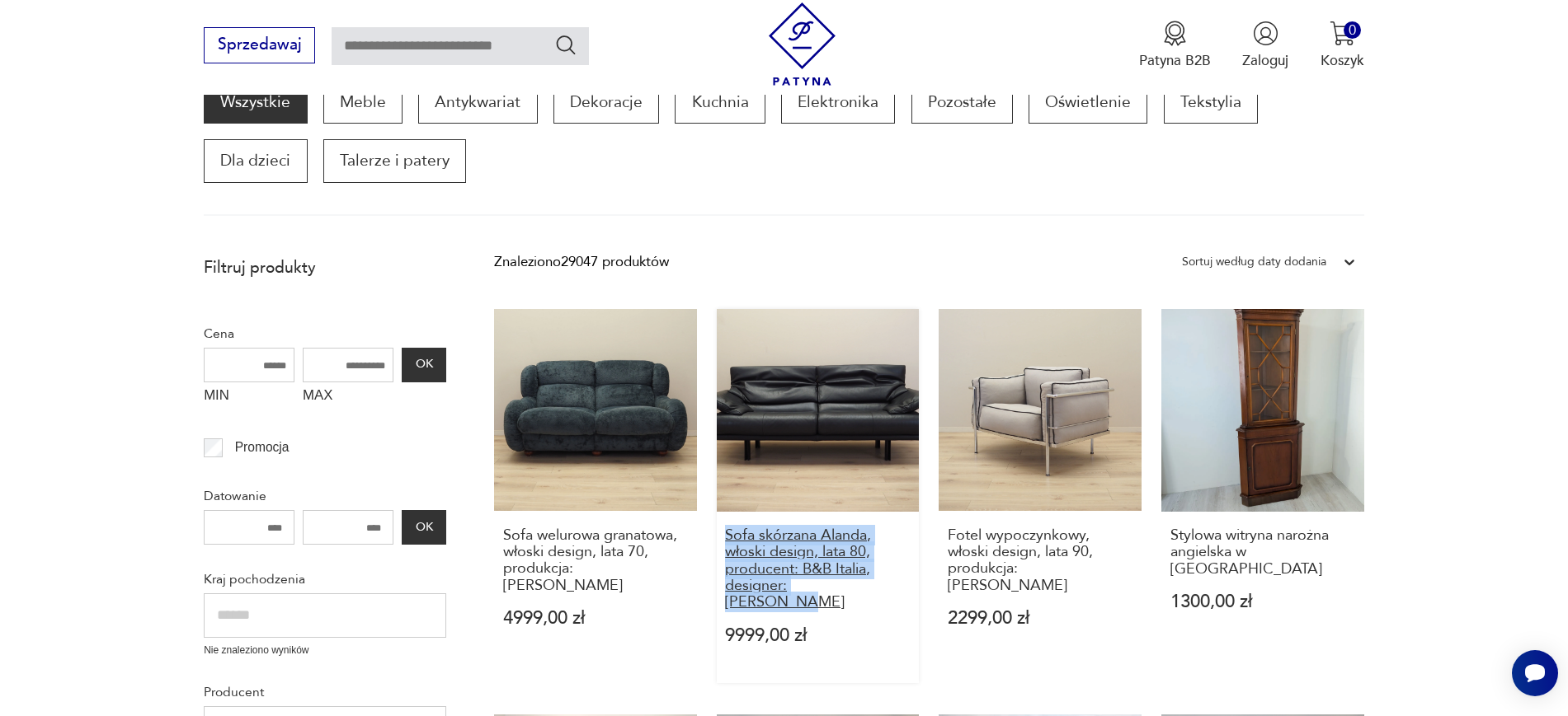
drag, startPoint x: 713, startPoint y: 537, endPoint x: 875, endPoint y: 592, distance: 171.1
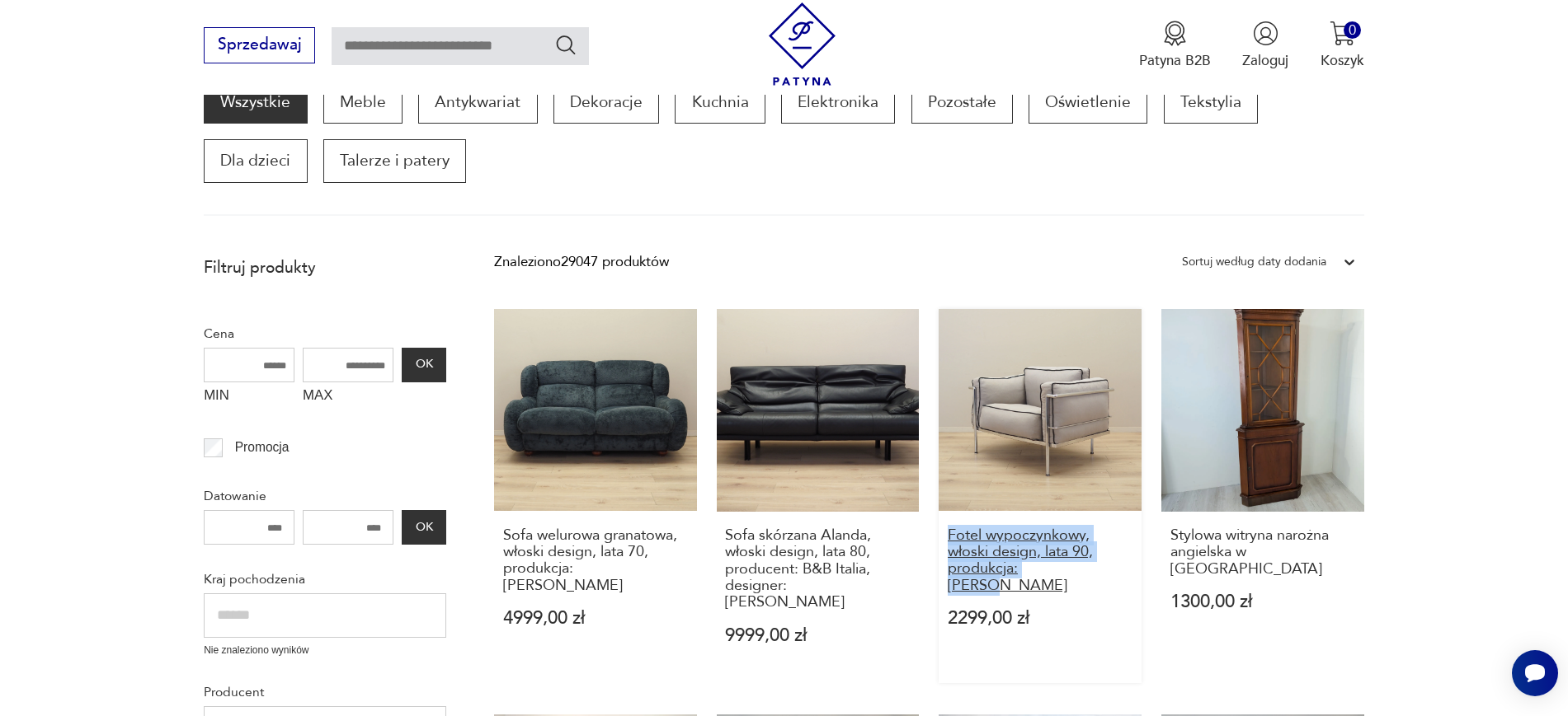
drag, startPoint x: 935, startPoint y: 529, endPoint x: 1072, endPoint y: 574, distance: 144.2
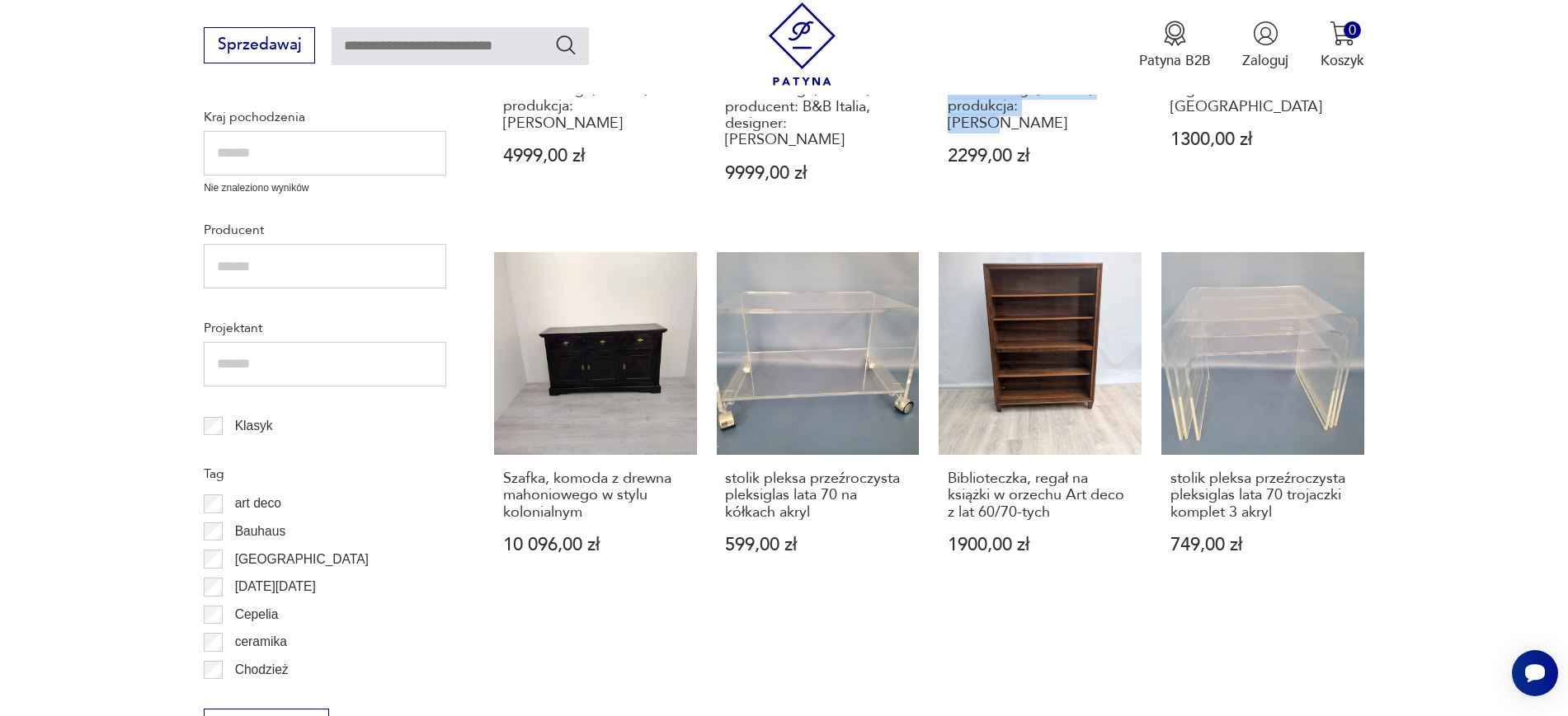
scroll to position [759, 0]
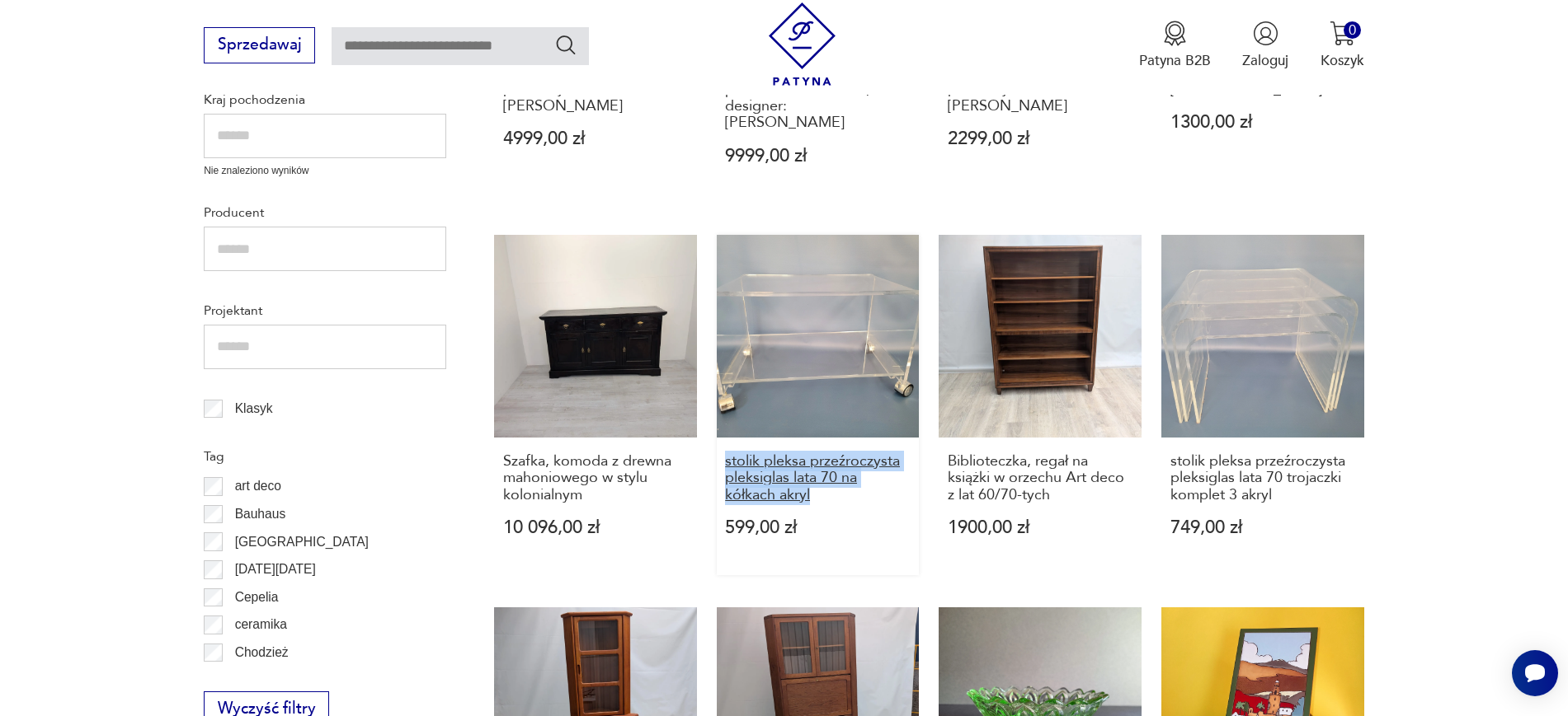
drag, startPoint x: 709, startPoint y: 442, endPoint x: 812, endPoint y: 482, distance: 110.5
click at [812, 482] on div "Sofa welurowa granatowa, włoski design, lata 70, produkcja: Włochy 4999,00 zł S…" at bounding box center [929, 592] width 870 height 1525
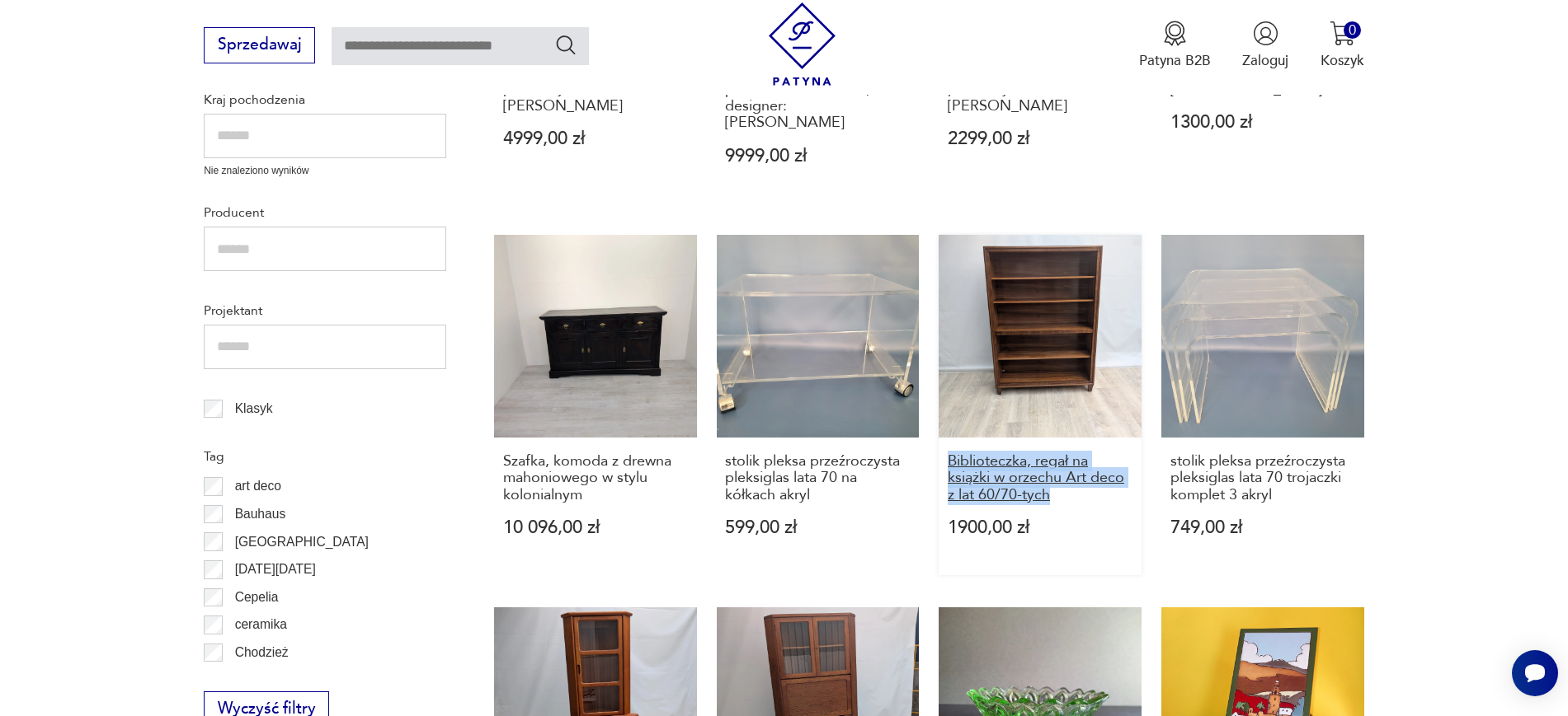
drag, startPoint x: 933, startPoint y: 434, endPoint x: 1059, endPoint y: 480, distance: 134.1
click at [1059, 480] on div "Sofa welurowa granatowa, włoski design, lata 70, produkcja: Włochy 4999,00 zł S…" at bounding box center [929, 592] width 870 height 1525
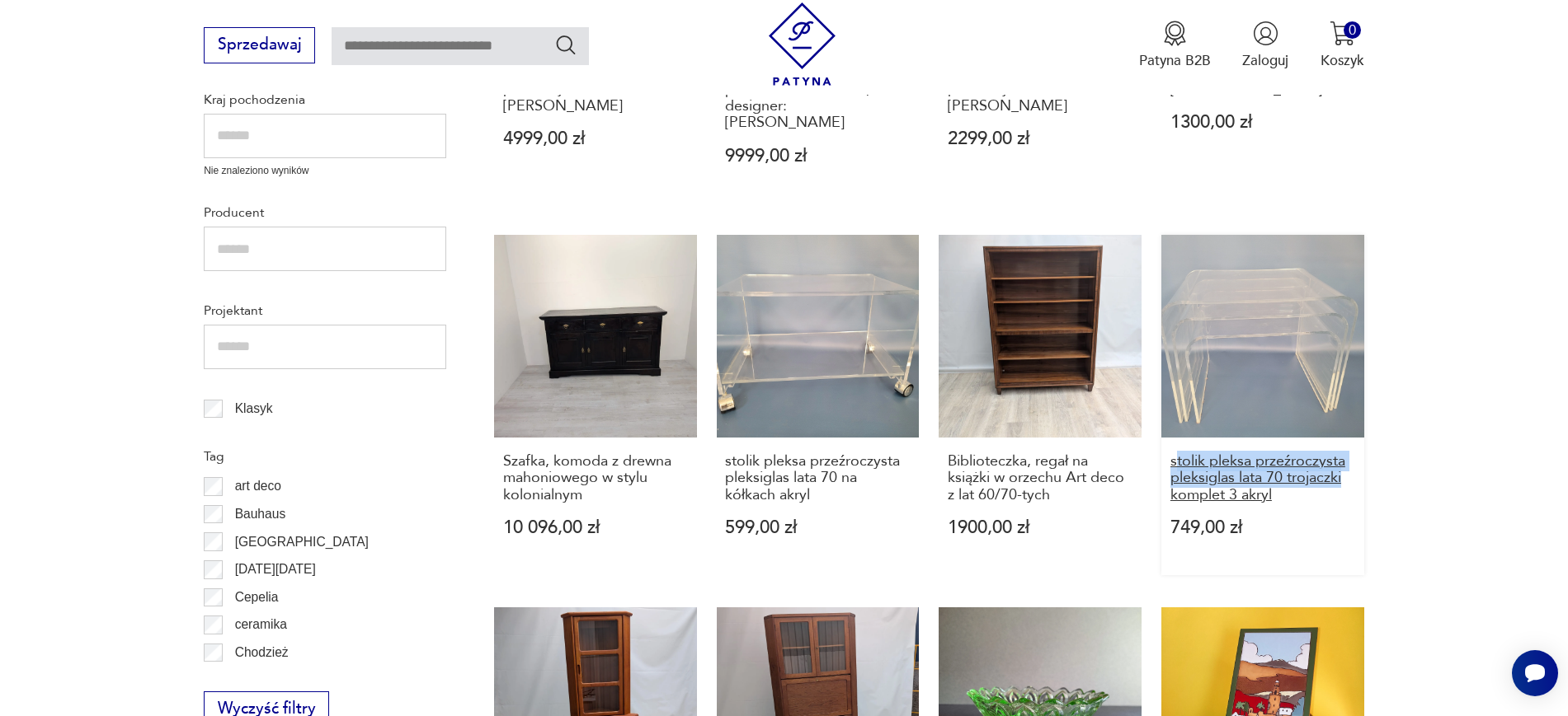
drag, startPoint x: 1417, startPoint y: 464, endPoint x: 1173, endPoint y: 448, distance: 244.5
click at [1173, 448] on section "Filtruj produkty Cena MIN MAX OK Promocja Datowanie OK Kraj pochodzenia Nie zna…" at bounding box center [784, 660] width 1568 height 1785
click at [1465, 488] on section "Filtruj produkty Cena MIN MAX OK Promocja Datowanie OK Kraj pochodzenia Nie zna…" at bounding box center [784, 660] width 1568 height 1785
drag, startPoint x: 1429, startPoint y: 478, endPoint x: 1175, endPoint y: 447, distance: 255.9
click at [1175, 447] on section "Filtruj produkty Cena MIN MAX OK Promocja Datowanie OK Kraj pochodzenia Nie zna…" at bounding box center [784, 660] width 1568 height 1785
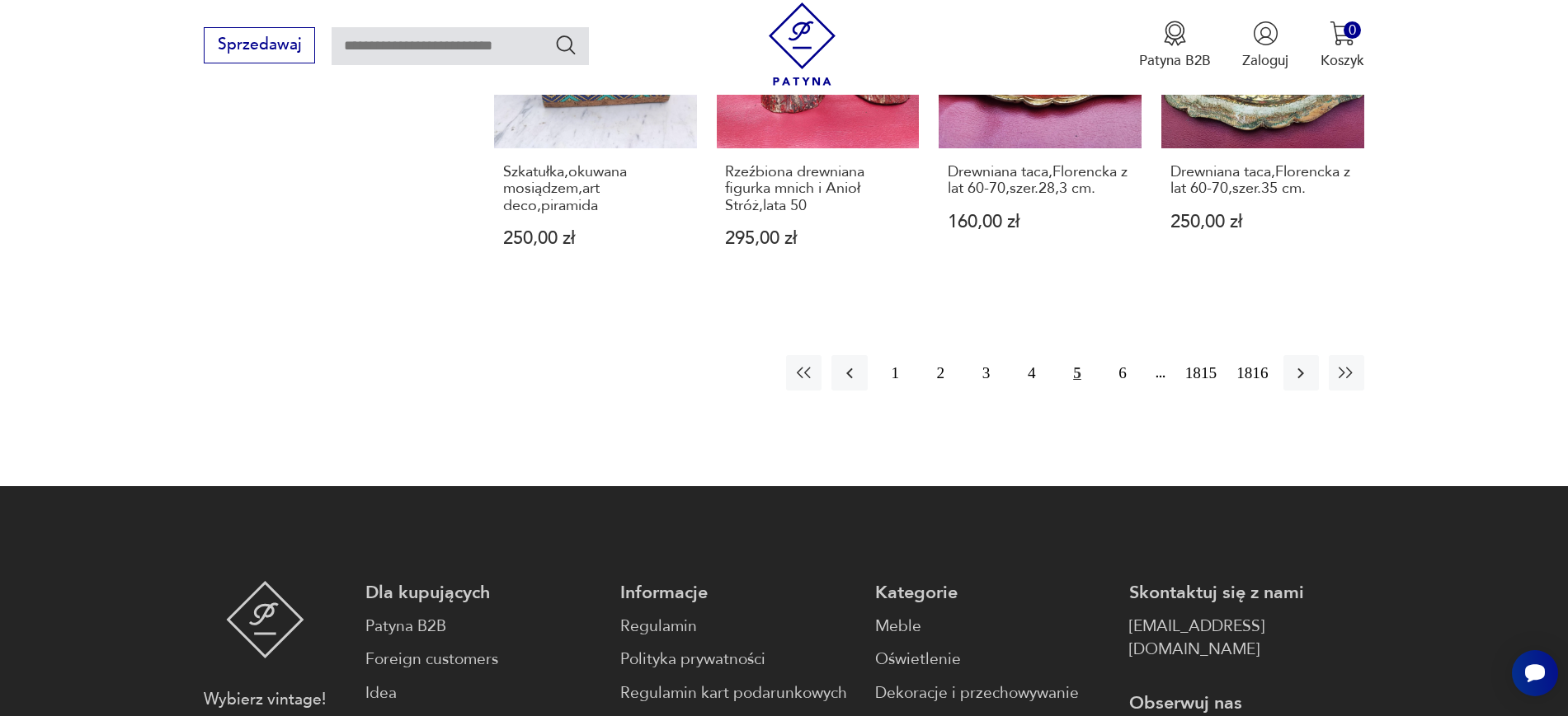
scroll to position [1865, 0]
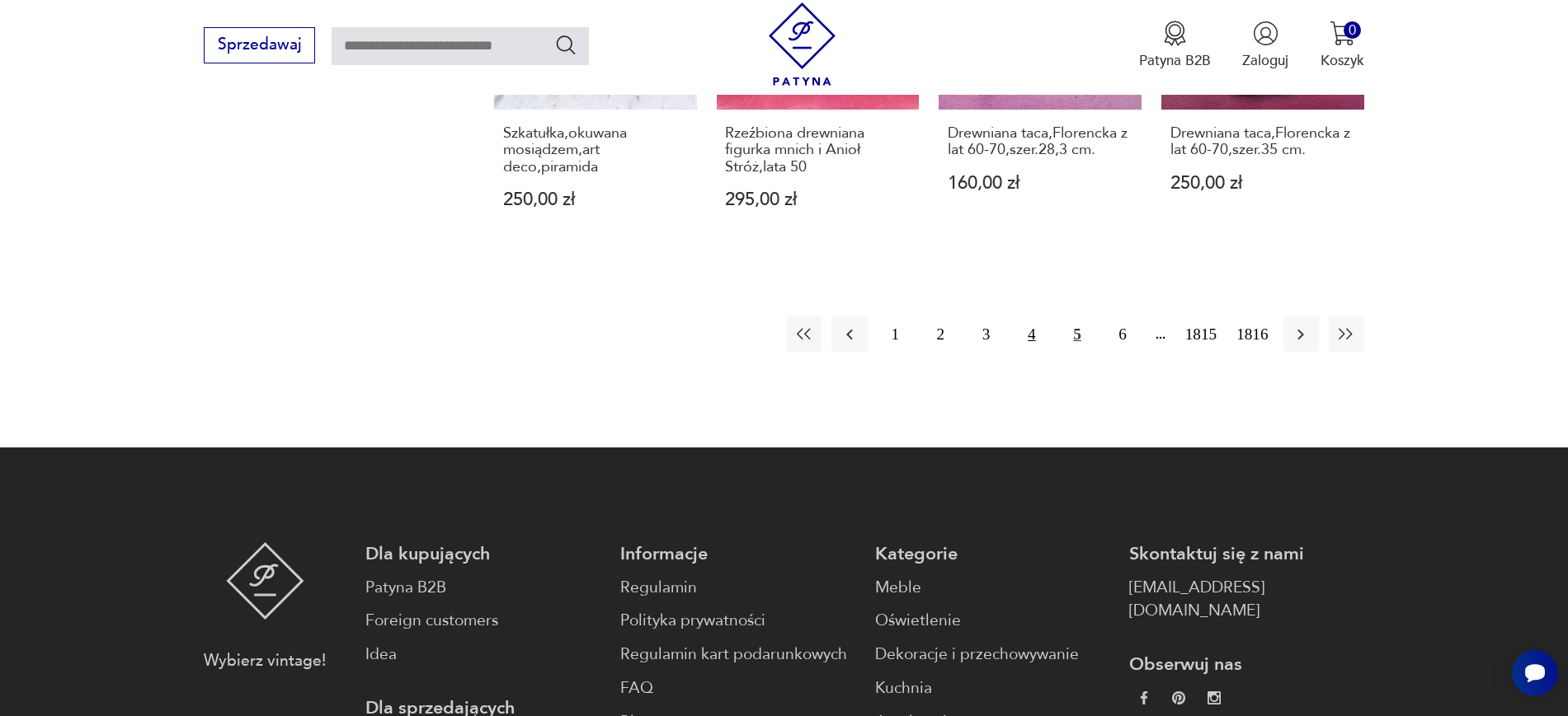
click at [1031, 316] on button "4" at bounding box center [1031, 333] width 35 height 35
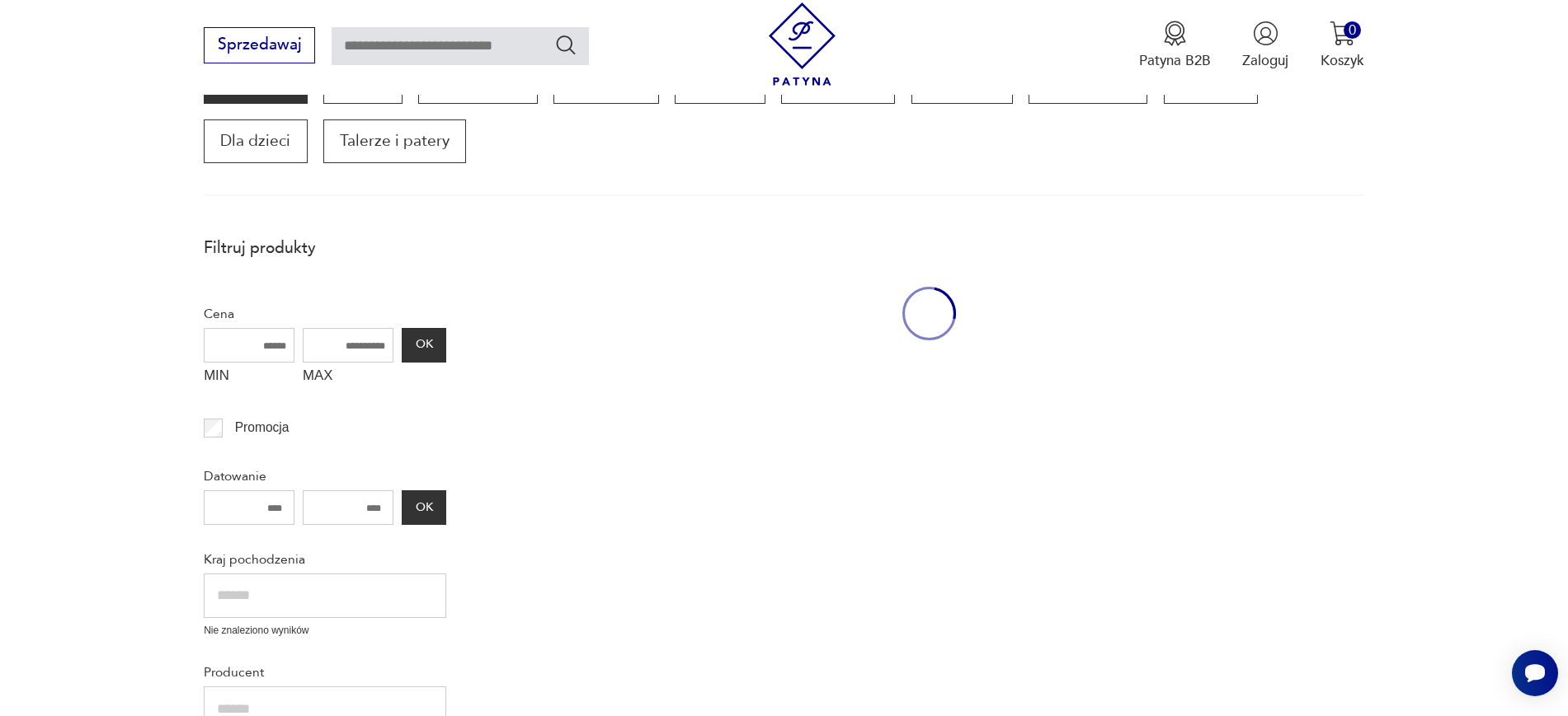
scroll to position [279, 0]
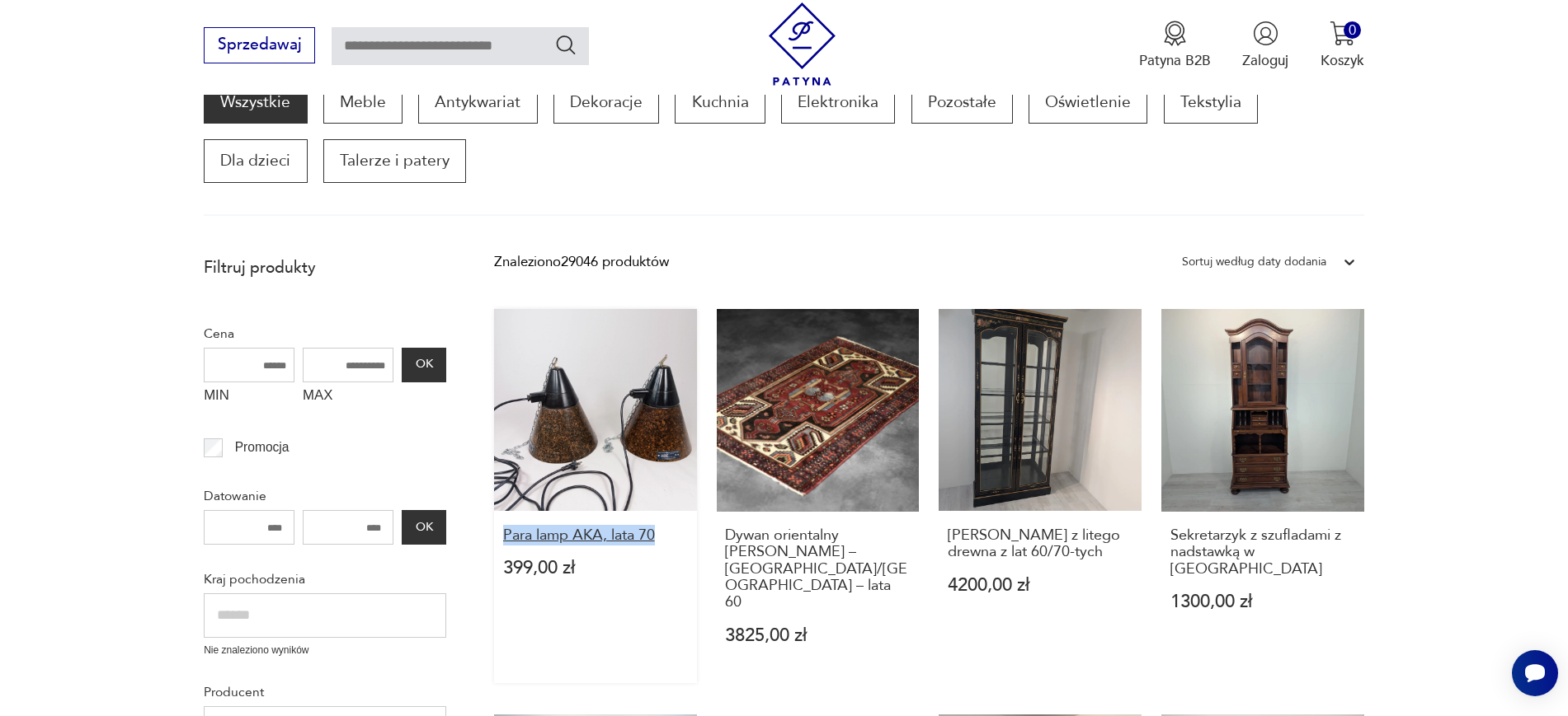
drag, startPoint x: 488, startPoint y: 542, endPoint x: 664, endPoint y: 537, distance: 176.1
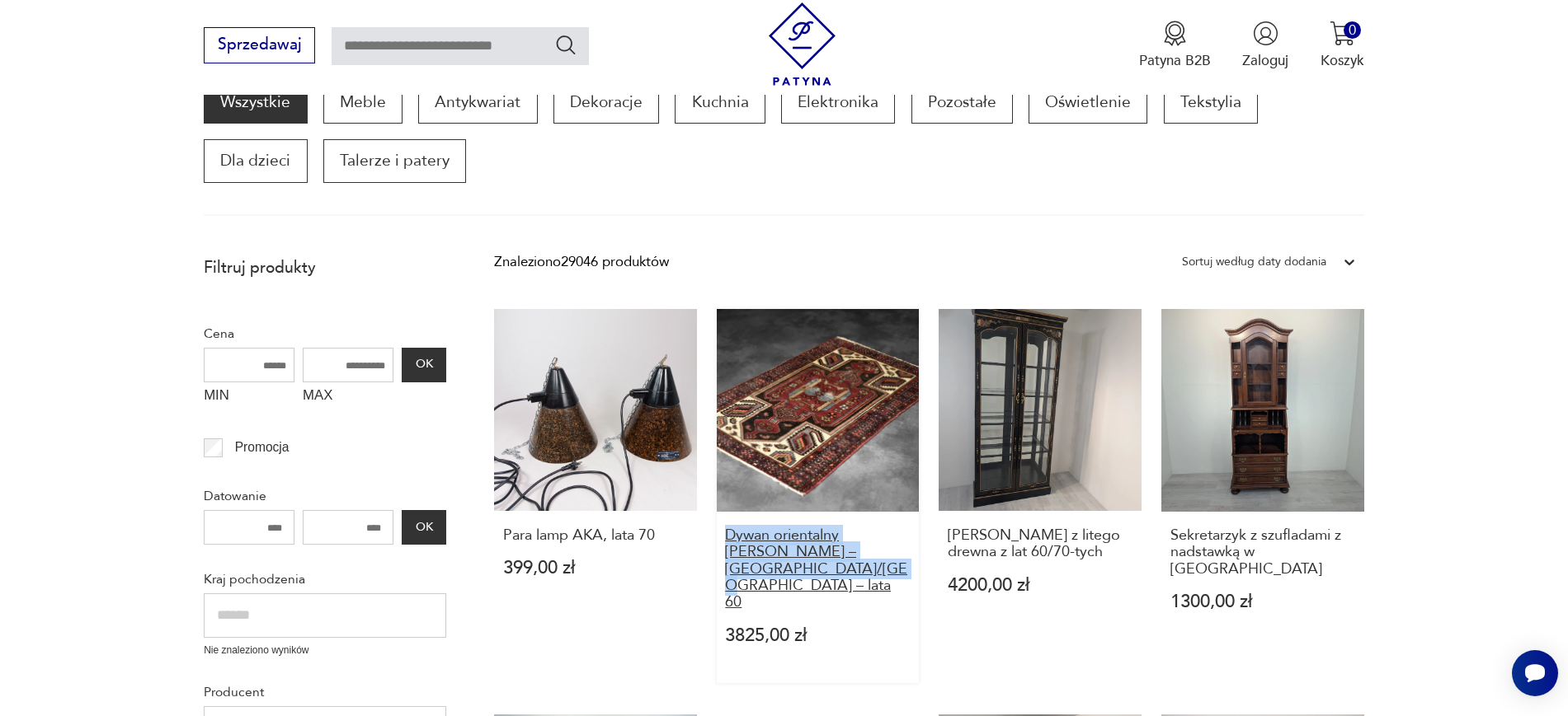
drag, startPoint x: 715, startPoint y: 539, endPoint x: 786, endPoint y: 568, distance: 76.7
drag, startPoint x: 935, startPoint y: 530, endPoint x: 1139, endPoint y: 563, distance: 206.7
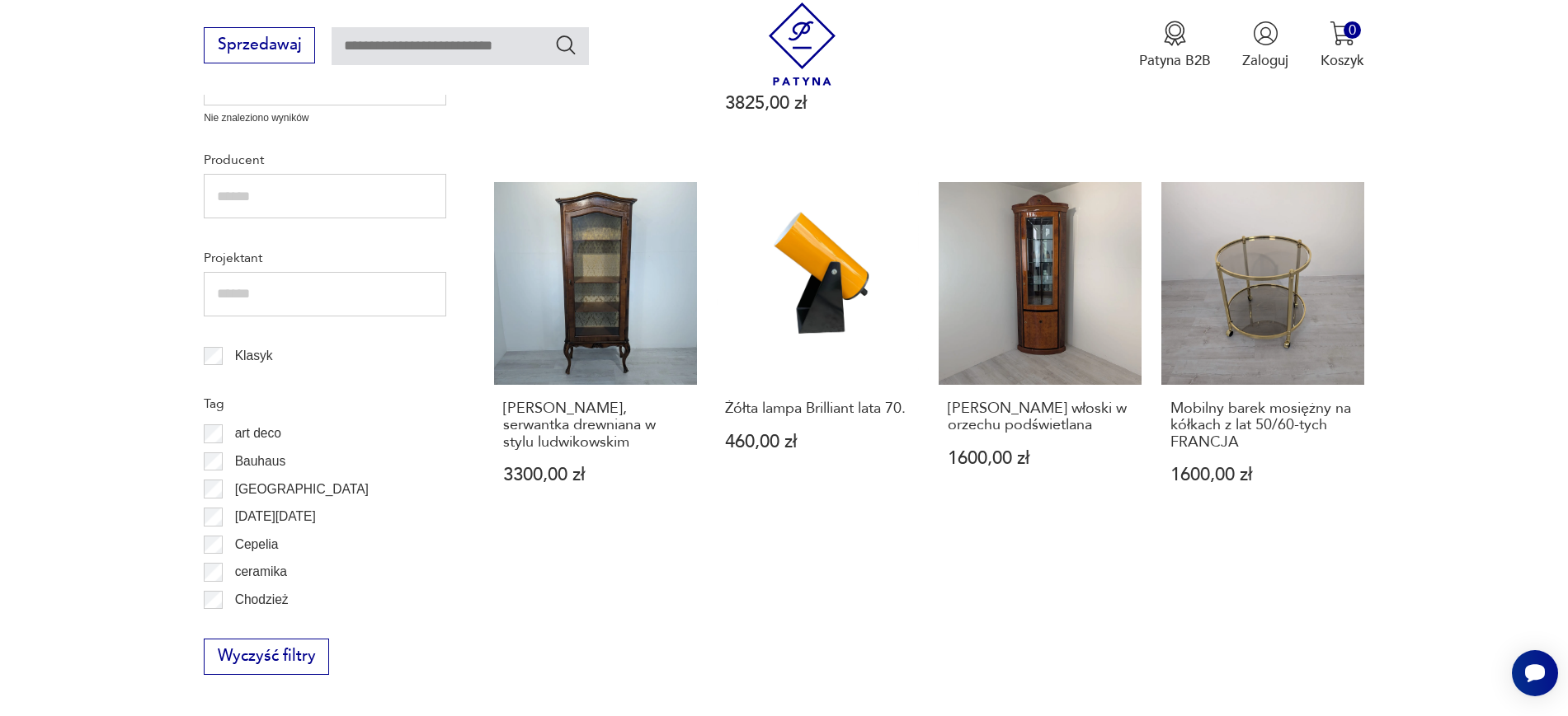
scroll to position [829, 0]
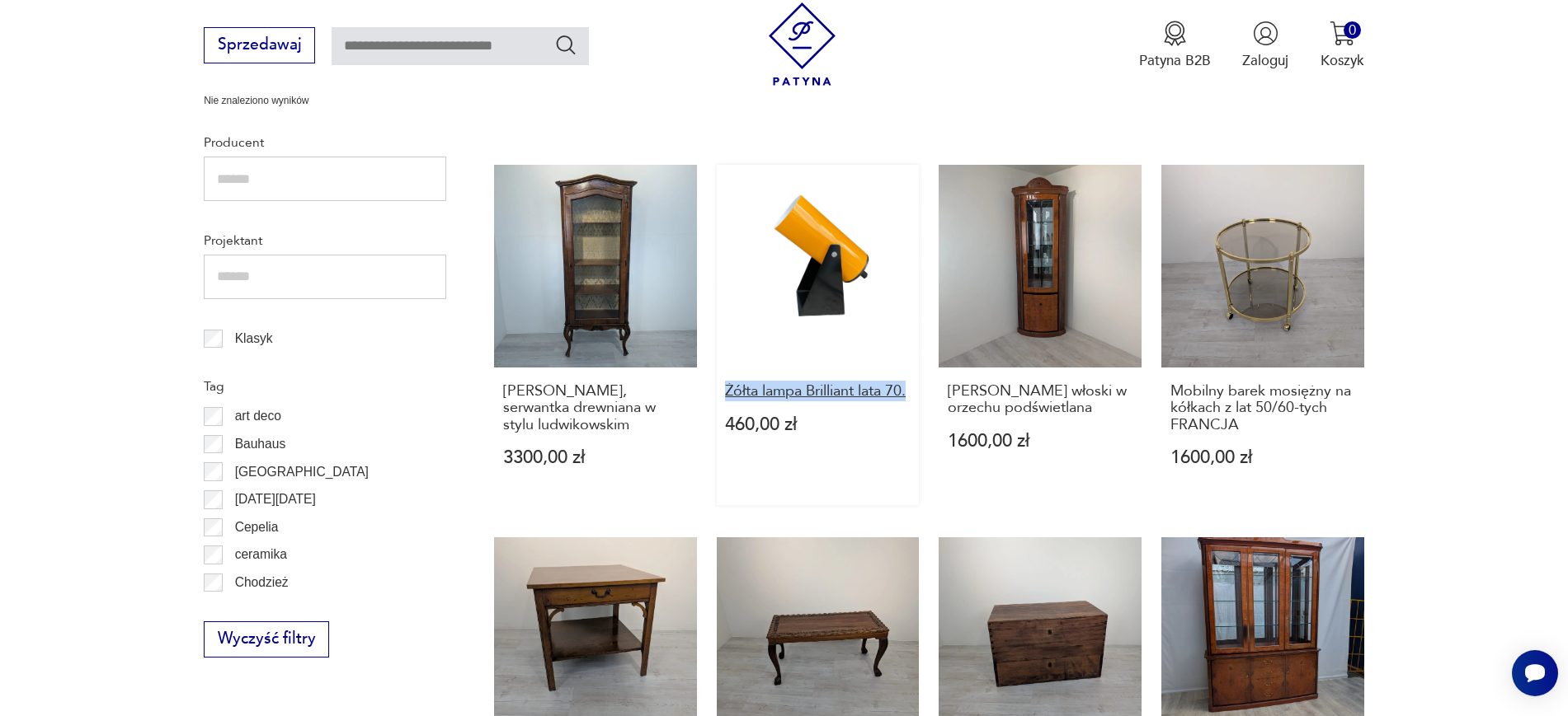
drag, startPoint x: 709, startPoint y: 357, endPoint x: 771, endPoint y: 374, distance: 64.3
click at [771, 374] on div "Para lamp AKA, lata 70 399,00 zł Dywan orientalny Zanjan Hamadan – Persja/Iran …" at bounding box center [929, 529] width 870 height 1541
drag, startPoint x: 1417, startPoint y: 394, endPoint x: 1181, endPoint y: 357, distance: 238.9
click at [1181, 357] on section "Filtruj produkty Cena MIN MAX OK Promocja Datowanie OK Kraj pochodzenia Nie zna…" at bounding box center [784, 598] width 1568 height 1802
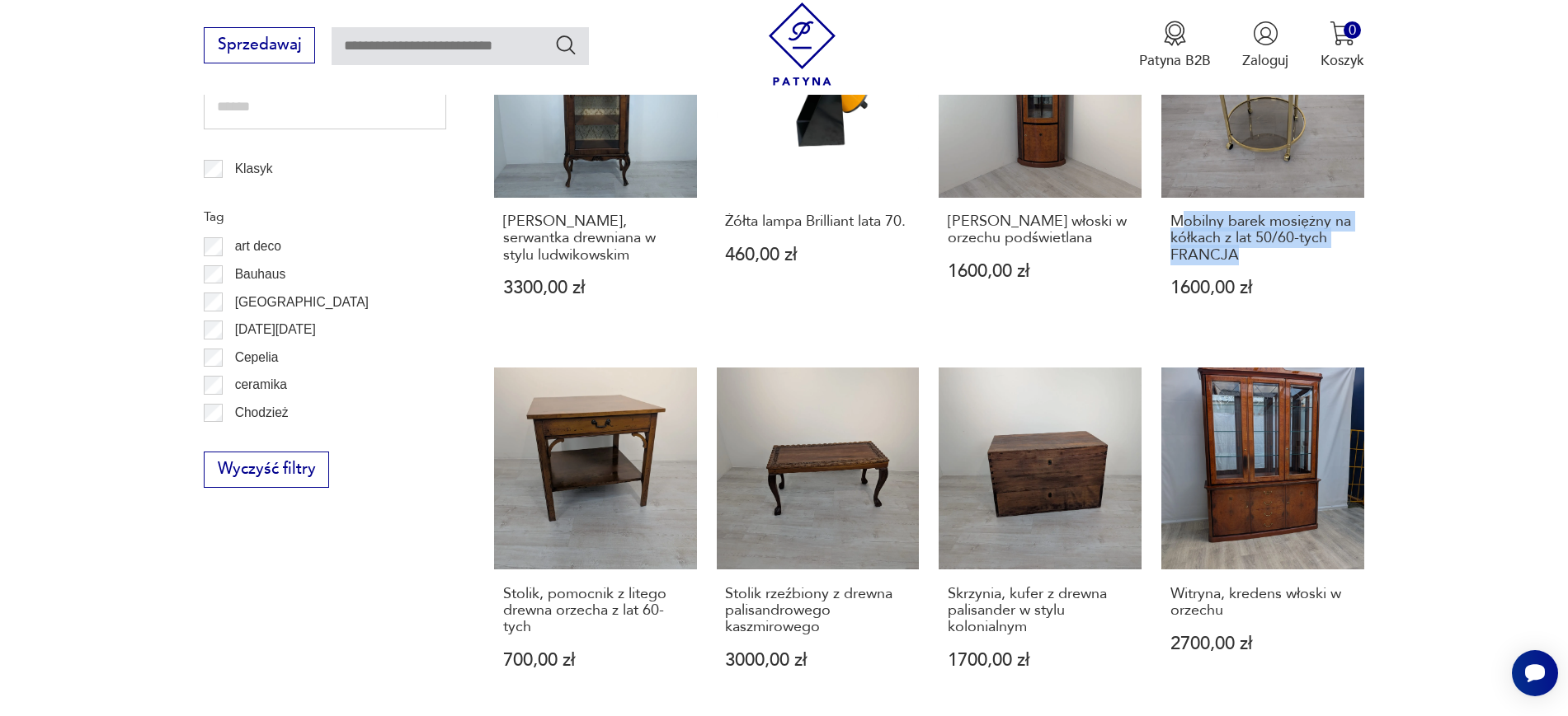
scroll to position [1335, 0]
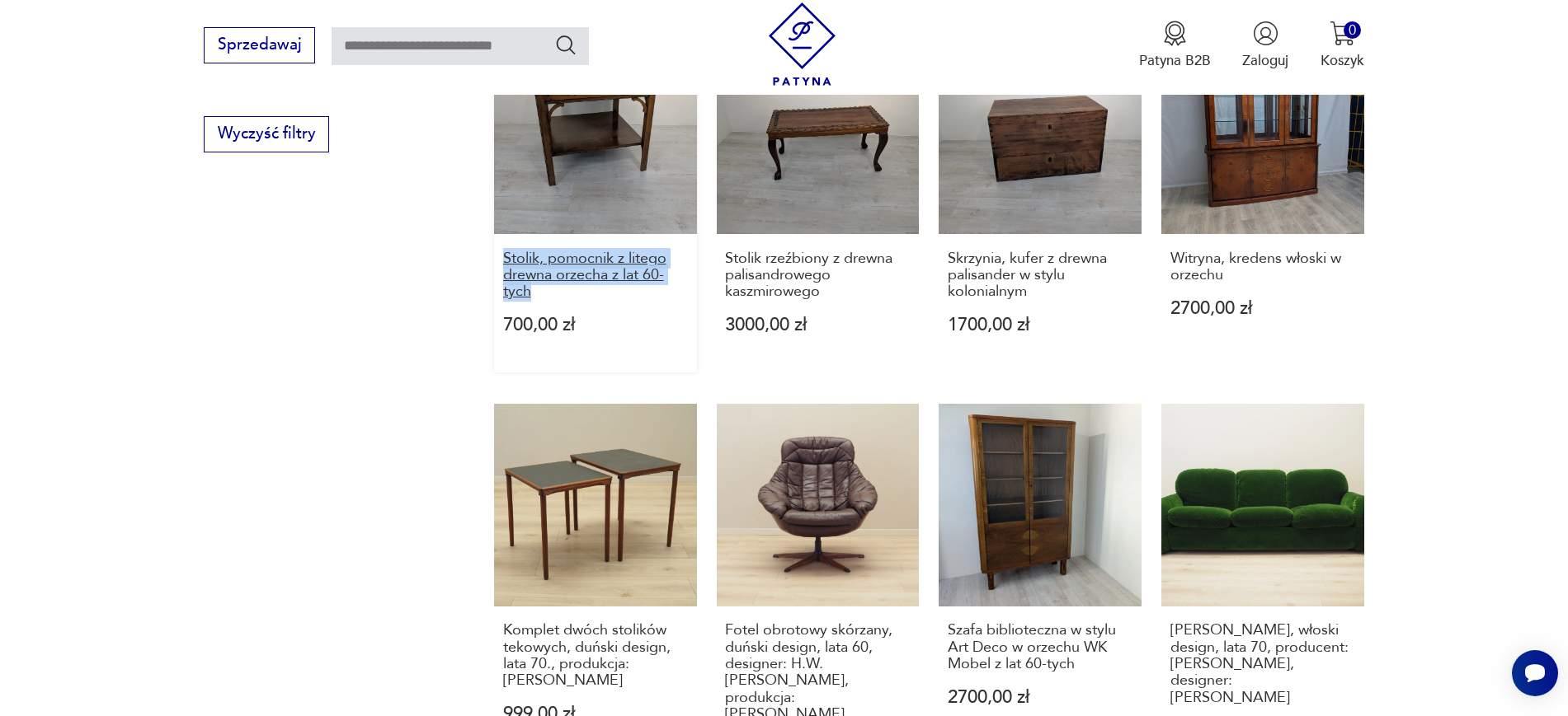
drag, startPoint x: 475, startPoint y: 225, endPoint x: 542, endPoint y: 264, distance: 77.5
click at [542, 264] on section "Filtruj produkty Cena MIN MAX OK Promocja Datowanie OK Kraj pochodzenia Nie zna…" at bounding box center [784, 93] width 1568 height 1802
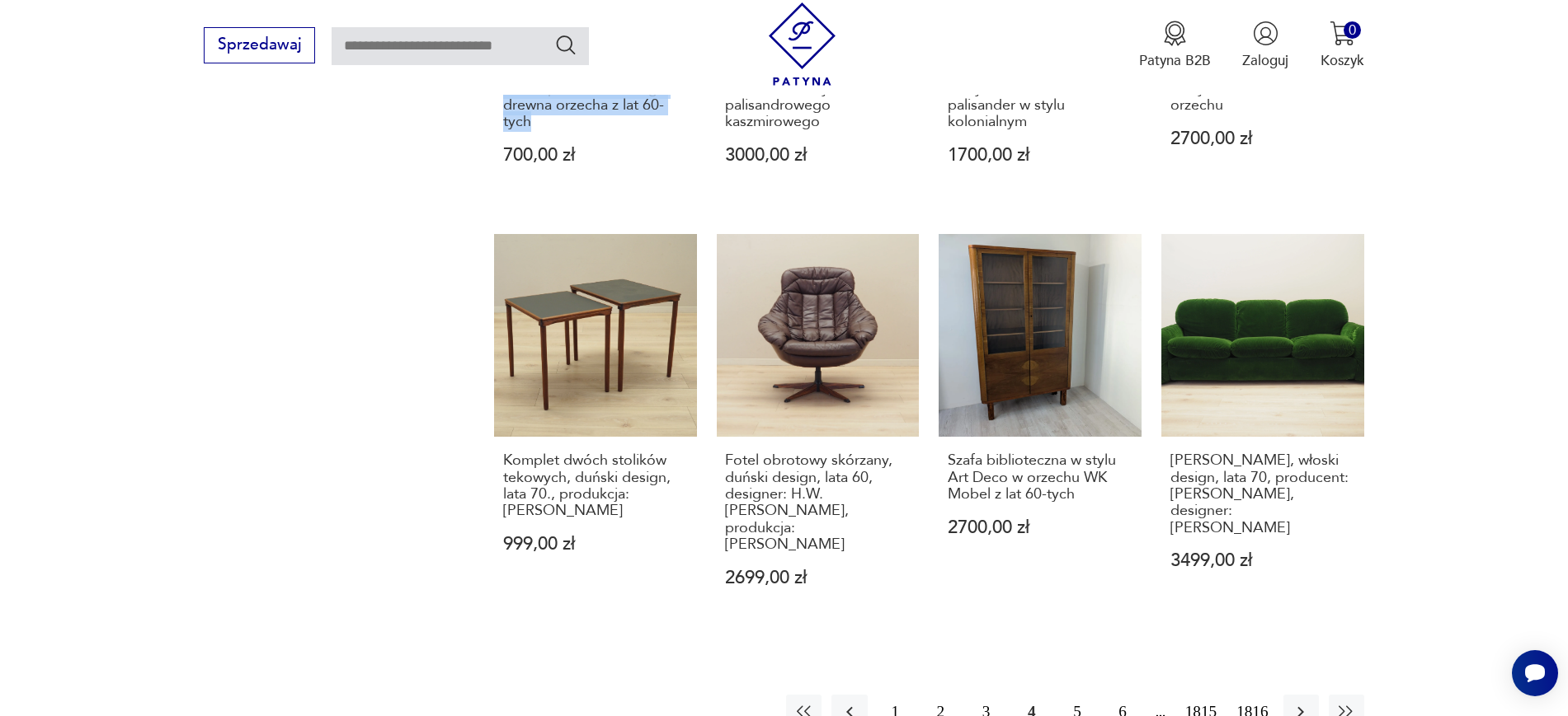
scroll to position [1549, 0]
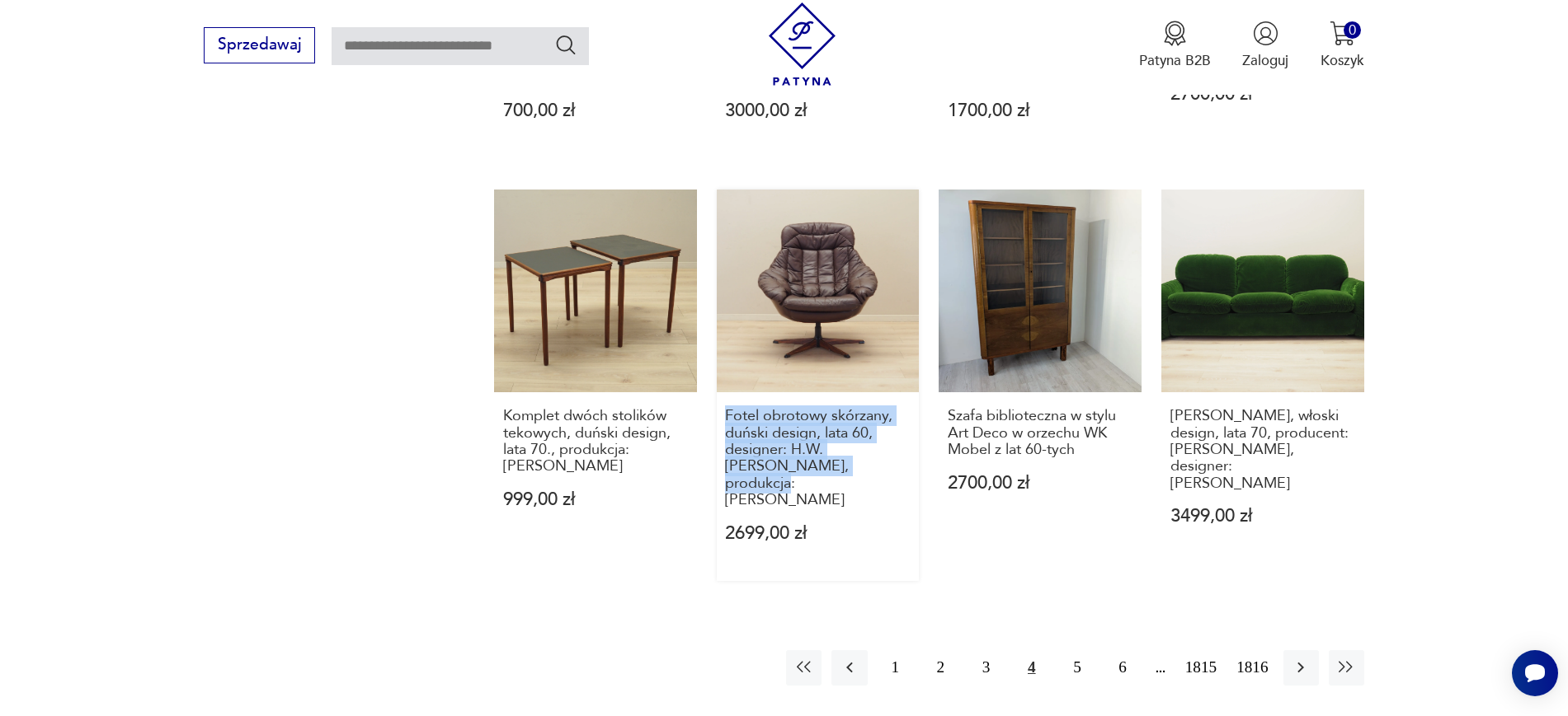
drag, startPoint x: 712, startPoint y: 381, endPoint x: 856, endPoint y: 445, distance: 157.6
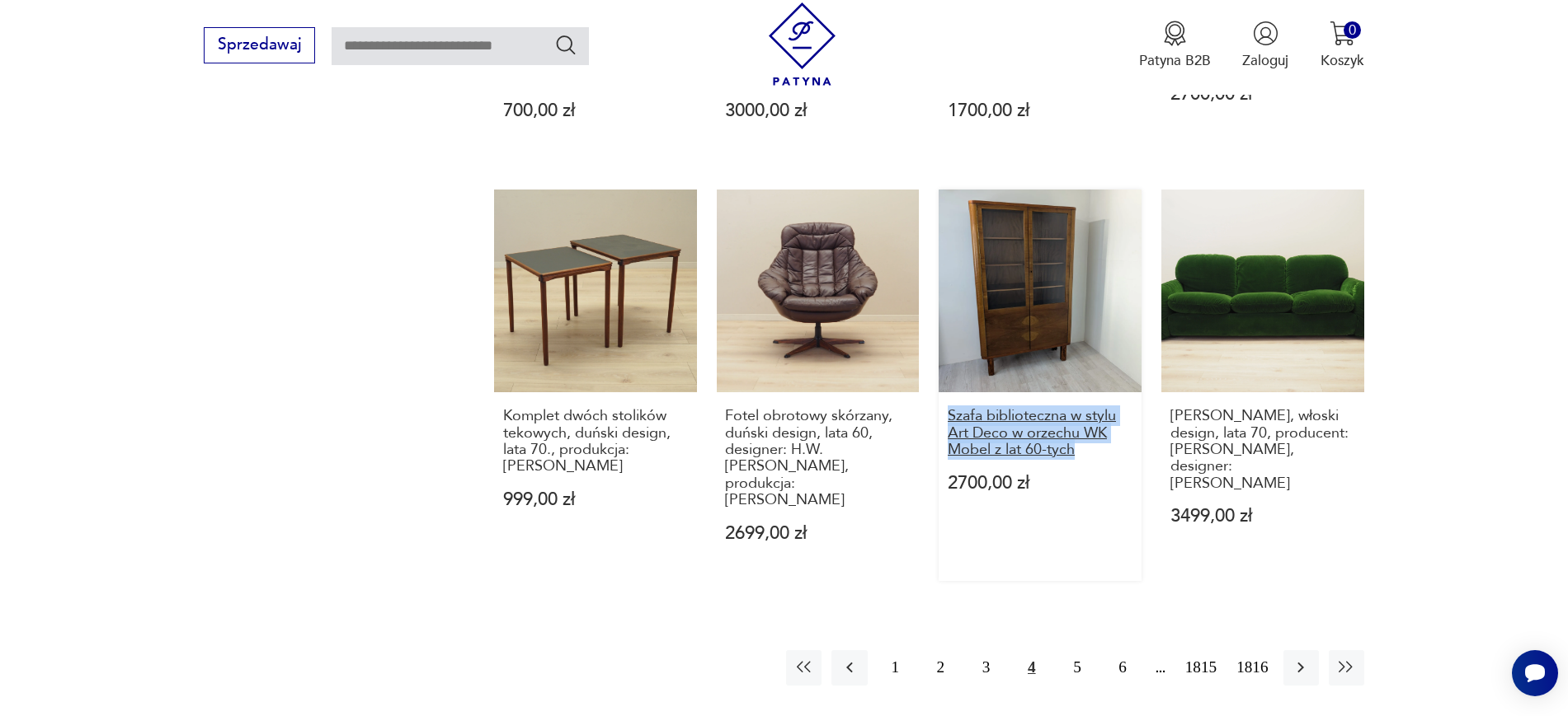
drag, startPoint x: 934, startPoint y: 377, endPoint x: 1109, endPoint y: 419, distance: 180.0
drag, startPoint x: 1377, startPoint y: 429, endPoint x: 1152, endPoint y: 388, distance: 228.7
click at [989, 650] on button "3" at bounding box center [985, 667] width 35 height 35
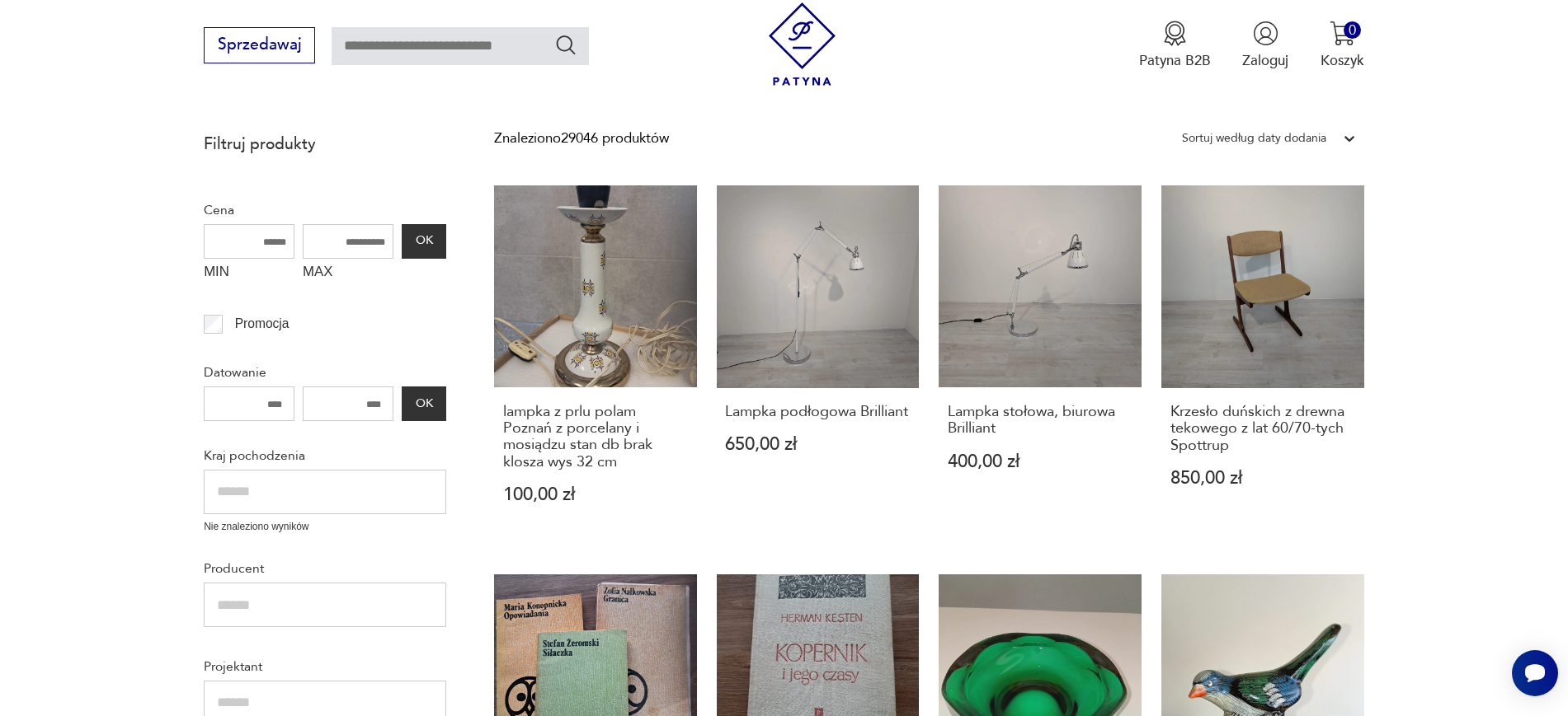
scroll to position [473, 0]
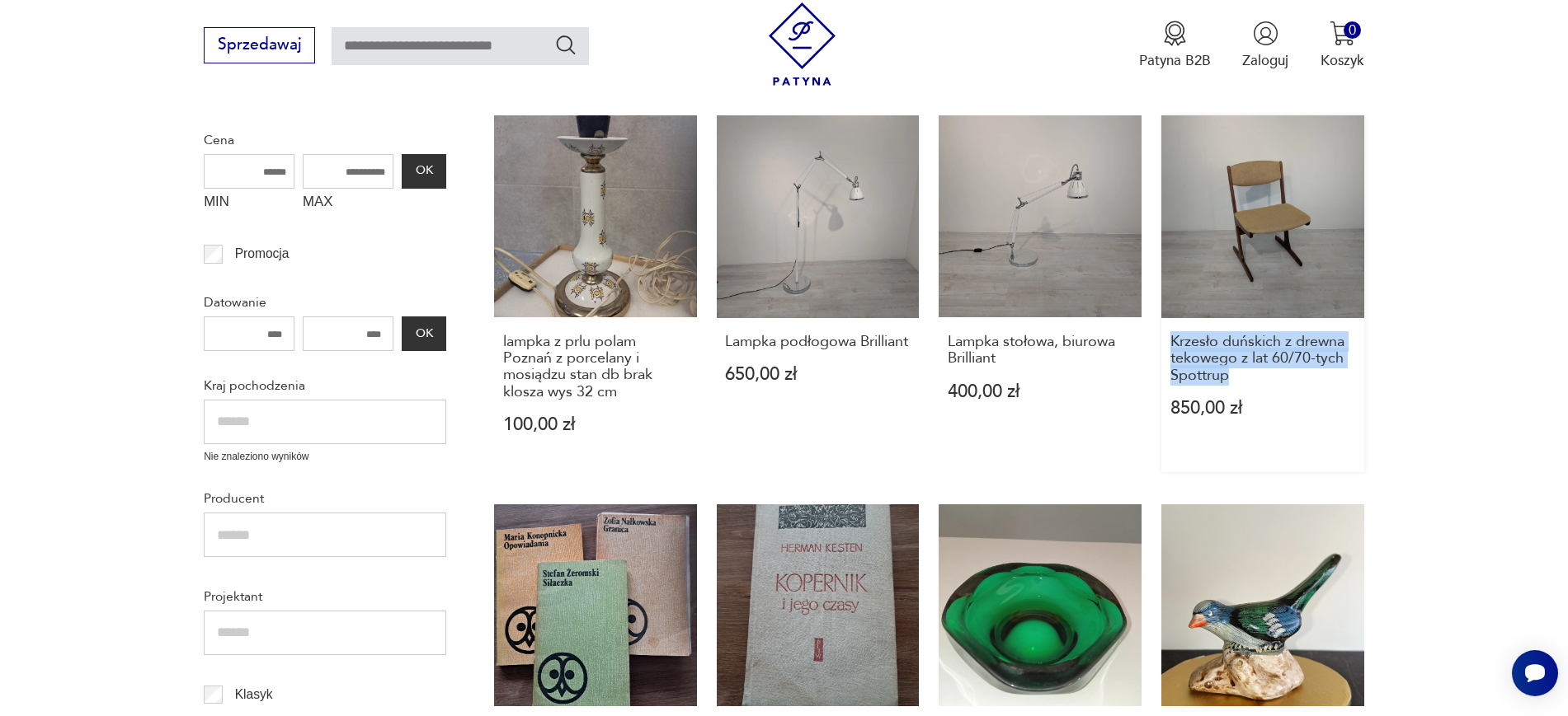
drag, startPoint x: 1433, startPoint y: 384, endPoint x: 1162, endPoint y: 341, distance: 274.4
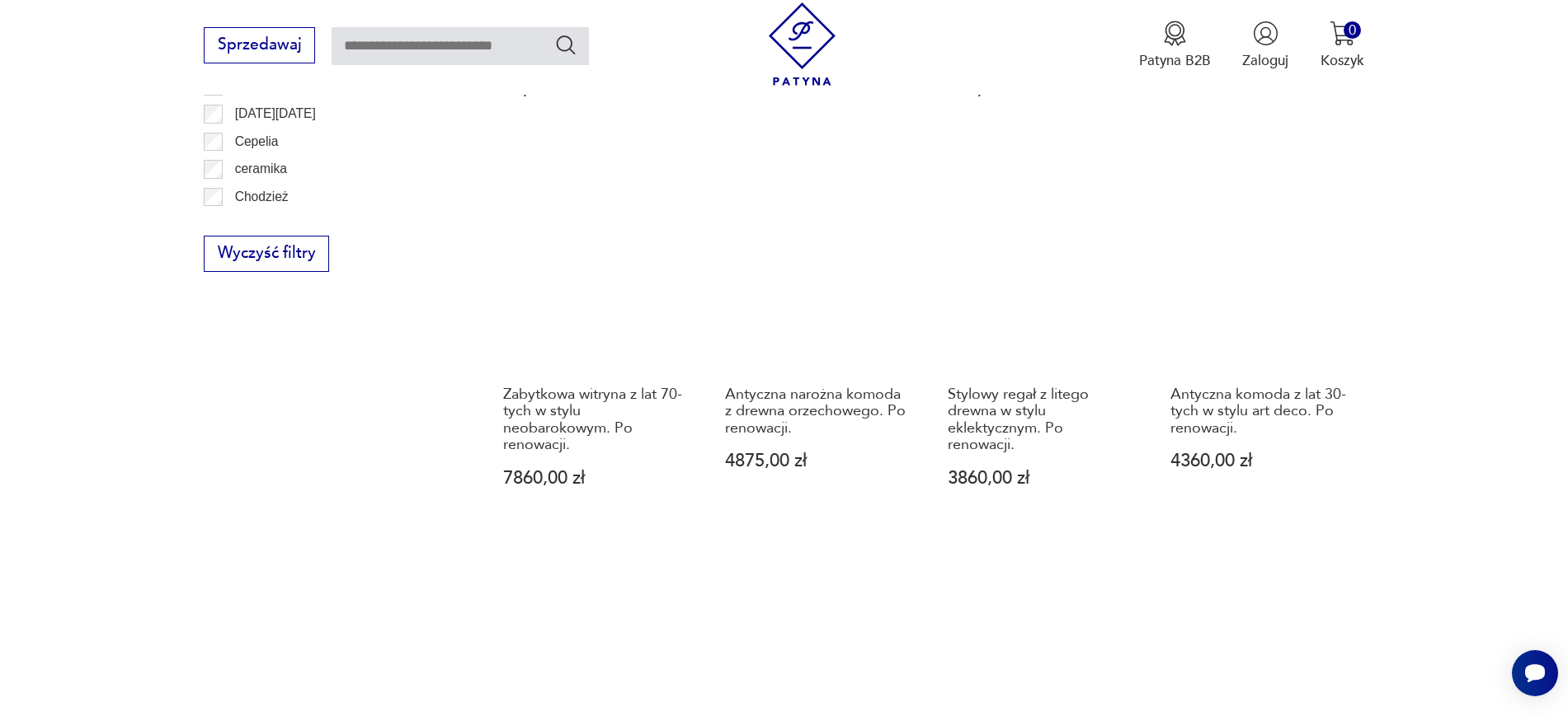
scroll to position [1262, 0]
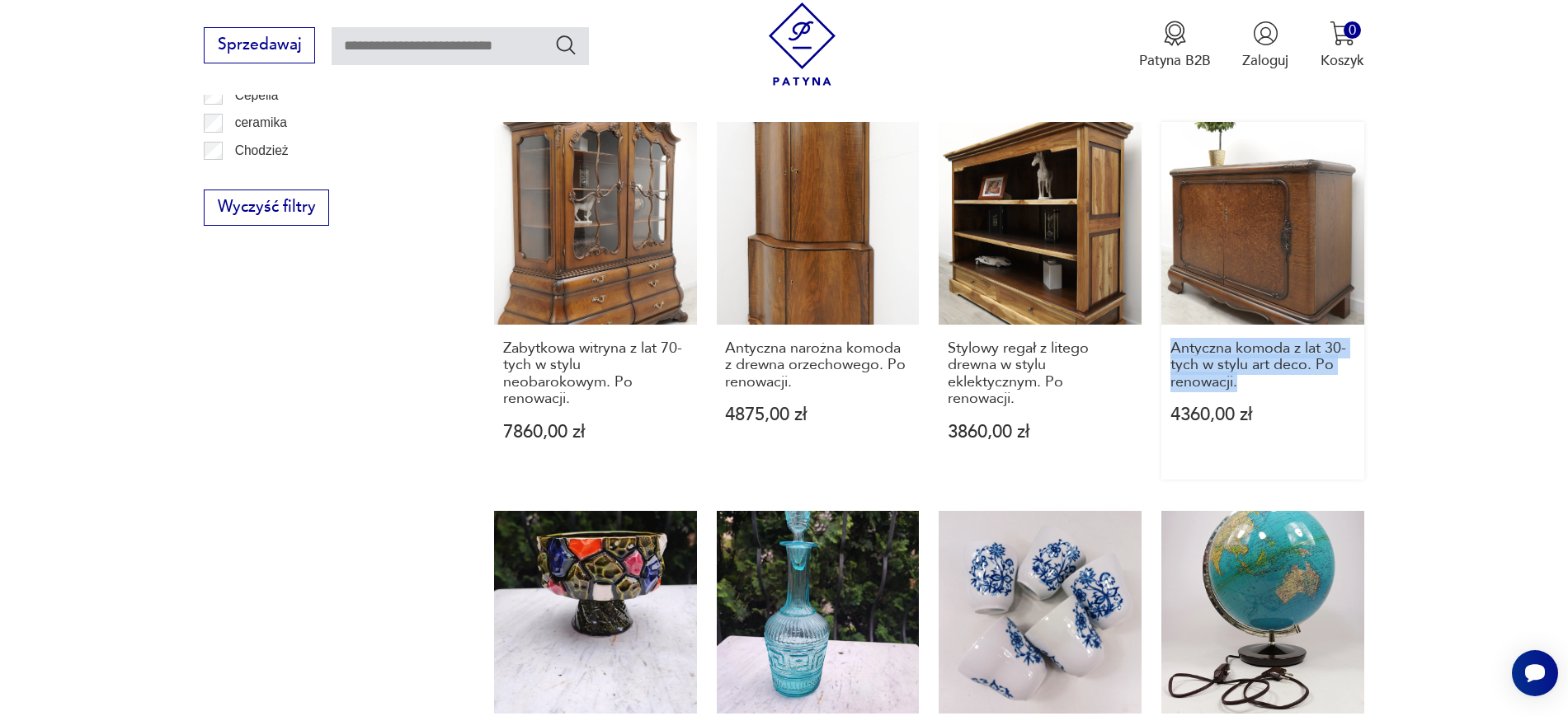
drag, startPoint x: 1397, startPoint y: 378, endPoint x: 1162, endPoint y: 353, distance: 236.3
click at [1162, 353] on section "Filtruj produkty Cena MIN MAX OK Promocja Datowanie OK Kraj pochodzenia Nie zna…" at bounding box center [784, 158] width 1568 height 1785
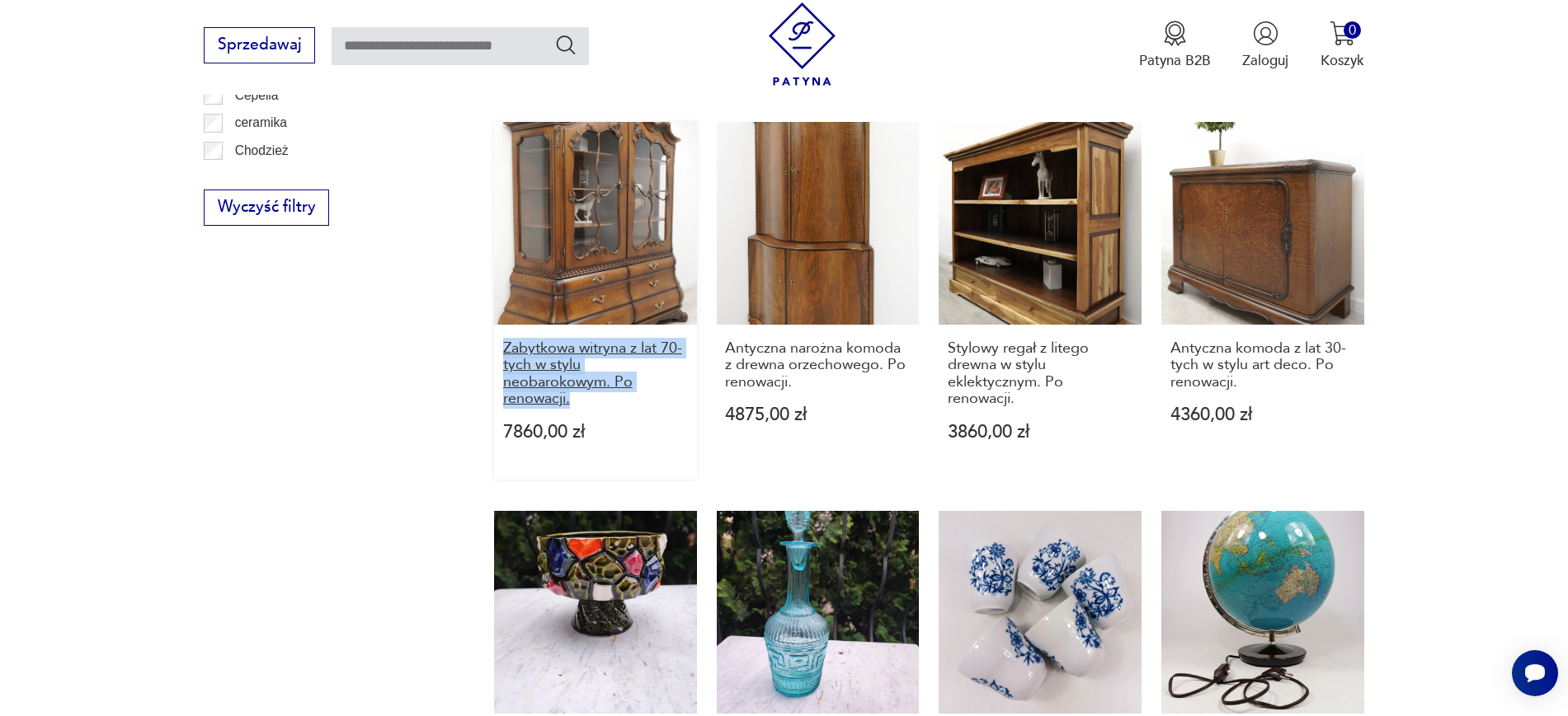
drag, startPoint x: 474, startPoint y: 354, endPoint x: 613, endPoint y: 400, distance: 146.4
click at [613, 400] on section "Filtruj produkty Cena MIN MAX OK Promocja Datowanie OK Kraj pochodzenia Nie zna…" at bounding box center [784, 158] width 1568 height 1785
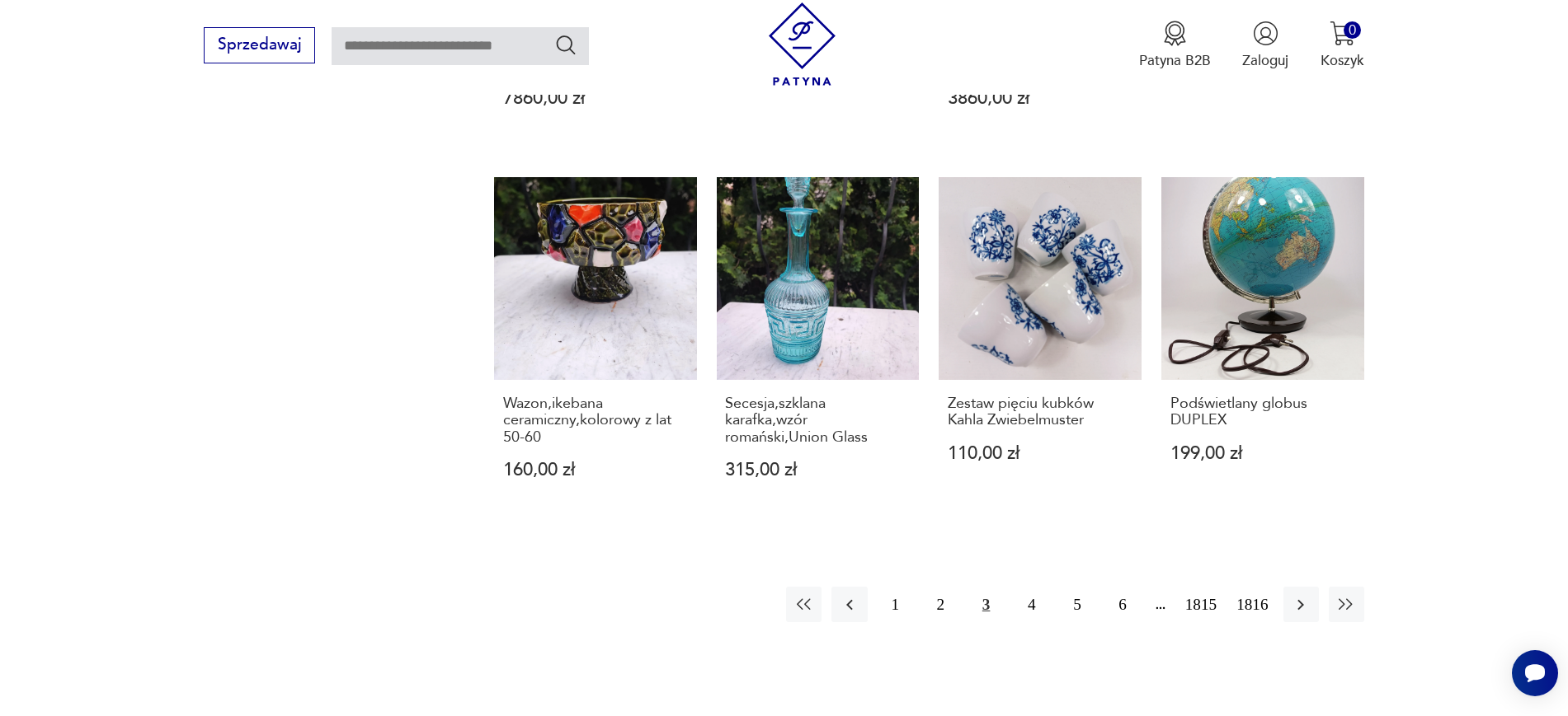
scroll to position [1599, 0]
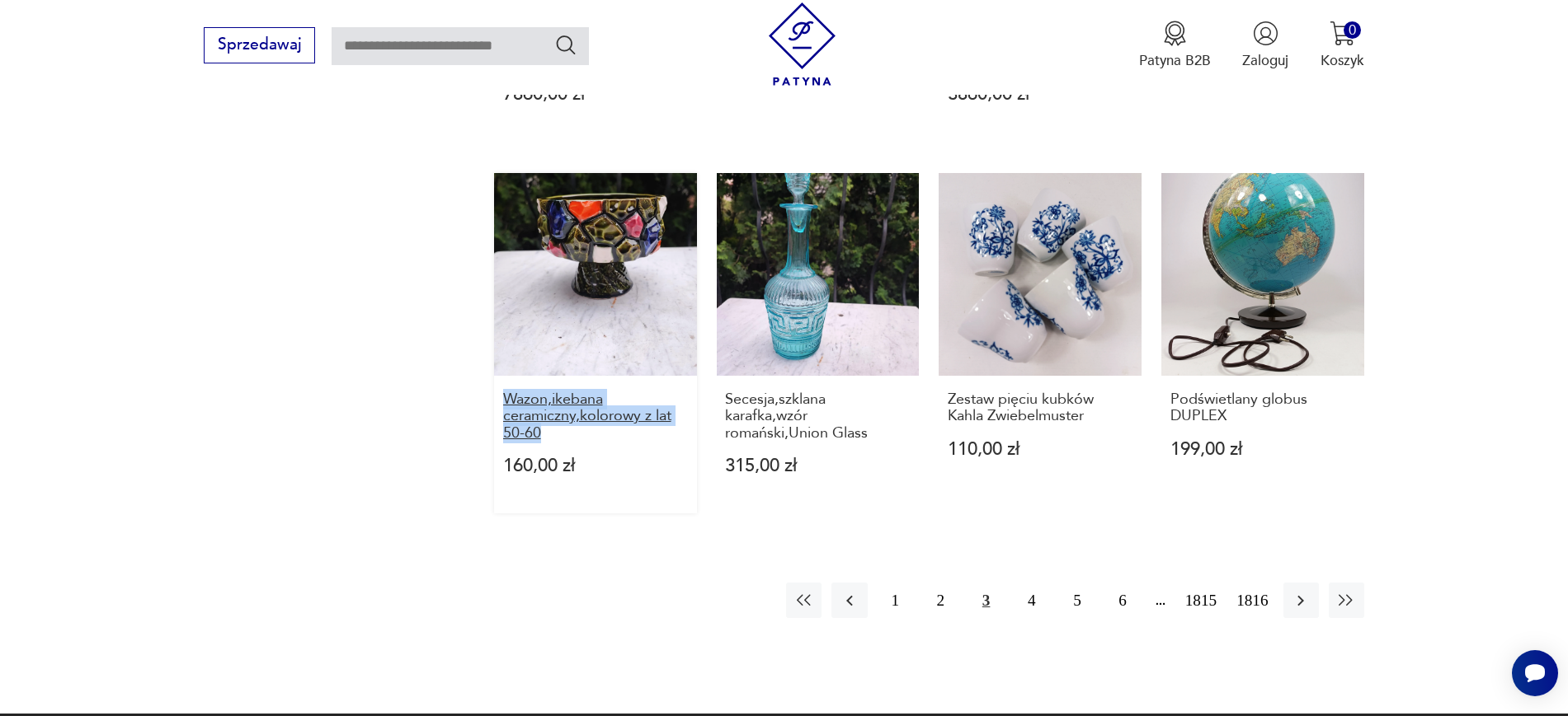
drag, startPoint x: 475, startPoint y: 405, endPoint x: 583, endPoint y: 439, distance: 113.2
click at [936, 592] on button "2" at bounding box center [940, 600] width 35 height 35
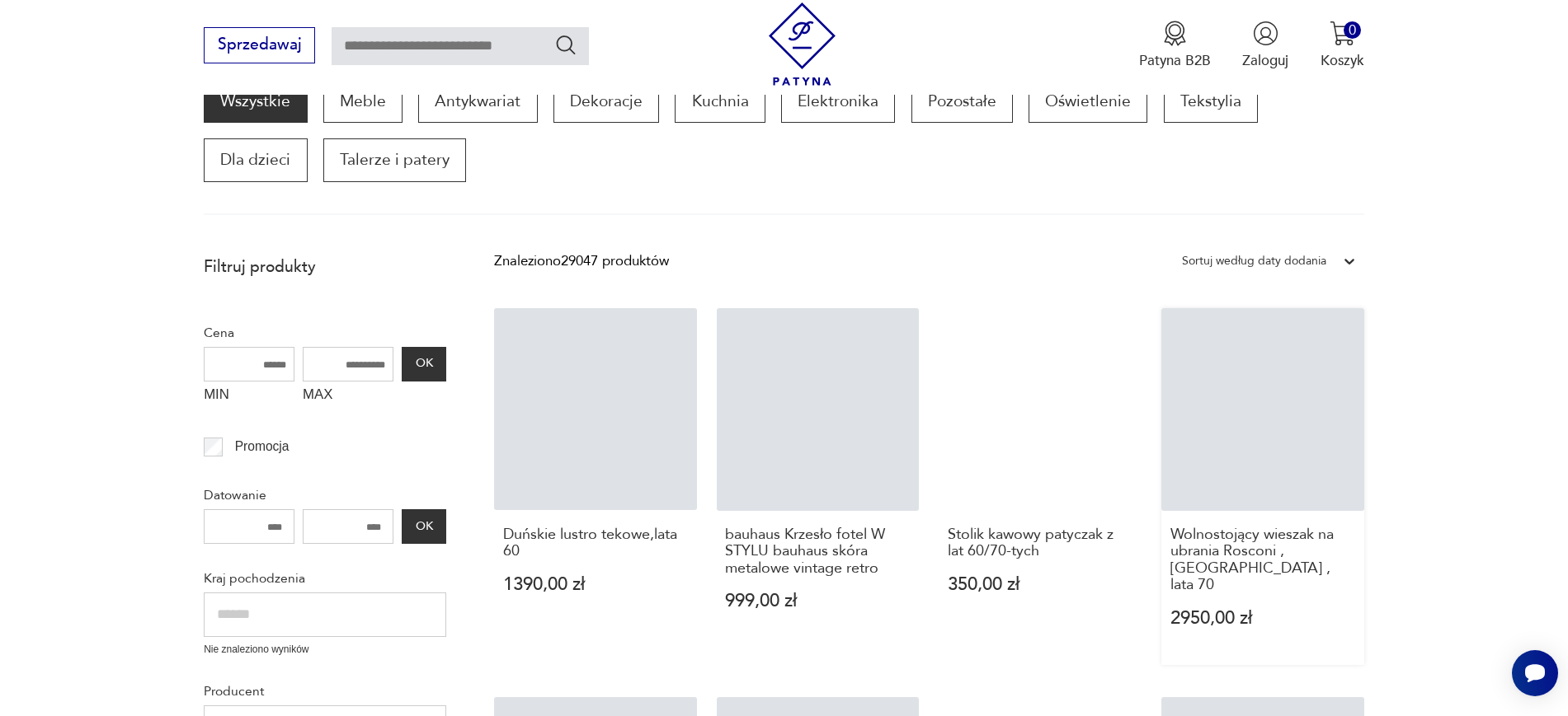
scroll to position [279, 0]
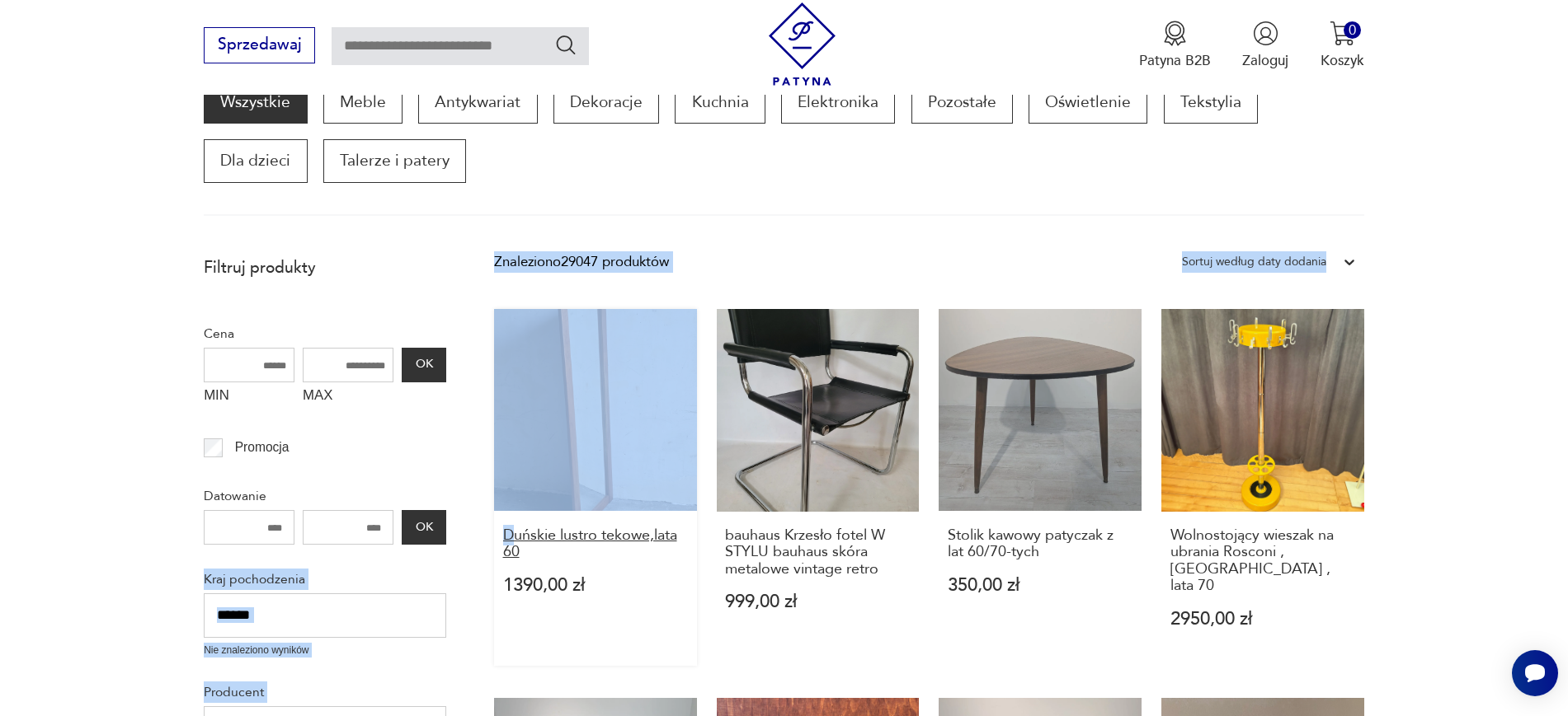
drag, startPoint x: 467, startPoint y: 526, endPoint x: 522, endPoint y: 540, distance: 56.8
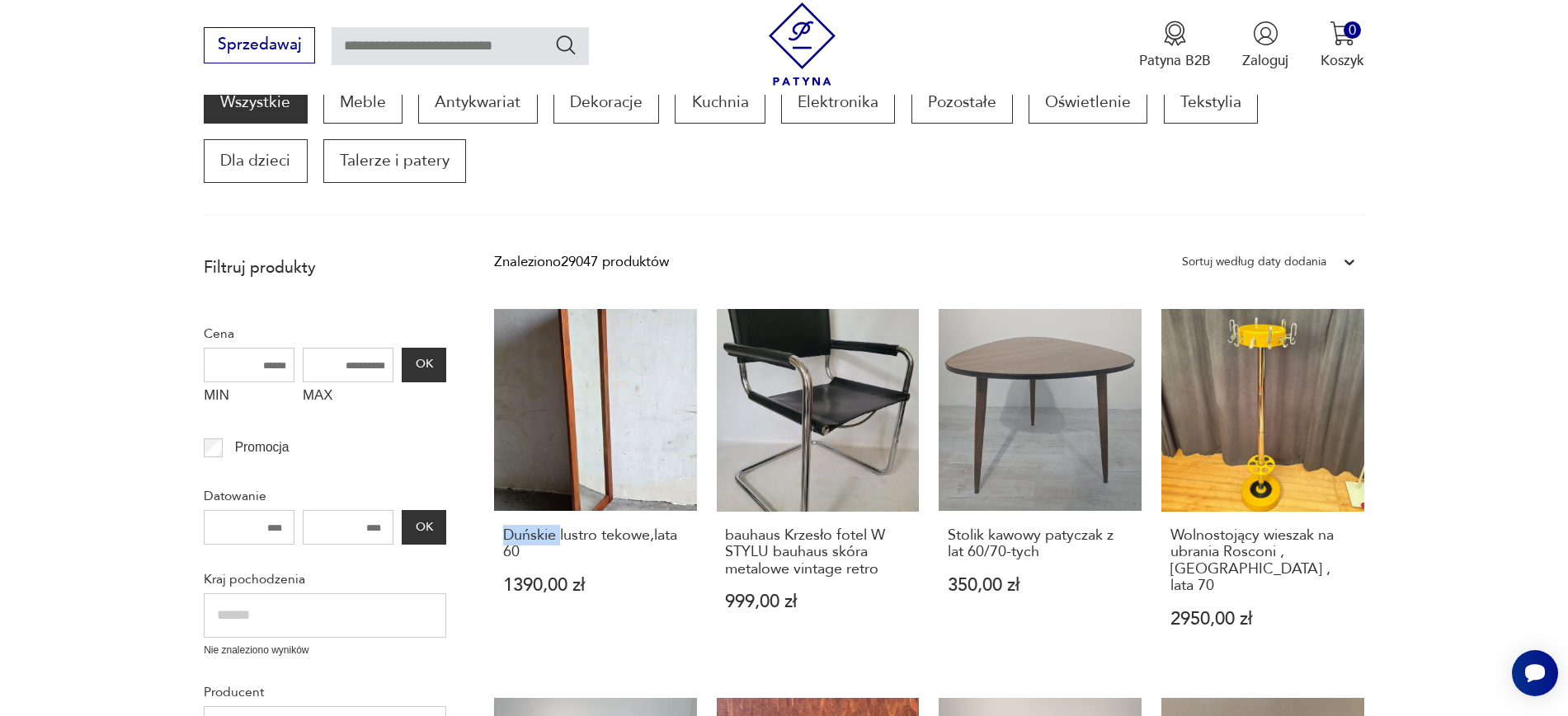
drag, startPoint x: 487, startPoint y: 541, endPoint x: 539, endPoint y: 550, distance: 52.8
drag, startPoint x: 933, startPoint y: 529, endPoint x: 1060, endPoint y: 553, distance: 129.2
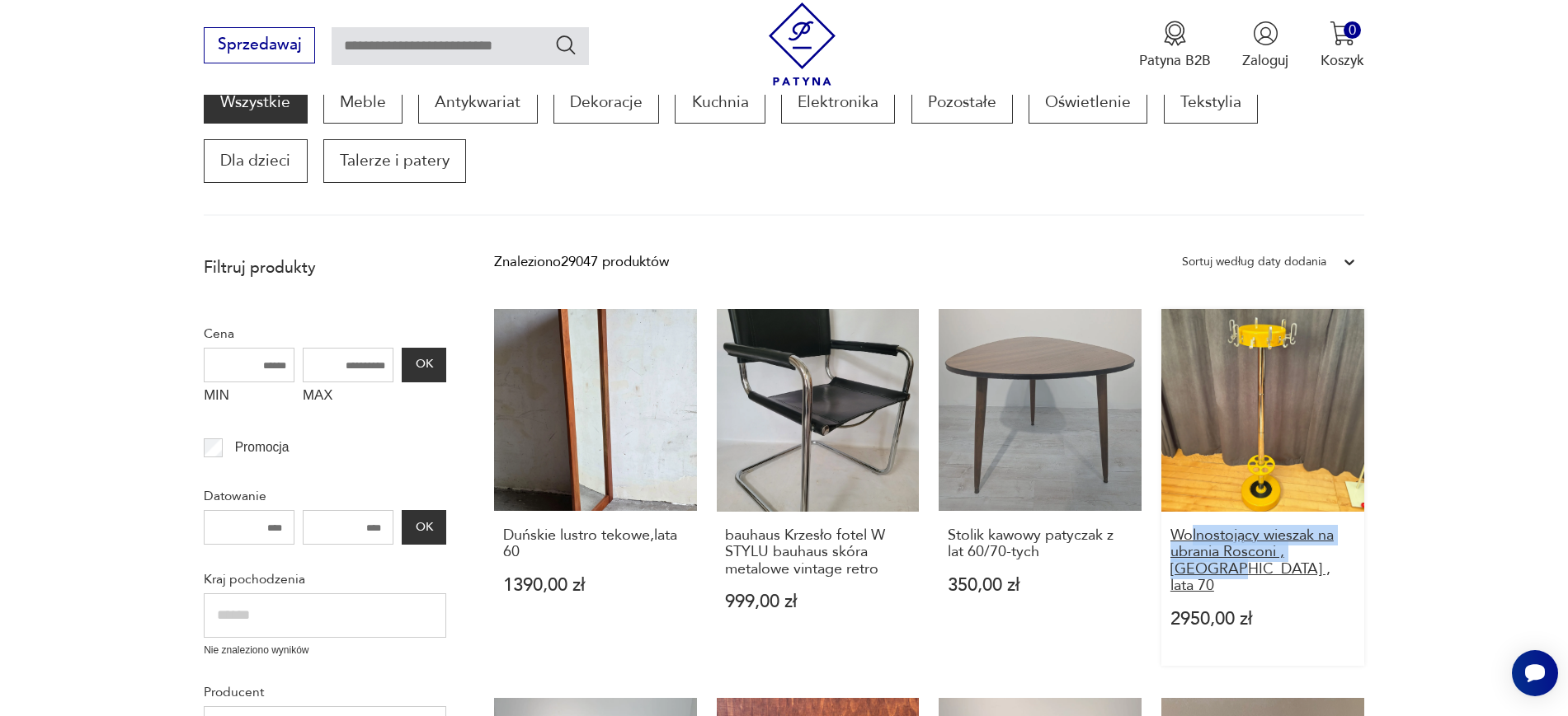
drag, startPoint x: 1434, startPoint y: 557, endPoint x: 1192, endPoint y: 531, distance: 243.4
drag, startPoint x: 1403, startPoint y: 571, endPoint x: 1178, endPoint y: 540, distance: 227.1
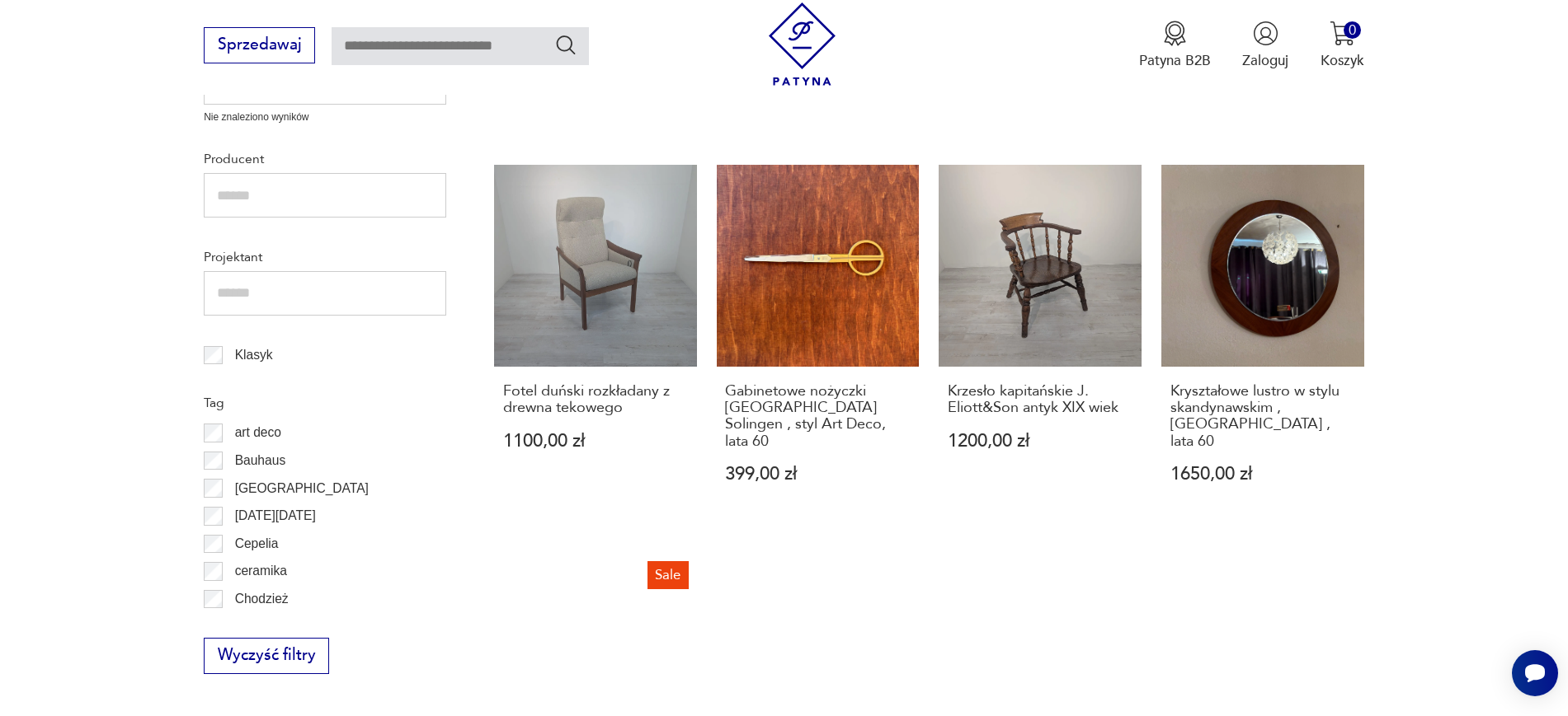
scroll to position [830, 0]
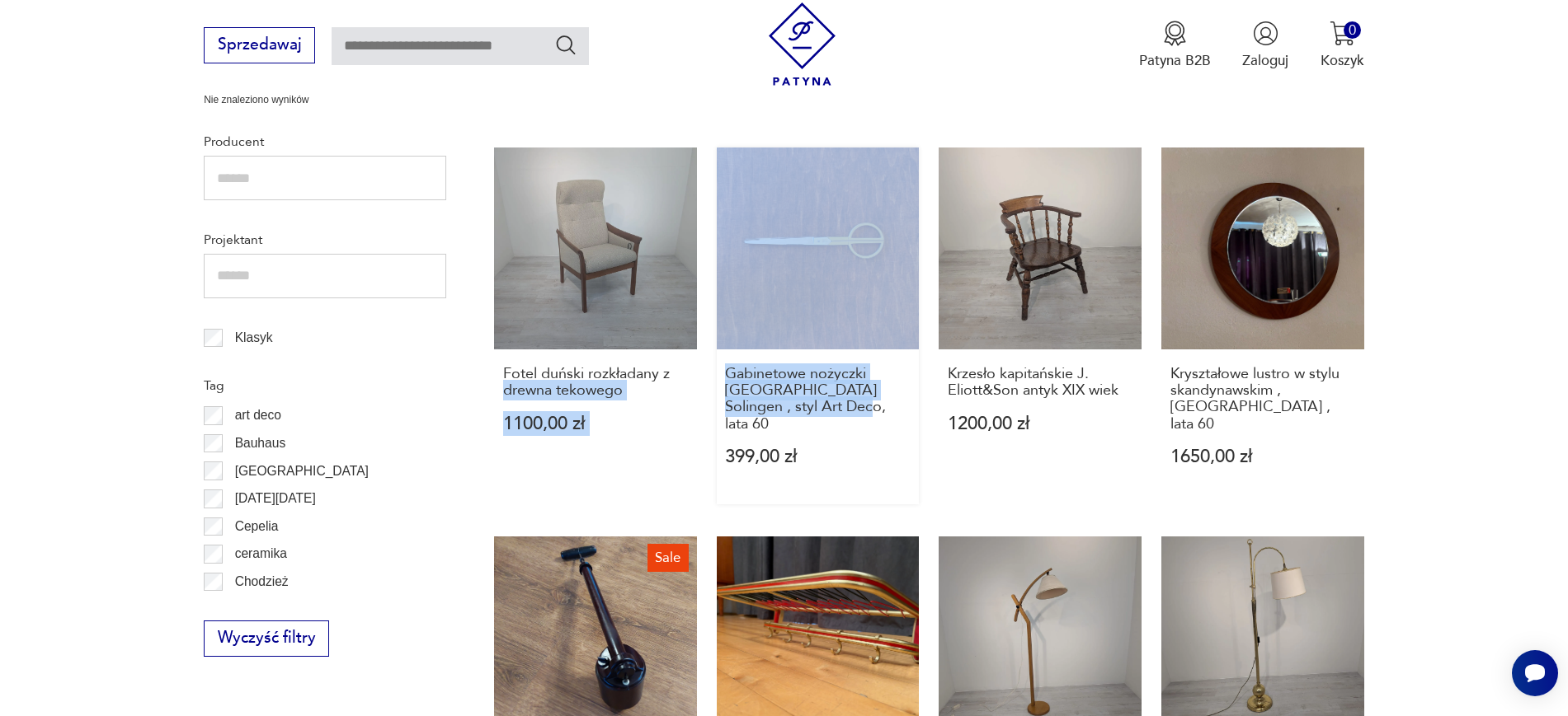
drag, startPoint x: 704, startPoint y: 357, endPoint x: 837, endPoint y: 407, distance: 142.1
click at [837, 407] on div "Duńskie lustro tekowe,lata 60 1390,00 zł bauhaus Krzesło fotel W STYLU bauhaus …" at bounding box center [929, 524] width 870 height 1531
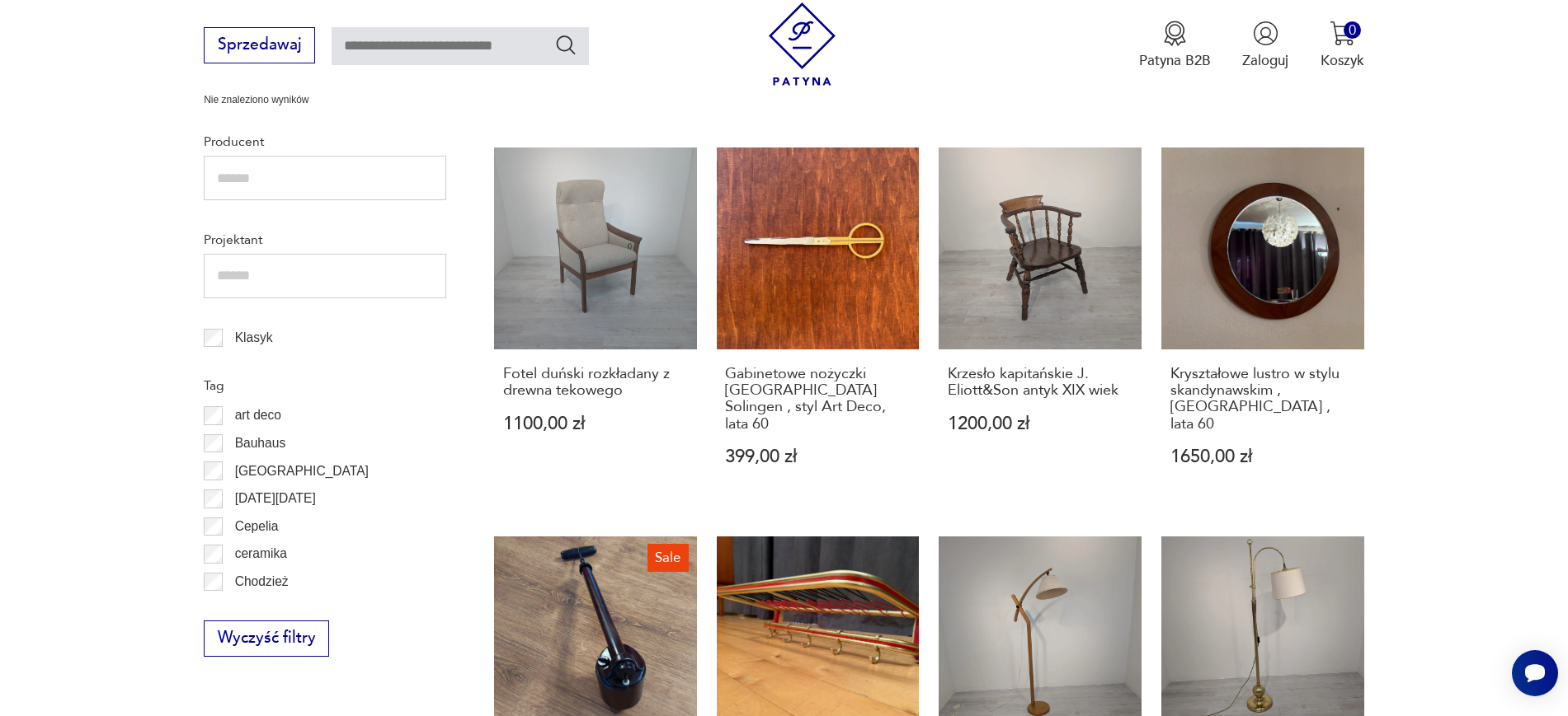
click at [0, 436] on section "Filtruj produkty Cena MIN MAX OK Promocja Datowanie OK Kraj pochodzenia Nie zna…" at bounding box center [784, 592] width 1568 height 1792
drag, startPoint x: 713, startPoint y: 352, endPoint x: 818, endPoint y: 393, distance: 112.7
click at [818, 393] on div "Duńskie lustro tekowe,lata 60 1390,00 zł bauhaus Krzesło fotel W STYLU bauhaus …" at bounding box center [929, 524] width 870 height 1531
drag, startPoint x: 931, startPoint y: 358, endPoint x: 1098, endPoint y: 388, distance: 169.7
click at [1098, 388] on div "Duńskie lustro tekowe,lata 60 1390,00 zł bauhaus Krzesło fotel W STYLU bauhaus …" at bounding box center [929, 524] width 870 height 1531
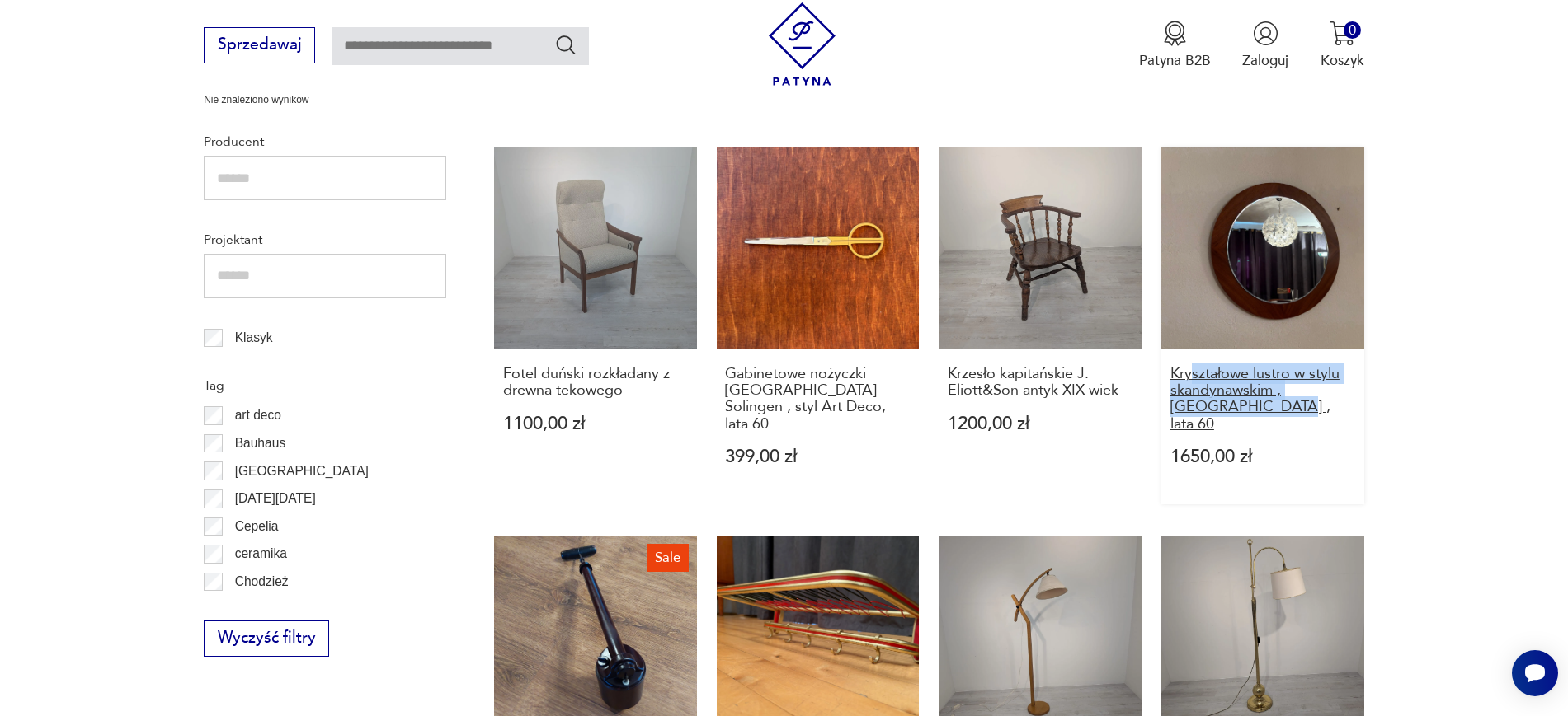
drag, startPoint x: 1403, startPoint y: 388, endPoint x: 1190, endPoint y: 356, distance: 215.4
click at [1190, 356] on section "Filtruj produkty Cena MIN MAX OK Promocja Datowanie OK Kraj pochodzenia Nie zna…" at bounding box center [784, 592] width 1568 height 1792
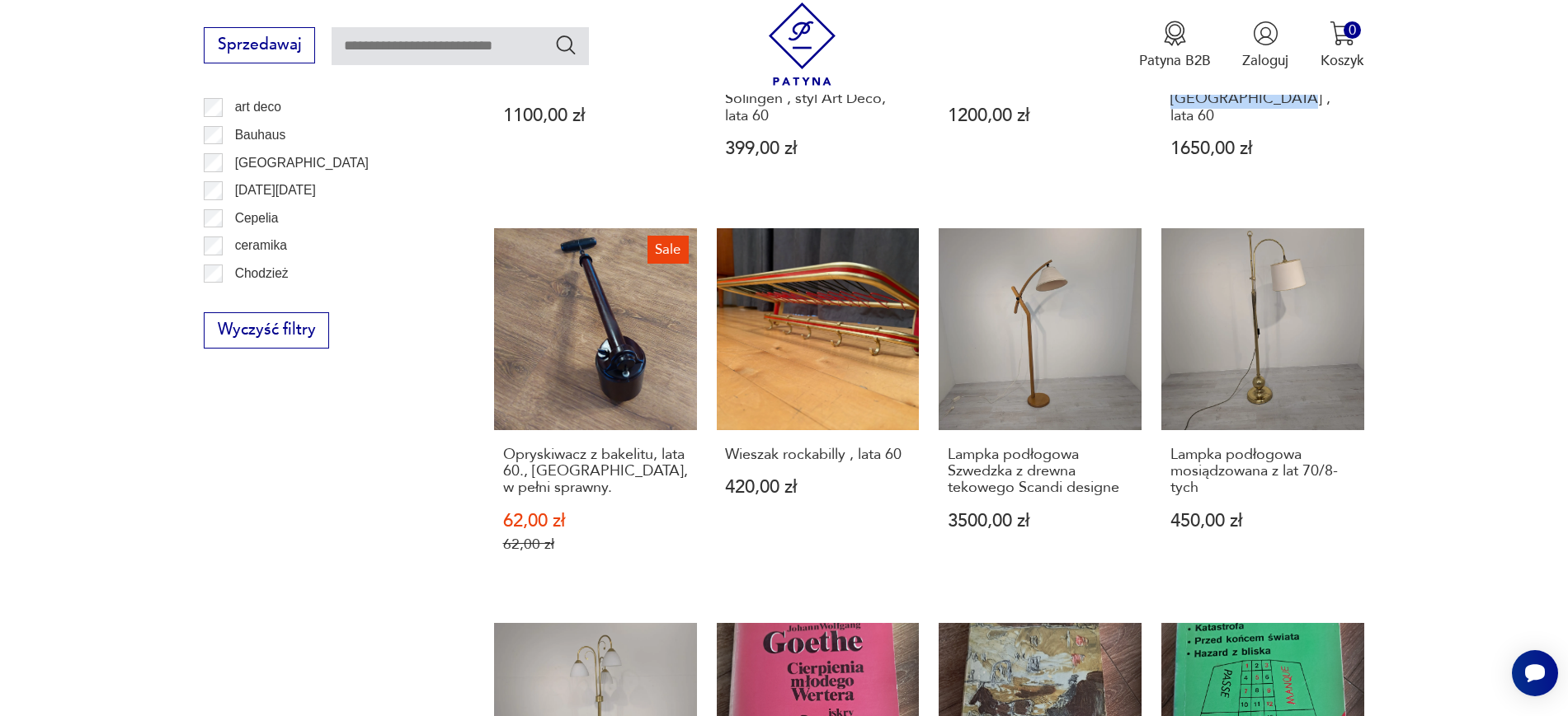
scroll to position [1173, 0]
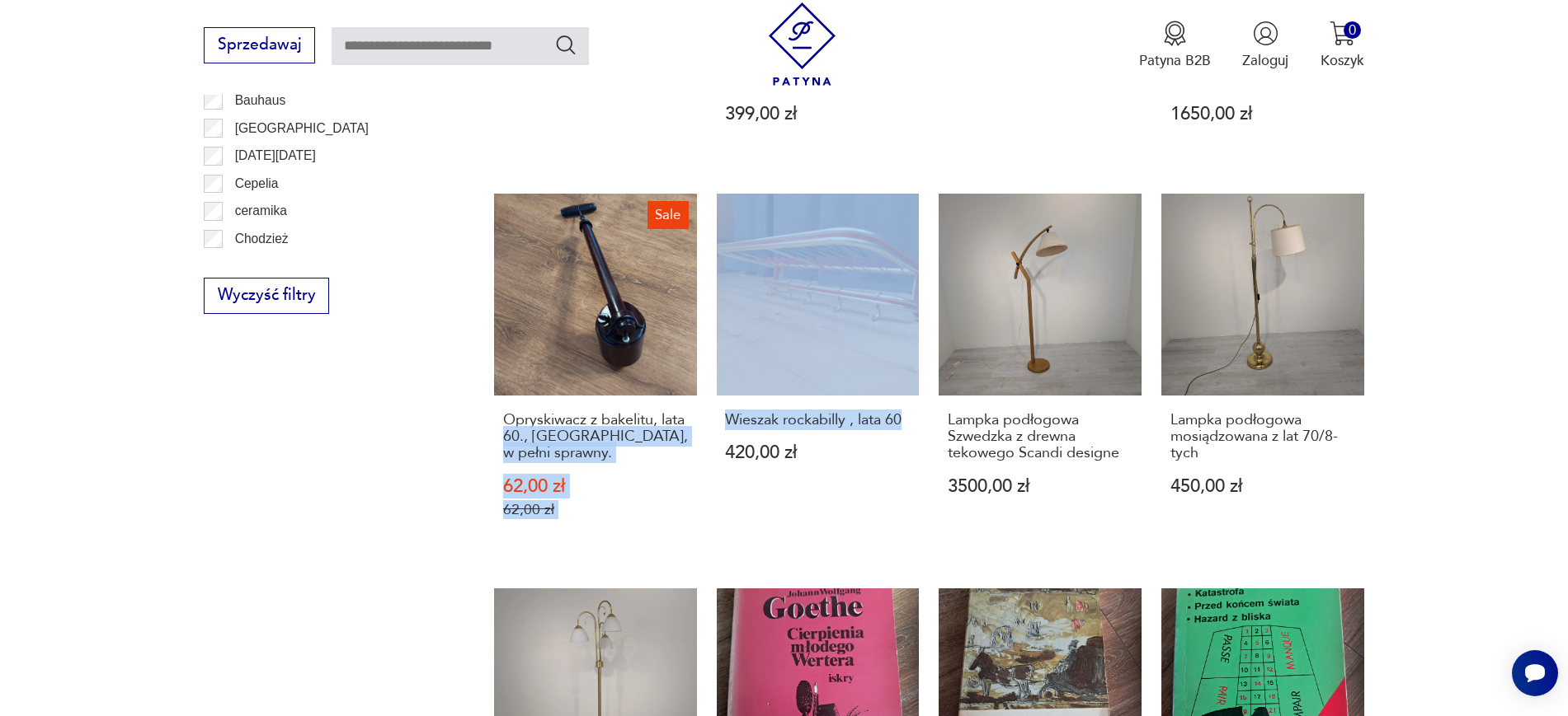
drag, startPoint x: 922, startPoint y: 389, endPoint x: 706, endPoint y: 384, distance: 216.1
click at [706, 384] on div "Duńskie lustro tekowe,lata 60 1390,00 zł bauhaus Krzesło fotel W STYLU bauhaus …" at bounding box center [929, 181] width 870 height 1531
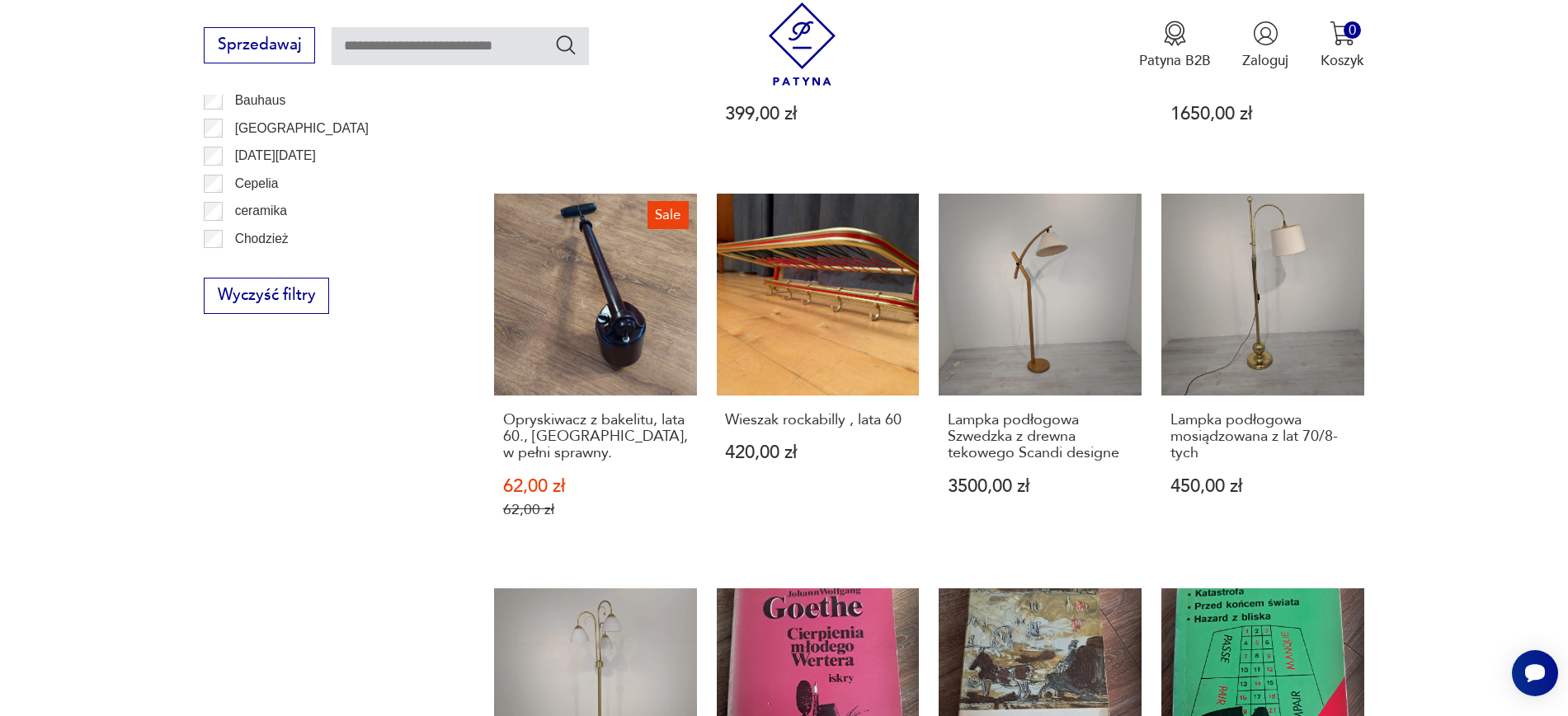
click at [138, 430] on section "Filtruj produkty Cena MIN MAX OK Promocja Datowanie OK Kraj pochodzenia Nie zna…" at bounding box center [784, 249] width 1568 height 1792
drag, startPoint x: 924, startPoint y: 390, endPoint x: 712, endPoint y: 384, distance: 212.1
click at [712, 384] on div "Duńskie lustro tekowe,lata 60 1390,00 zł bauhaus Krzesło fotel W STYLU bauhaus …" at bounding box center [929, 181] width 870 height 1531
drag, startPoint x: 1457, startPoint y: 437, endPoint x: 1156, endPoint y: 384, distance: 305.6
click at [1156, 384] on section "Filtruj produkty Cena MIN MAX OK Promocja Datowanie OK Kraj pochodzenia Nie zna…" at bounding box center [784, 249] width 1568 height 1792
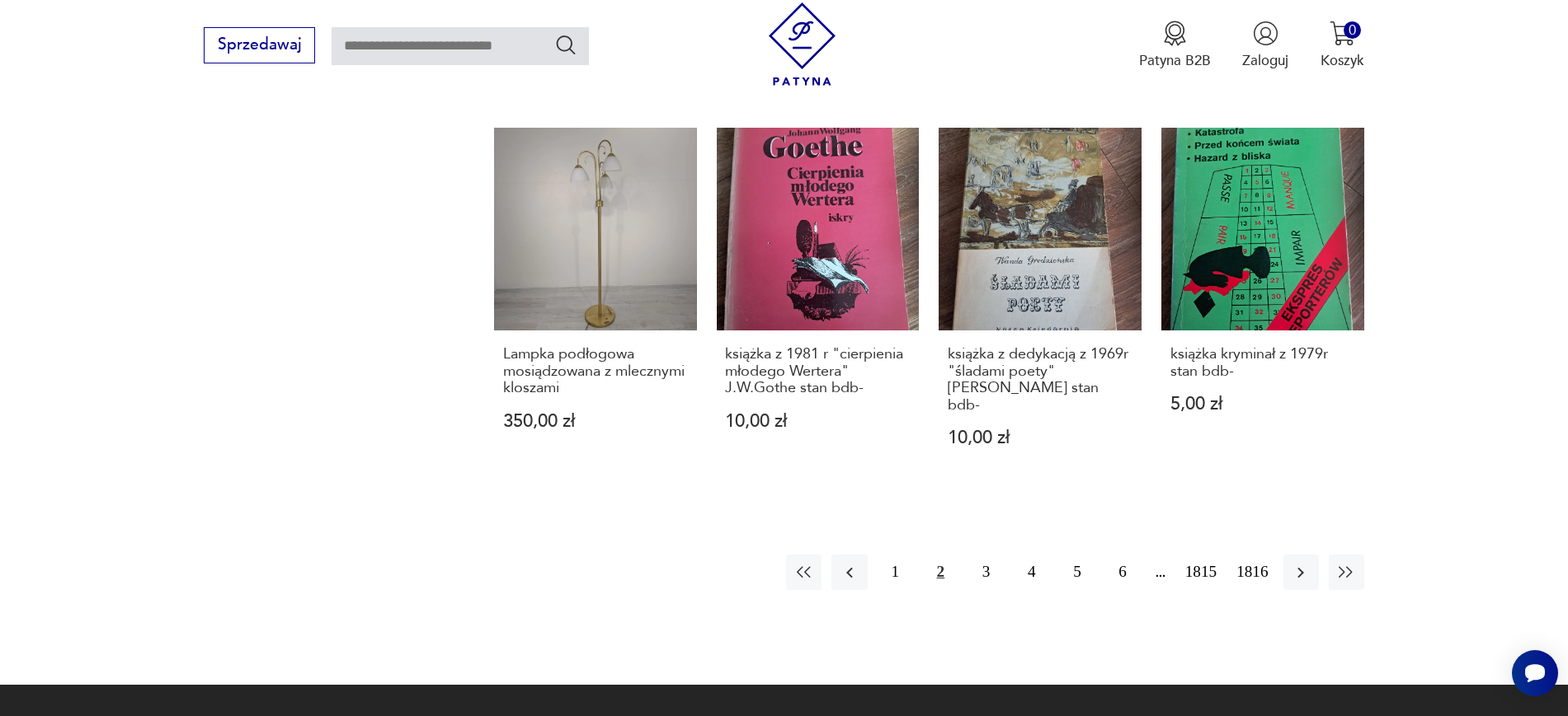
scroll to position [1638, 0]
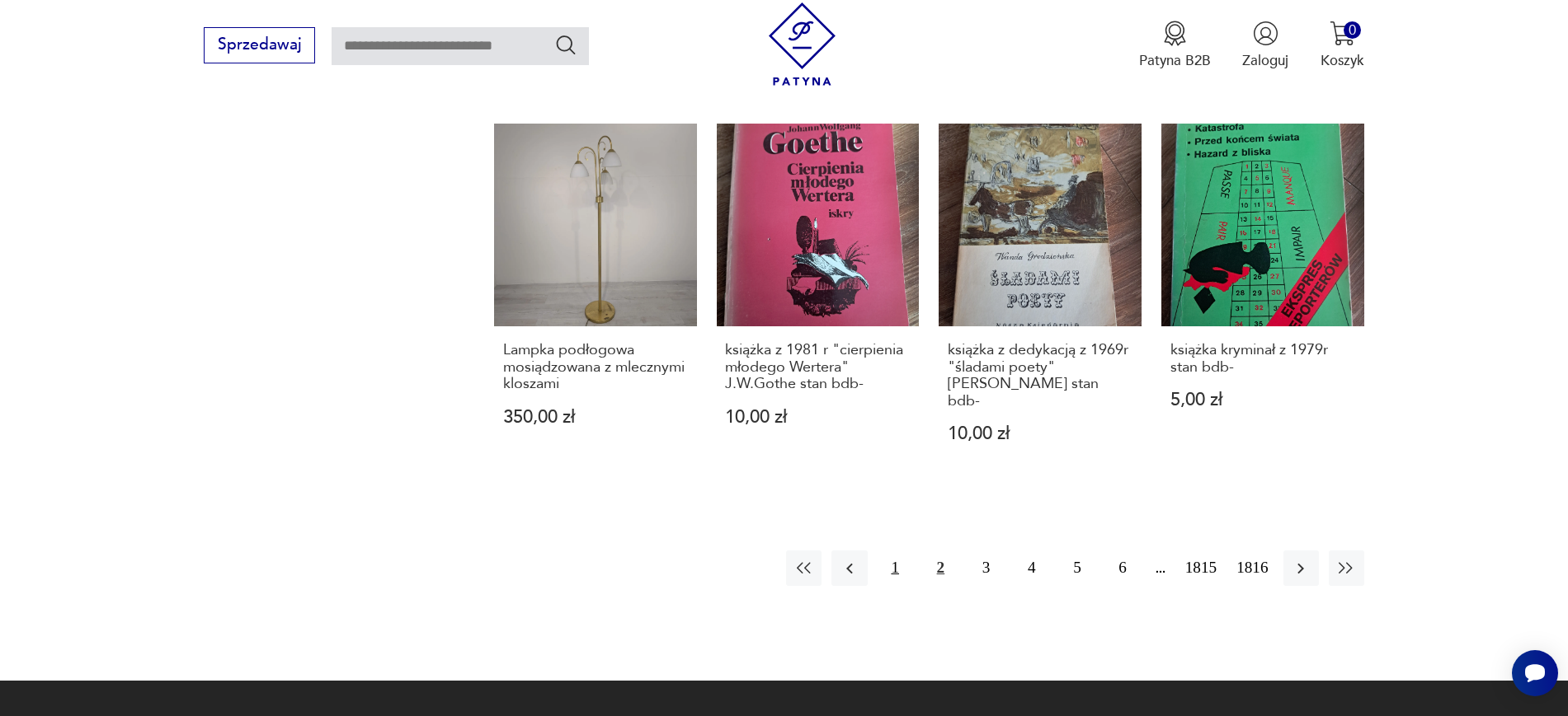
click at [902, 550] on button "1" at bounding box center [895, 567] width 35 height 35
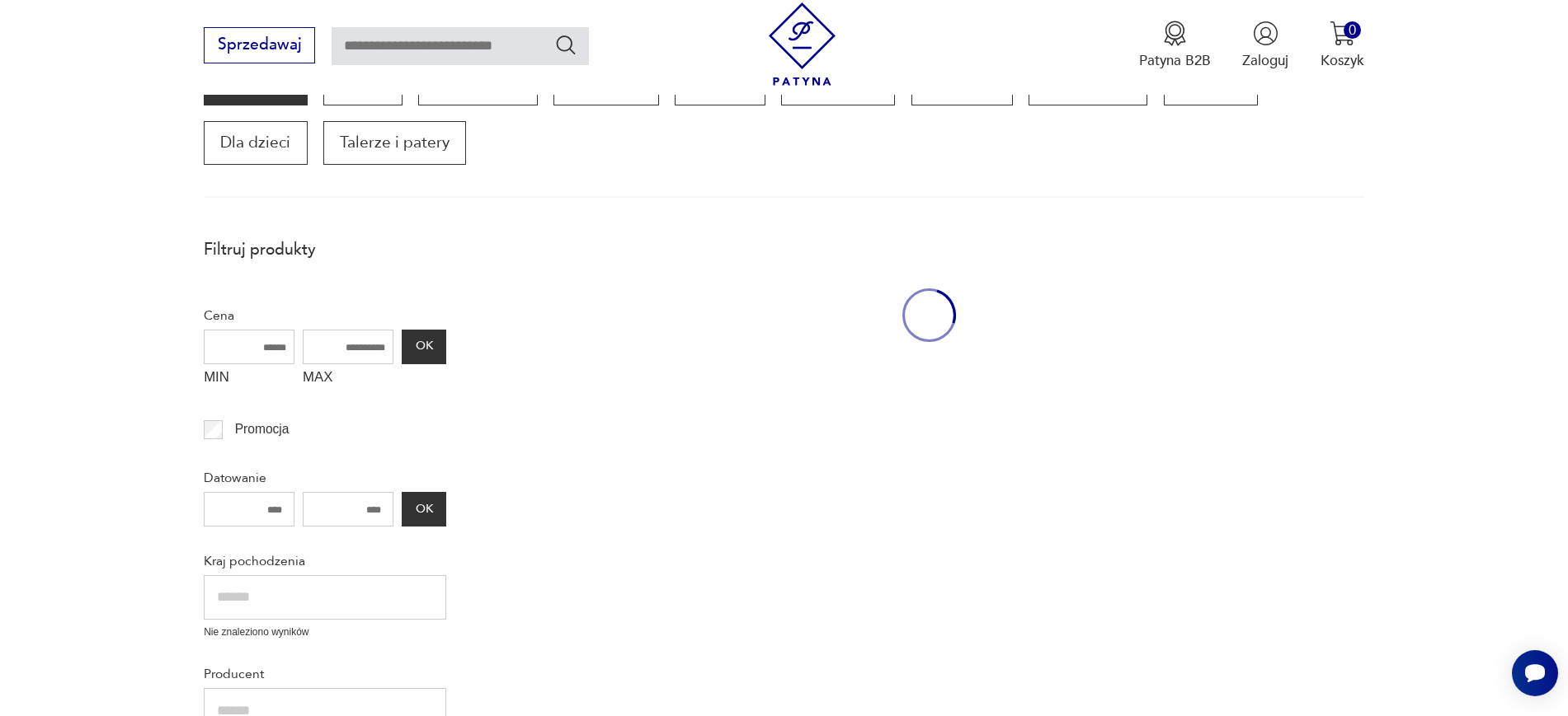
scroll to position [279, 0]
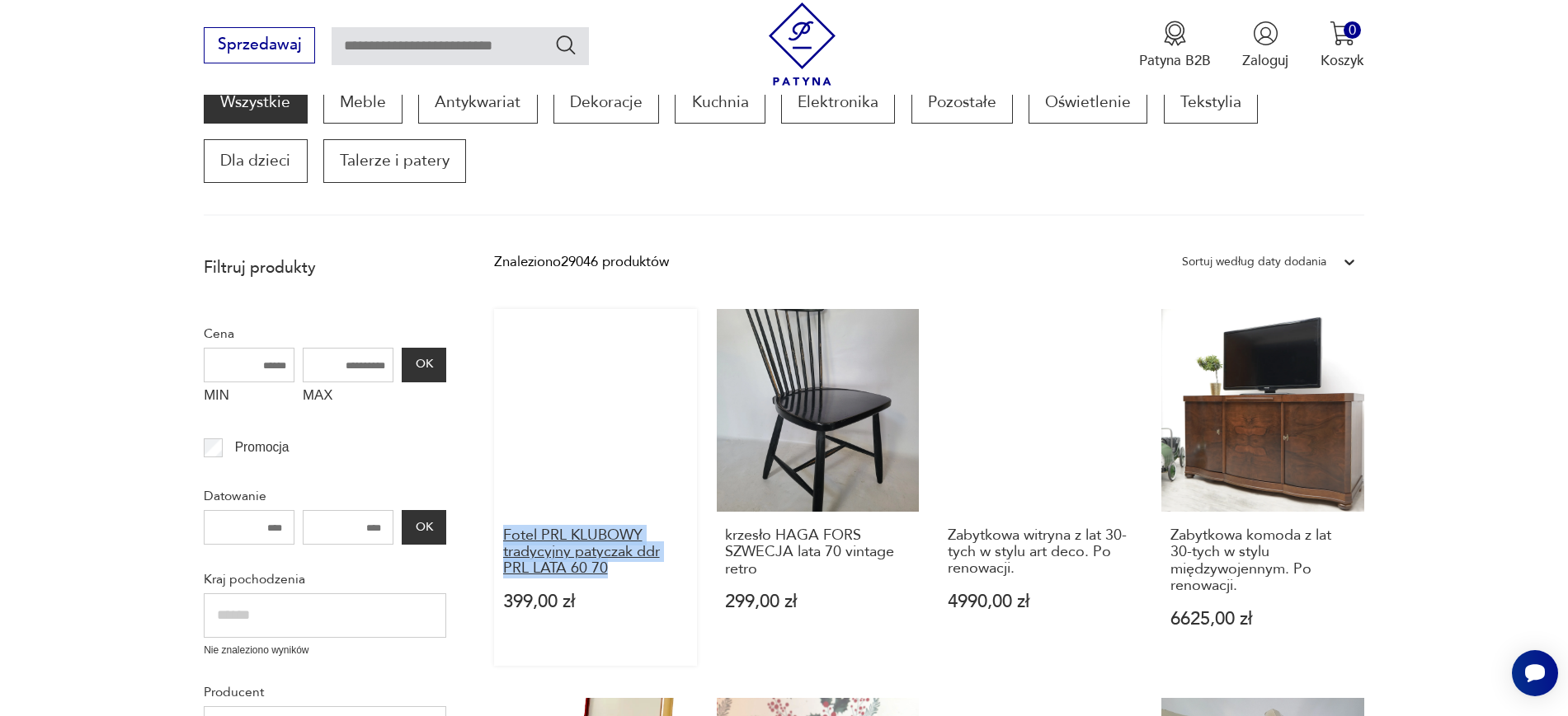
drag, startPoint x: 472, startPoint y: 527, endPoint x: 607, endPoint y: 571, distance: 142.0
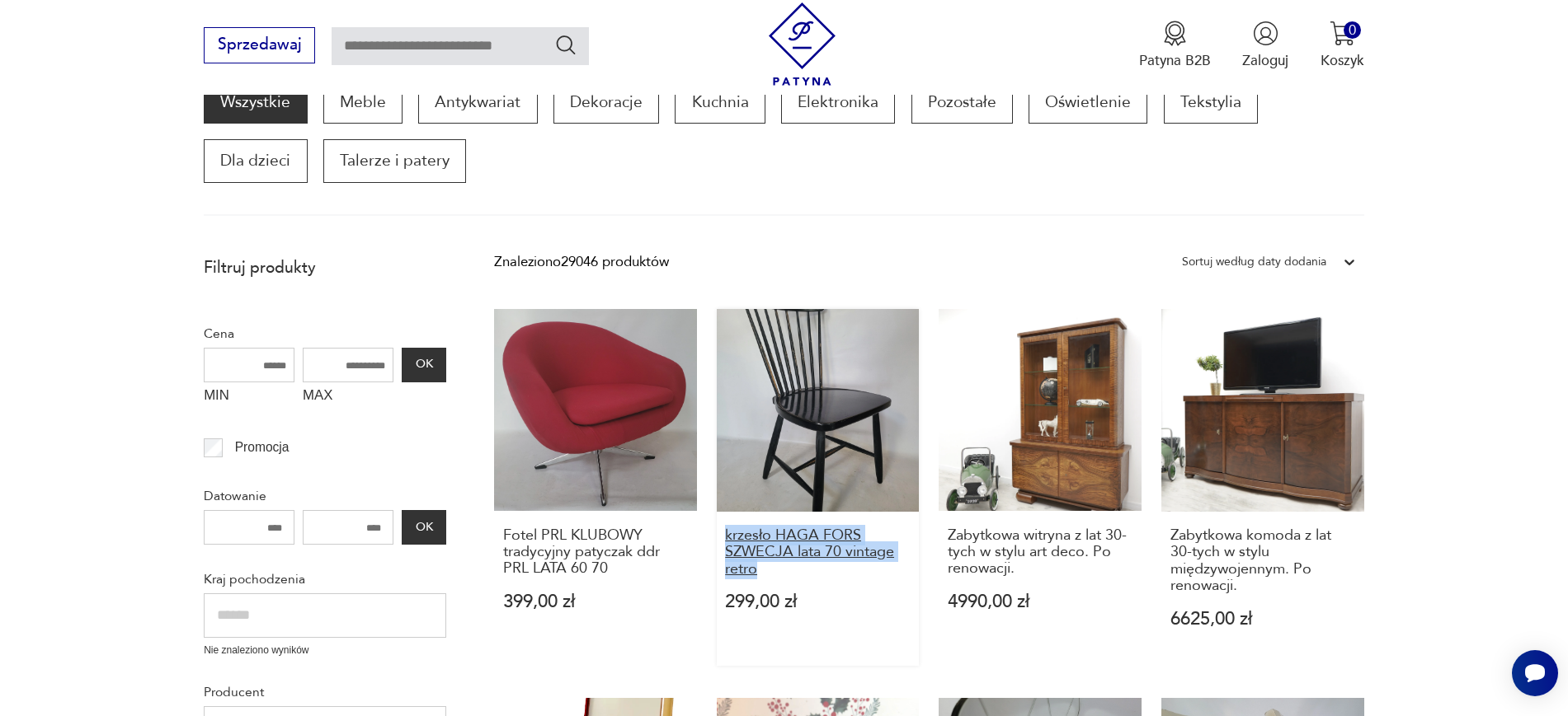
drag, startPoint x: 710, startPoint y: 530, endPoint x: 779, endPoint y: 564, distance: 76.9
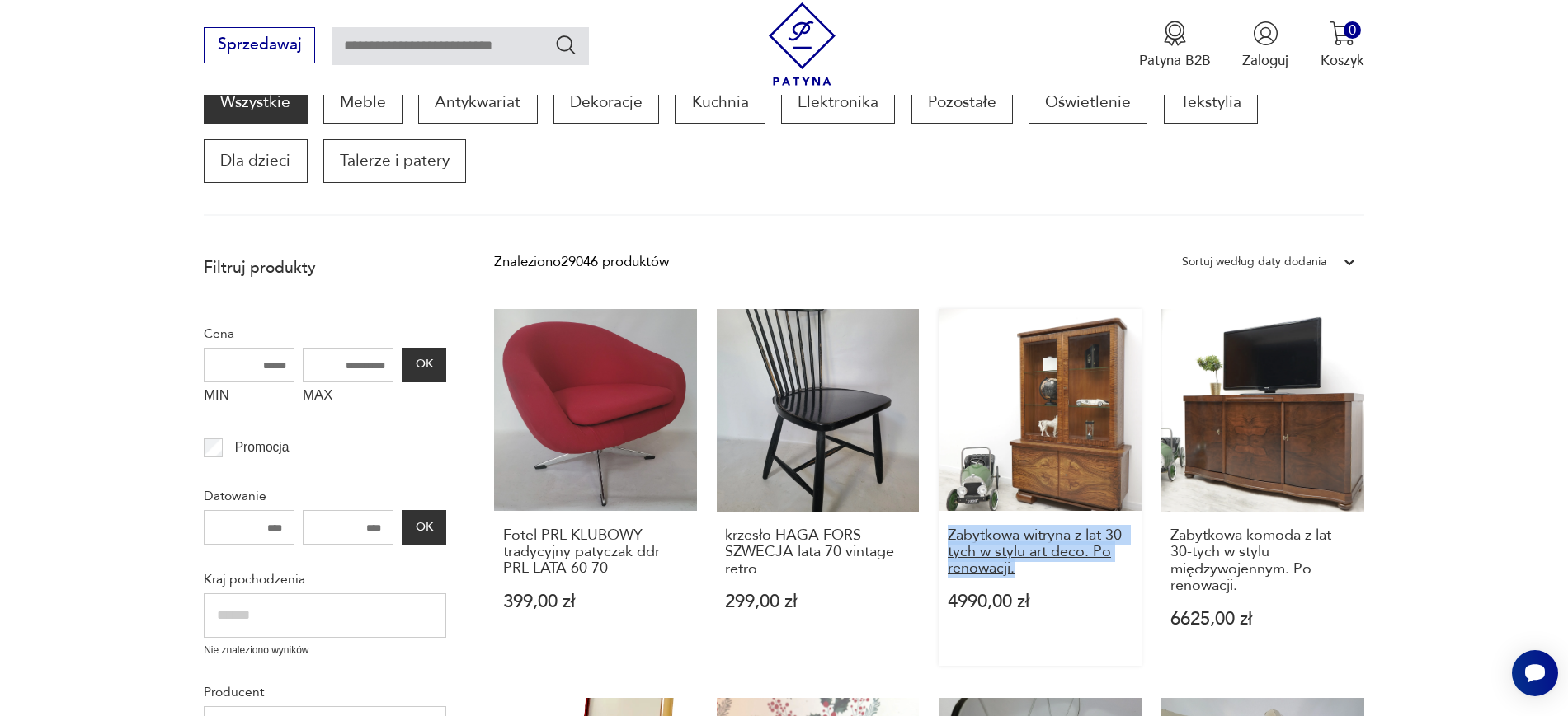
drag, startPoint x: 935, startPoint y: 533, endPoint x: 1043, endPoint y: 566, distance: 112.9
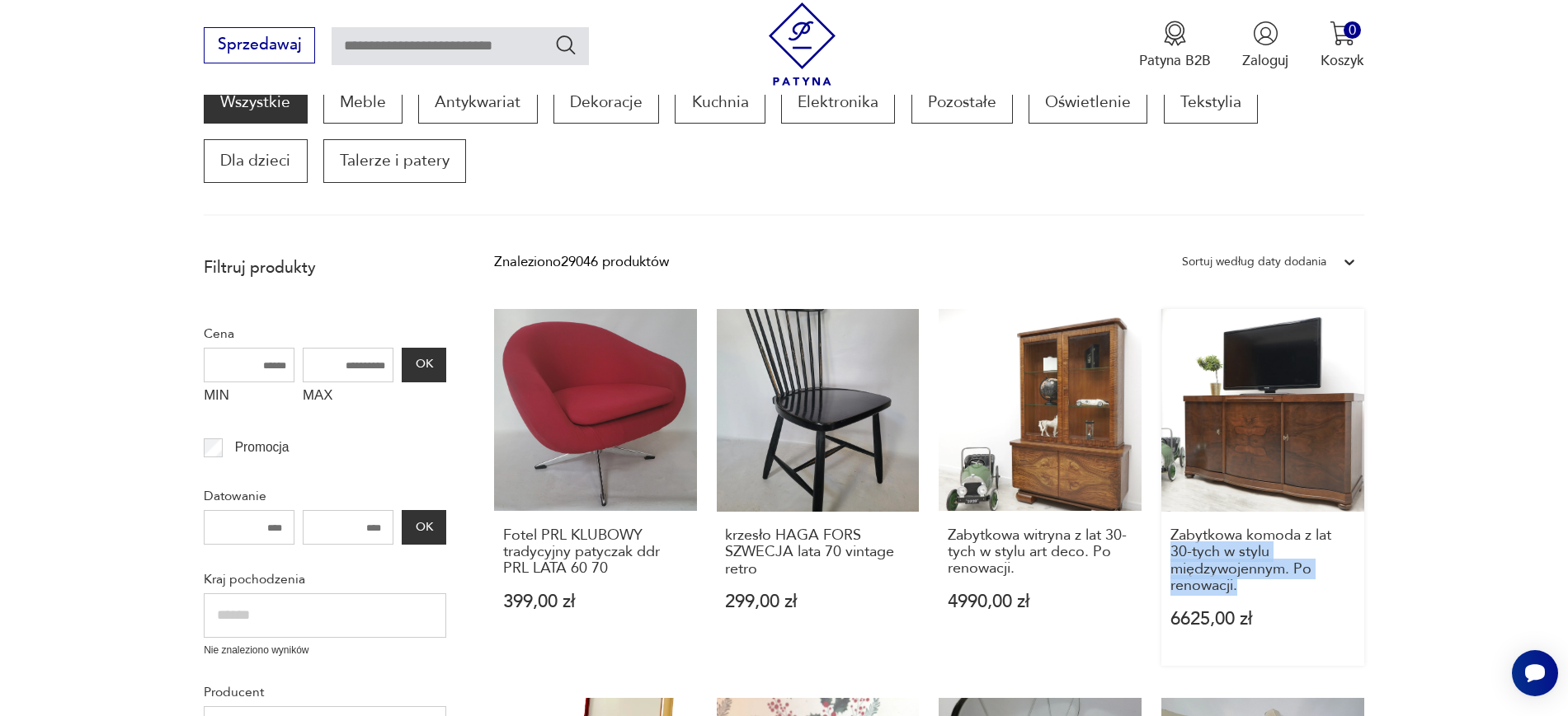
drag, startPoint x: 1393, startPoint y: 597, endPoint x: 1162, endPoint y: 547, distance: 236.3
drag, startPoint x: 1408, startPoint y: 589, endPoint x: 1152, endPoint y: 536, distance: 261.4
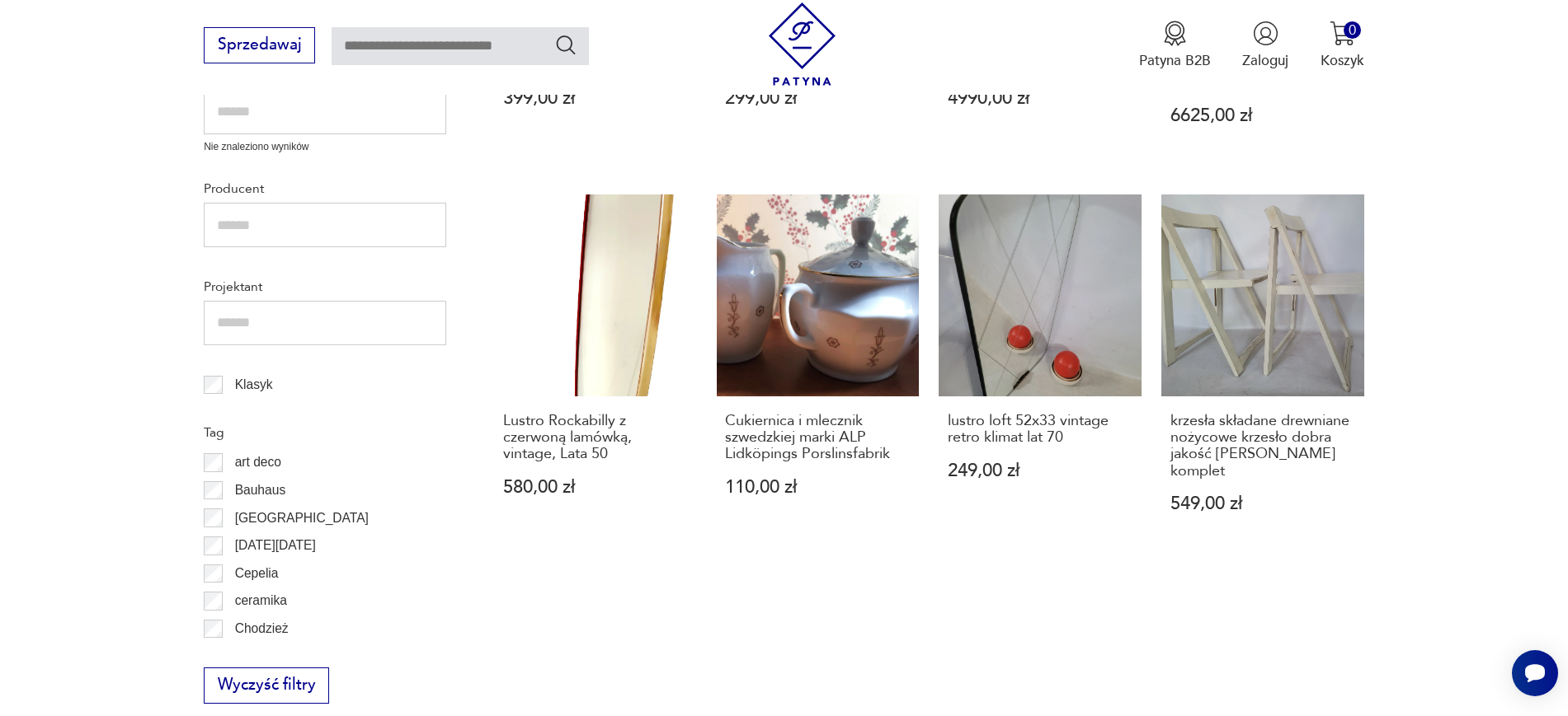
scroll to position [786, 0]
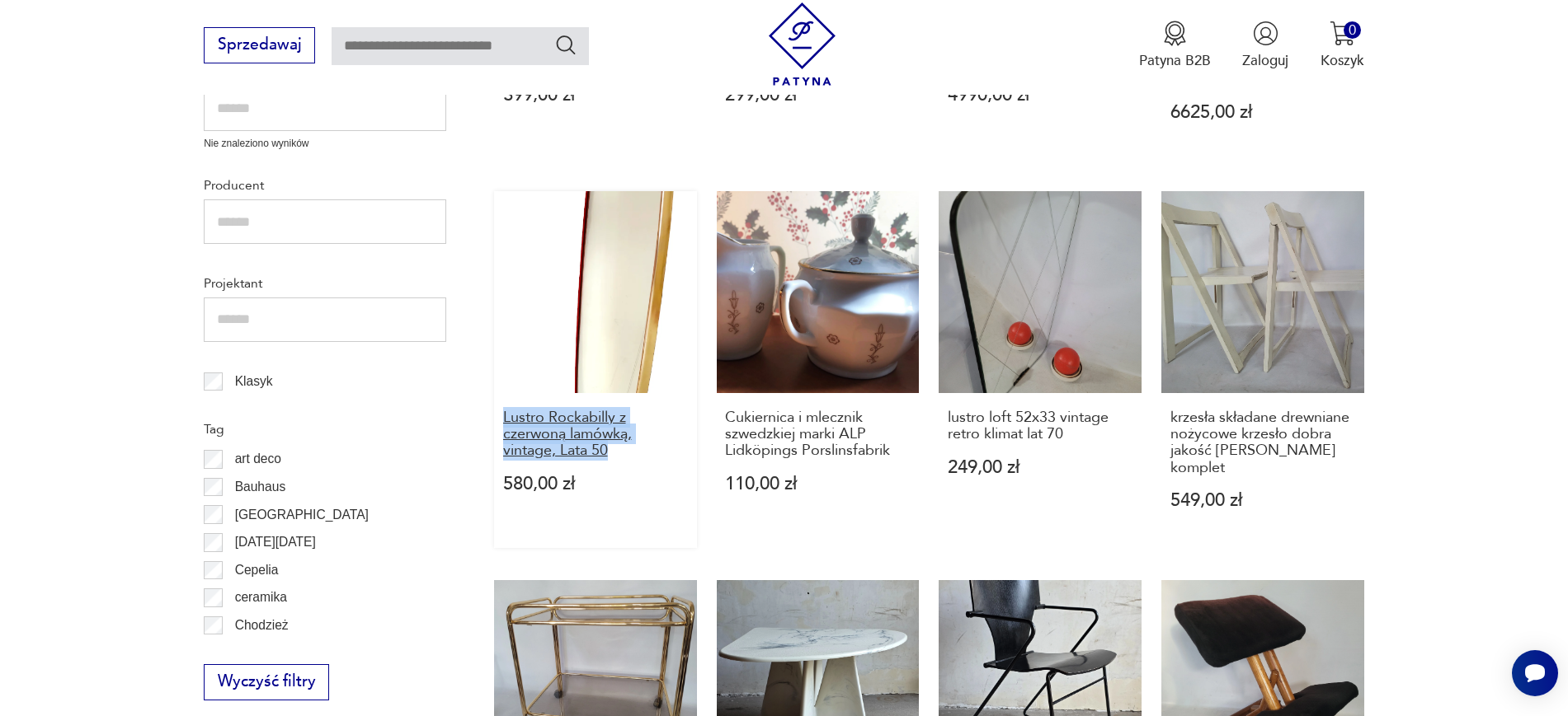
drag, startPoint x: 480, startPoint y: 418, endPoint x: 627, endPoint y: 451, distance: 150.7
click at [627, 451] on section "Filtruj produkty Cena MIN MAX OK Promocja Datowanie OK Kraj pochodzenia Nie zna…" at bounding box center [784, 632] width 1568 height 1785
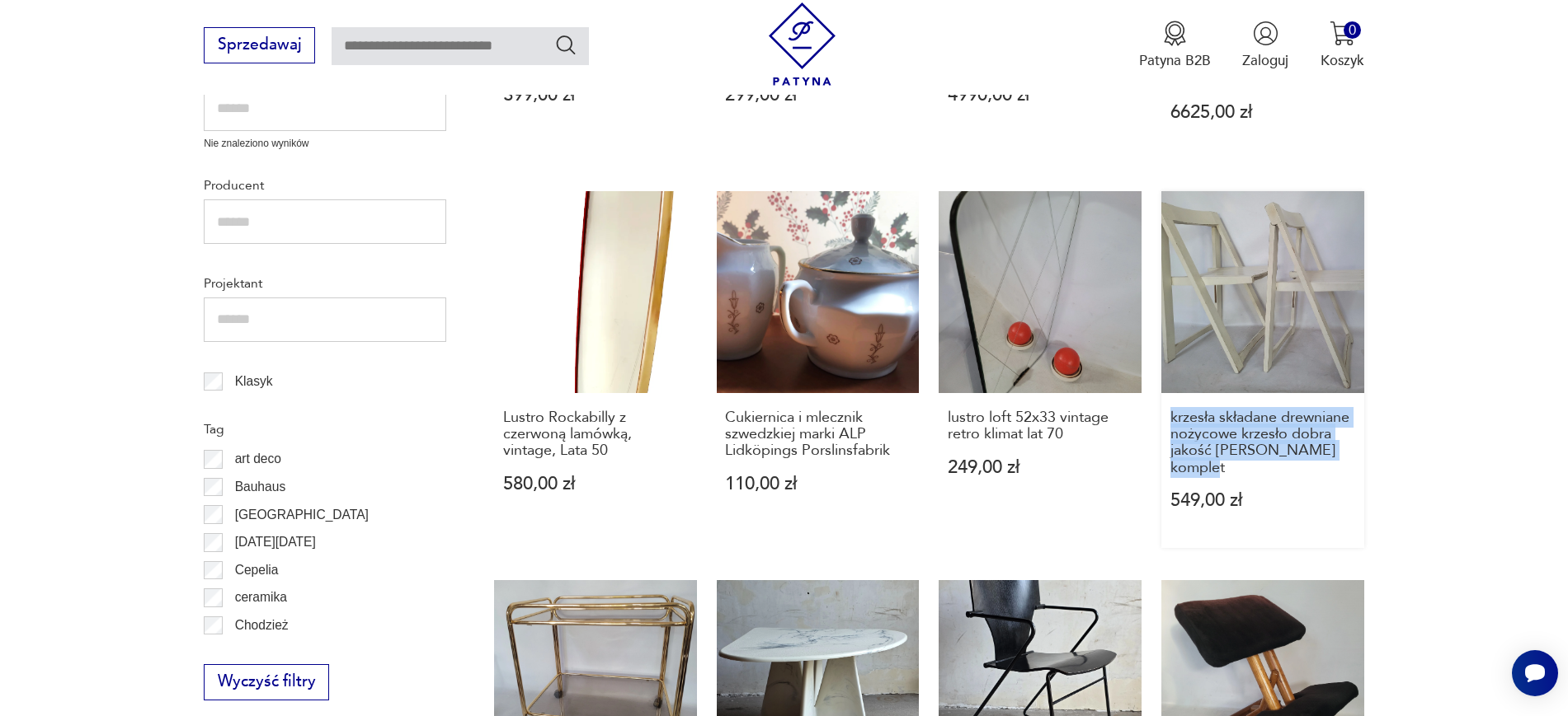
drag, startPoint x: 1441, startPoint y: 473, endPoint x: 1164, endPoint y: 420, distance: 282.0
click at [1164, 420] on section "Filtruj produkty Cena MIN MAX OK Promocja Datowanie OK Kraj pochodzenia Nie zna…" at bounding box center [784, 632] width 1568 height 1785
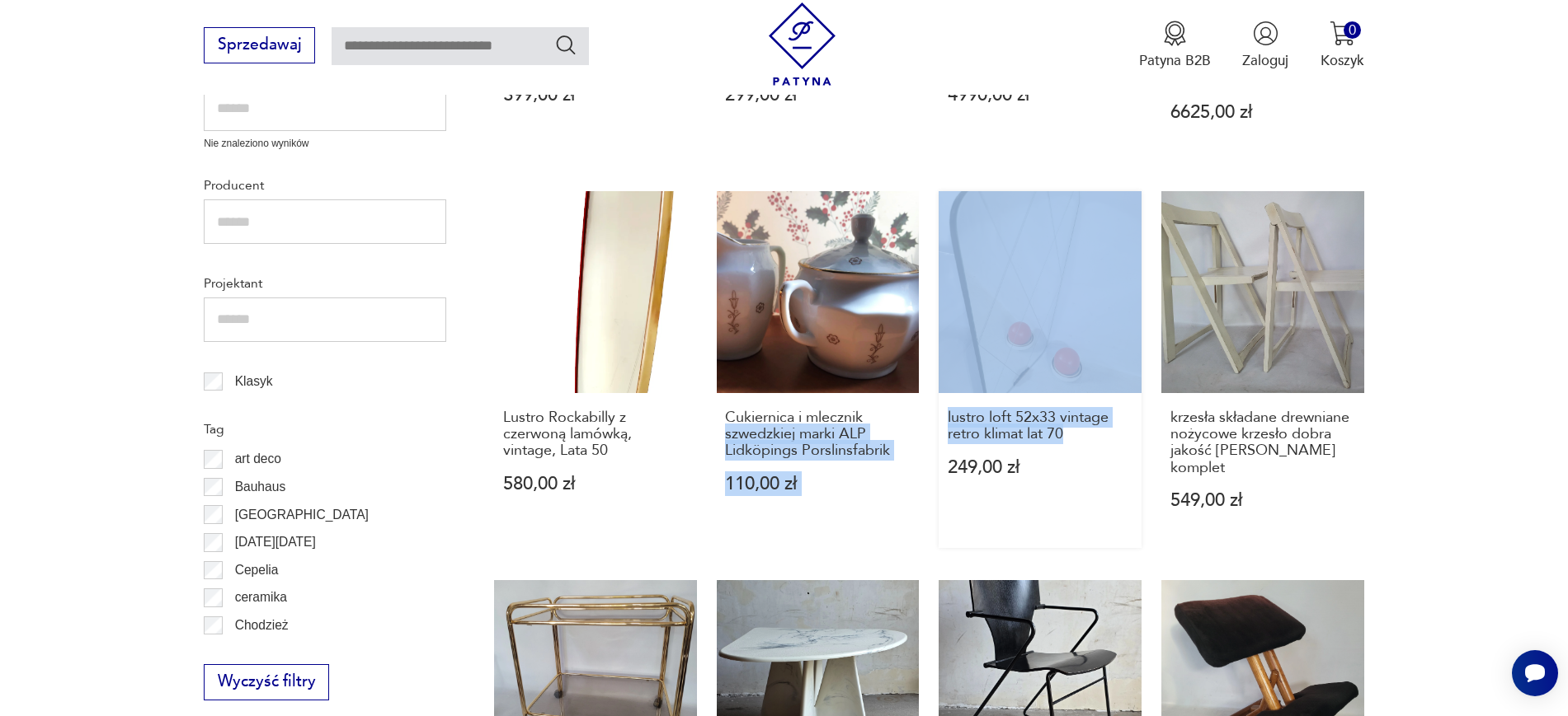
drag, startPoint x: 923, startPoint y: 419, endPoint x: 1067, endPoint y: 449, distance: 147.1
click at [1067, 449] on div "Fotel PRL KLUBOWY tradycyjny patyczak ddr PRL LATA 60 70 399,00 zł krzesło HAGA…" at bounding box center [929, 565] width 870 height 1525
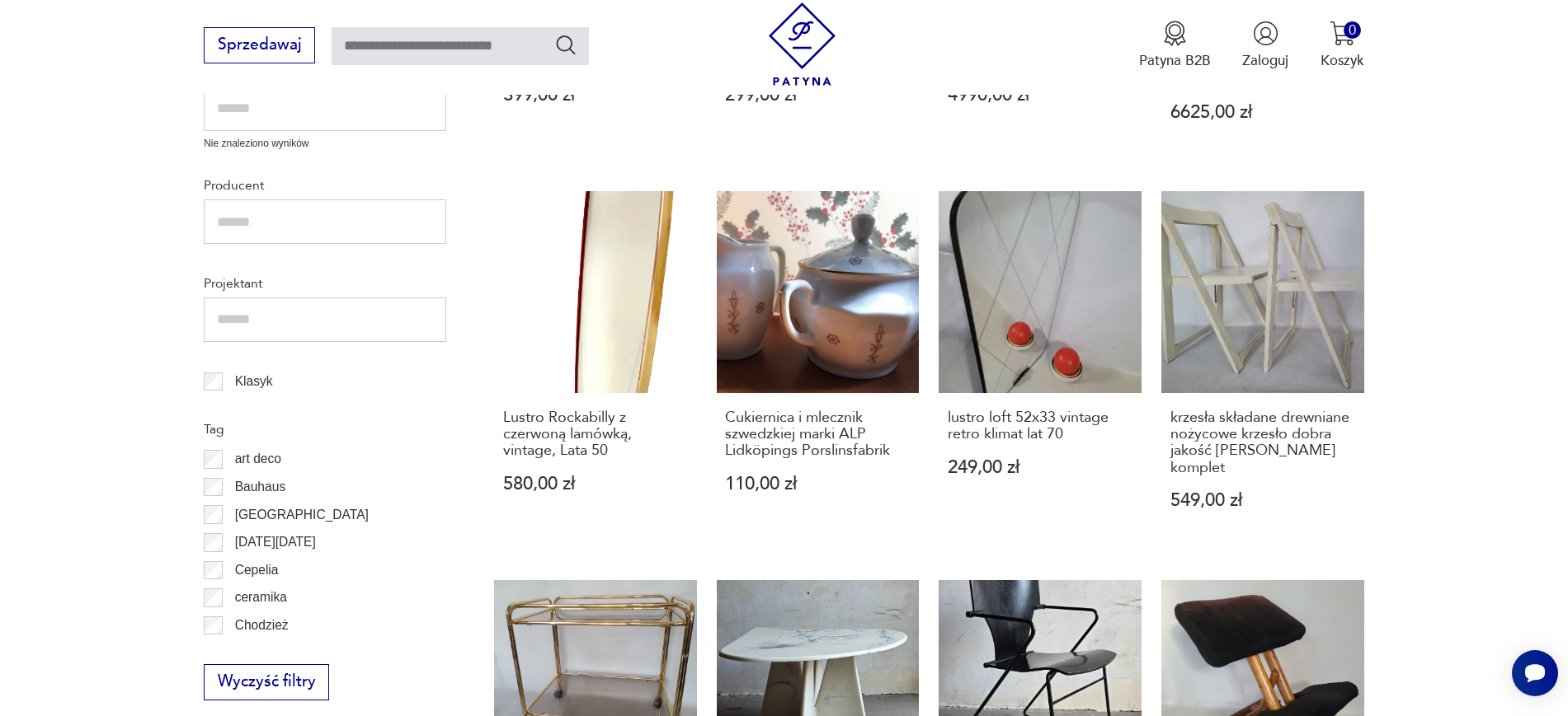
click at [1491, 408] on section "Filtruj produkty Cena MIN MAX OK Promocja Datowanie OK Kraj pochodzenia Nie zna…" at bounding box center [784, 632] width 1568 height 1785
drag, startPoint x: 936, startPoint y: 411, endPoint x: 1068, endPoint y: 431, distance: 133.5
click at [1068, 431] on div "Fotel PRL KLUBOWY tradycyjny patyczak ddr PRL LATA 60 70 399,00 zł krzesło HAGA…" at bounding box center [929, 565] width 870 height 1525
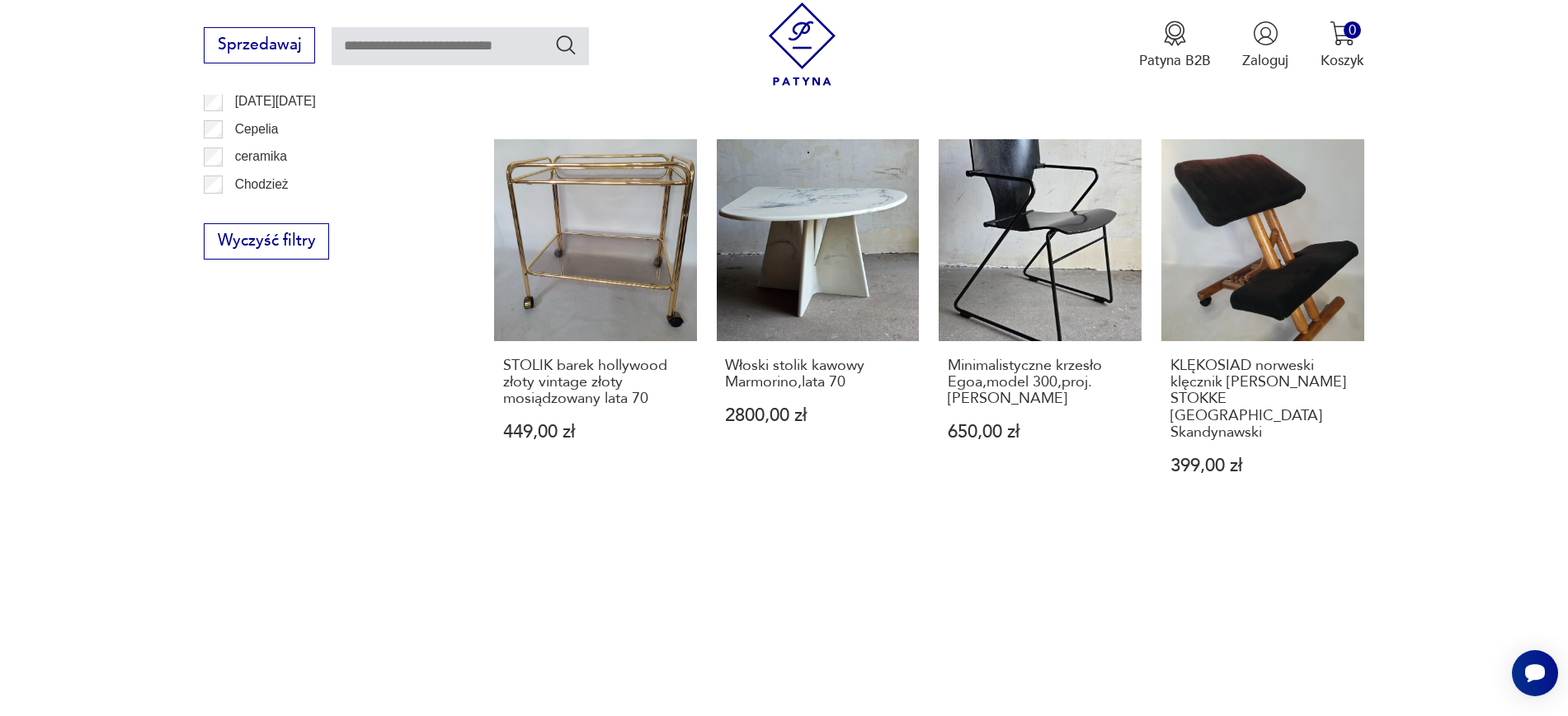
scroll to position [1290, 0]
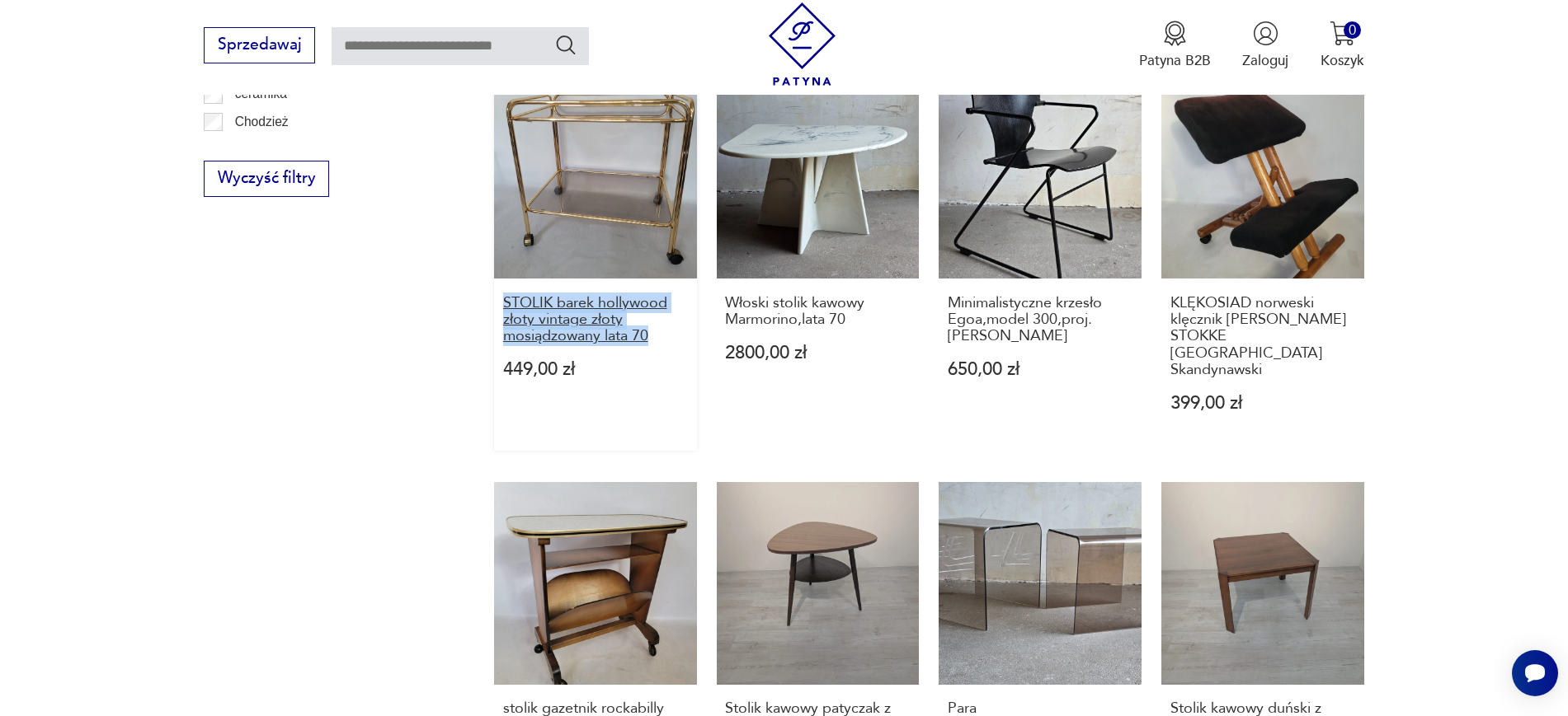
drag, startPoint x: 480, startPoint y: 307, endPoint x: 665, endPoint y: 338, distance: 187.6
click at [665, 338] on section "Filtruj produkty Cena MIN MAX OK Promocja Datowanie OK Kraj pochodzenia Nie zna…" at bounding box center [784, 129] width 1568 height 1785
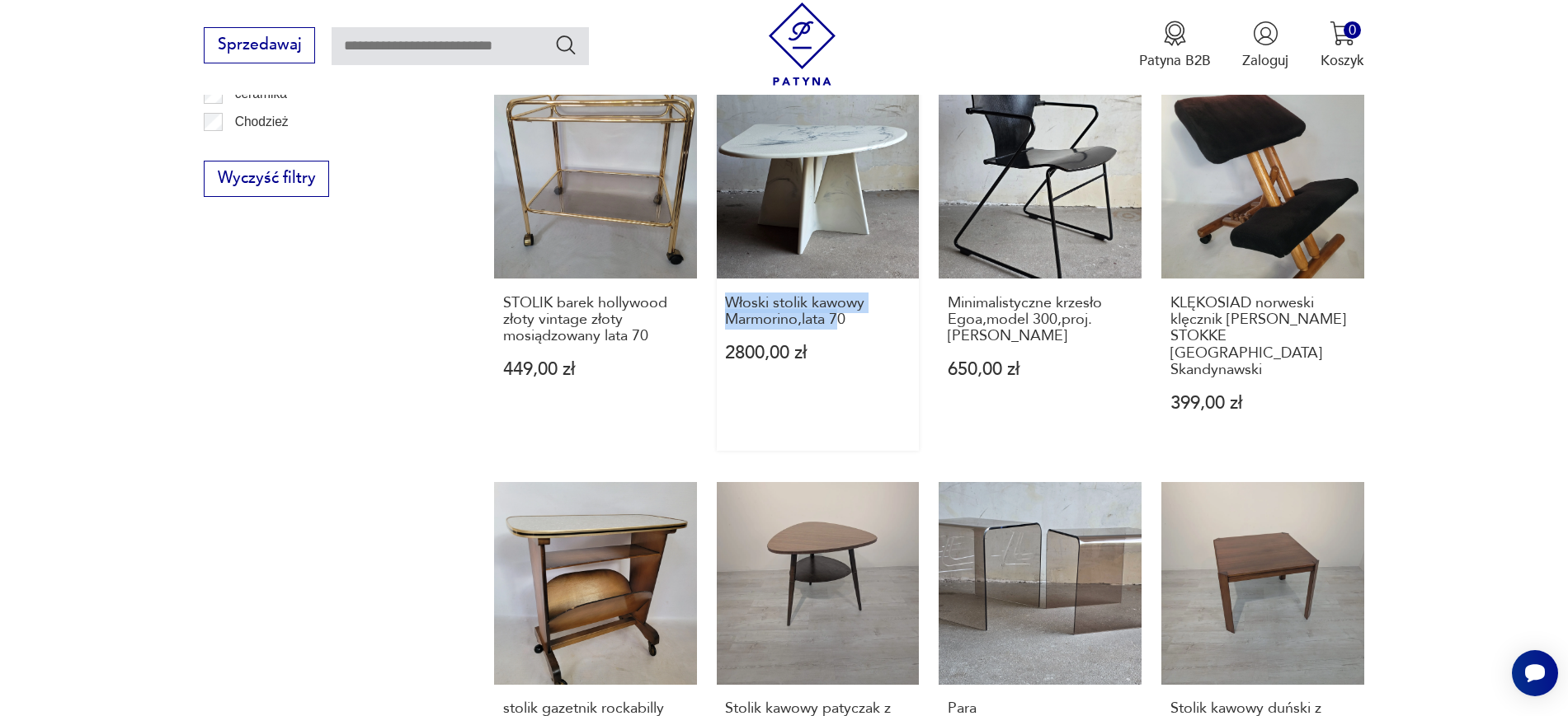
drag, startPoint x: 714, startPoint y: 297, endPoint x: 840, endPoint y: 329, distance: 130.0
click at [840, 329] on div "Fotel PRL KLUBOWY tradycyjny patyczak ddr PRL LATA 60 70 399,00 zł krzesło HAGA…" at bounding box center [929, 61] width 870 height 1525
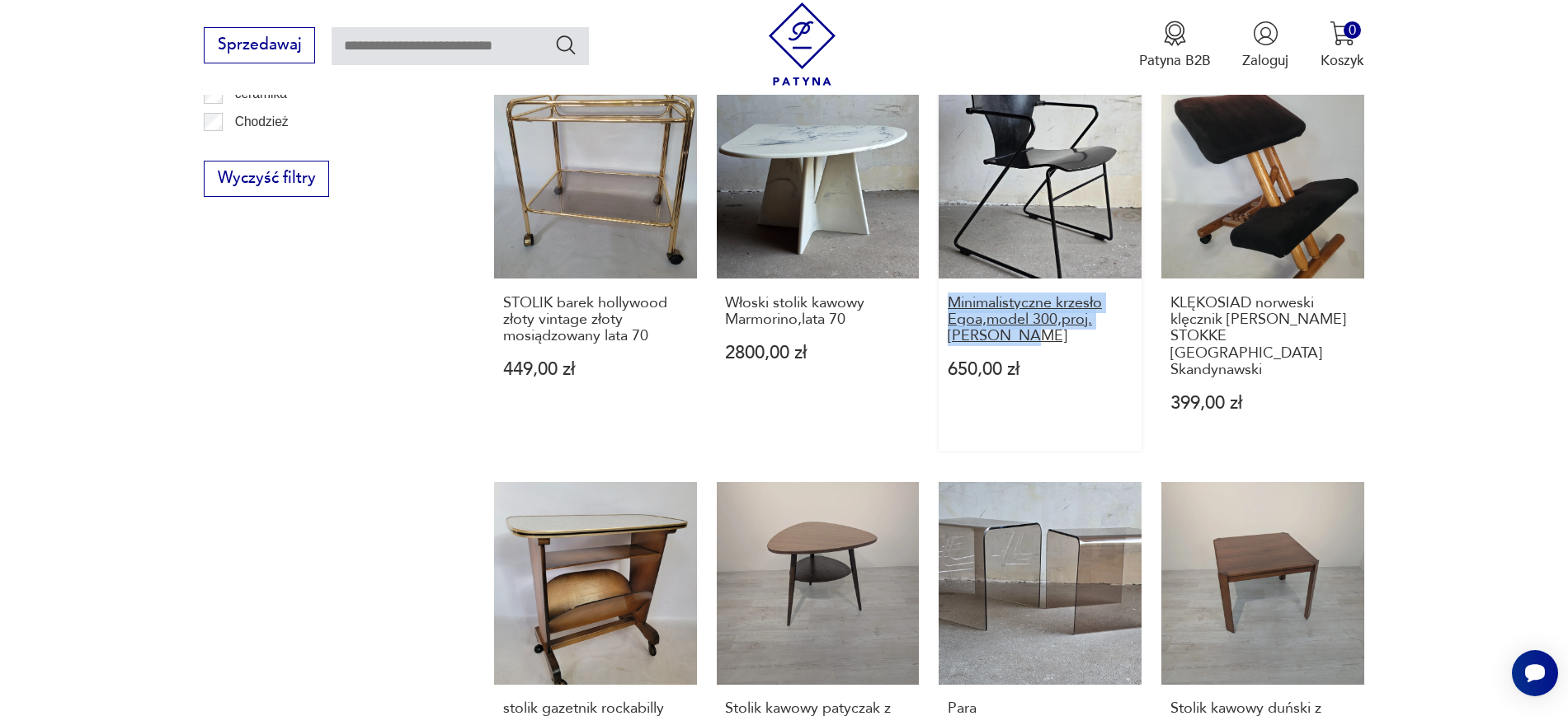
drag, startPoint x: 933, startPoint y: 293, endPoint x: 984, endPoint y: 339, distance: 68.7
click at [984, 339] on div "Fotel PRL KLUBOWY tradycyjny patyczak ddr PRL LATA 60 70 399,00 zł krzesło HAGA…" at bounding box center [929, 61] width 870 height 1525
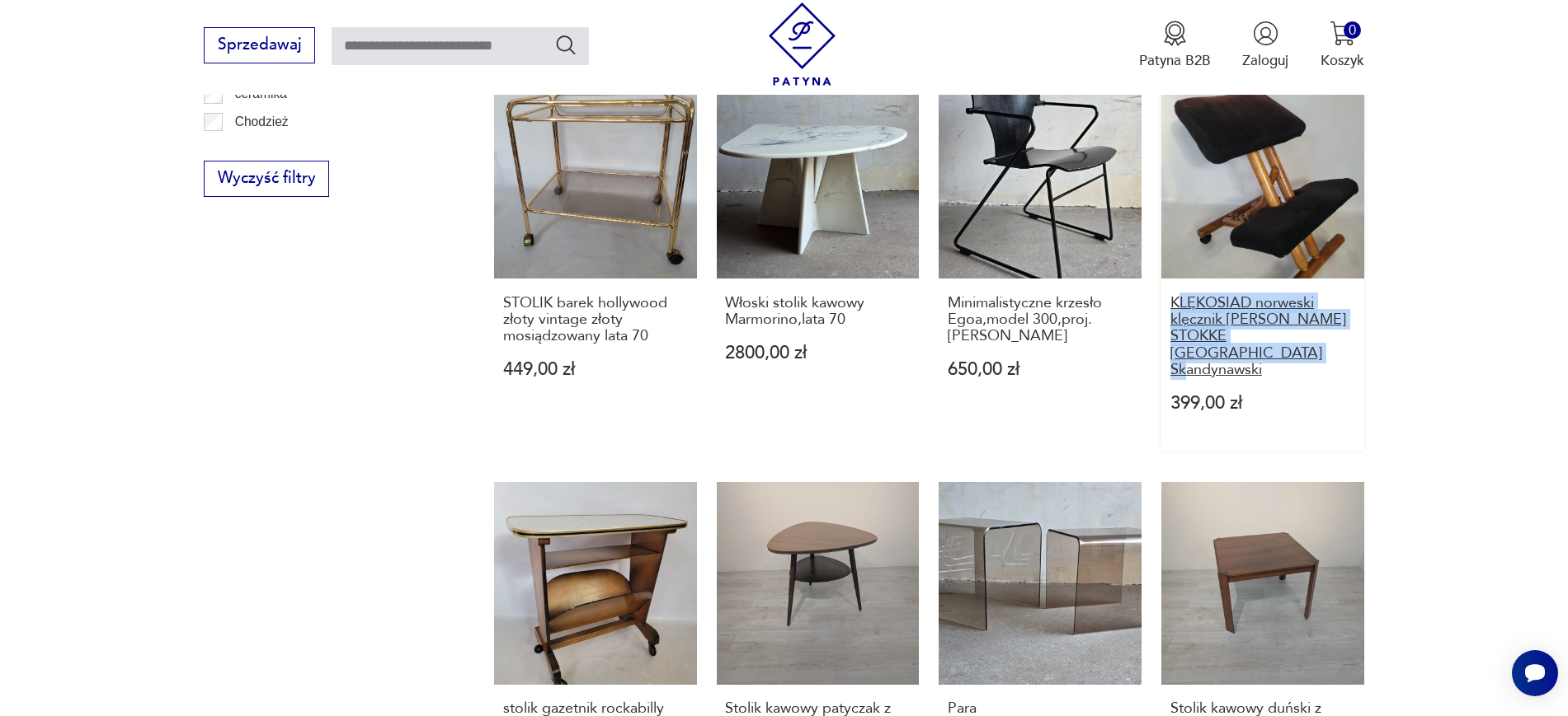
drag, startPoint x: 1395, startPoint y: 357, endPoint x: 1175, endPoint y: 299, distance: 227.5
click at [1175, 299] on section "Filtruj produkty Cena MIN MAX OK Promocja Datowanie OK Kraj pochodzenia Nie zna…" at bounding box center [784, 129] width 1568 height 1785
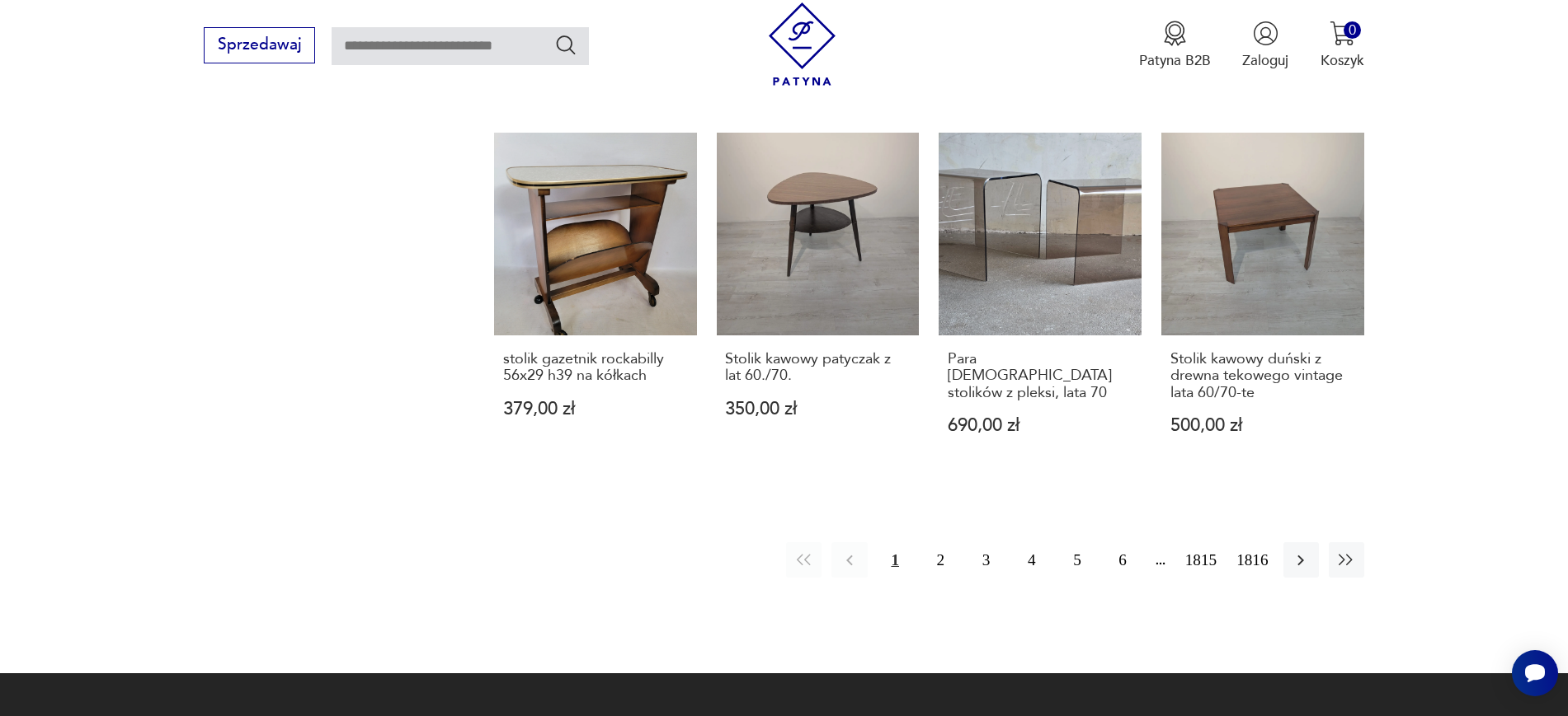
scroll to position [1675, 0]
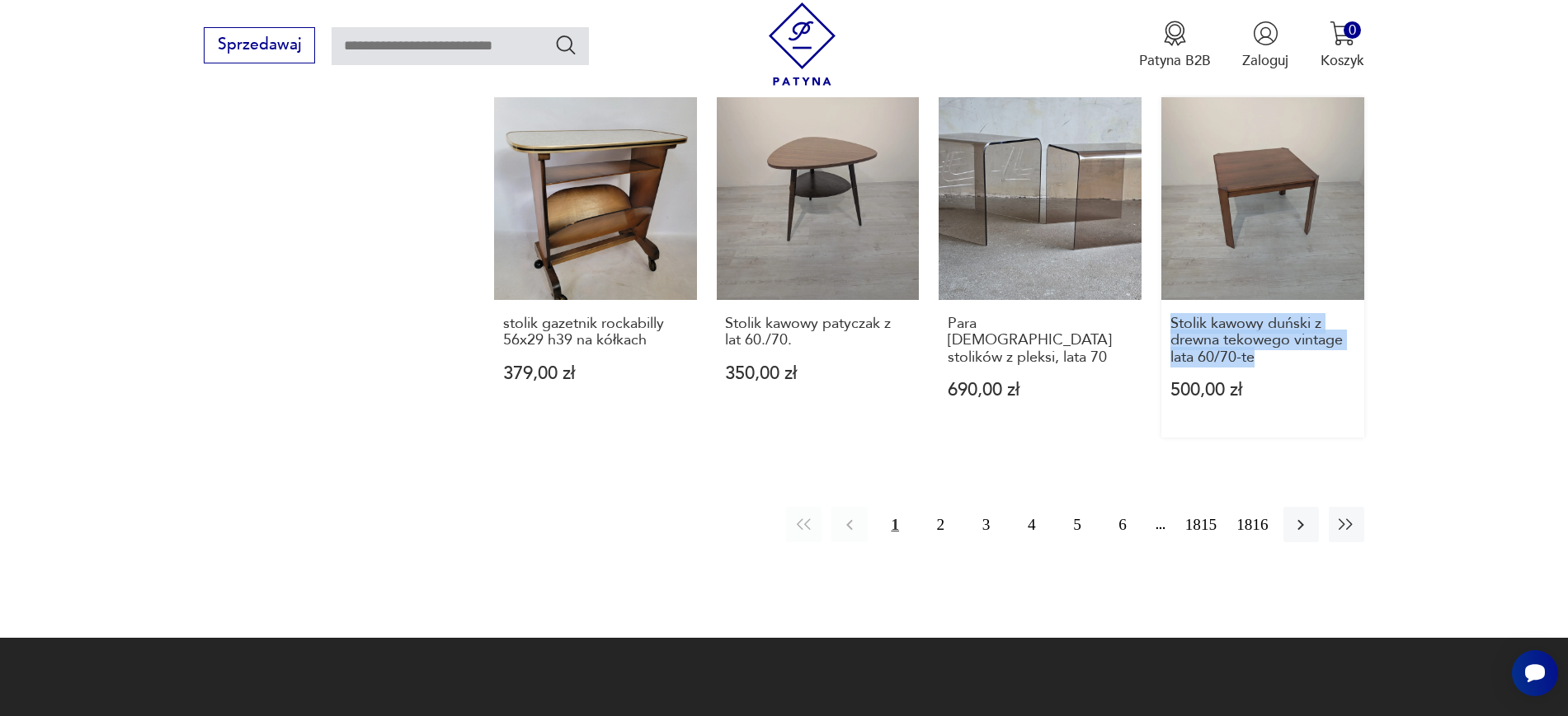
drag, startPoint x: 1396, startPoint y: 347, endPoint x: 1169, endPoint y: 304, distance: 231.0
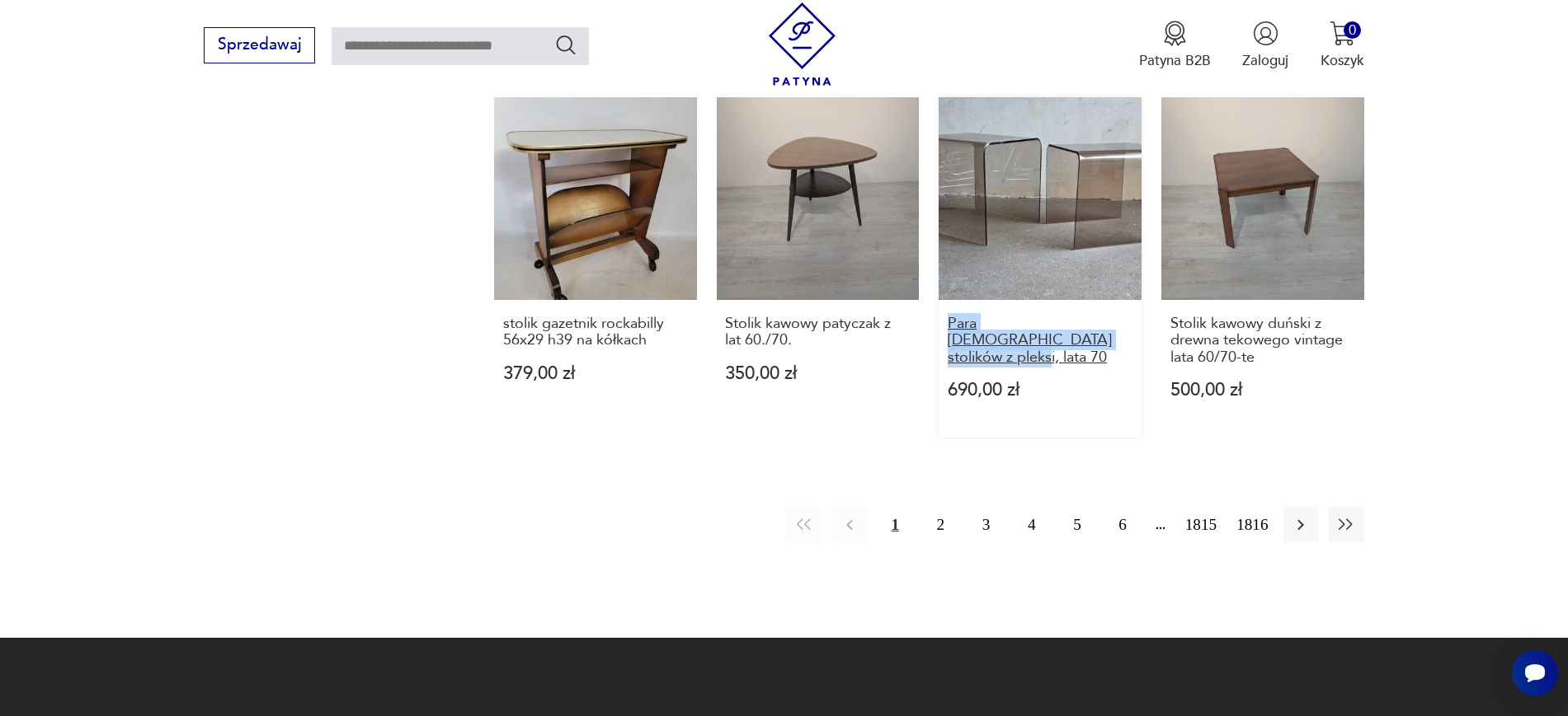
drag, startPoint x: 936, startPoint y: 301, endPoint x: 1047, endPoint y: 331, distance: 115.0
click at [409, 48] on input "text" at bounding box center [460, 47] width 257 height 38
type input "*******"
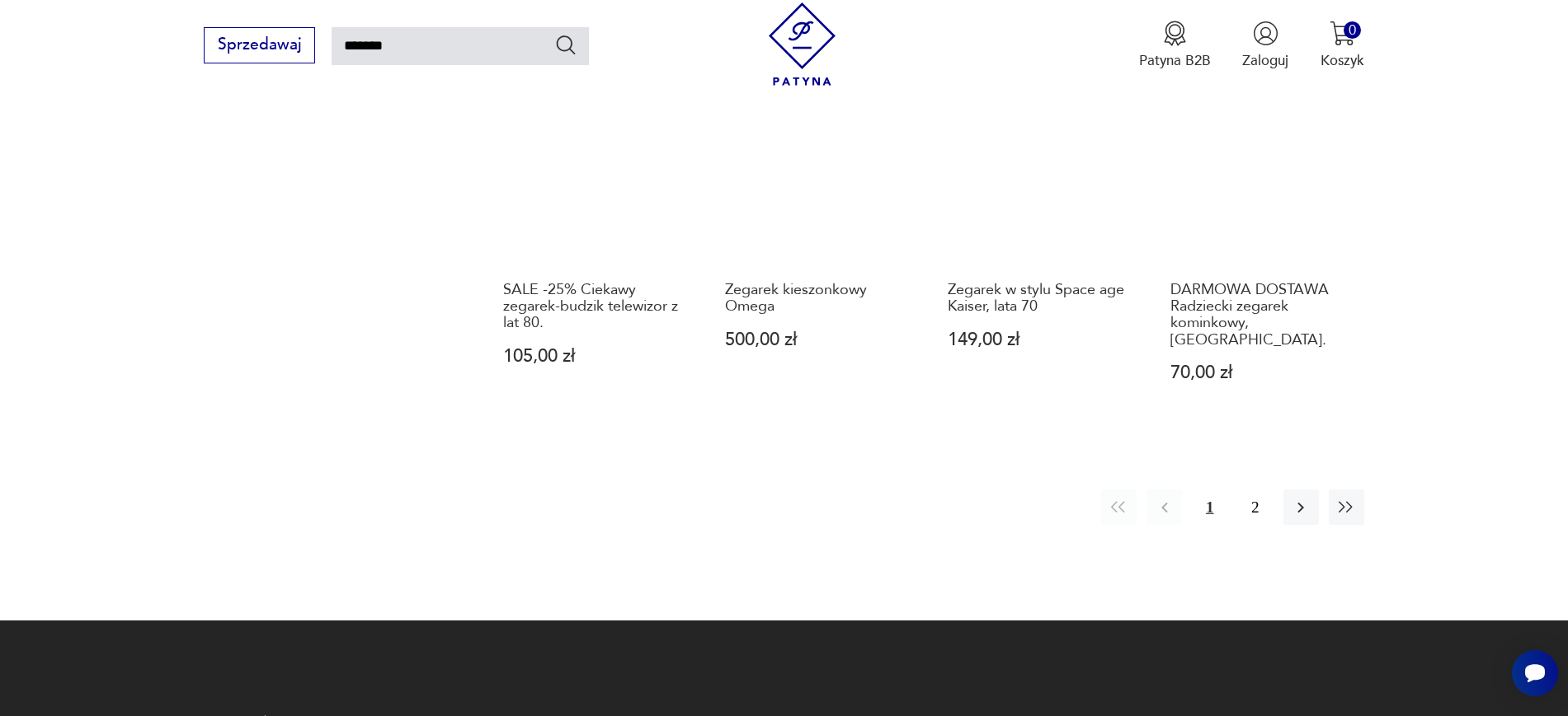
scroll to position [1540, 0]
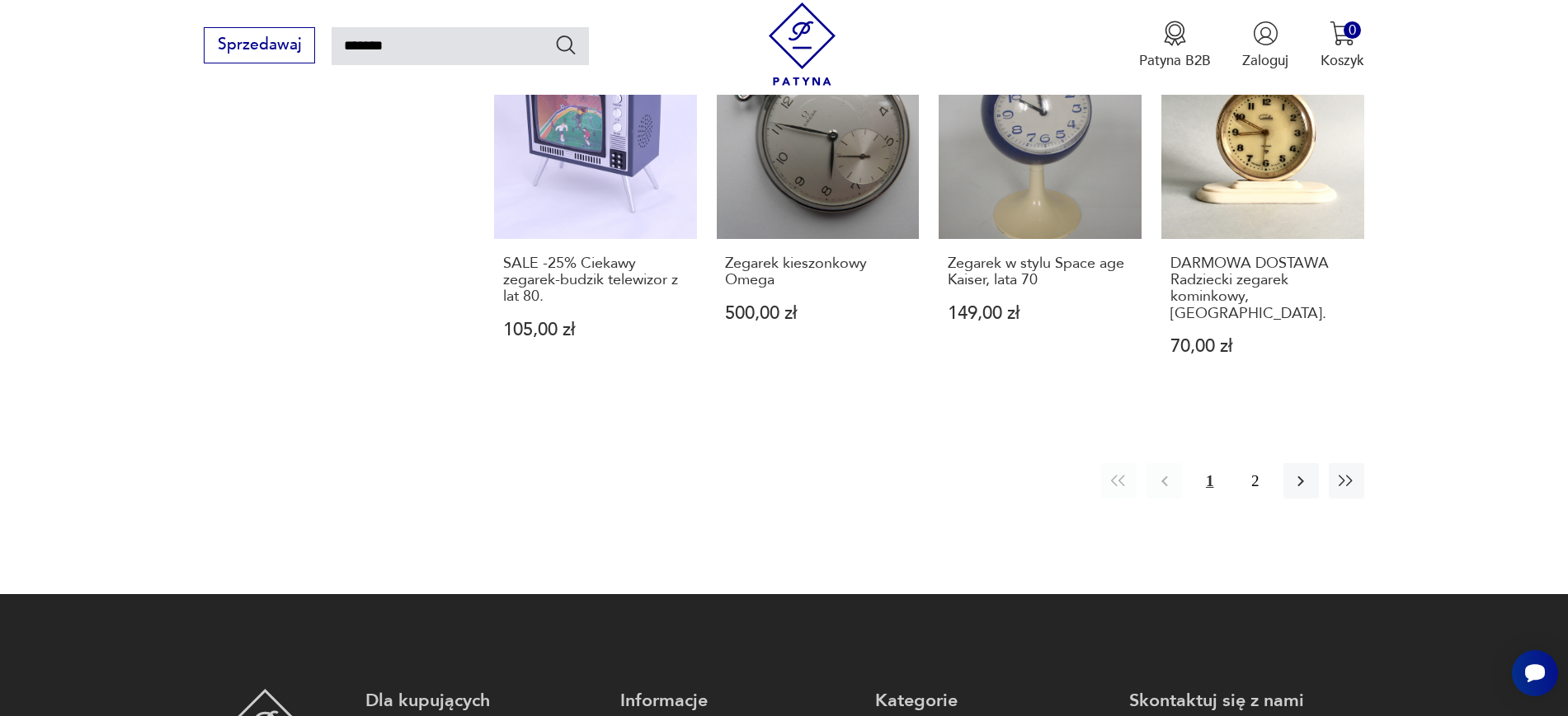
click at [1235, 464] on div "1 2" at bounding box center [1233, 481] width 263 height 35
click at [1246, 464] on button "2" at bounding box center [1255, 481] width 35 height 35
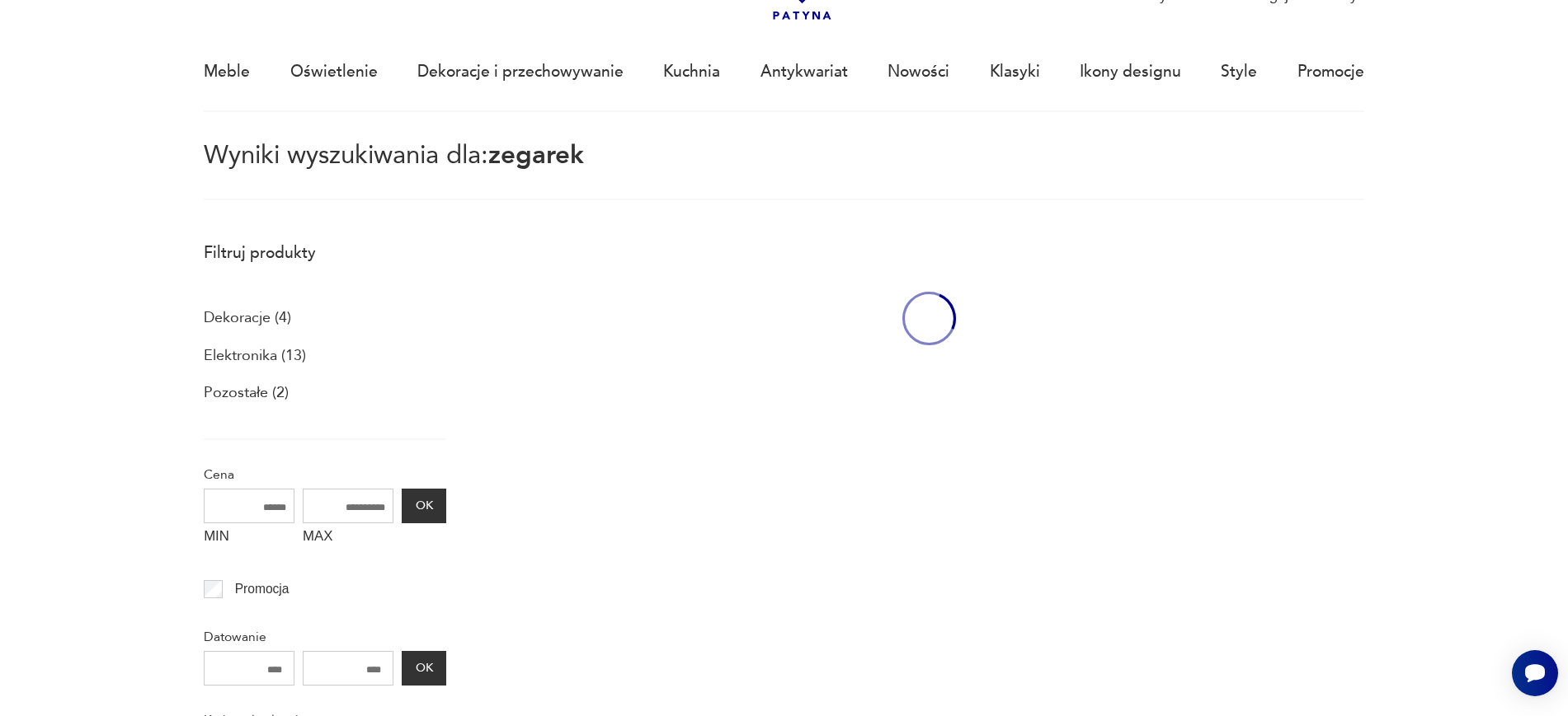
scroll to position [95, 0]
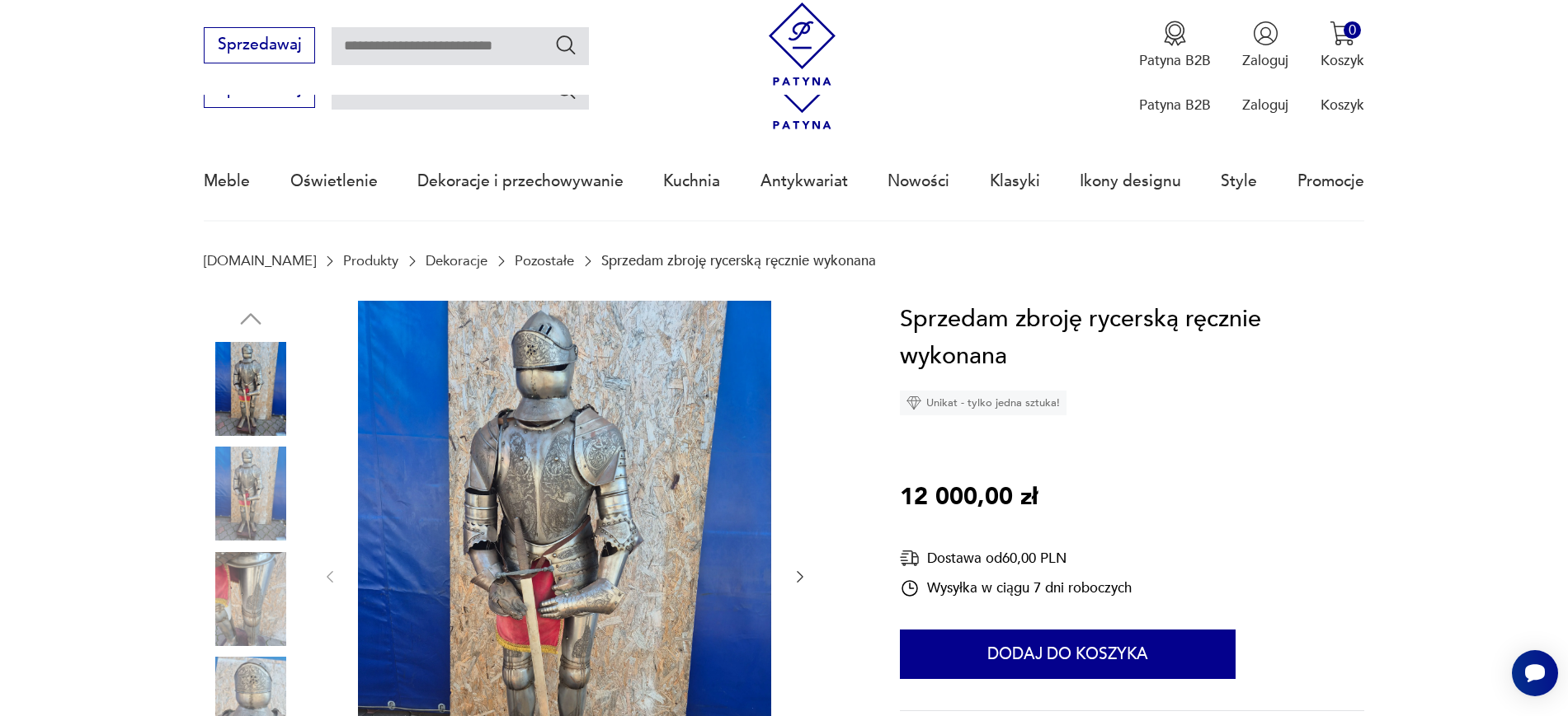
scroll to position [482, 0]
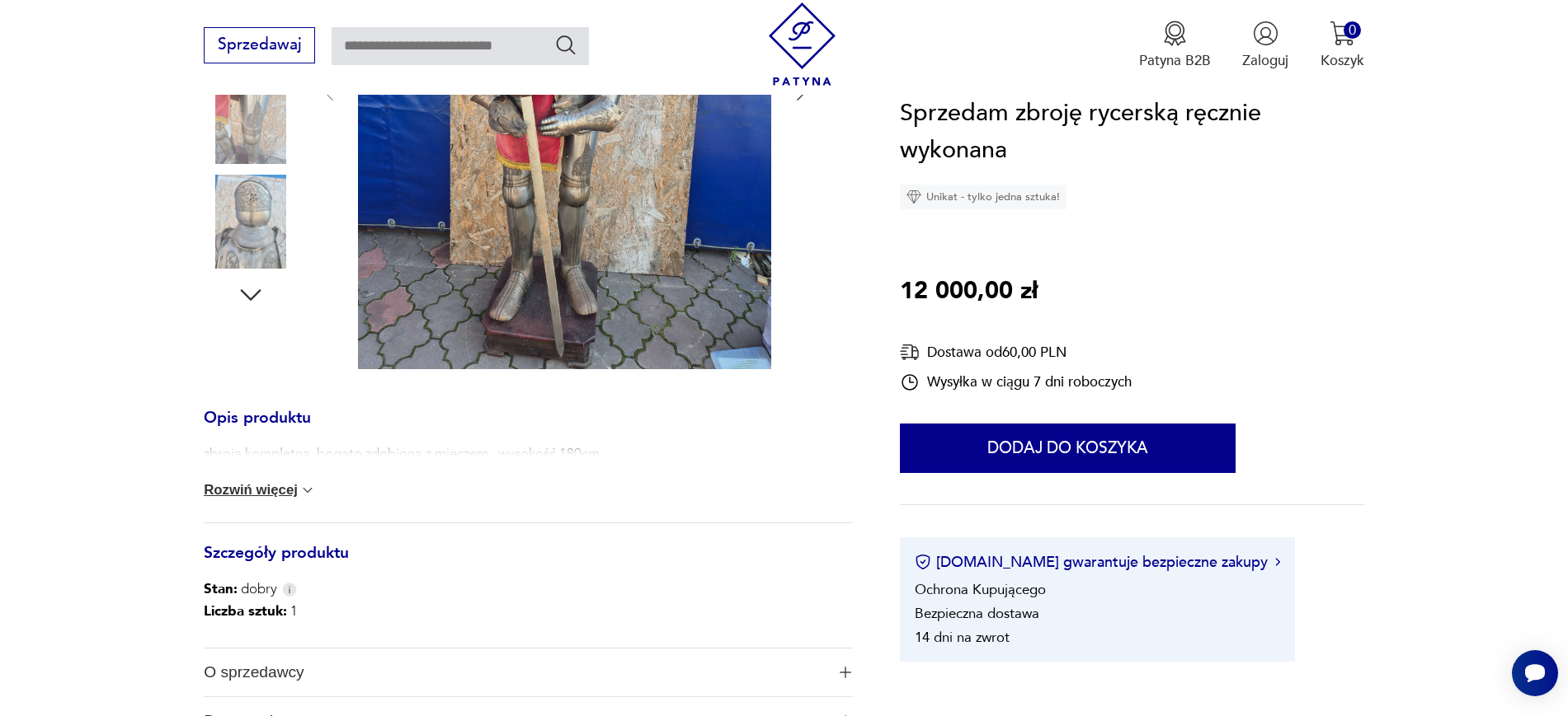
click at [291, 493] on button "Rozwiń więcej" at bounding box center [260, 489] width 112 height 16
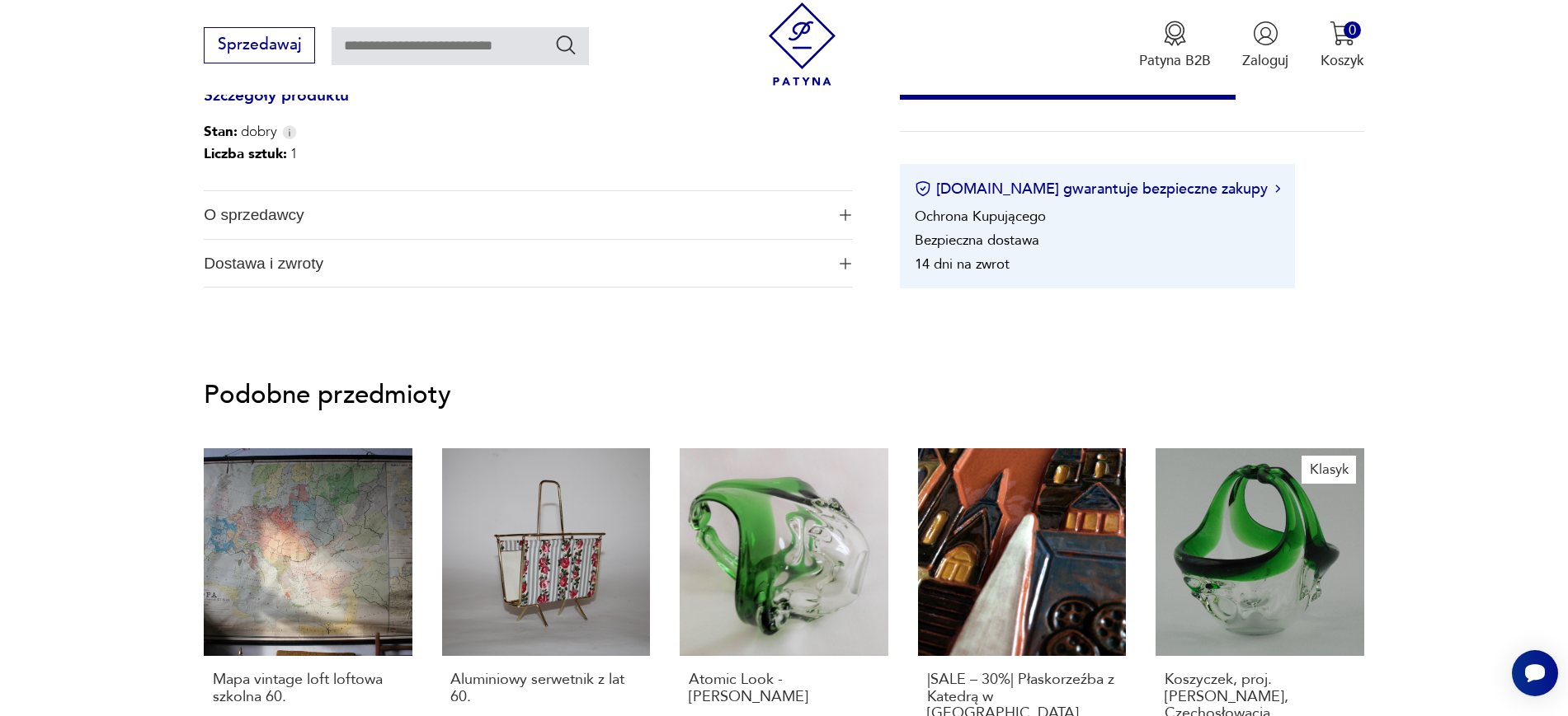
scroll to position [935, 0]
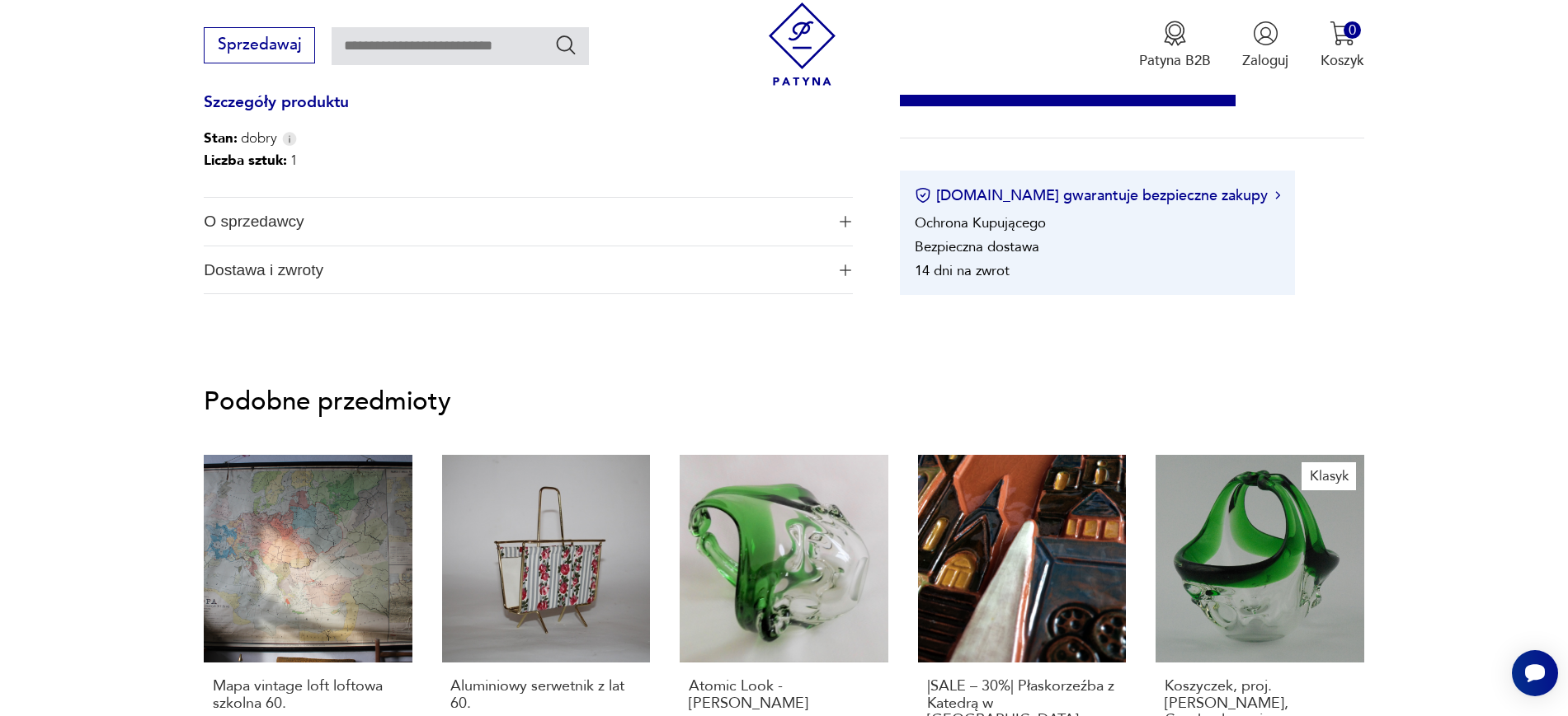
click at [261, 224] on span "O sprzedawcy" at bounding box center [514, 222] width 621 height 48
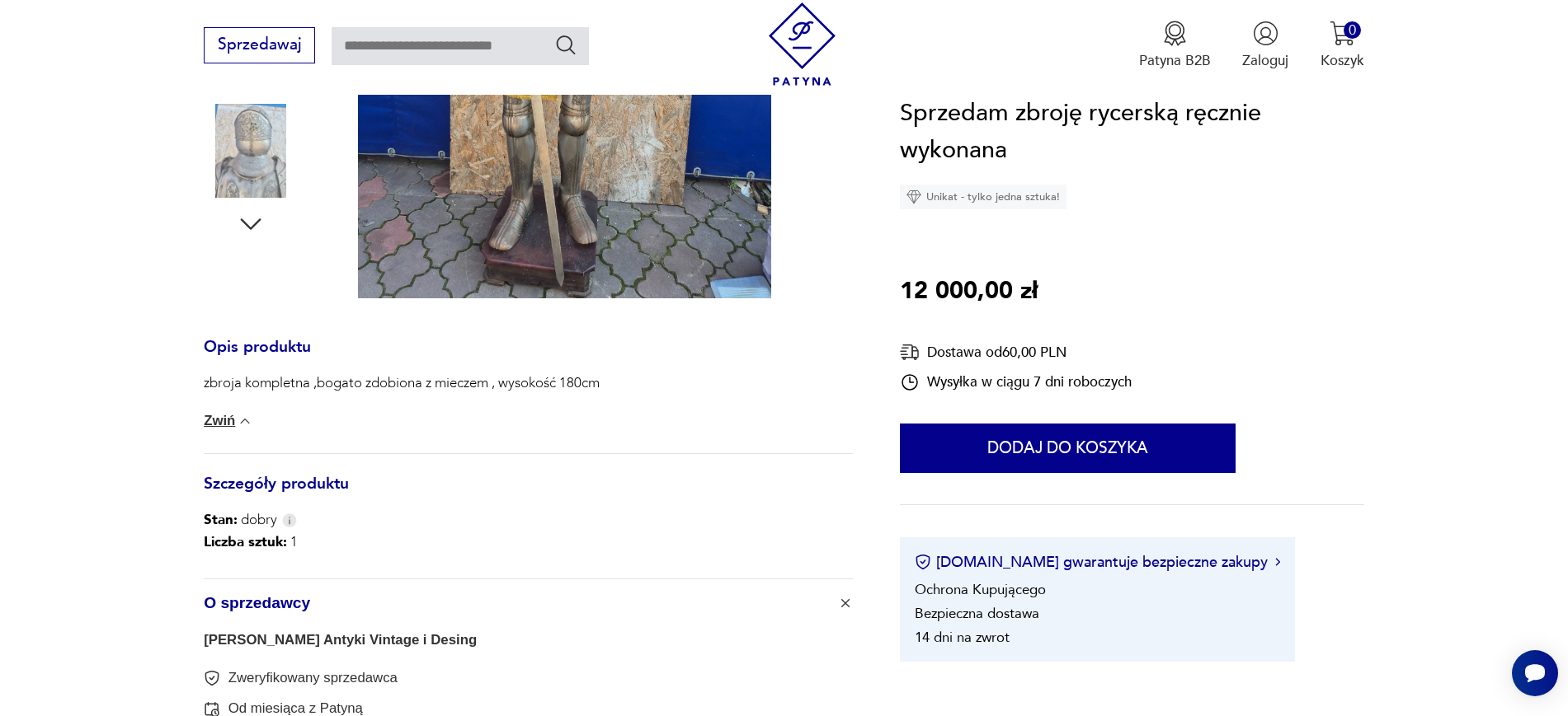
scroll to position [0, 0]
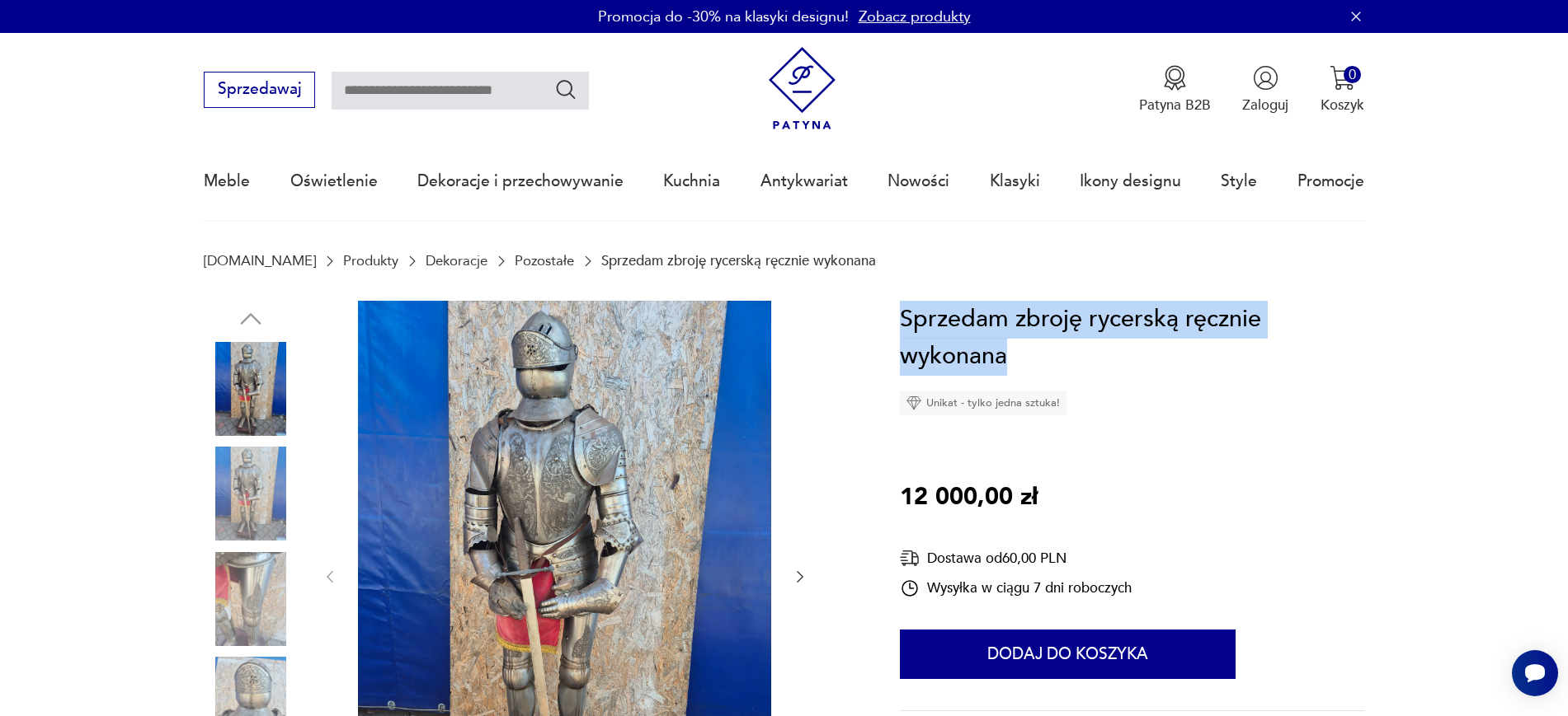
drag, startPoint x: 1065, startPoint y: 365, endPoint x: 902, endPoint y: 316, distance: 170.2
click at [902, 316] on h1 "Sprzedam zbroję rycerską ręcznie wykonana" at bounding box center [1131, 338] width 464 height 75
copy h1 "Sprzedam zbroję rycerską ręcznie wykonana"
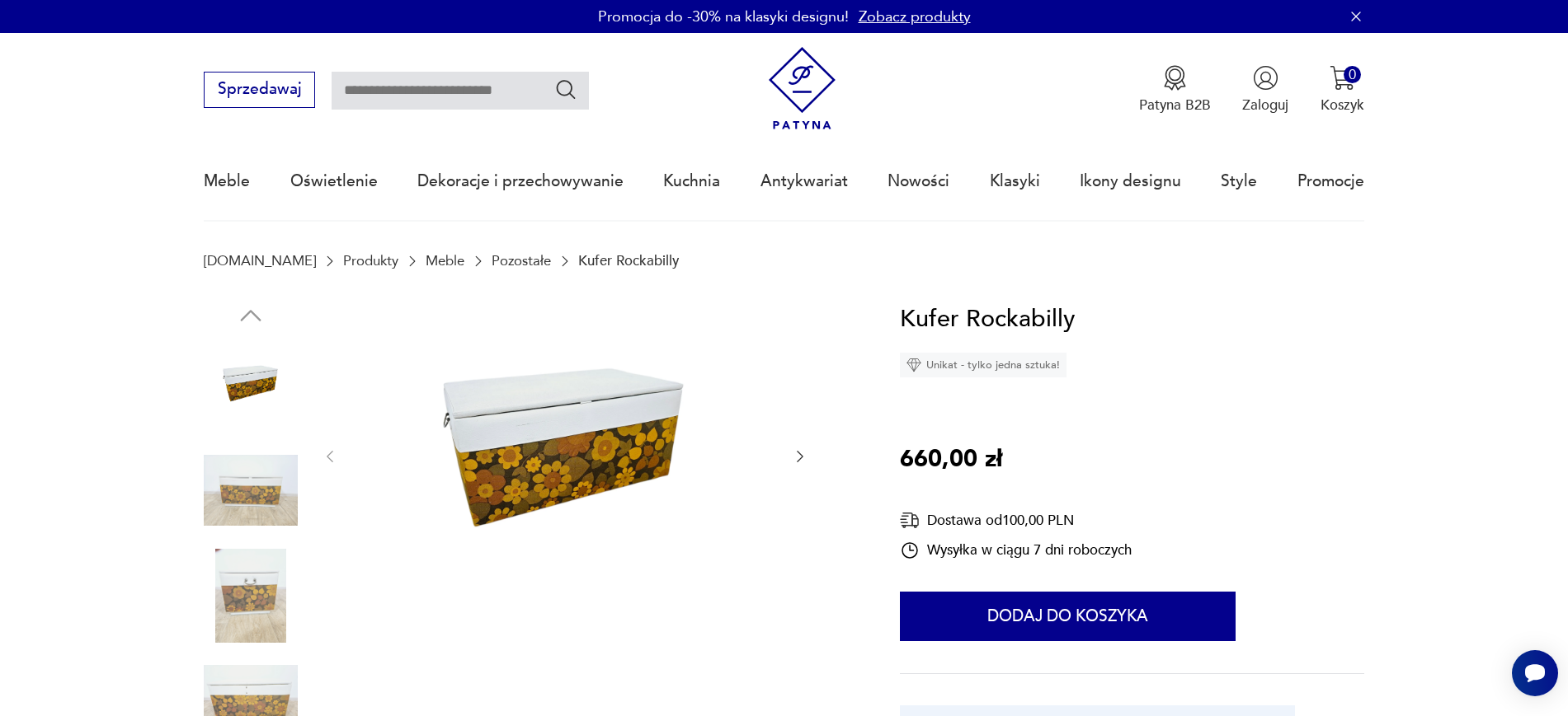
click at [259, 482] on img at bounding box center [251, 490] width 94 height 94
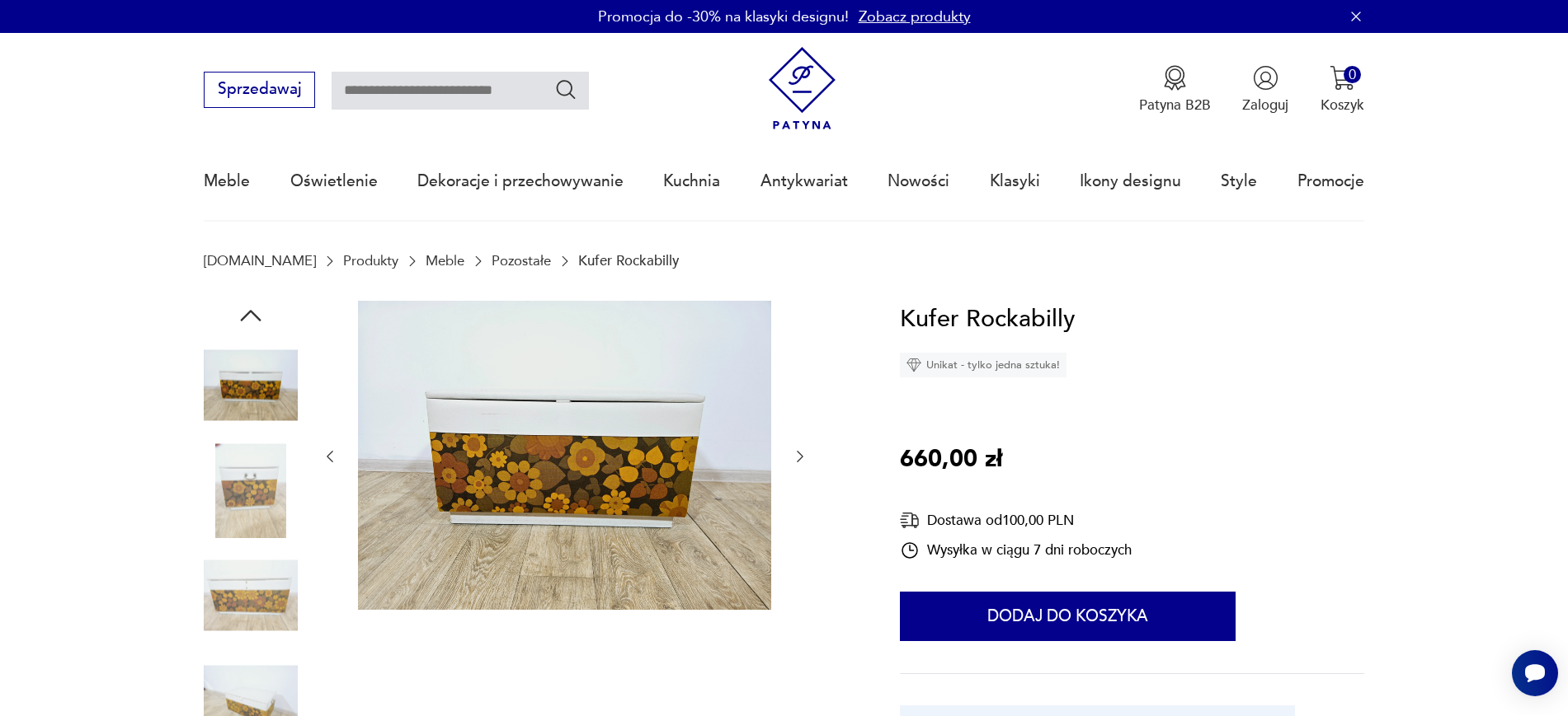
click at [264, 558] on img at bounding box center [251, 596] width 94 height 94
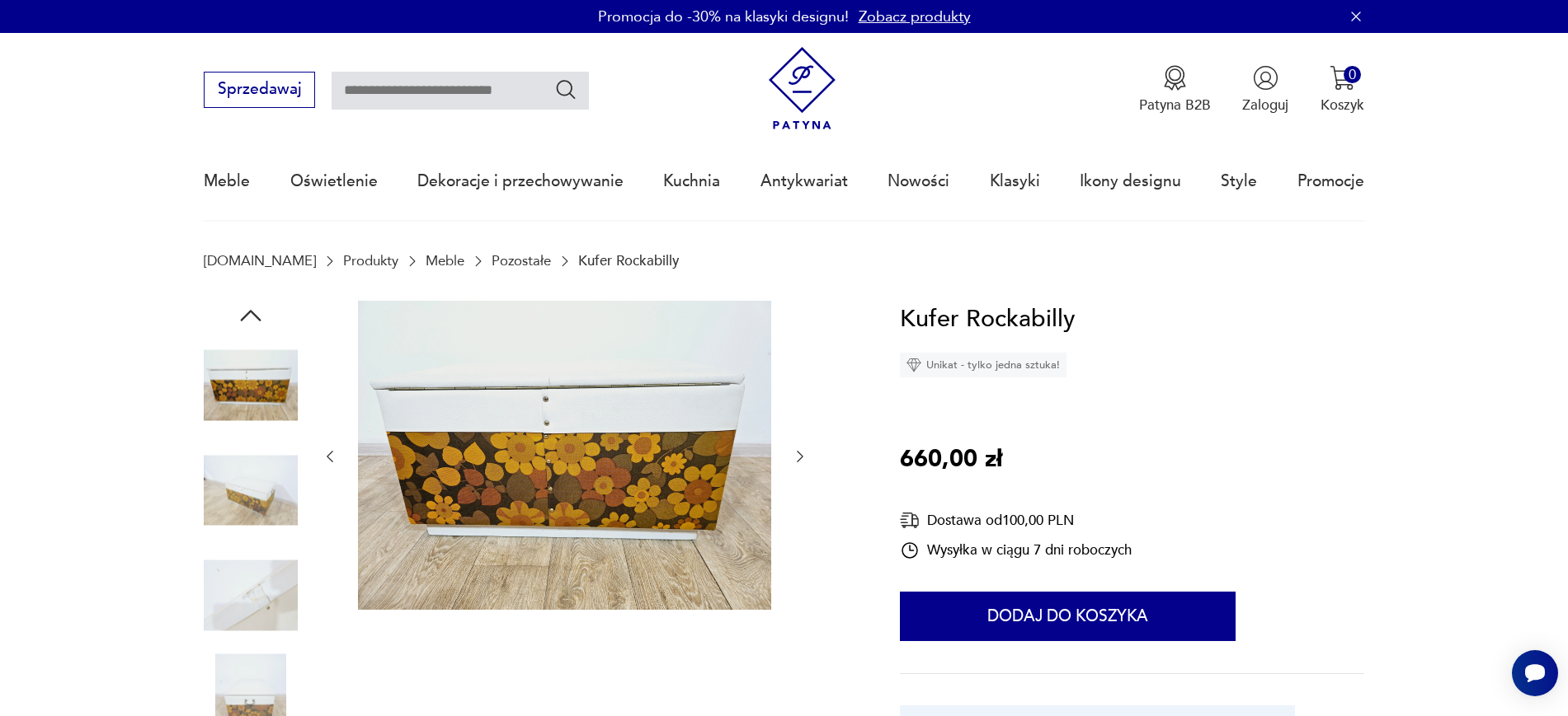
click at [257, 595] on img at bounding box center [251, 596] width 94 height 94
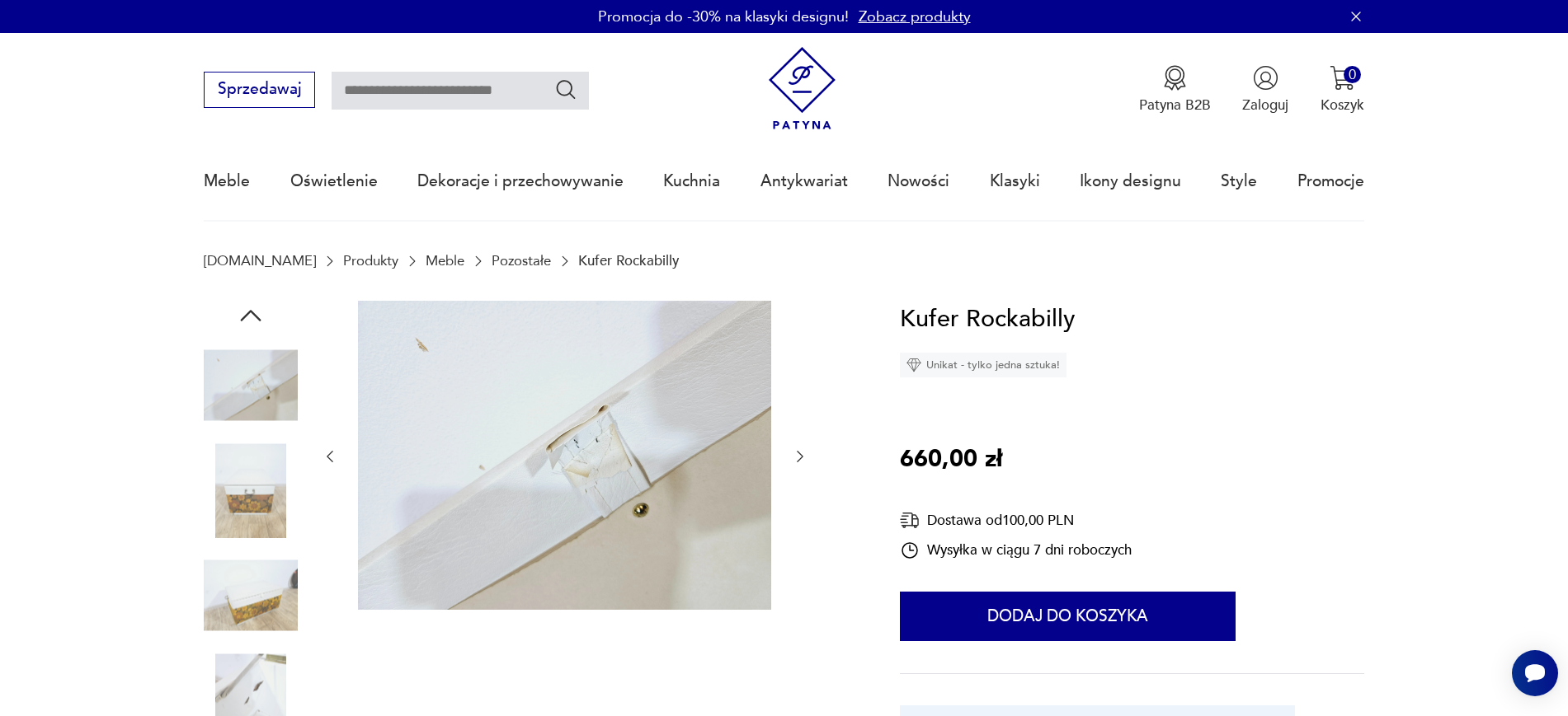
click at [261, 647] on div at bounding box center [251, 545] width 94 height 412
drag, startPoint x: 1118, startPoint y: 329, endPoint x: 902, endPoint y: 322, distance: 216.1
click at [902, 322] on div "Kufer Rockabilly Unikat - tylko jedna sztuka! 660,00 zł Dostawa od 100,00 PLN W…" at bounding box center [1131, 566] width 464 height 530
copy h1 "Kufer Rockabilly"
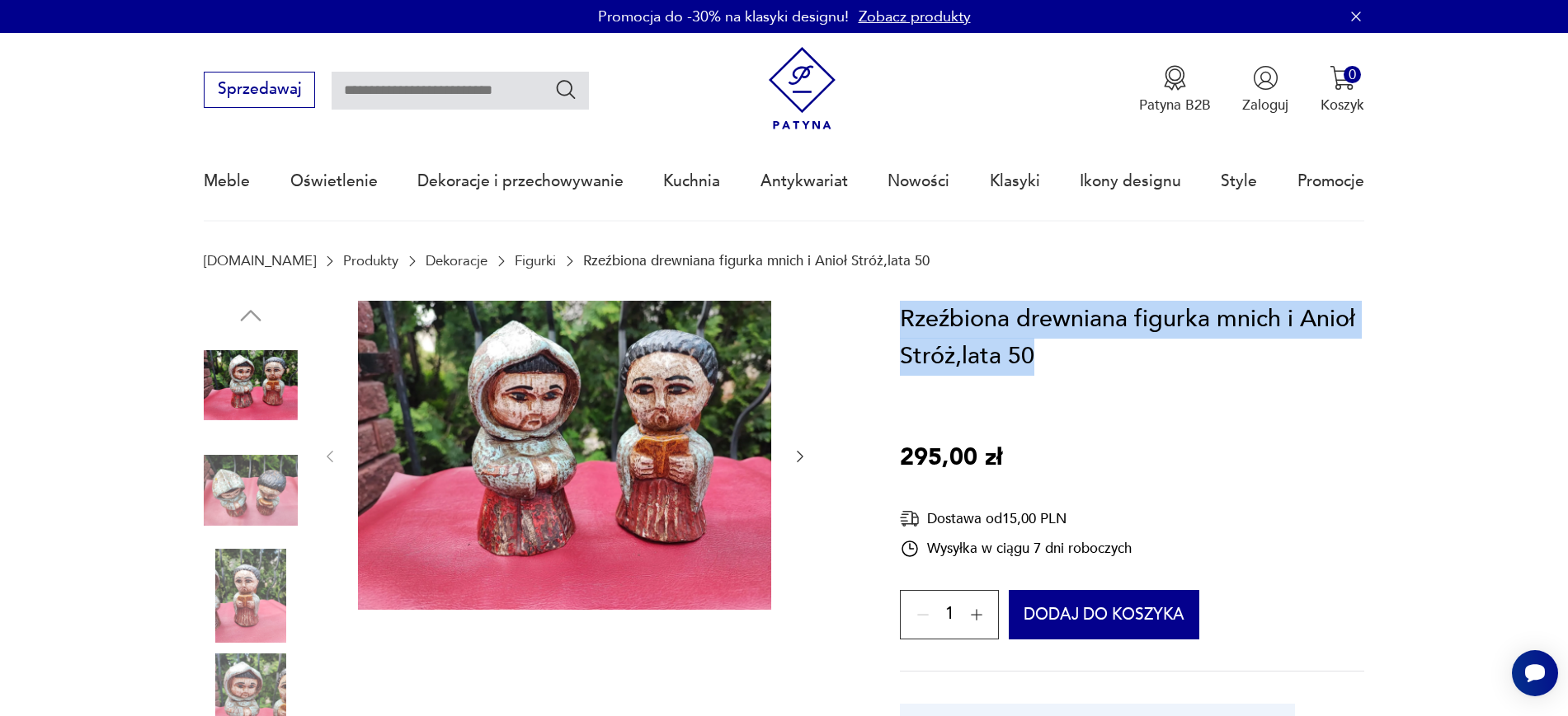
drag, startPoint x: 1090, startPoint y: 357, endPoint x: 899, endPoint y: 318, distance: 194.9
copy h1 "Rzeźbiona drewniana figurka mnich i Anioł Stróż,lata 50"
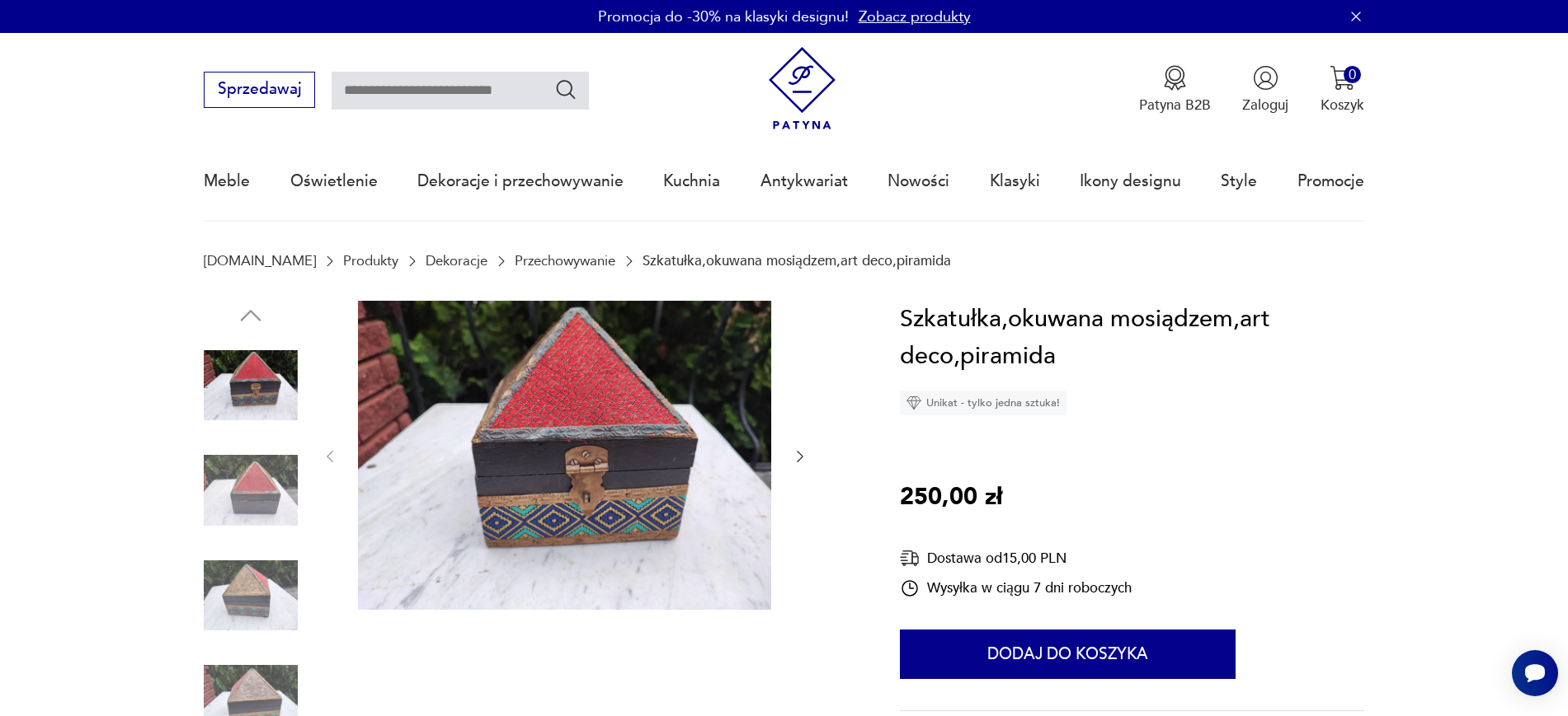
click at [257, 489] on img at bounding box center [251, 490] width 94 height 94
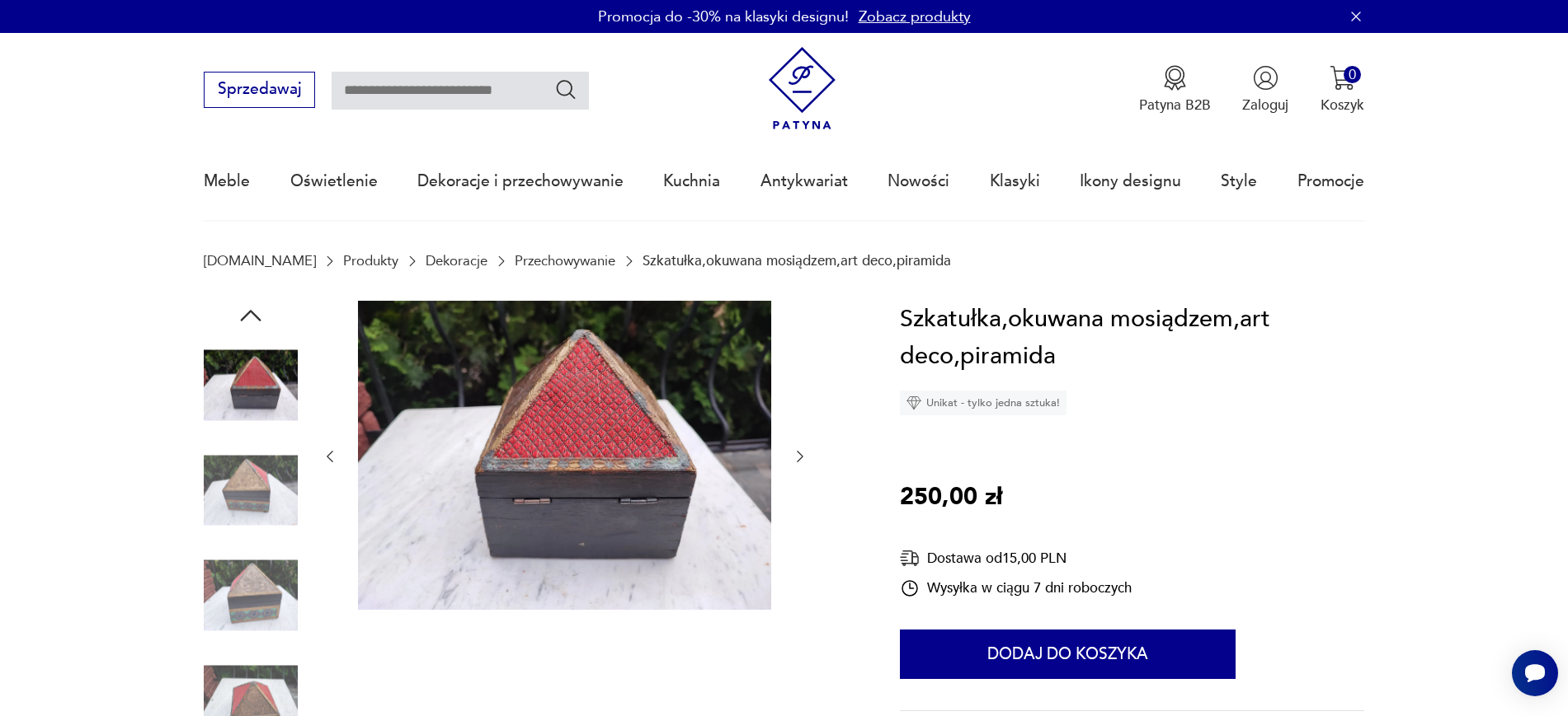
click at [251, 629] on img at bounding box center [251, 596] width 94 height 94
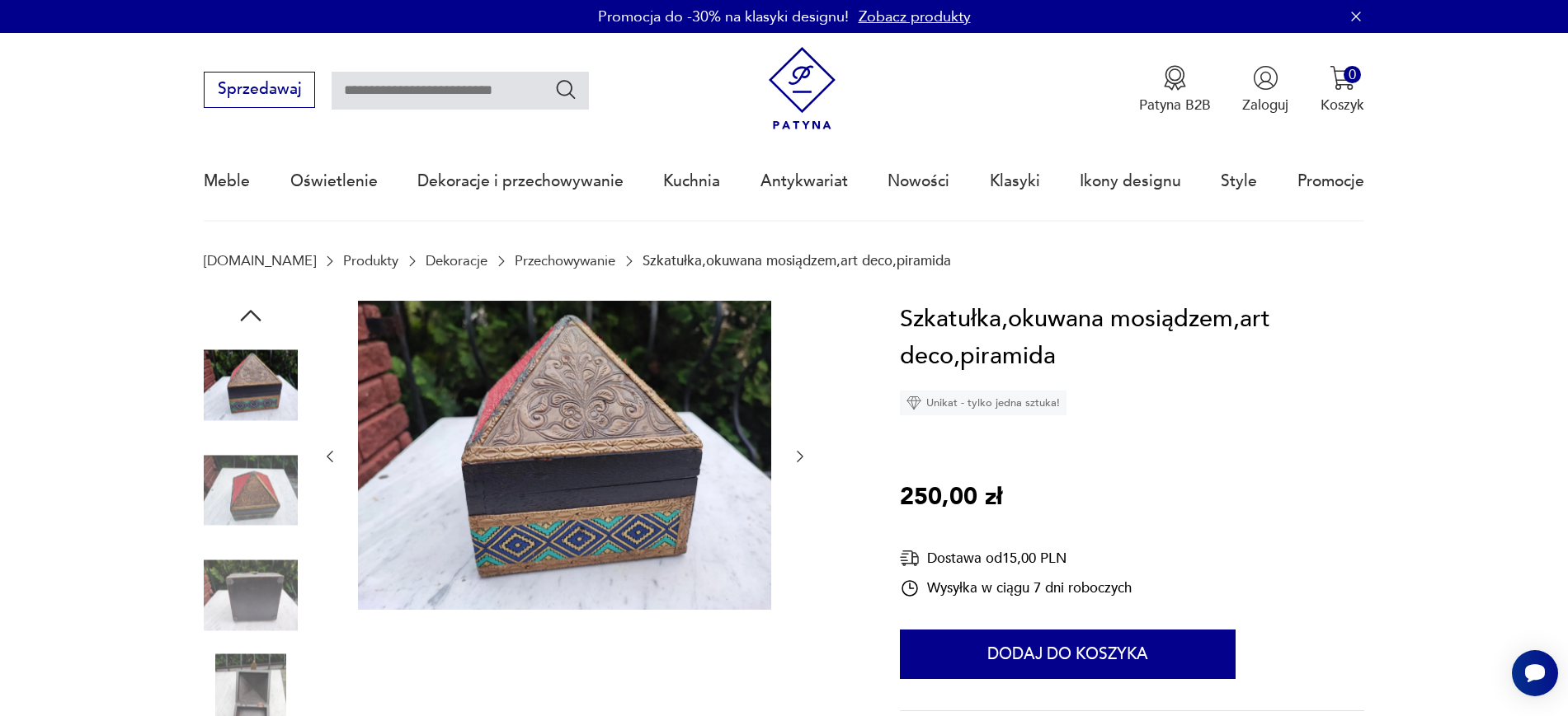
click at [243, 687] on img at bounding box center [251, 701] width 94 height 94
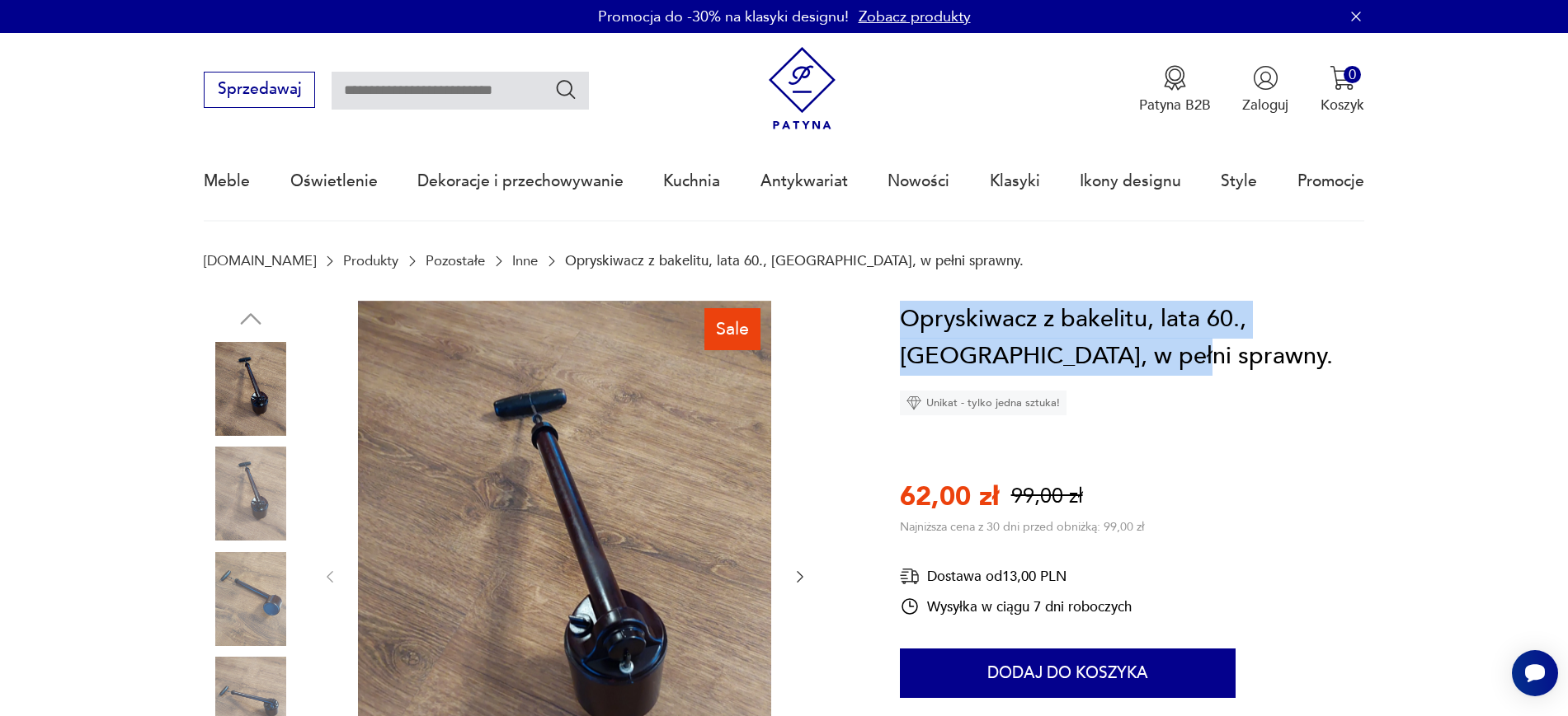
drag, startPoint x: 1119, startPoint y: 353, endPoint x: 899, endPoint y: 324, distance: 221.9
click at [899, 324] on h1 "Opryskiwacz z bakelitu, lata 60., [GEOGRAPHIC_DATA], w pełni sprawny." at bounding box center [1131, 338] width 464 height 75
copy h1 "Opryskiwacz z bakelitu, lata 60., [GEOGRAPHIC_DATA], w pełni sprawny."
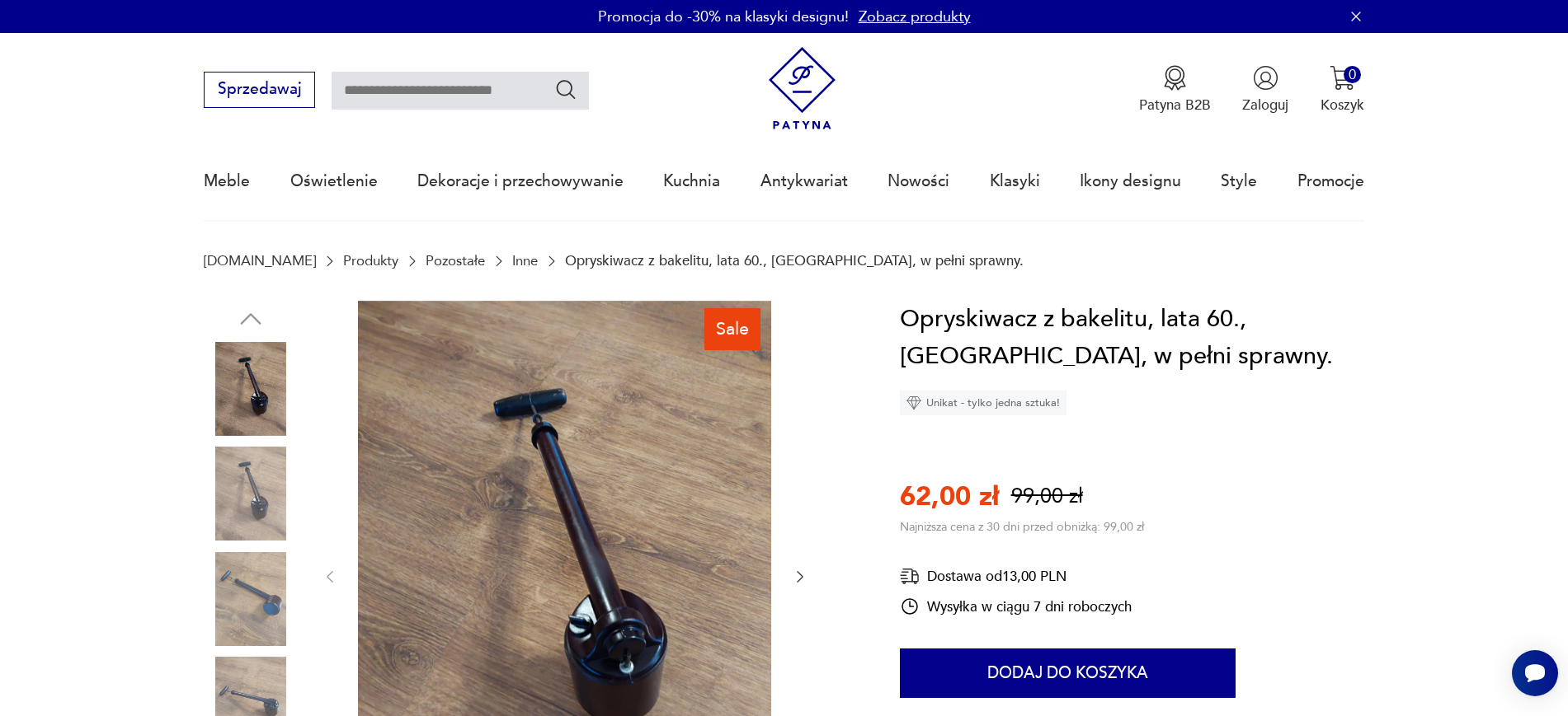
click at [416, 91] on input "text" at bounding box center [460, 90] width 257 height 38
click at [238, 519] on img at bounding box center [251, 493] width 94 height 94
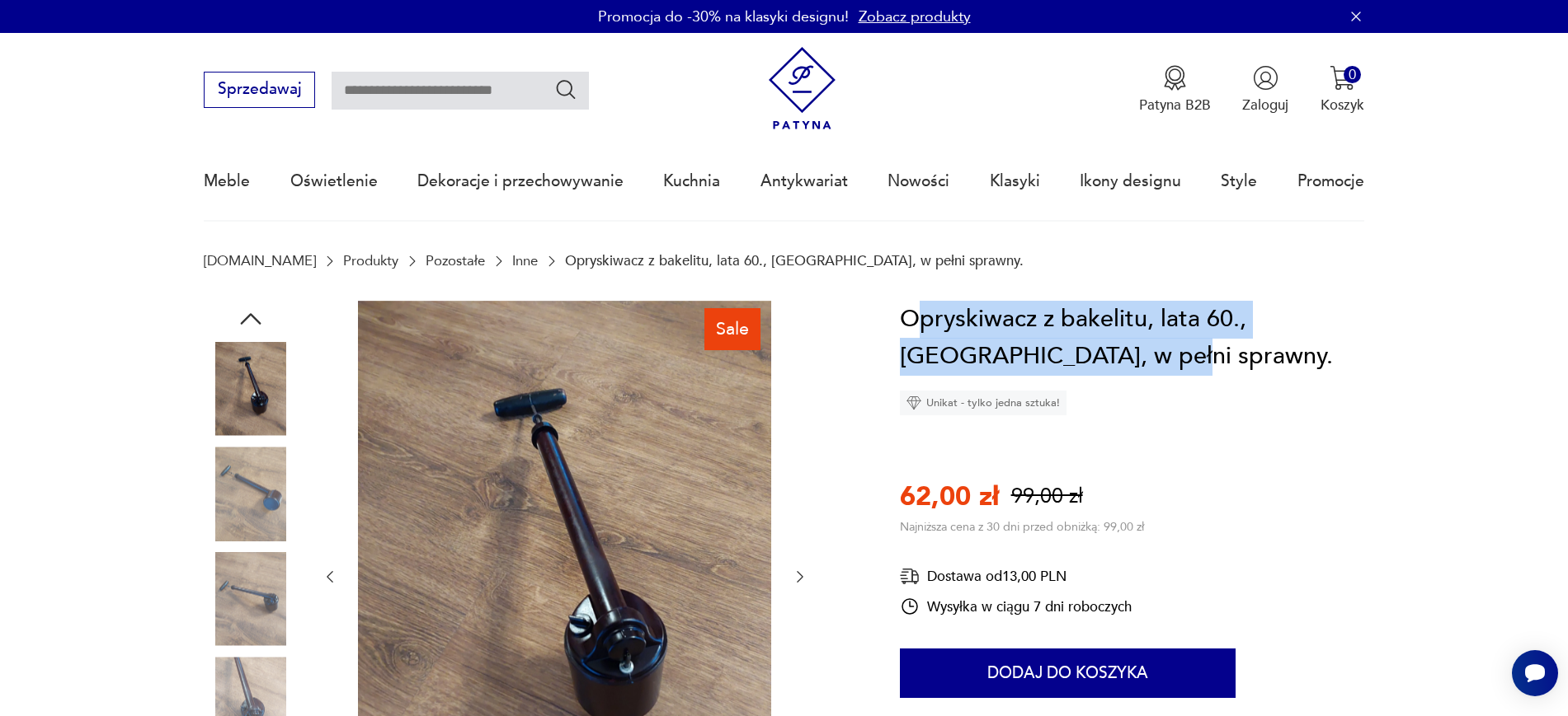
drag, startPoint x: 1114, startPoint y: 357, endPoint x: 924, endPoint y: 309, distance: 196.0
click at [924, 309] on h1 "Opryskiwacz z bakelitu, lata 60., Niemcy, w pełni sprawny." at bounding box center [1131, 338] width 464 height 75
copy h1 "pryskiwacz z bakelitu, lata 60., Niemcy, w pełni sprawny."
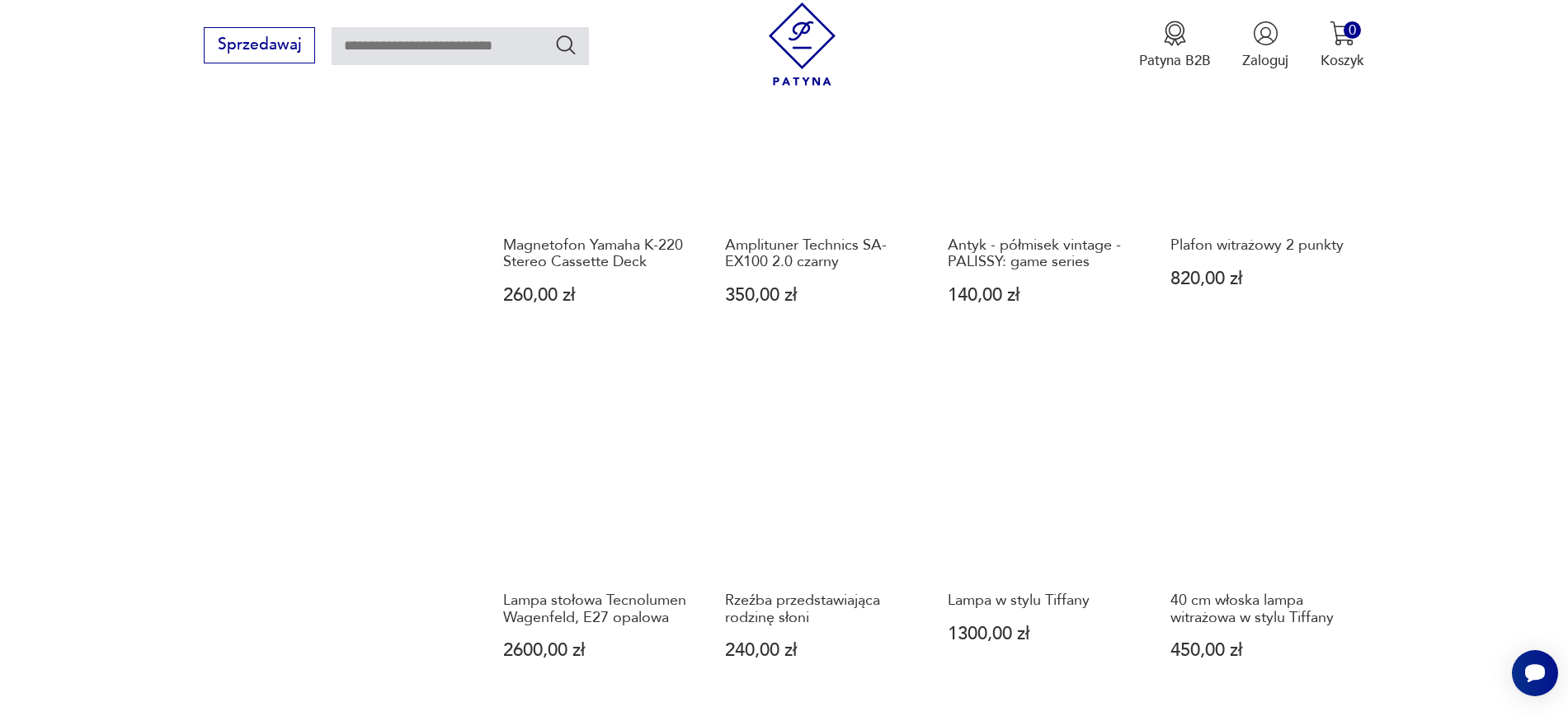
scroll to position [1486, 0]
